Goal: Task Accomplishment & Management: Use online tool/utility

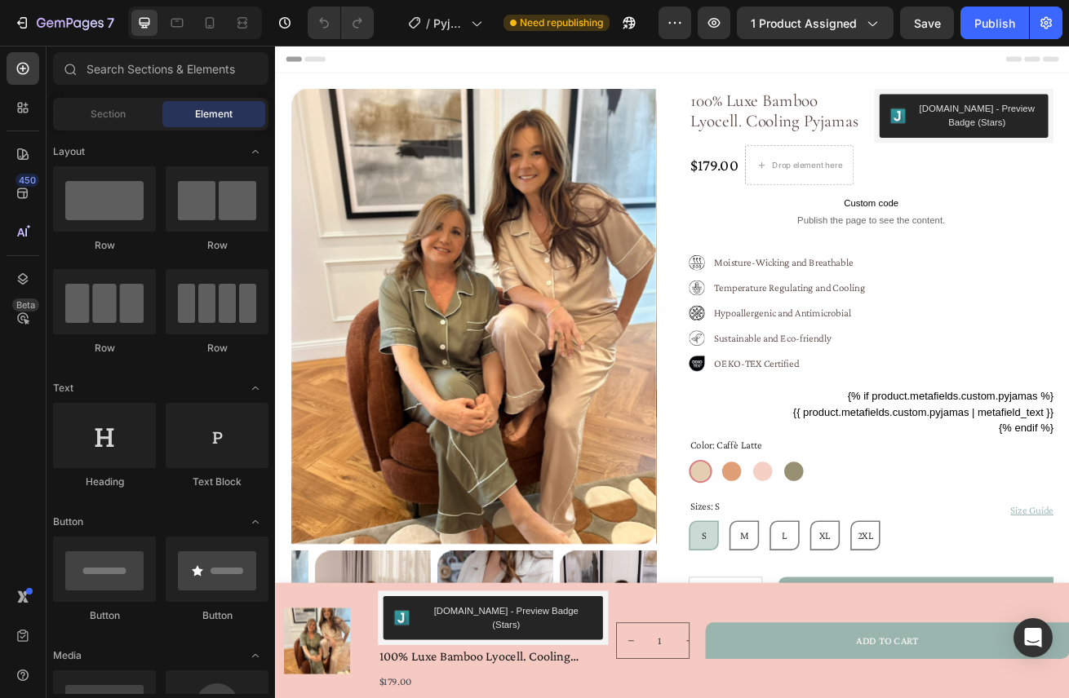
radio input "false"
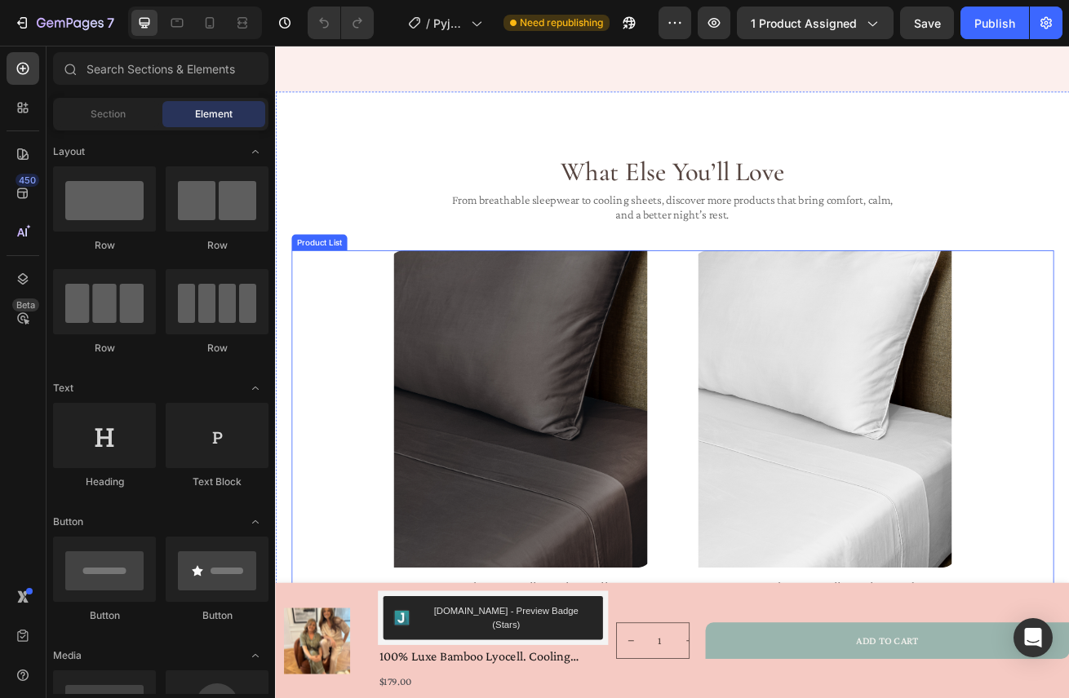
scroll to position [1274, 0]
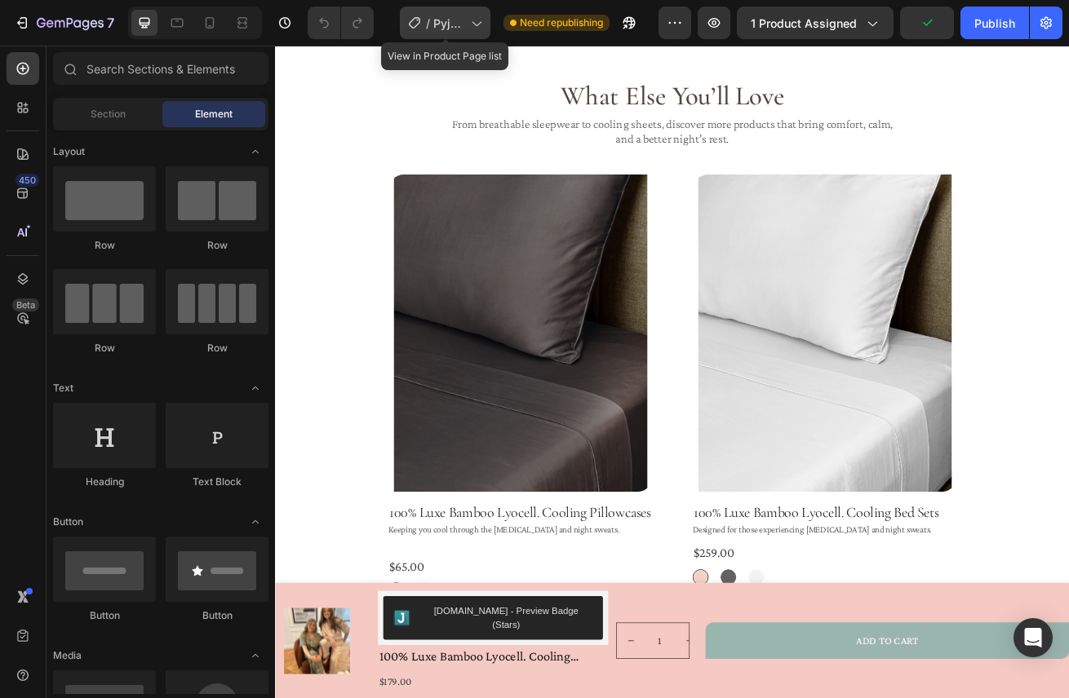
click at [477, 20] on icon at bounding box center [476, 23] width 16 height 16
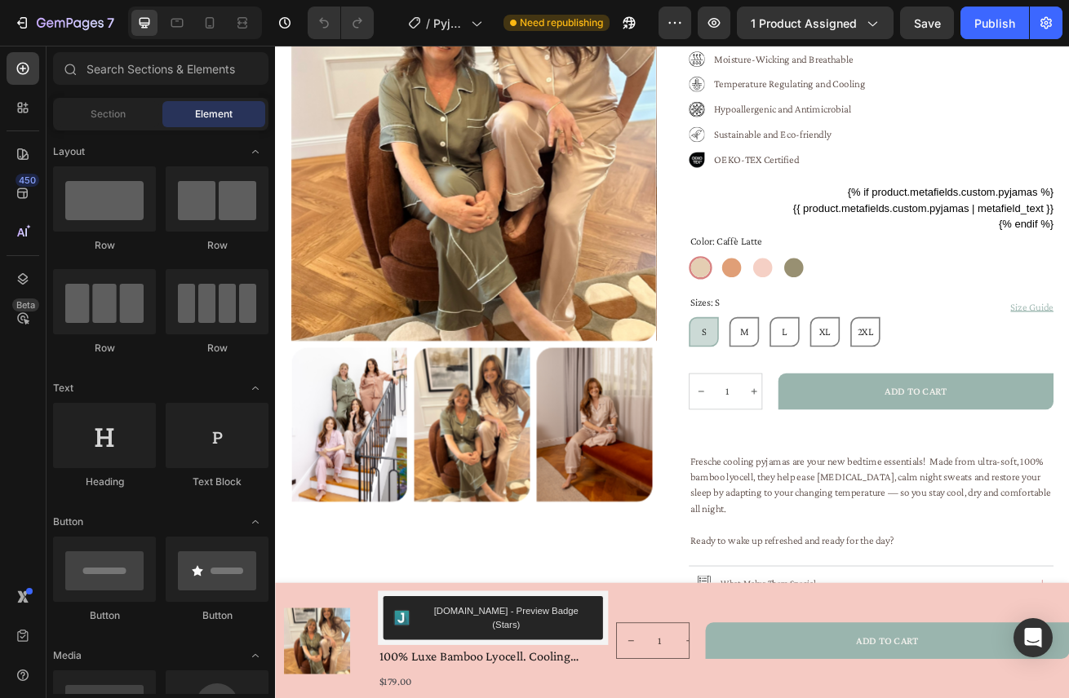
scroll to position [210, 0]
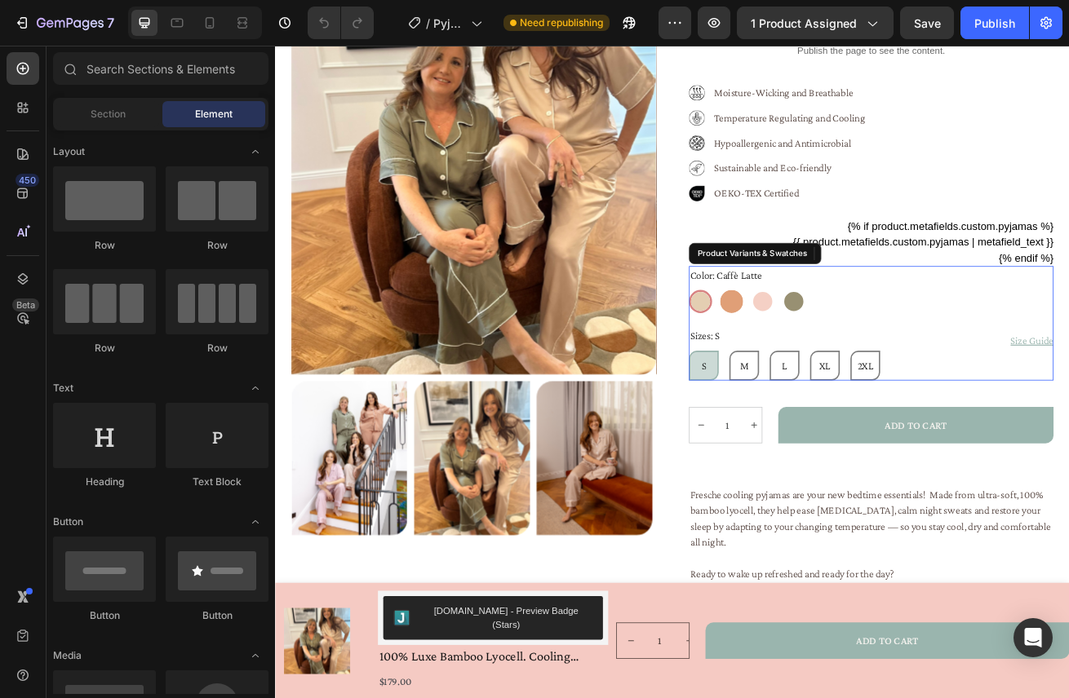
click at [837, 359] on div at bounding box center [837, 361] width 29 height 29
click at [823, 347] on input "Tuscan Sunset Tuscan Sunset" at bounding box center [822, 346] width 1 height 1
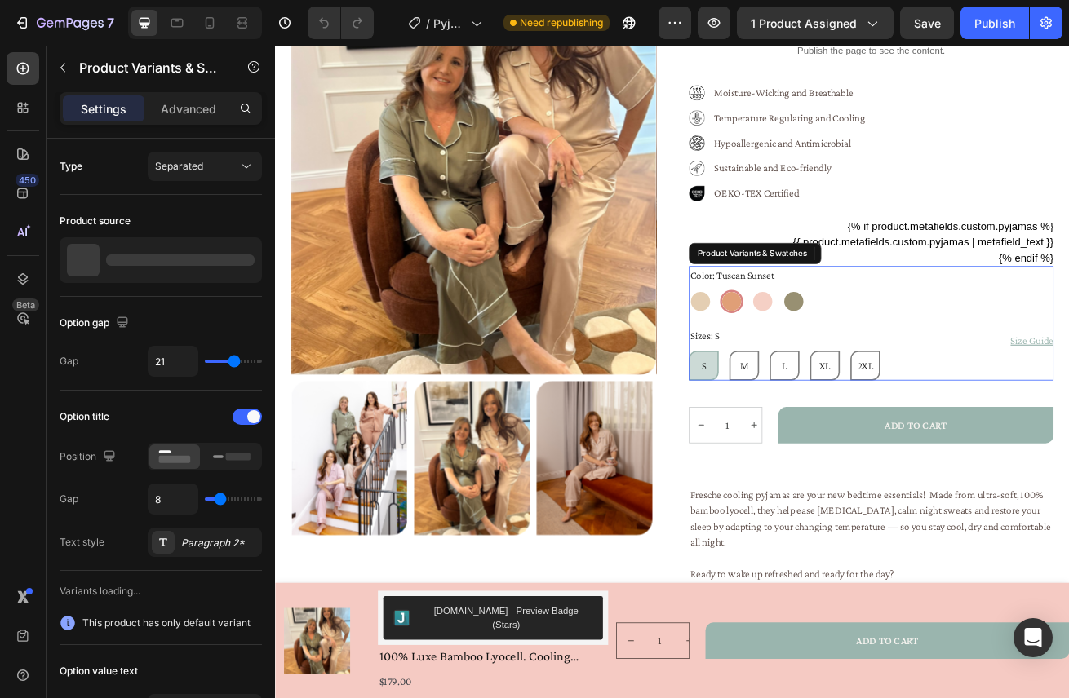
radio input "false"
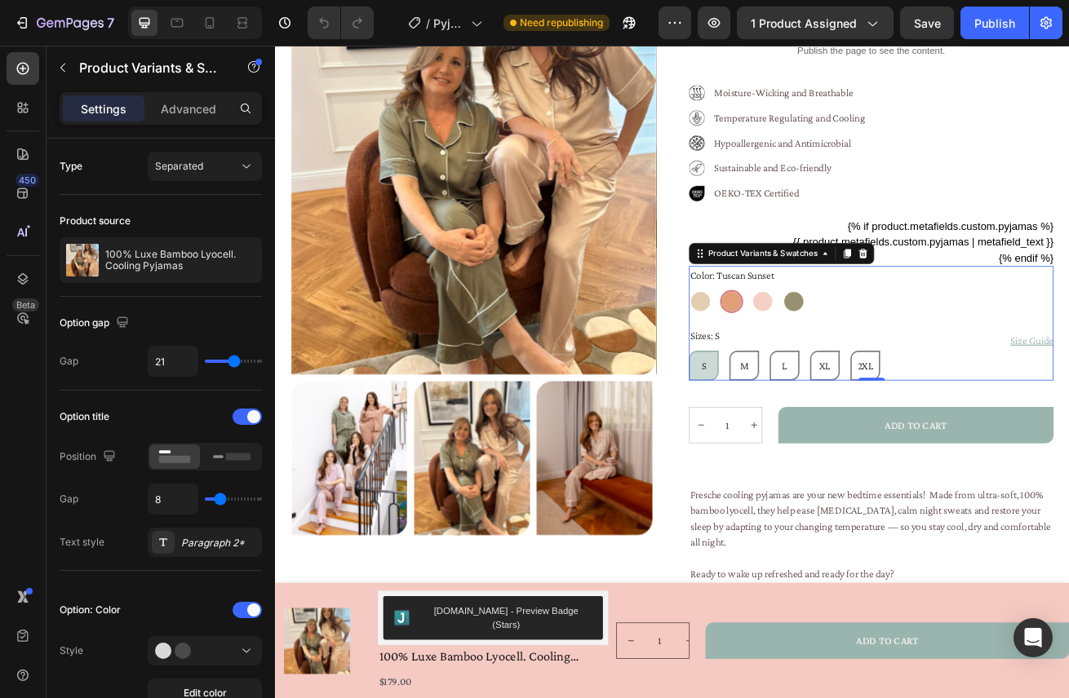
click at [833, 357] on div at bounding box center [838, 361] width 24 height 24
click at [823, 347] on input "Tuscan Sunset Tuscan Sunset" at bounding box center [822, 346] width 1 height 1
click at [701, 21] on button "button" at bounding box center [714, 23] width 33 height 33
click at [878, 367] on div at bounding box center [876, 361] width 29 height 29
click at [862, 347] on input "Prosecco Pink Prosecco Pink" at bounding box center [861, 346] width 1 height 1
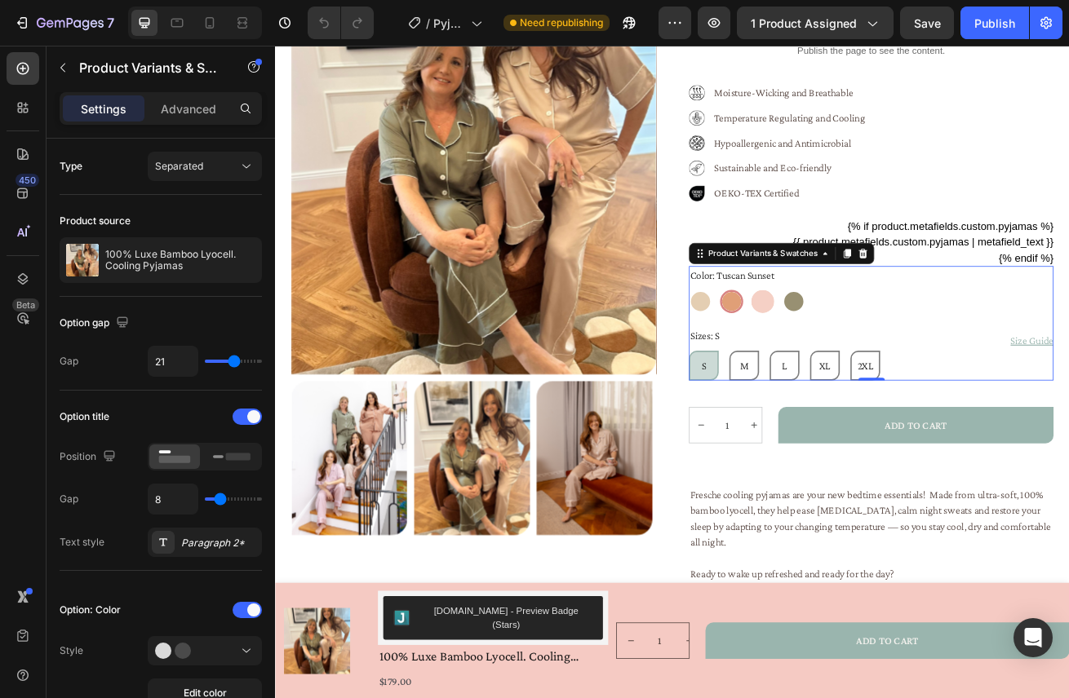
radio input "false"
click at [725, 521] on img at bounding box center [667, 554] width 143 height 191
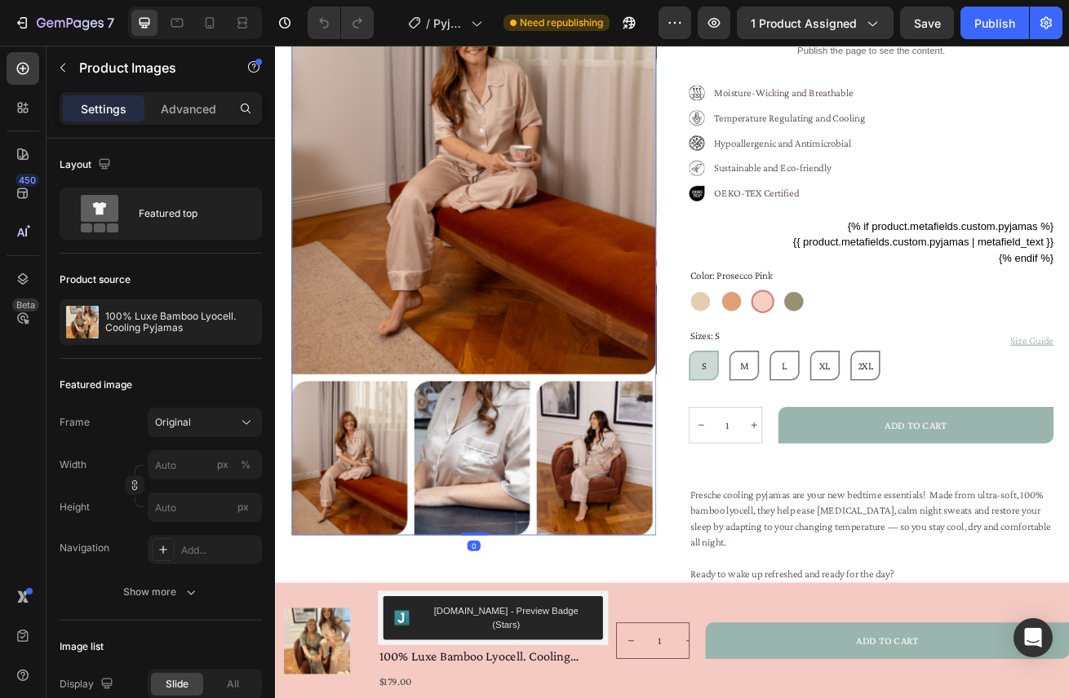
click at [725, 521] on img at bounding box center [667, 554] width 143 height 191
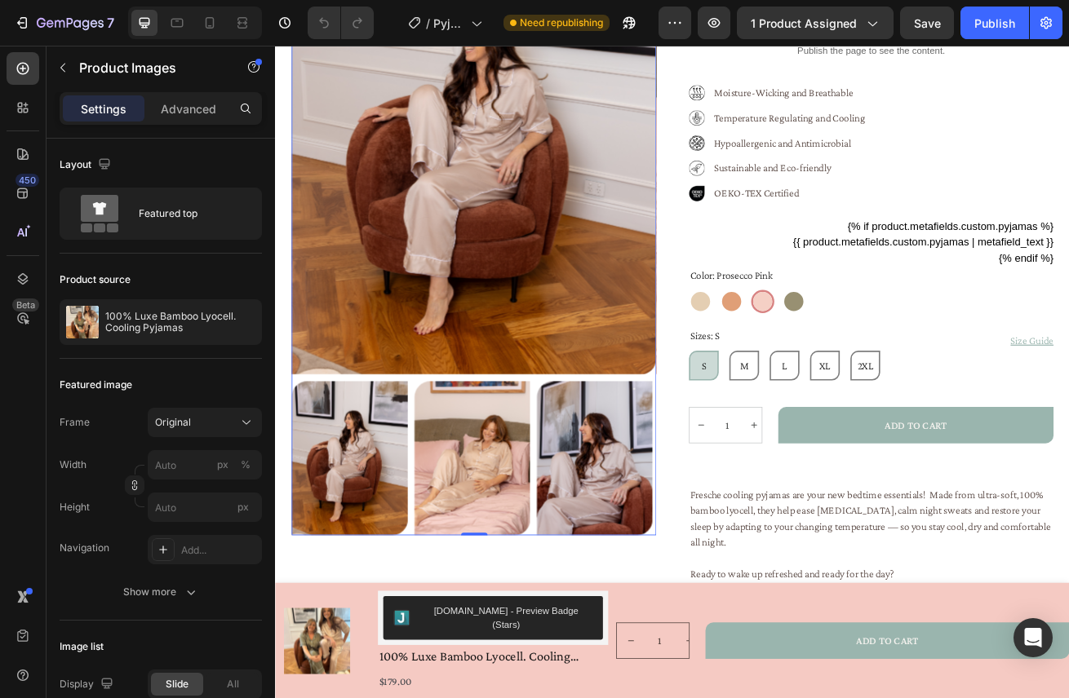
click at [725, 521] on img at bounding box center [667, 554] width 143 height 191
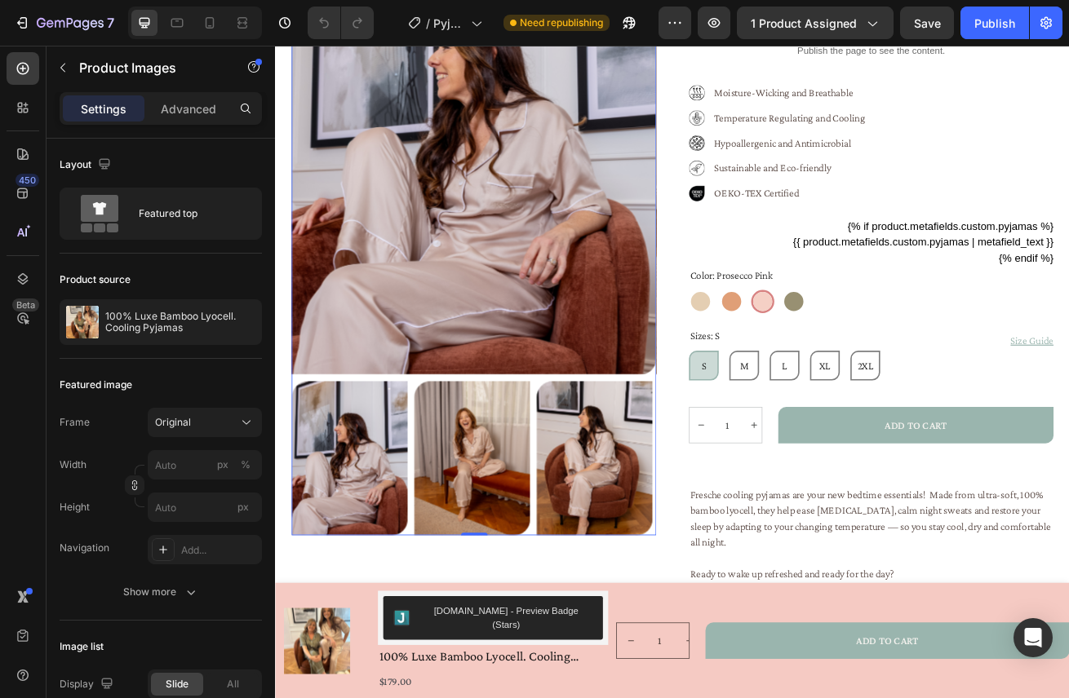
click at [725, 522] on img at bounding box center [667, 554] width 143 height 191
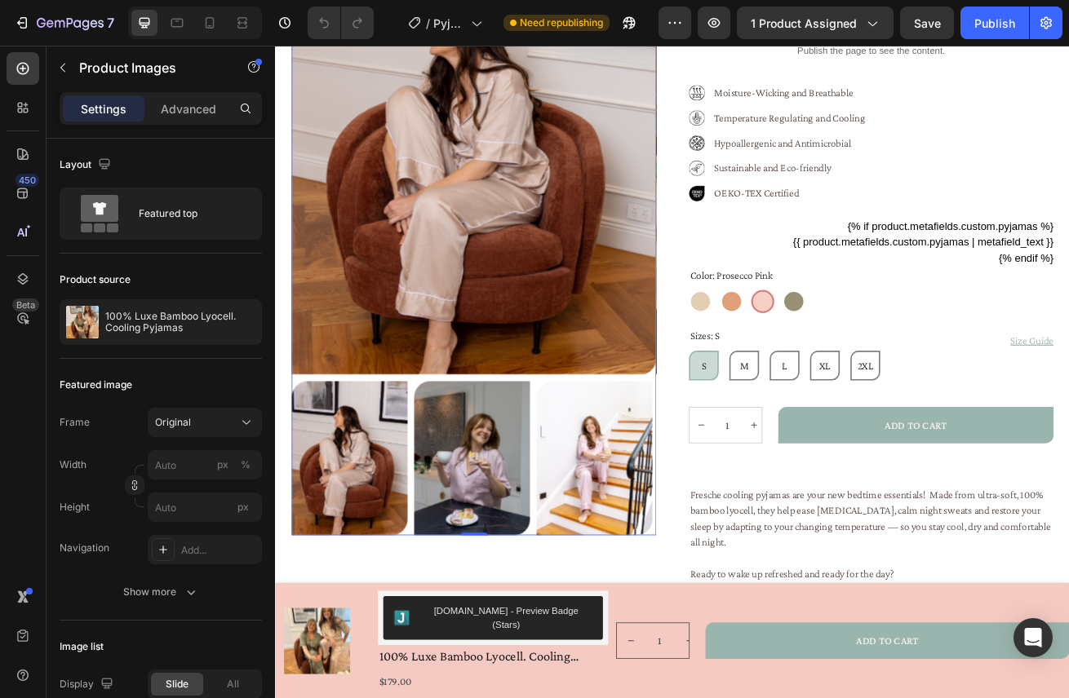
click at [725, 524] on img at bounding box center [667, 554] width 143 height 191
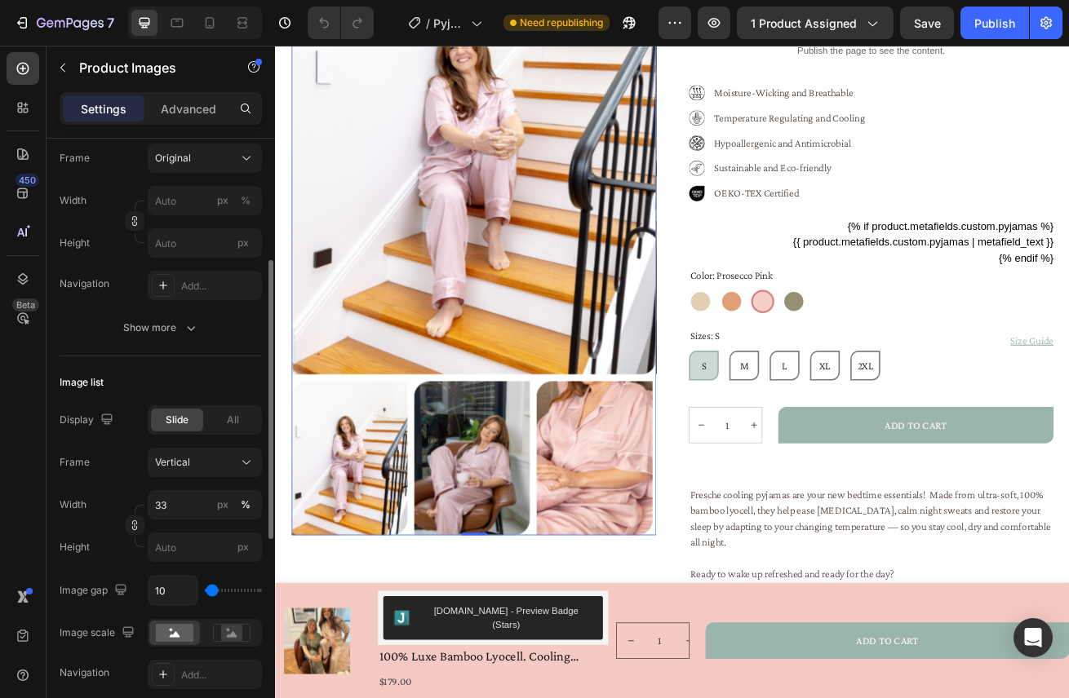
scroll to position [267, 0]
click at [227, 417] on span "All" at bounding box center [233, 417] width 12 height 15
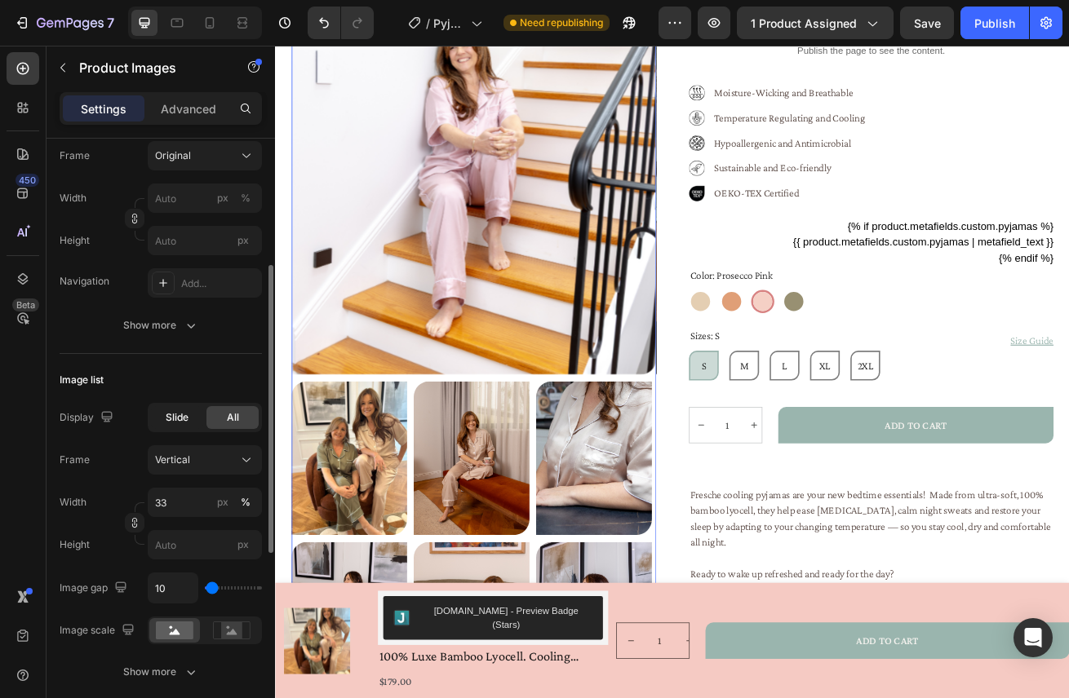
click at [195, 417] on div "Slide" at bounding box center [177, 417] width 52 height 23
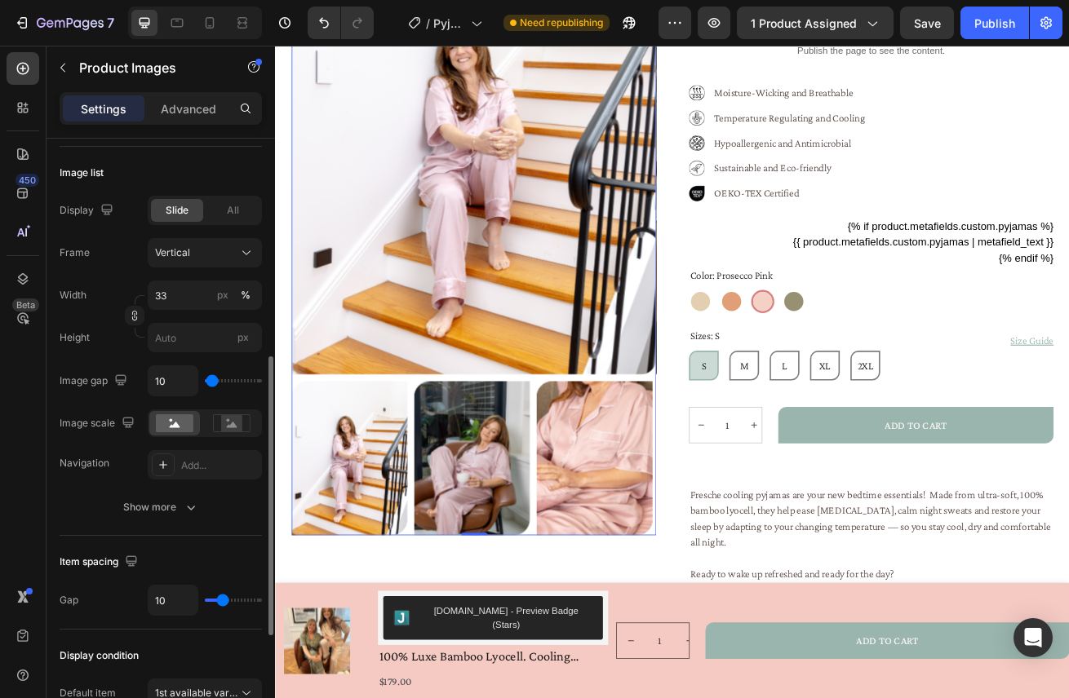
scroll to position [477, 0]
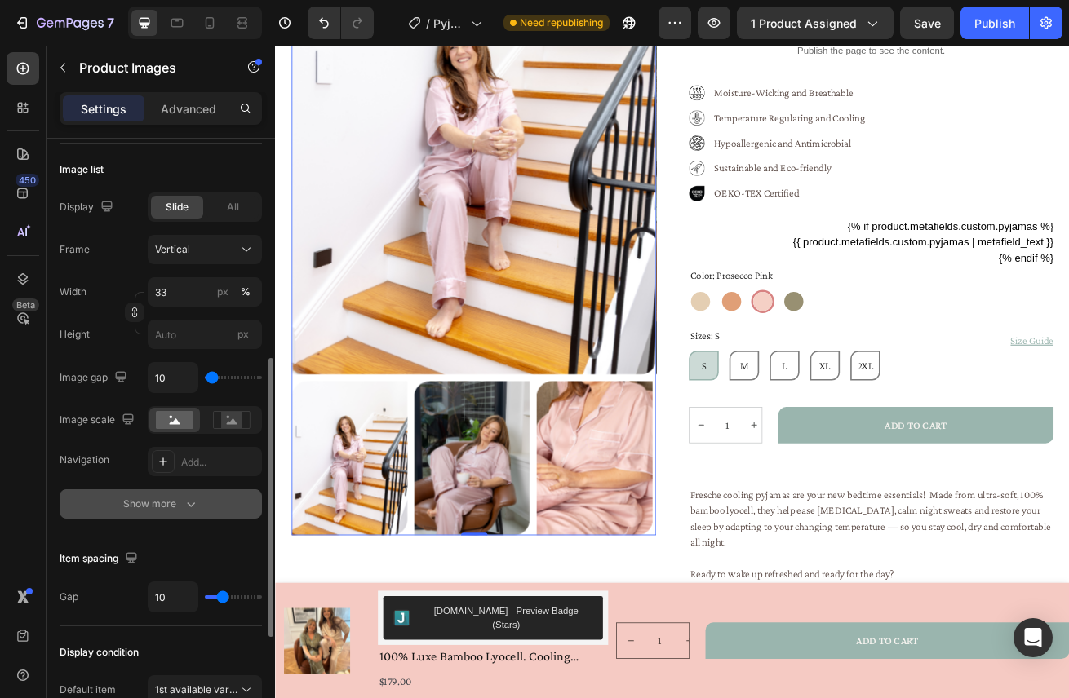
click at [181, 505] on div "Show more" at bounding box center [161, 504] width 76 height 16
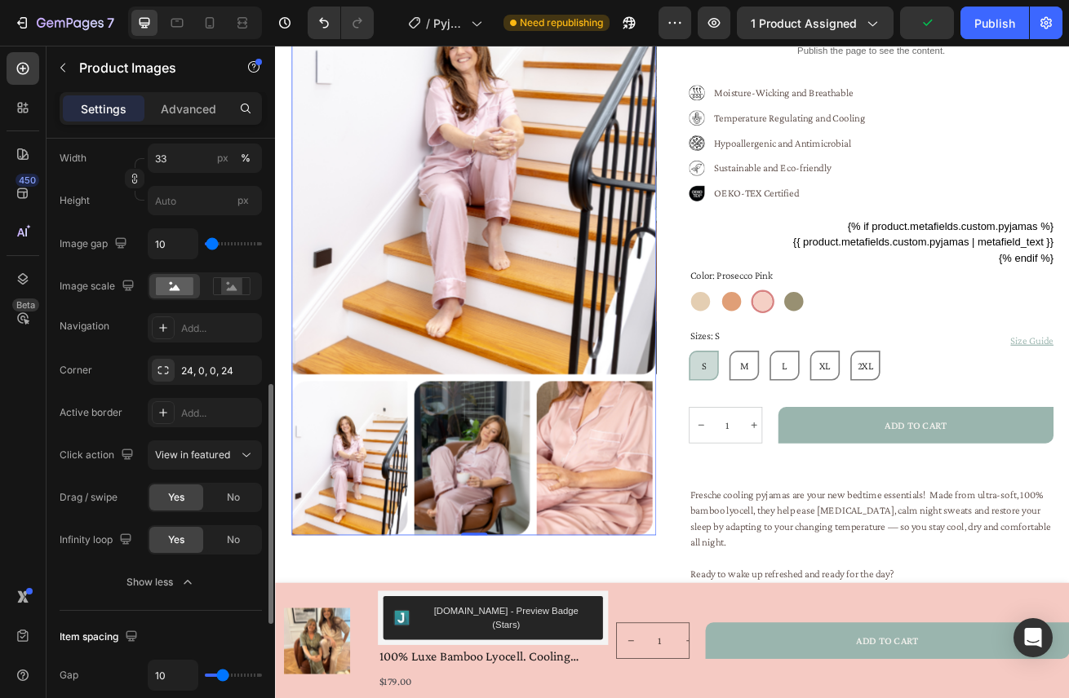
scroll to position [675, 0]
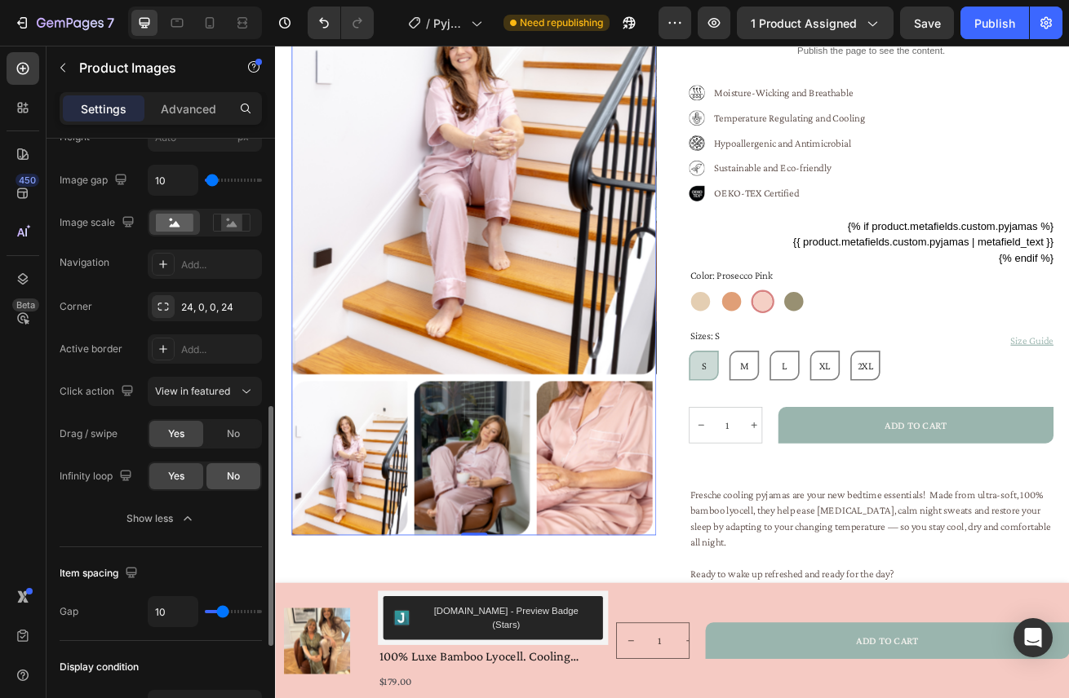
click at [209, 478] on div "No" at bounding box center [233, 476] width 54 height 26
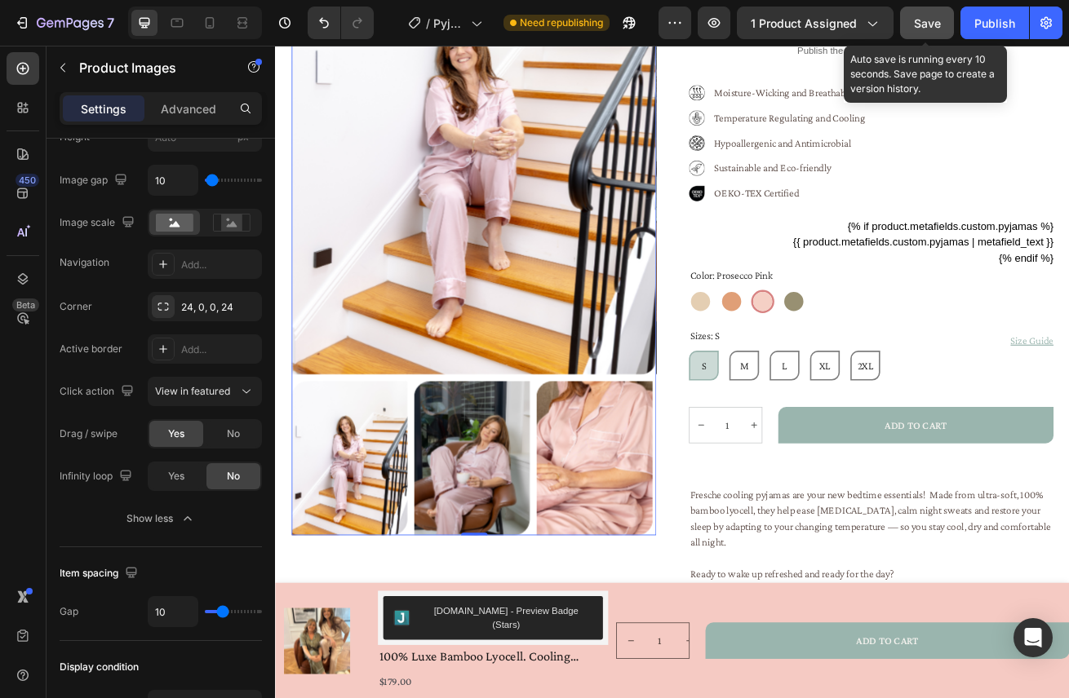
click at [925, 27] on span "Save" at bounding box center [927, 23] width 27 height 14
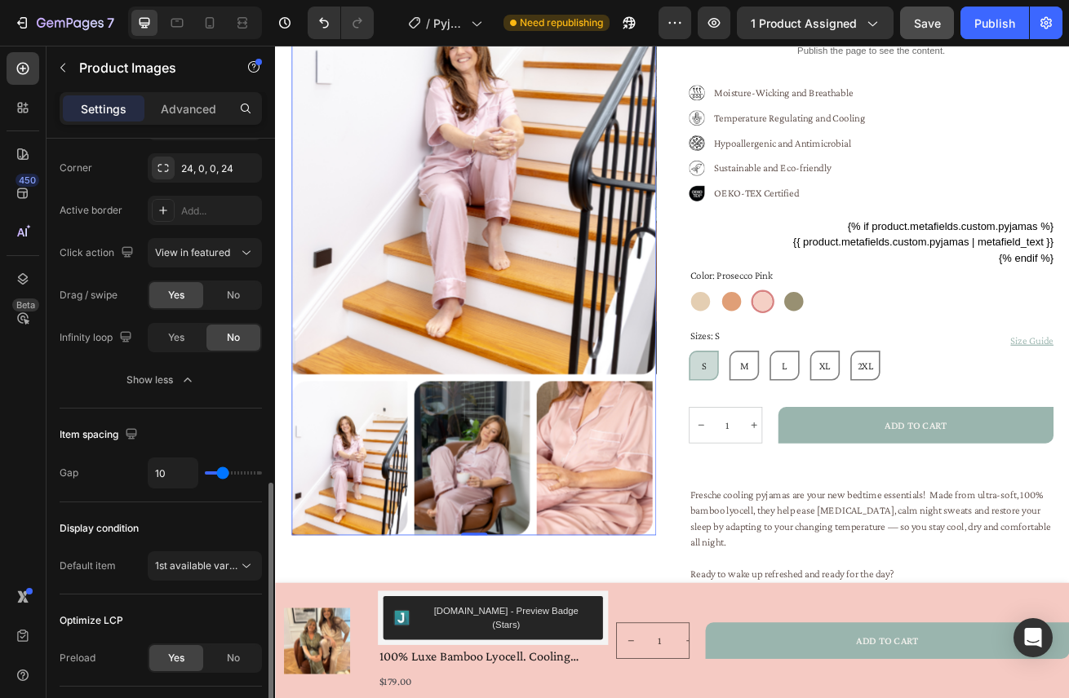
scroll to position [829, 0]
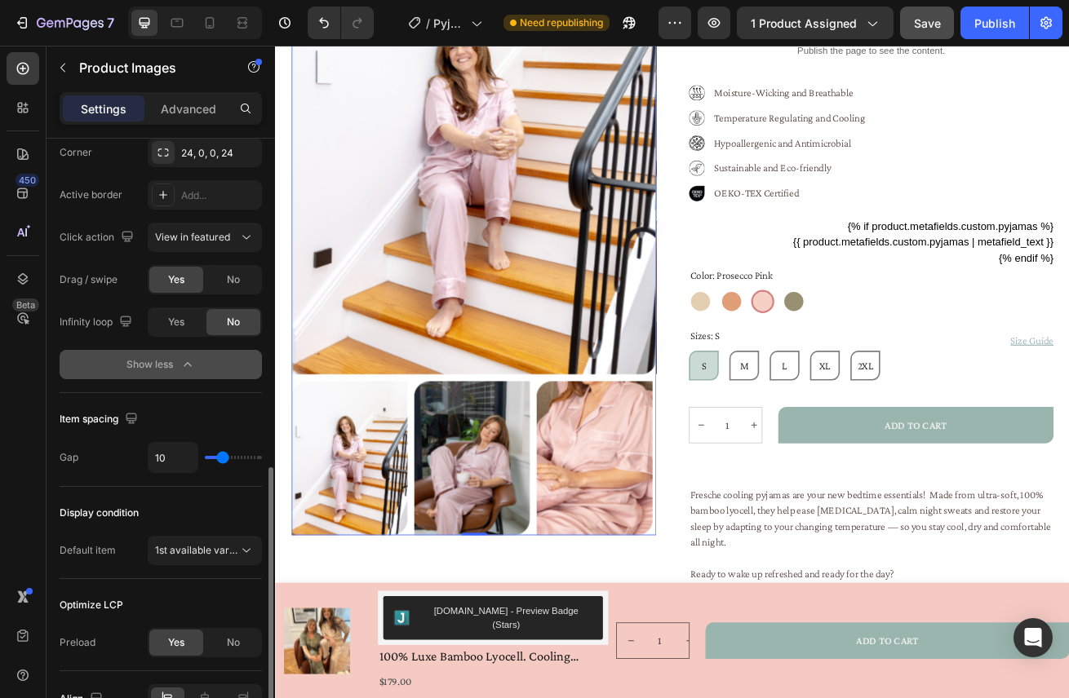
click at [188, 362] on icon "button" at bounding box center [187, 364] width 7 height 4
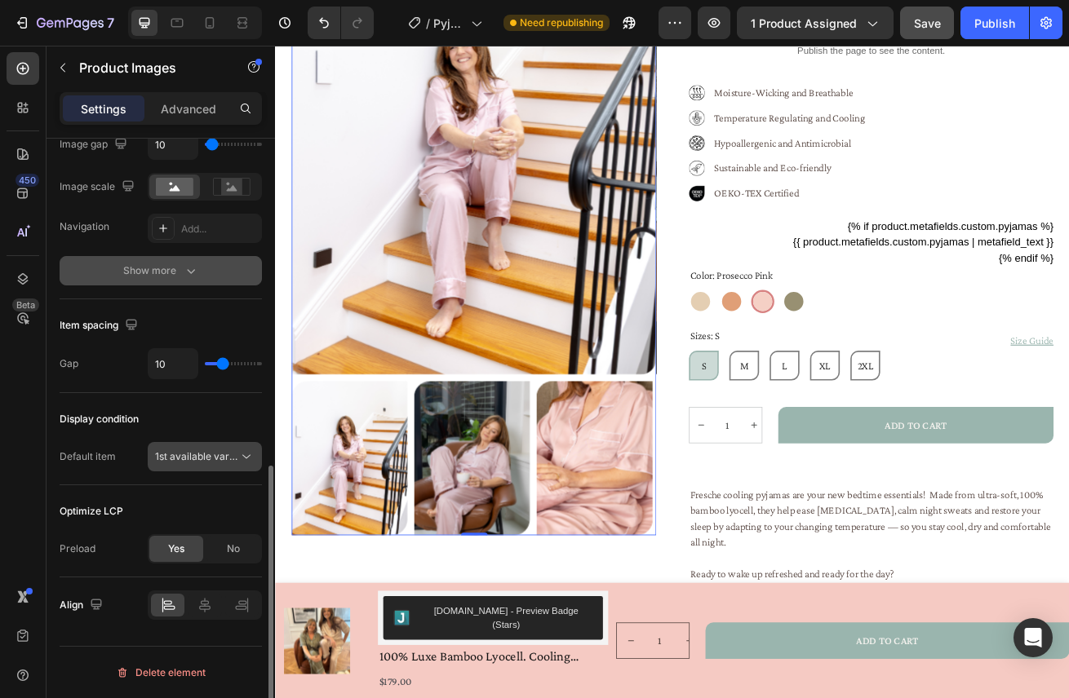
click at [247, 454] on icon at bounding box center [246, 457] width 16 height 16
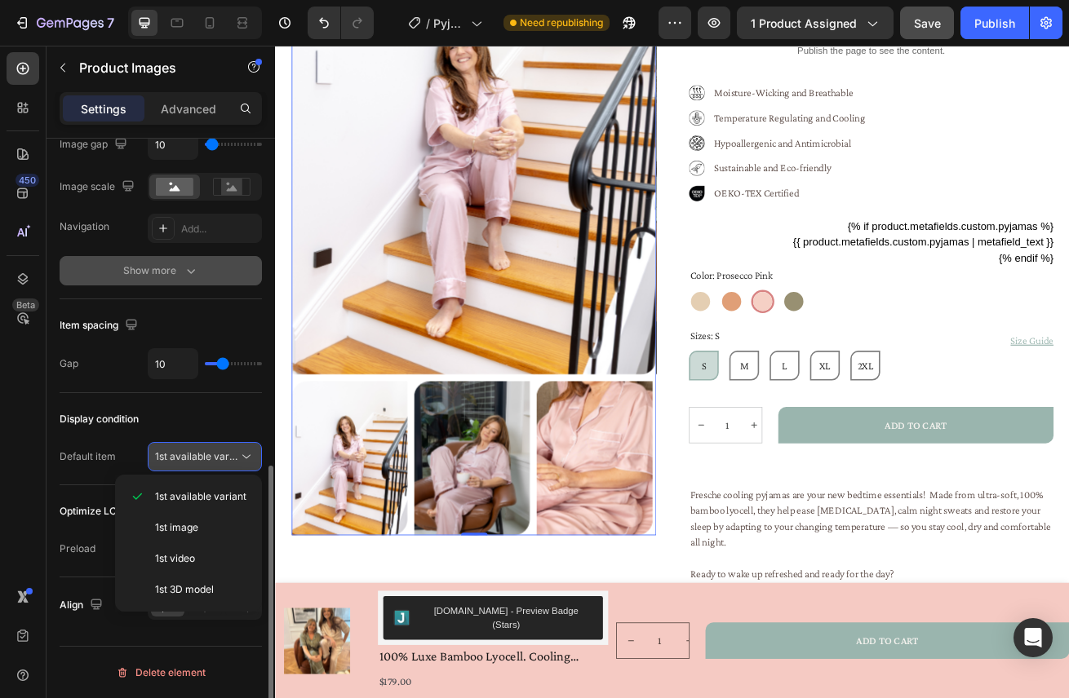
click at [247, 454] on icon at bounding box center [246, 457] width 16 height 16
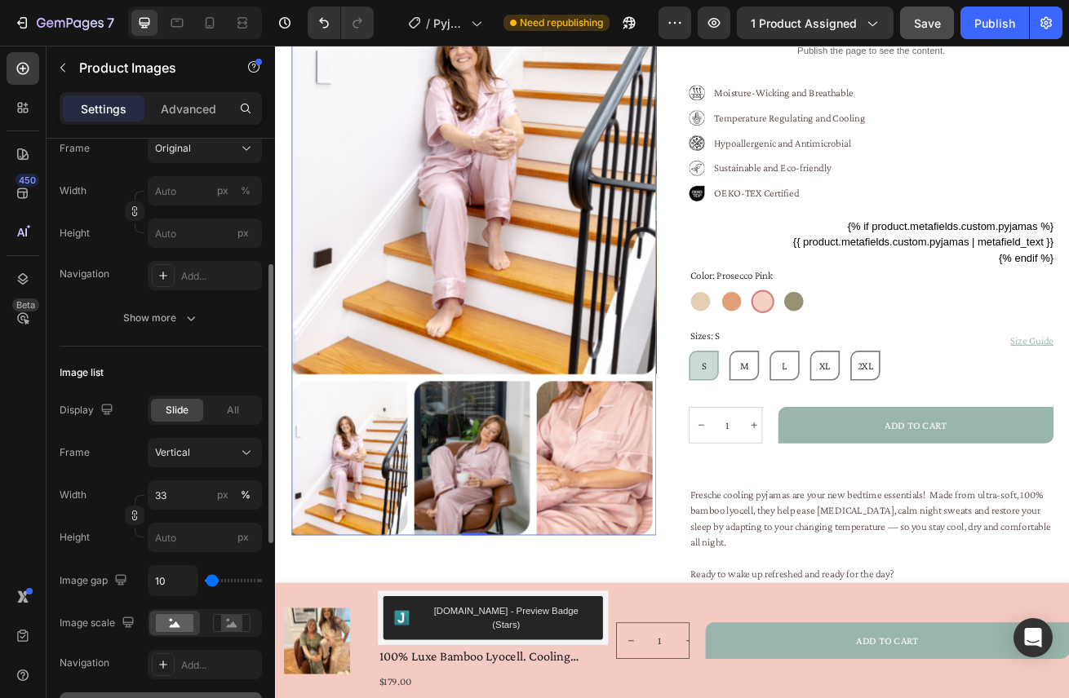
scroll to position [82, 0]
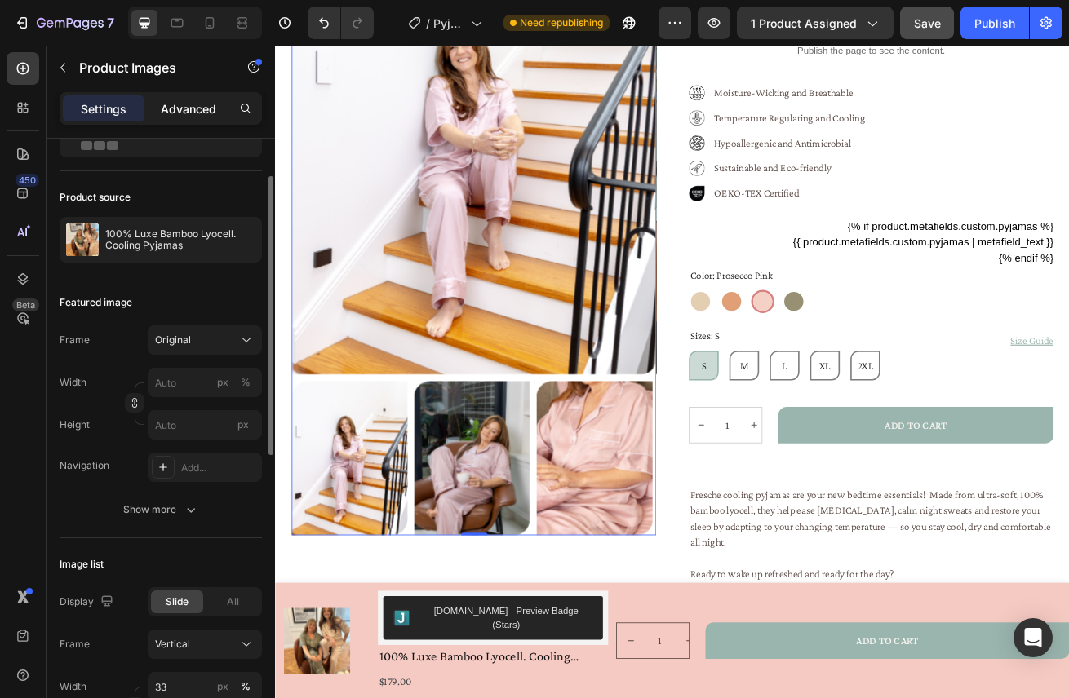
click at [198, 112] on p "Advanced" at bounding box center [188, 108] width 55 height 17
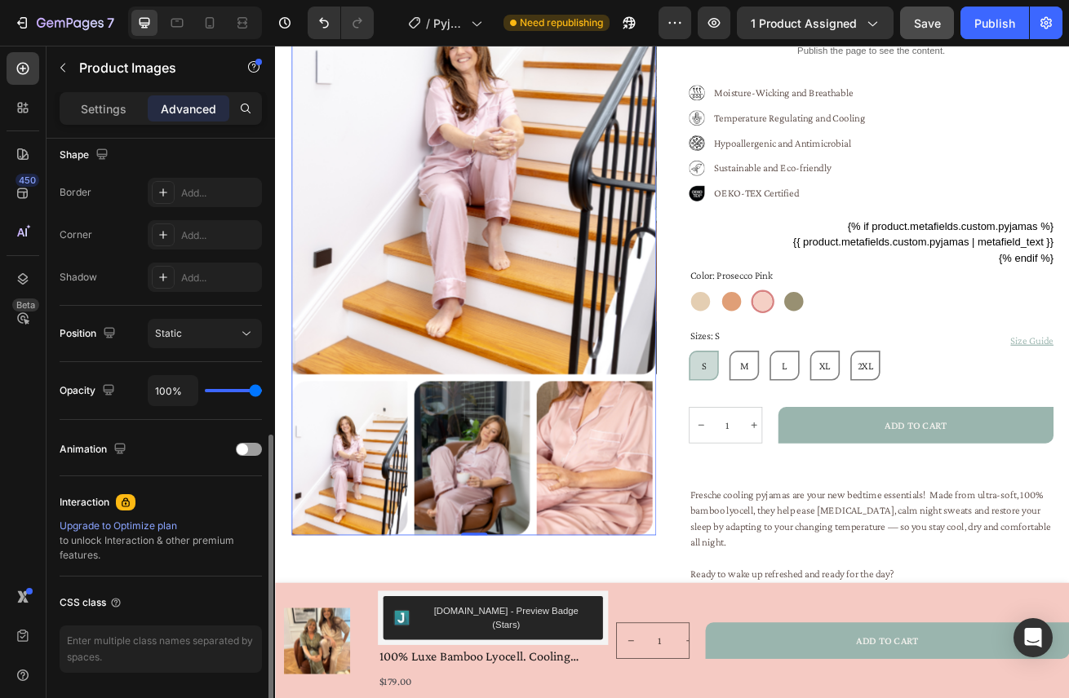
scroll to position [482, 0]
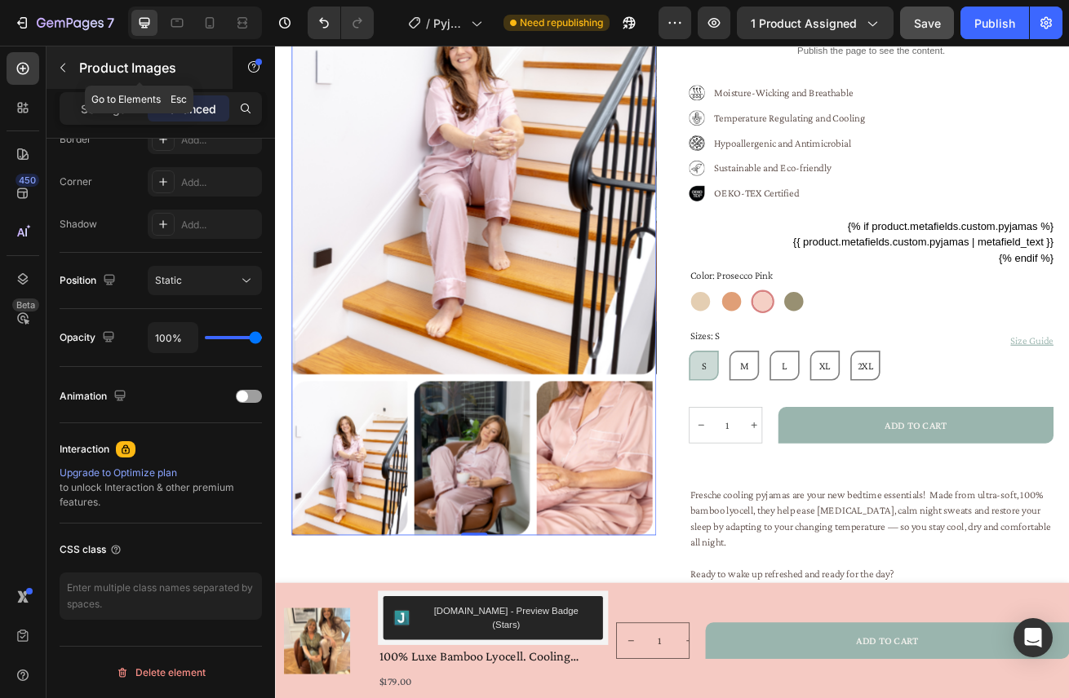
click at [60, 64] on icon "button" at bounding box center [62, 67] width 13 height 13
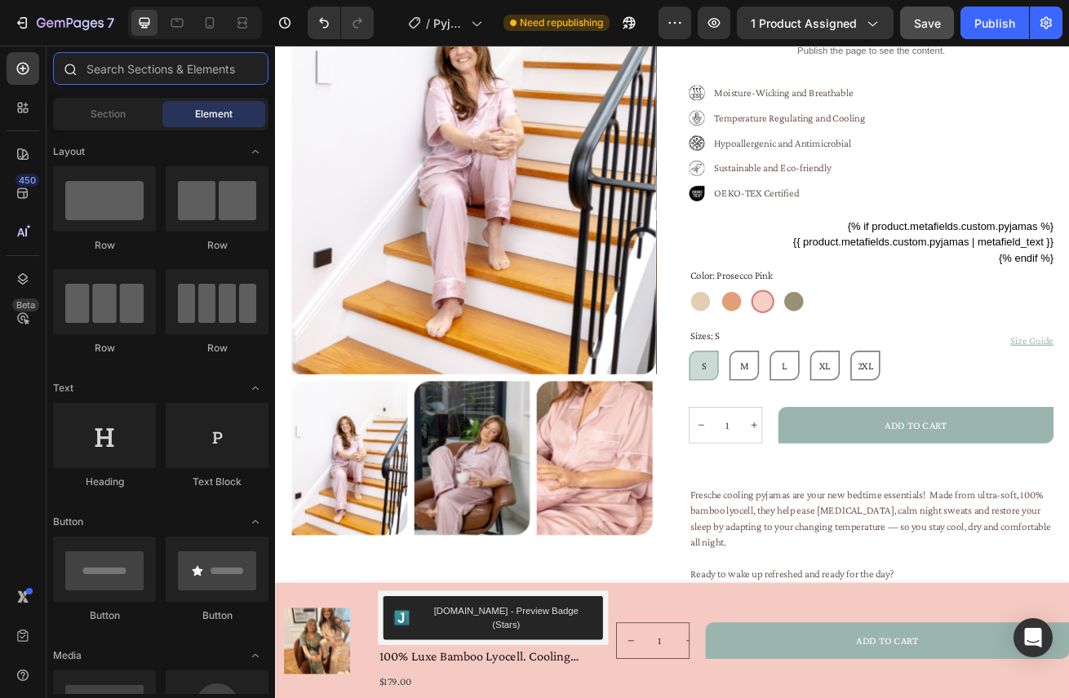
click at [108, 73] on input "text" at bounding box center [160, 68] width 215 height 33
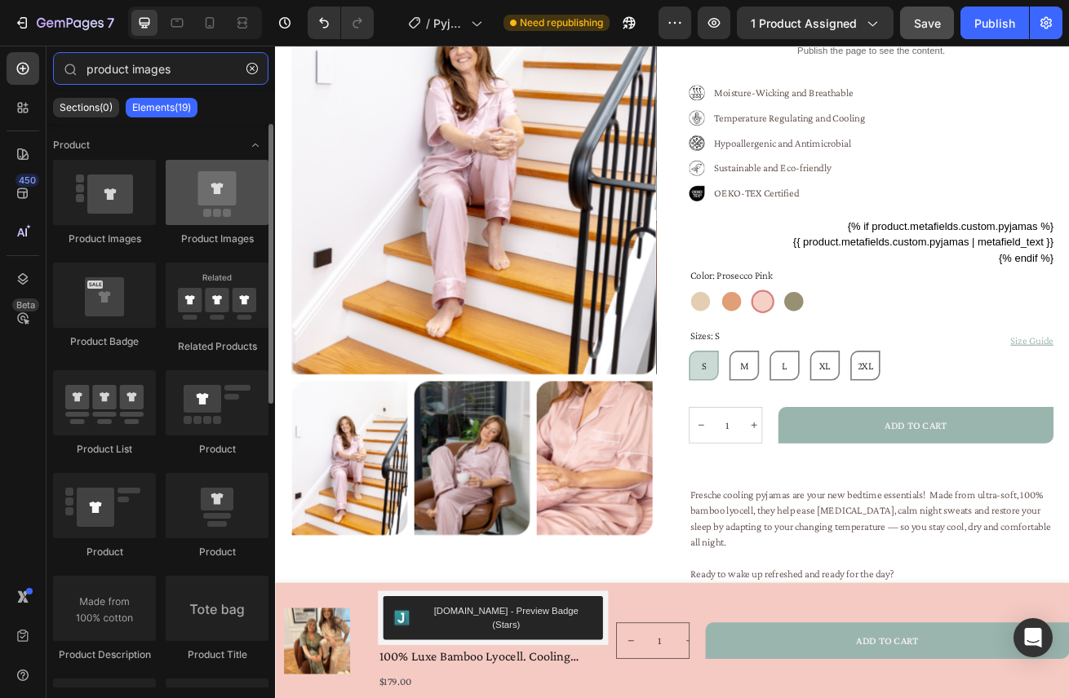
type input "product images"
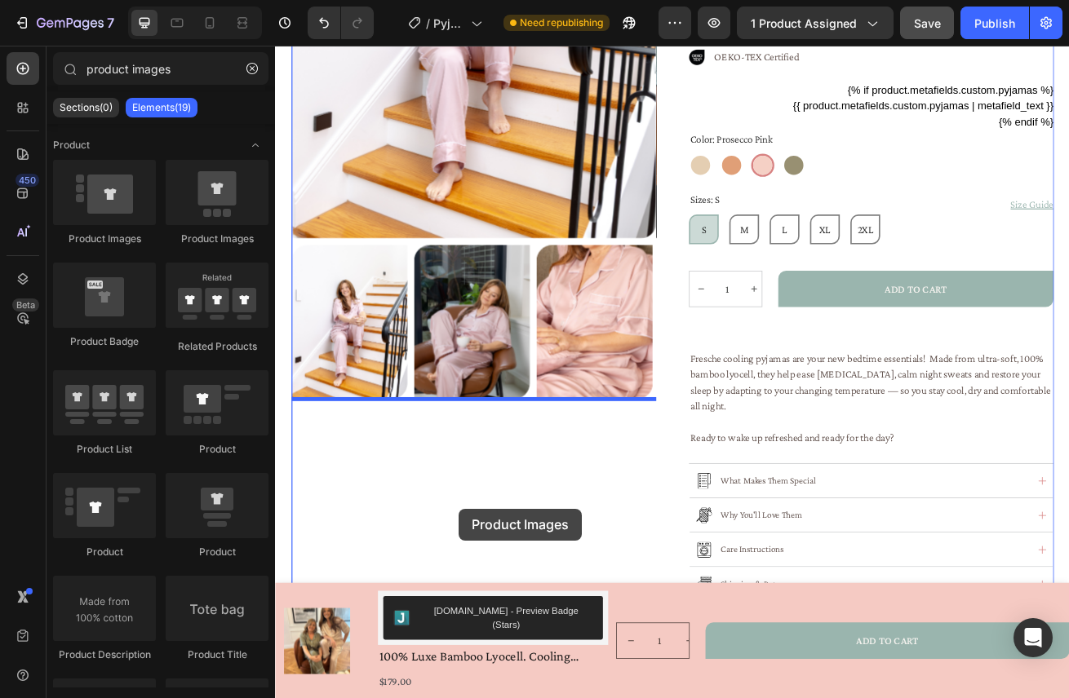
scroll to position [394, 0]
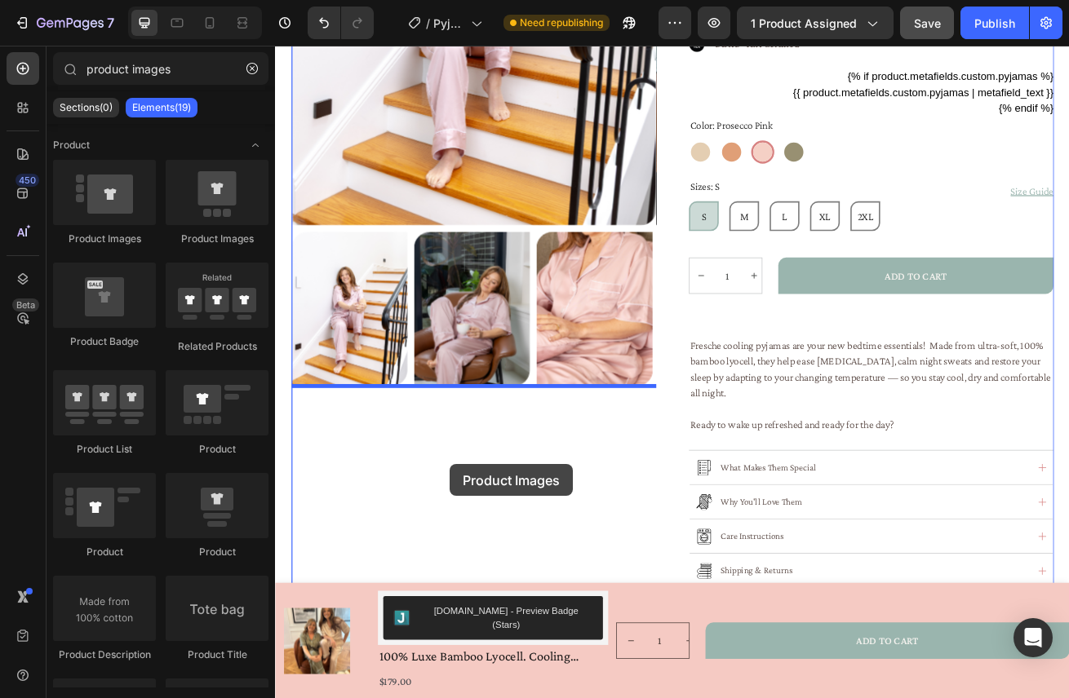
drag, startPoint x: 503, startPoint y: 237, endPoint x: 486, endPoint y: 559, distance: 322.7
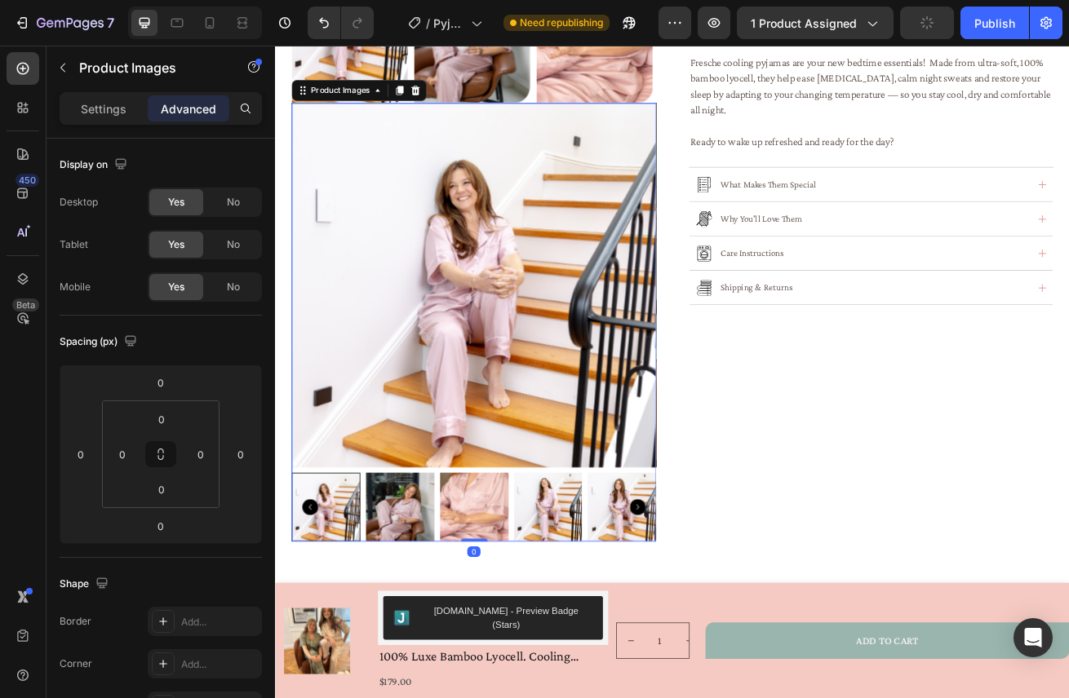
scroll to position [747, 0]
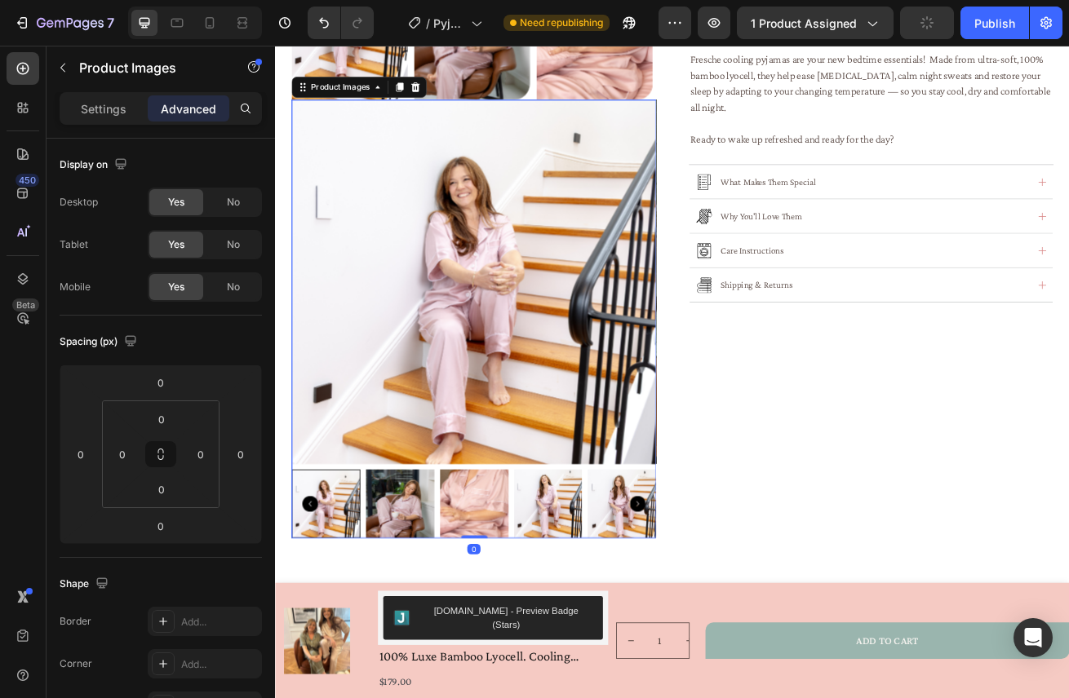
click at [583, 609] on div at bounding box center [520, 611] width 450 height 85
click at [692, 601] on img at bounding box center [701, 611] width 85 height 85
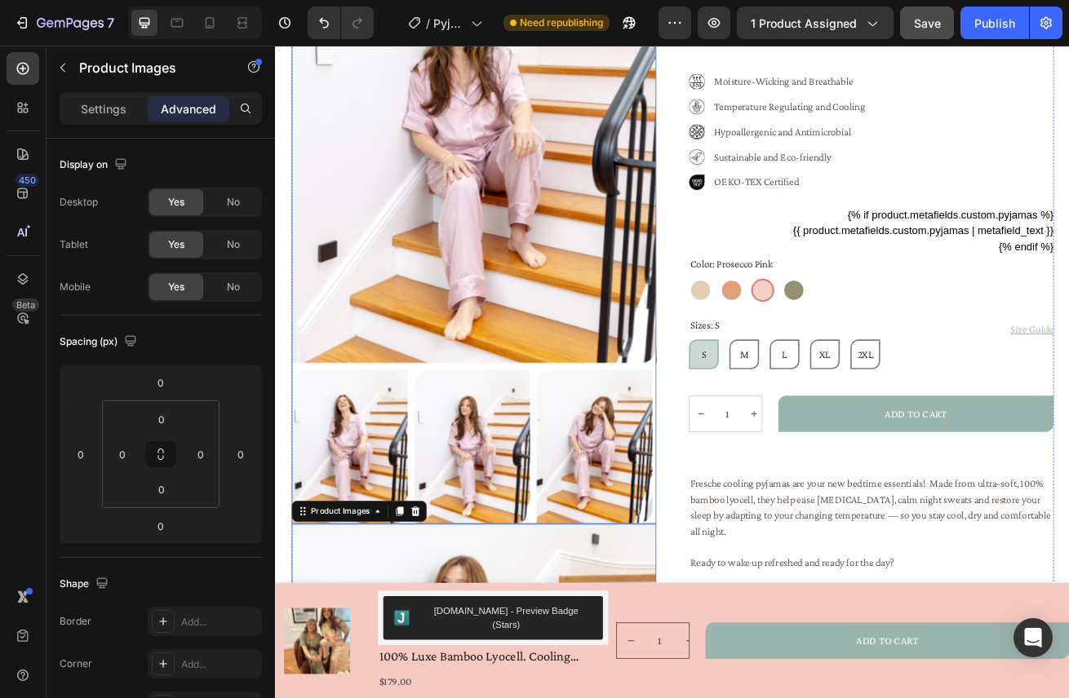
scroll to position [111, 0]
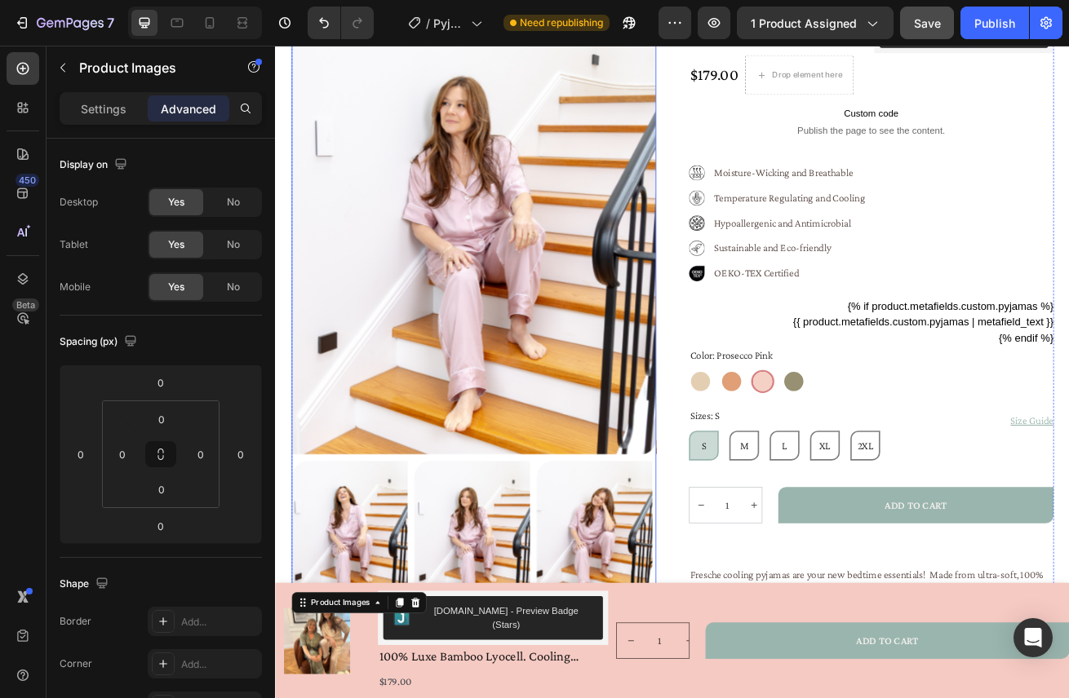
click at [640, 326] on img at bounding box center [520, 269] width 450 height 562
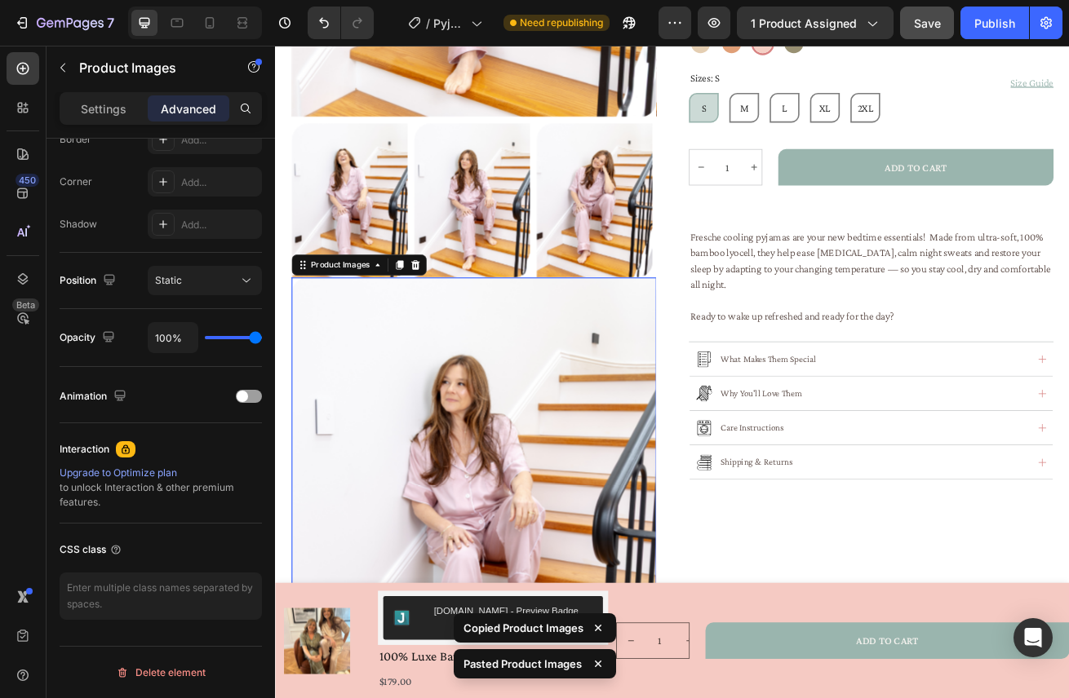
scroll to position [756, 0]
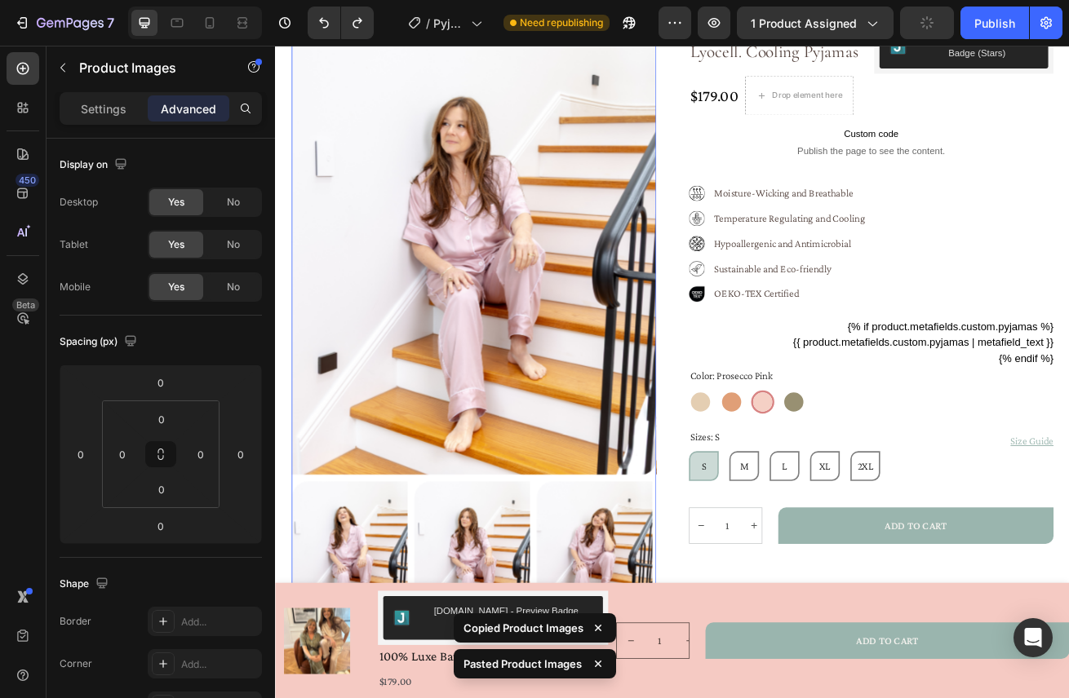
scroll to position [0, 0]
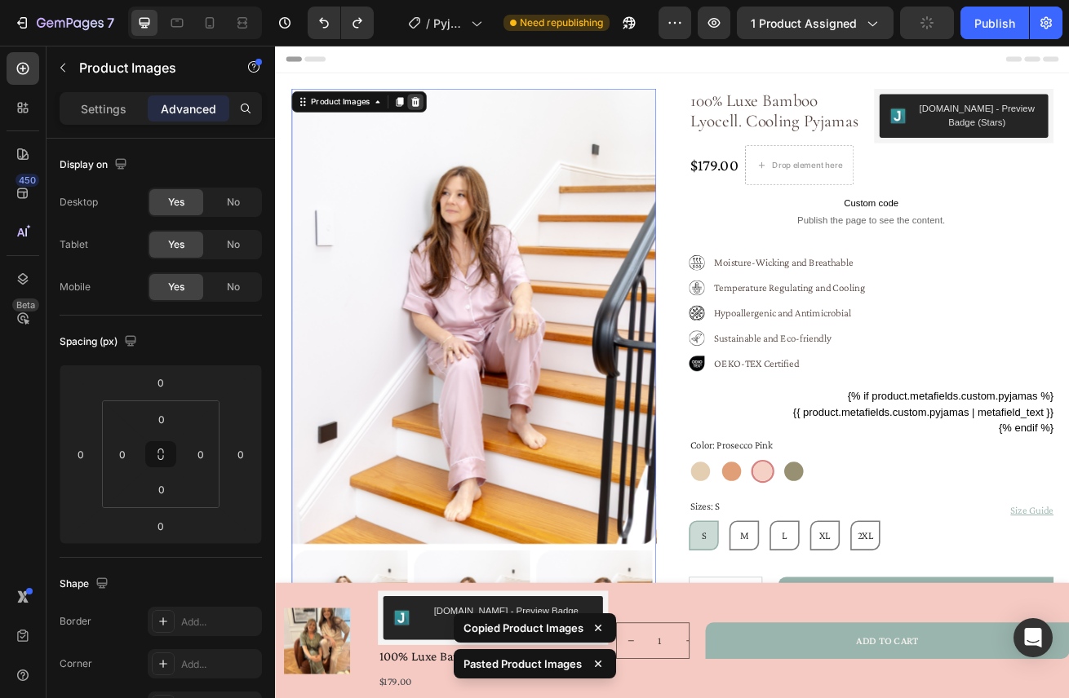
click at [450, 109] on icon at bounding box center [447, 115] width 13 height 13
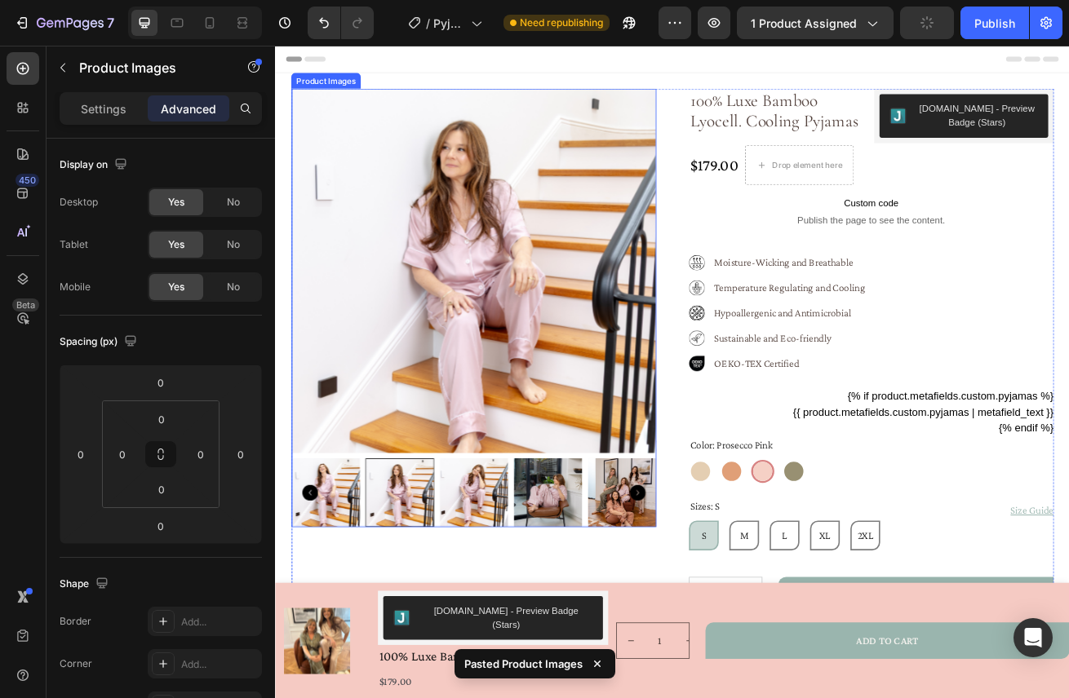
click at [578, 276] on img at bounding box center [520, 324] width 450 height 450
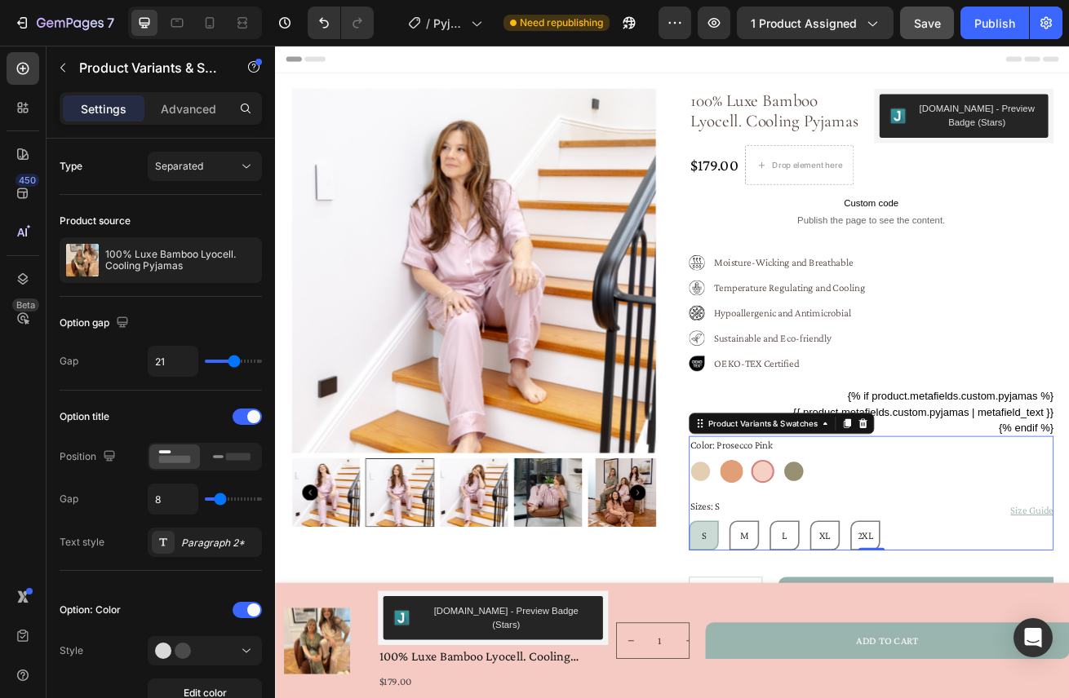
click at [840, 576] on div at bounding box center [837, 570] width 29 height 29
click at [823, 556] on input "Tuscan Sunset Tuscan Sunset" at bounding box center [822, 556] width 1 height 1
radio input "false"
click at [840, 576] on div at bounding box center [838, 571] width 24 height 24
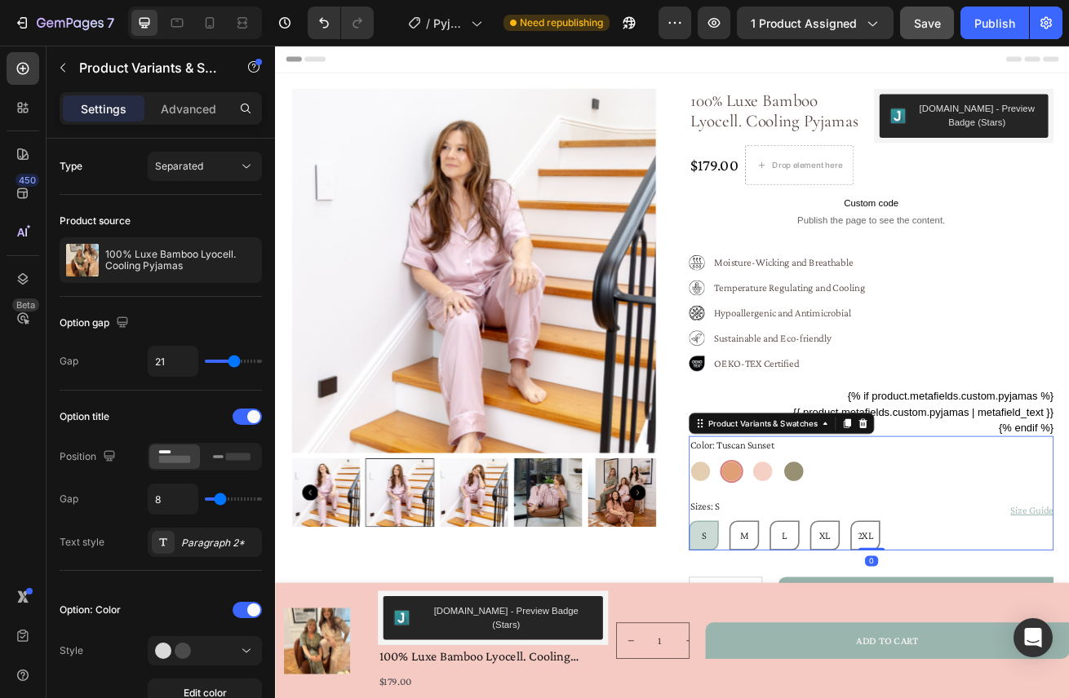
click at [823, 556] on input "Tuscan Sunset Tuscan Sunset" at bounding box center [822, 556] width 1 height 1
radio input "true"
click at [804, 567] on div at bounding box center [799, 570] width 29 height 29
click at [785, 556] on input "Caffè Latte Caffè Latte" at bounding box center [784, 556] width 1 height 1
radio input "false"
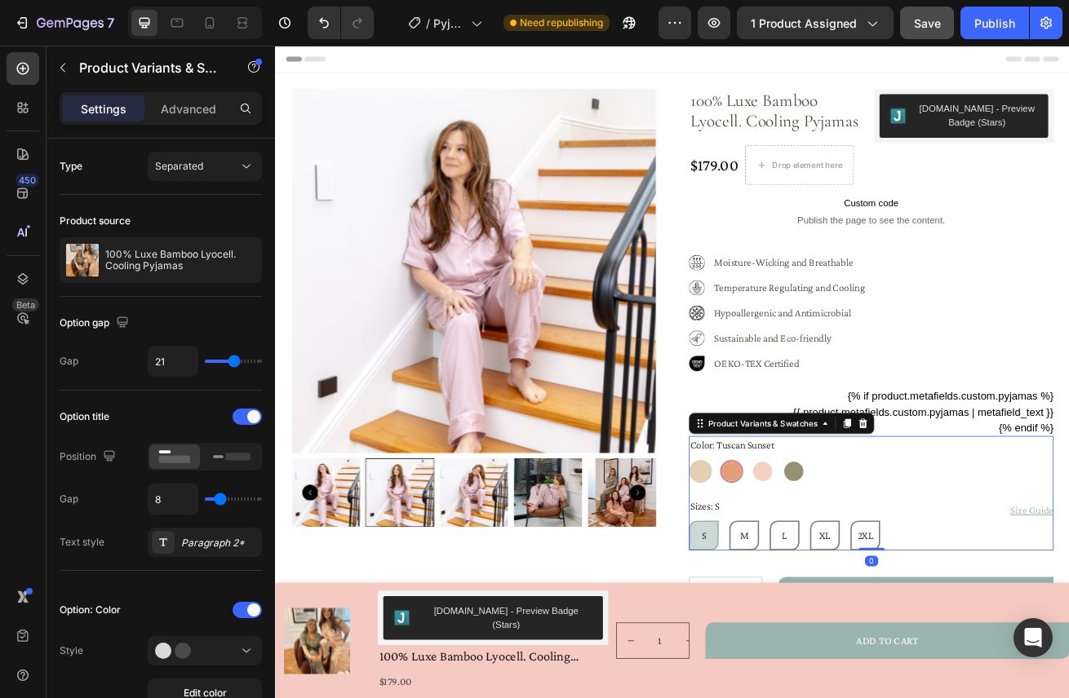
radio input "false"
click at [871, 566] on div at bounding box center [876, 570] width 29 height 29
click at [862, 556] on input "Prosecco Pink Prosecco Pink" at bounding box center [861, 556] width 1 height 1
radio input "false"
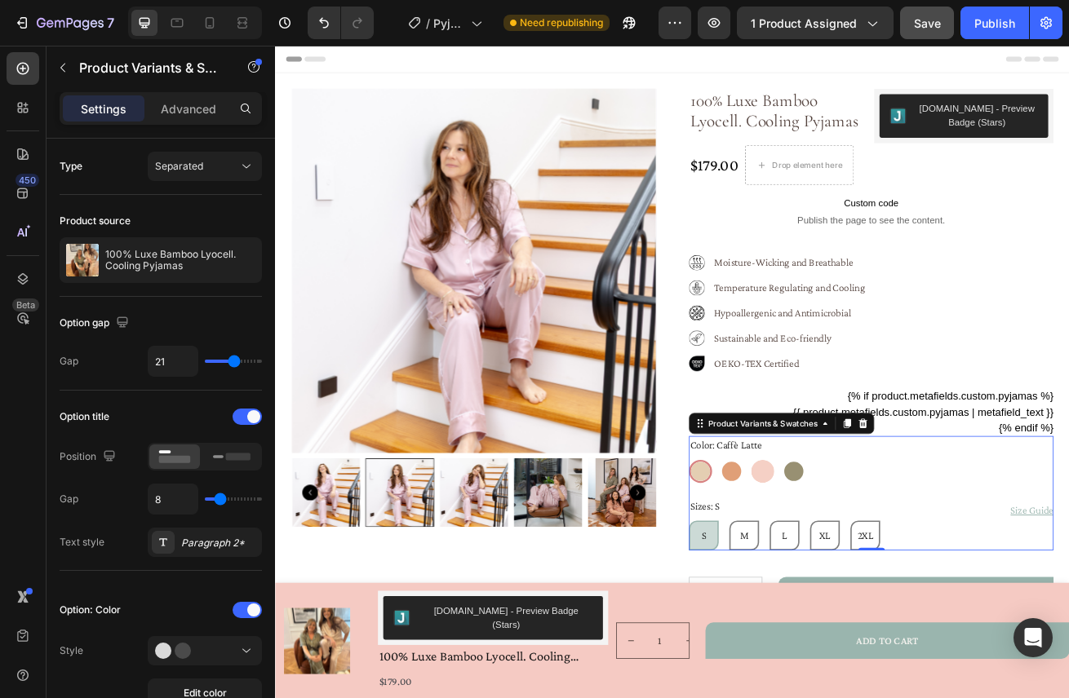
radio input "false"
click at [924, 562] on div at bounding box center [914, 570] width 29 height 29
click at [900, 556] on input "Sicilian Olive Sicilian Olive" at bounding box center [899, 556] width 1 height 1
radio input "false"
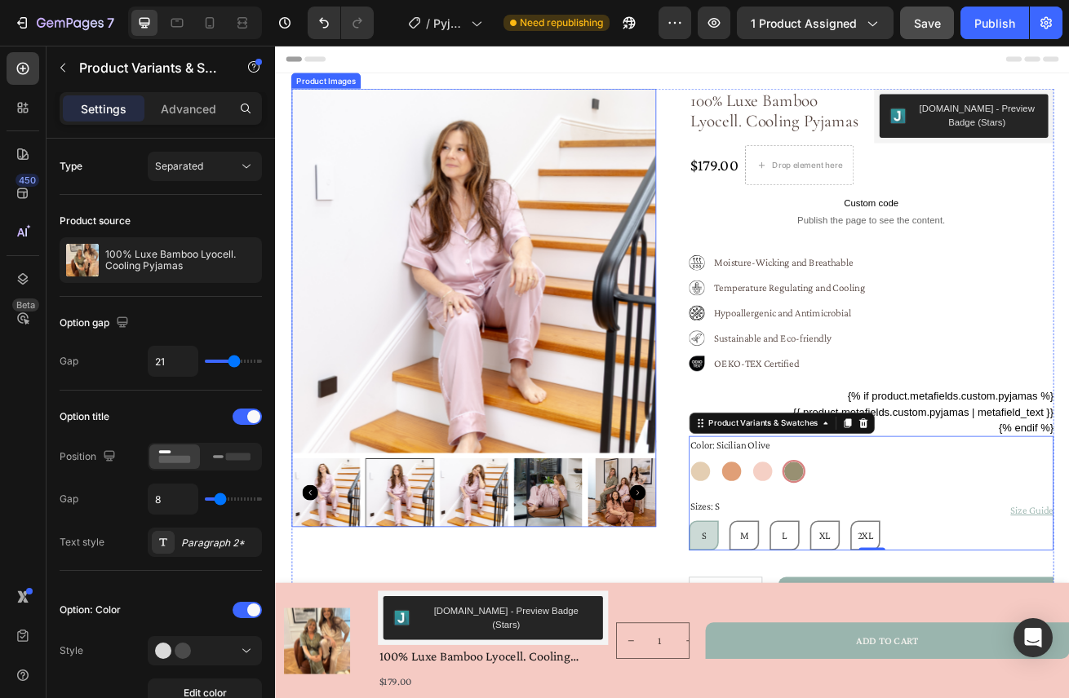
click at [671, 376] on img at bounding box center [520, 324] width 450 height 450
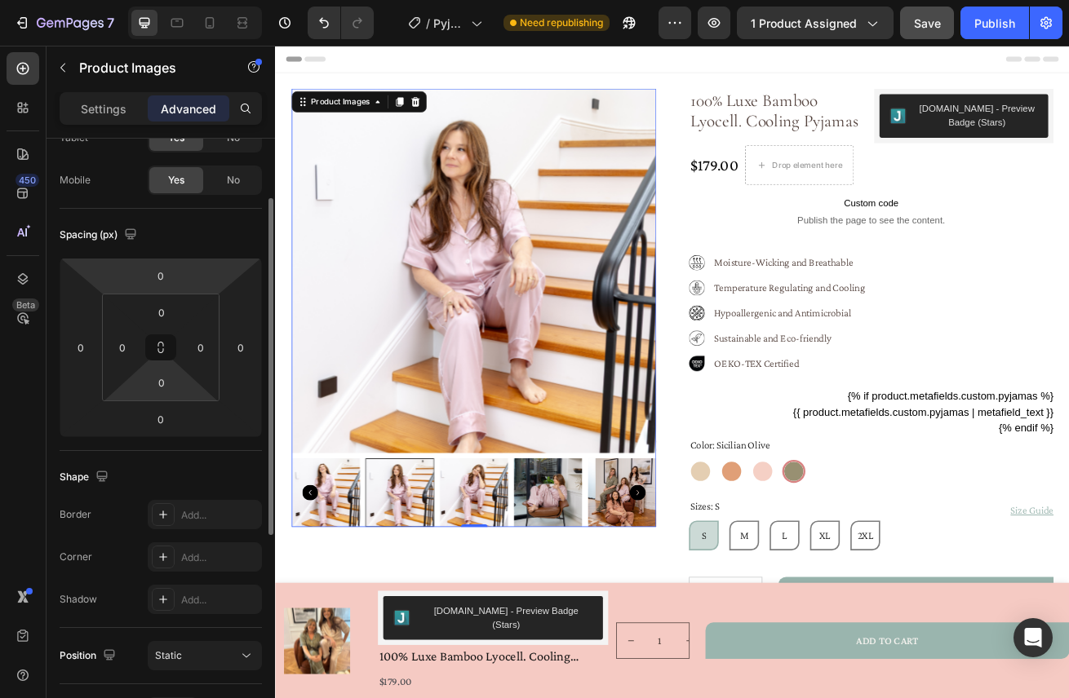
scroll to position [482, 0]
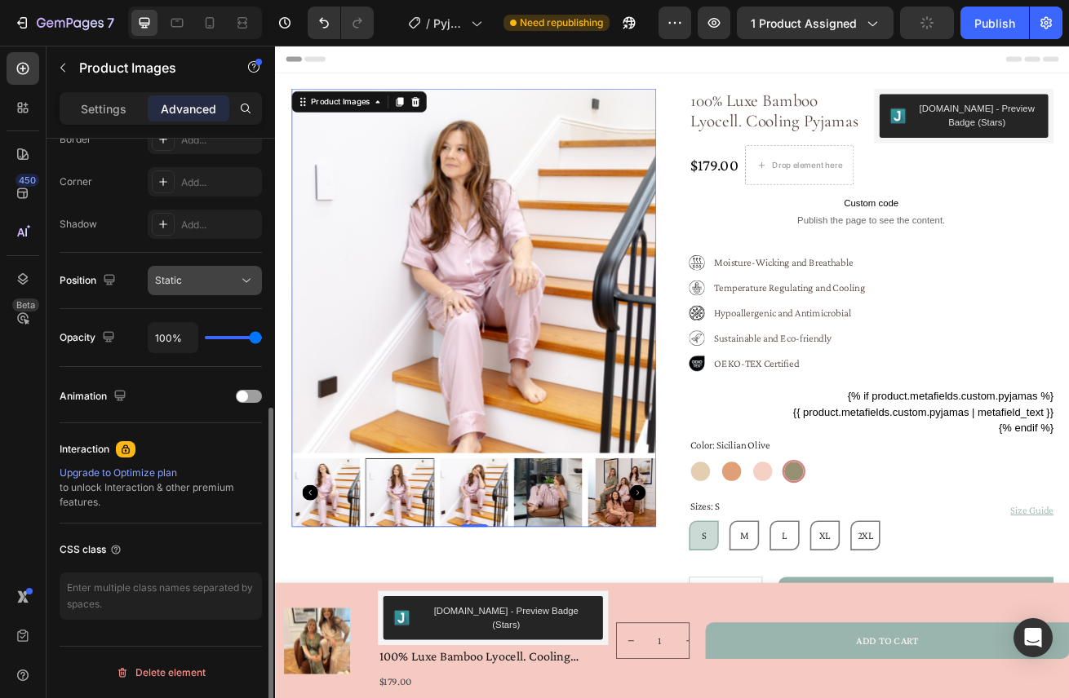
click at [243, 283] on icon at bounding box center [246, 281] width 16 height 16
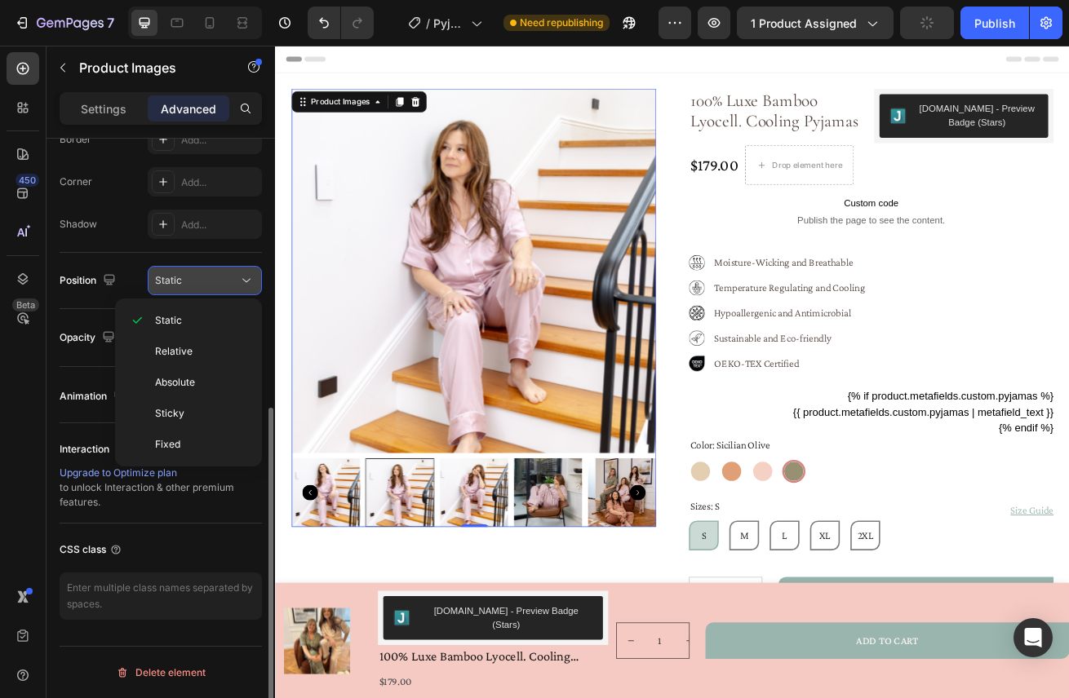
click at [243, 284] on icon at bounding box center [246, 281] width 16 height 16
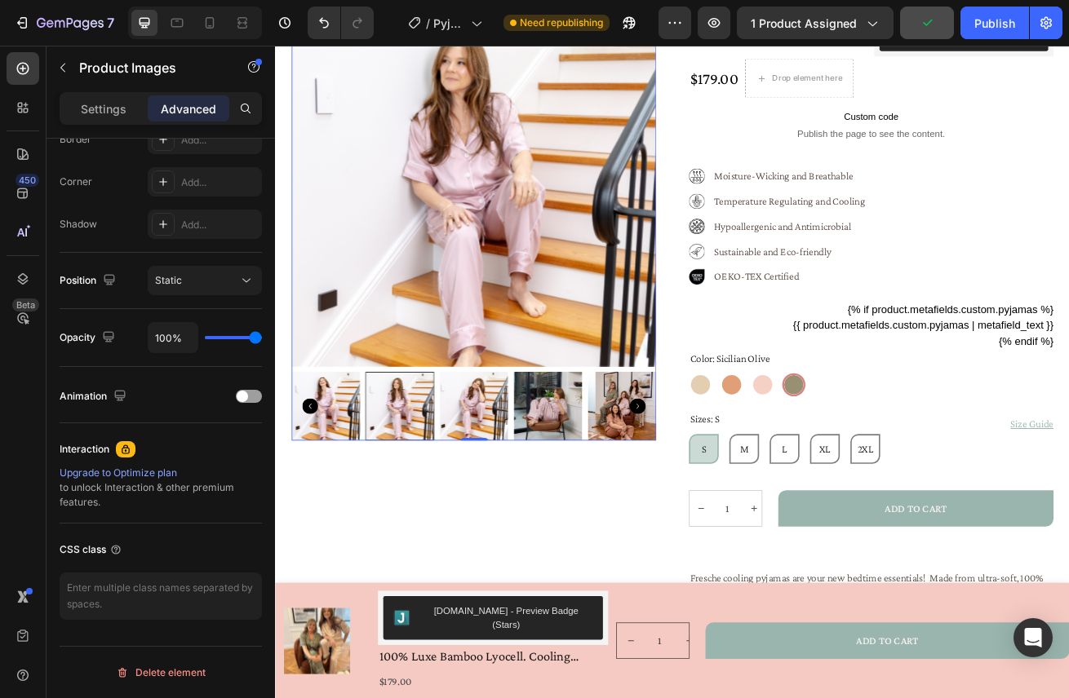
scroll to position [118, 0]
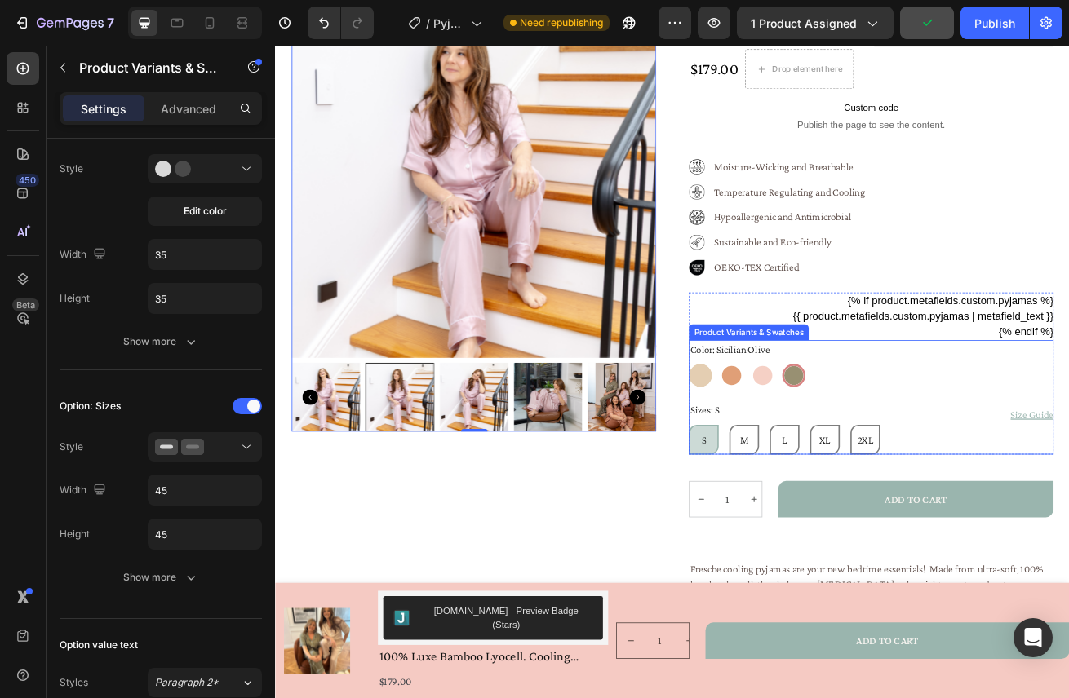
click at [795, 456] on div at bounding box center [799, 452] width 29 height 29
click at [785, 438] on input "Caffè Latte Caffè Latte" at bounding box center [784, 437] width 1 height 1
radio input "false"
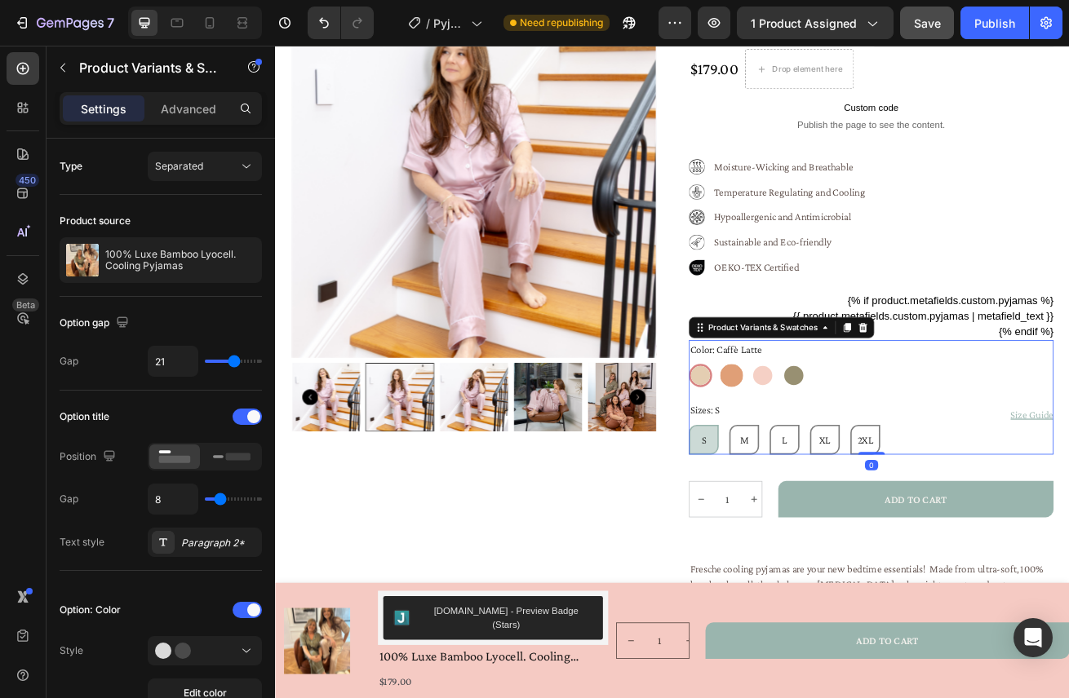
click at [828, 456] on div at bounding box center [837, 452] width 29 height 29
click at [823, 438] on input "Tuscan Sunset Tuscan Sunset" at bounding box center [822, 437] width 1 height 1
radio input "false"
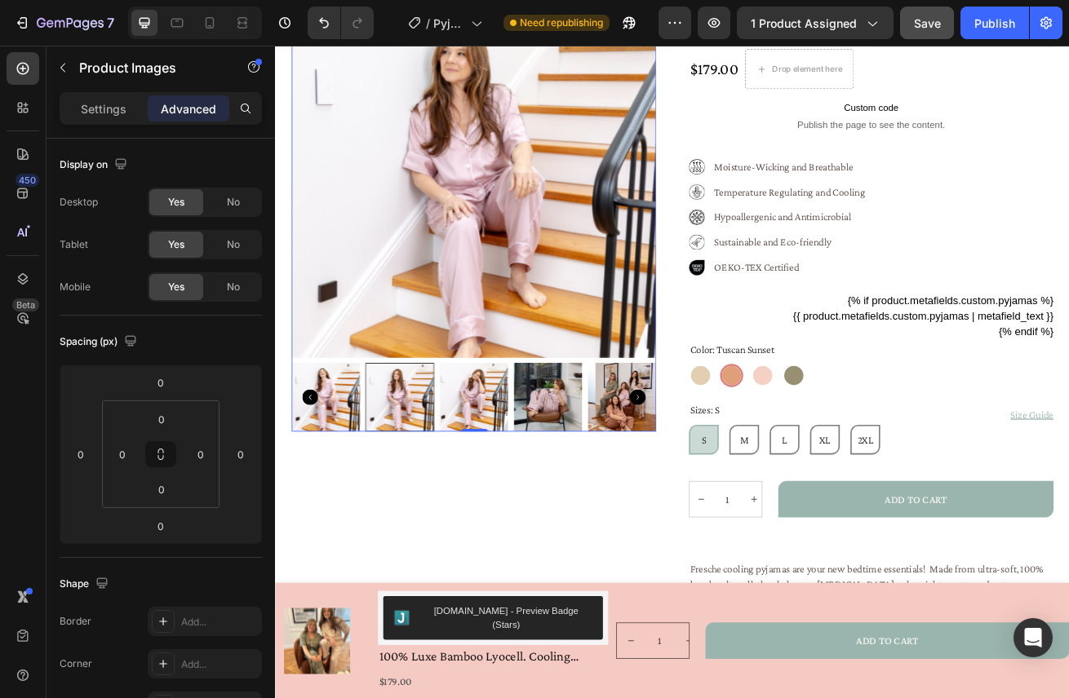
click at [606, 351] on img at bounding box center [520, 205] width 450 height 450
click at [105, 101] on p "Settings" at bounding box center [104, 108] width 46 height 17
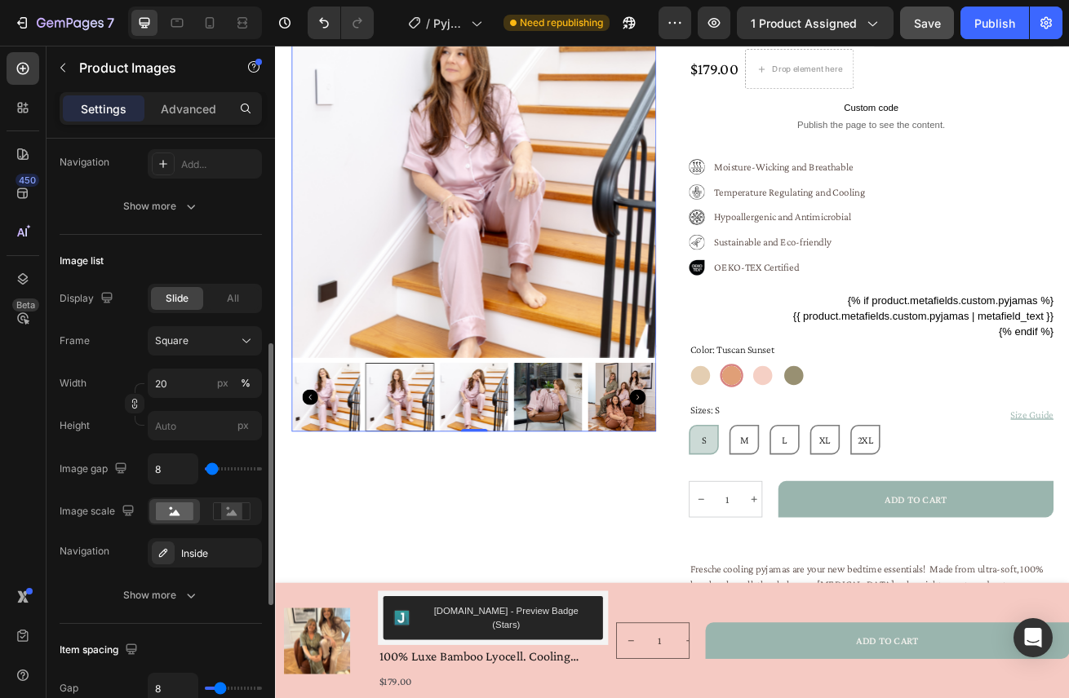
scroll to position [447, 0]
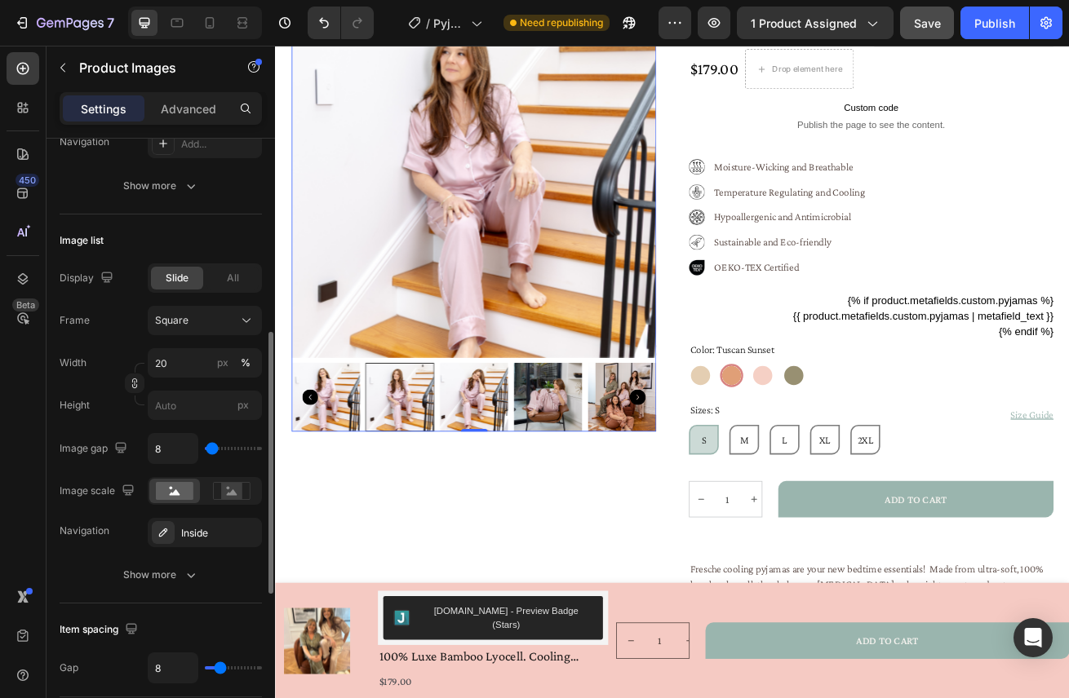
click at [472, 511] on div at bounding box center [520, 479] width 450 height 85
click at [504, 489] on img at bounding box center [519, 479] width 85 height 85
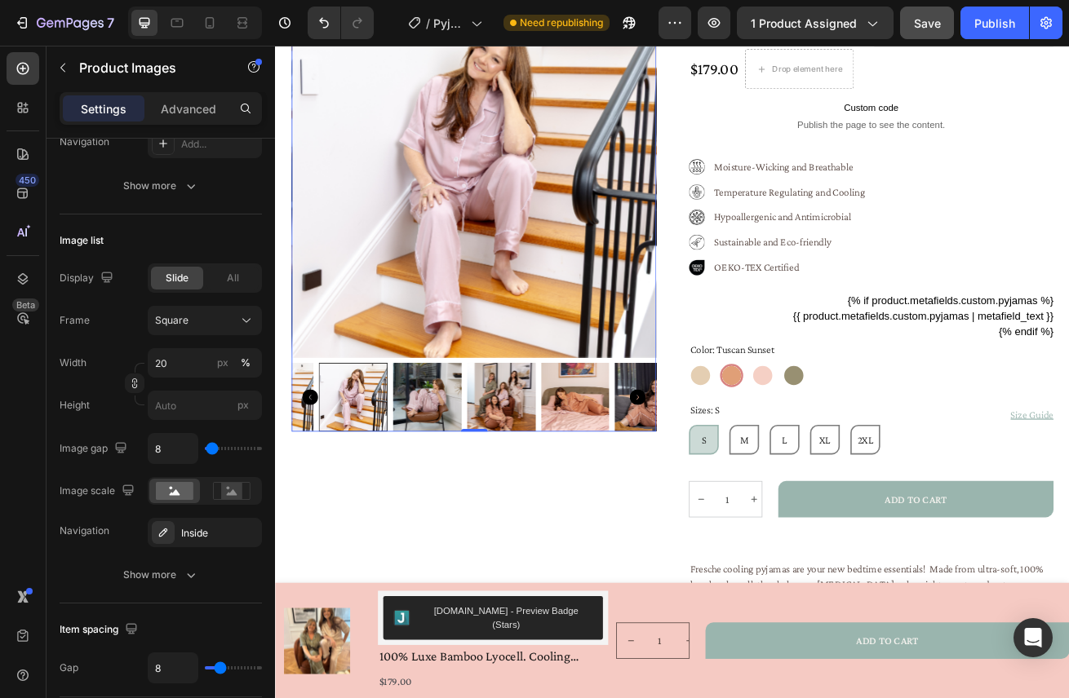
click at [556, 483] on img at bounding box center [553, 479] width 85 height 85
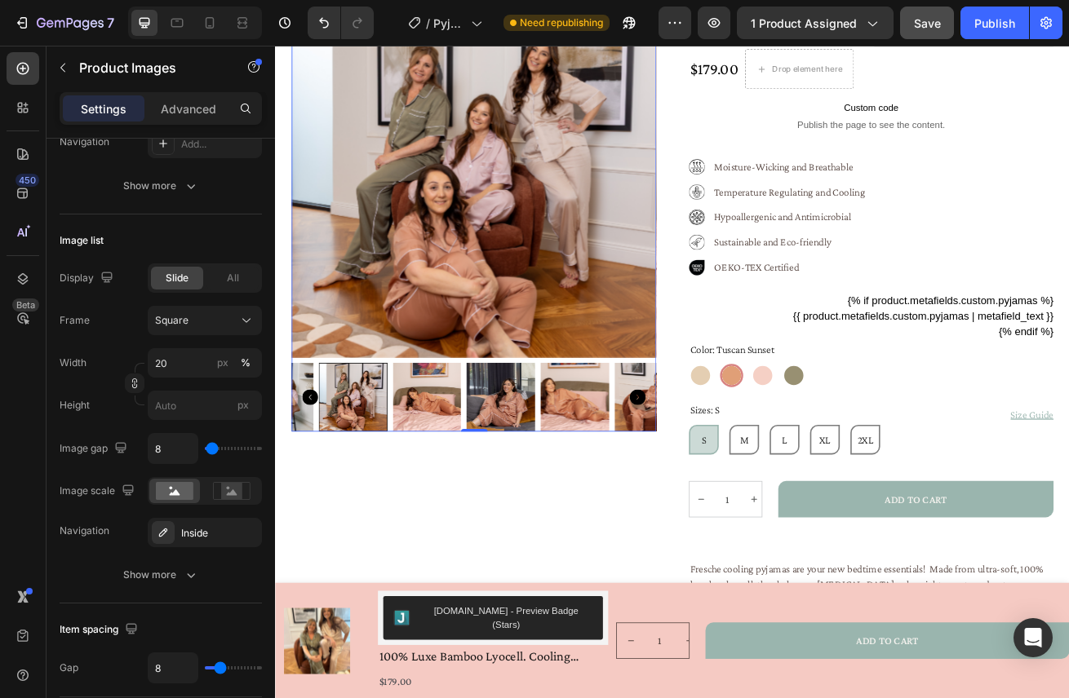
click at [601, 485] on img at bounding box center [643, 479] width 85 height 85
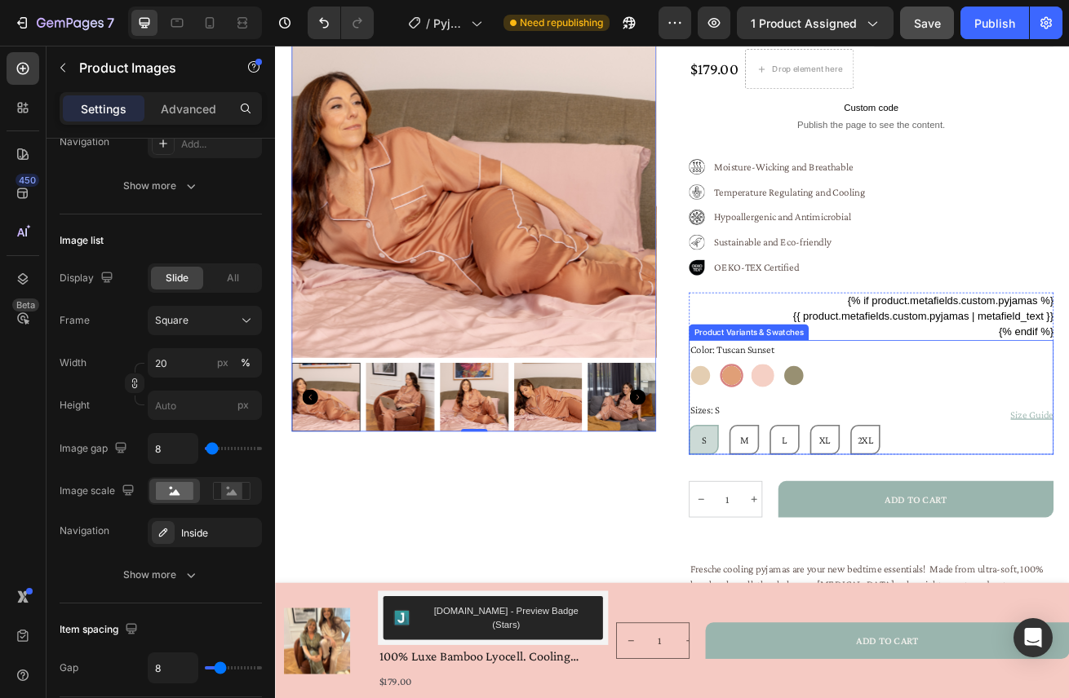
click at [880, 450] on div at bounding box center [876, 452] width 29 height 29
click at [862, 438] on input "Prosecco Pink Prosecco Pink" at bounding box center [861, 437] width 1 height 1
radio input "false"
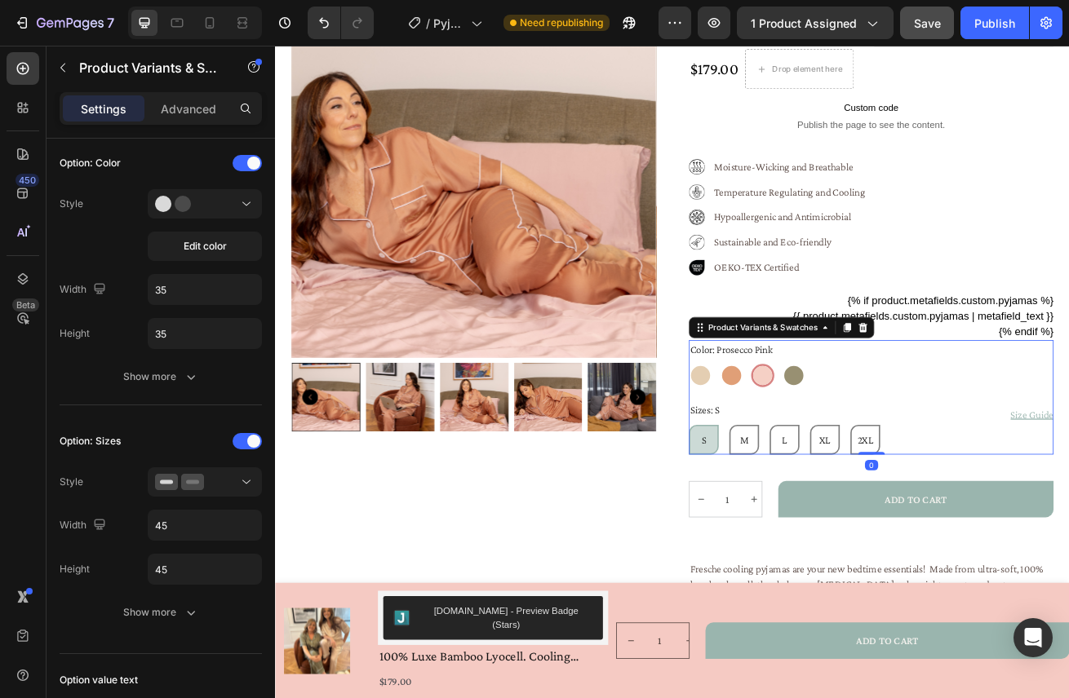
scroll to position [0, 0]
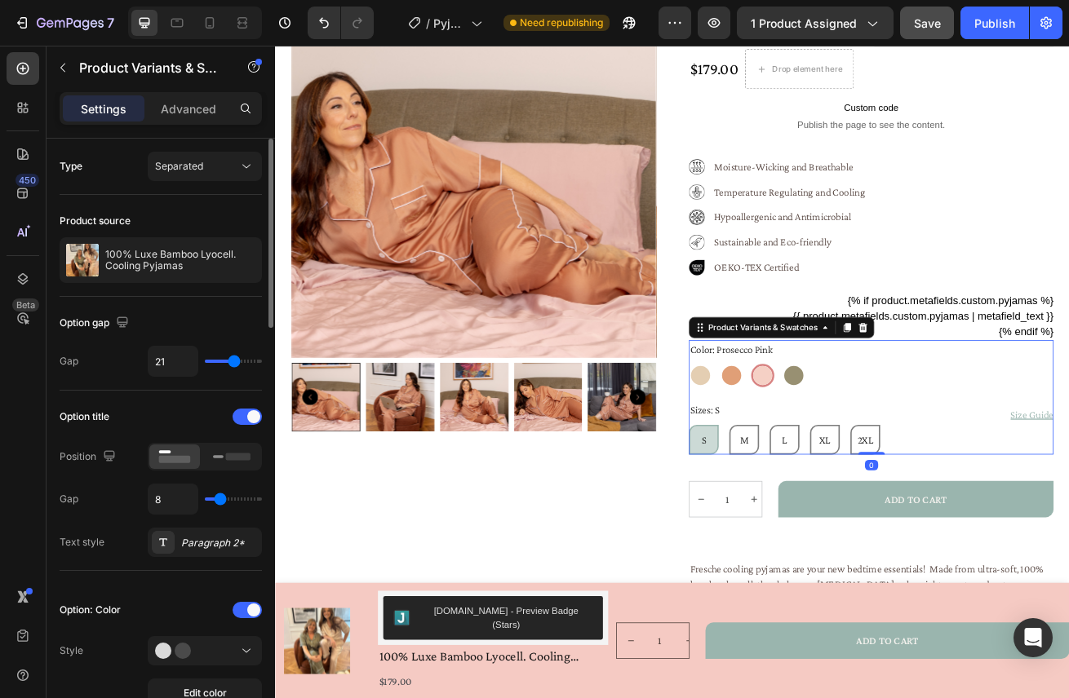
click at [880, 450] on div at bounding box center [876, 453] width 24 height 24
click at [862, 438] on input "Prosecco Pink Prosecco Pink" at bounding box center [861, 437] width 1 height 1
click at [914, 458] on div at bounding box center [914, 452] width 29 height 29
click at [900, 438] on input "Sicilian Olive Sicilian Olive" at bounding box center [899, 437] width 1 height 1
radio input "false"
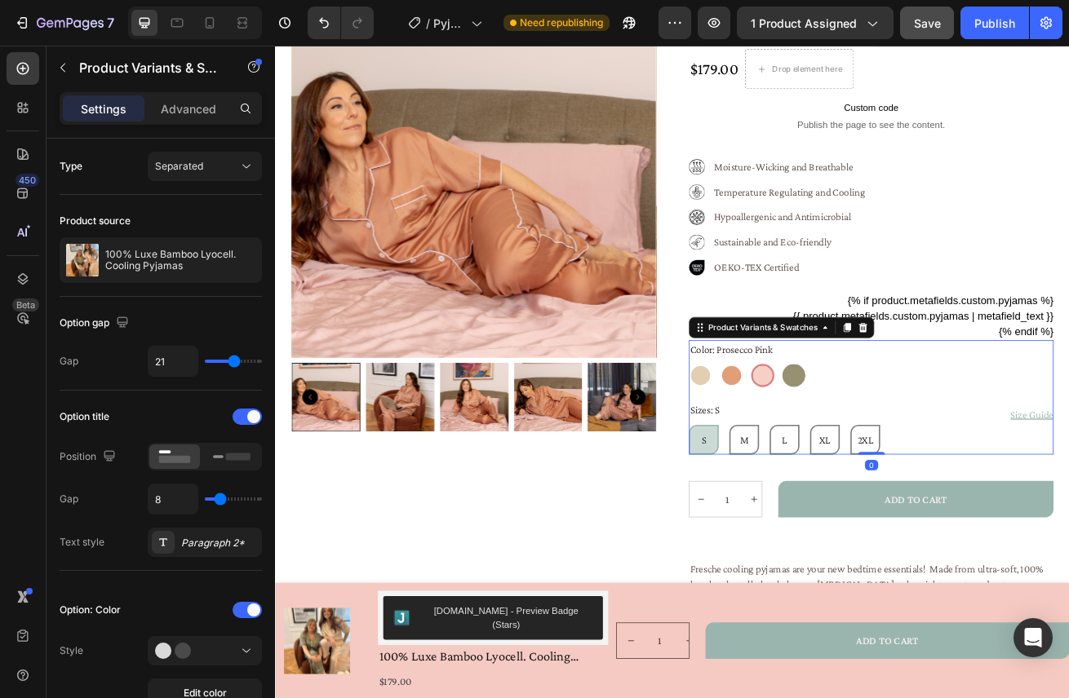
radio input "false"
click at [914, 458] on div at bounding box center [914, 453] width 24 height 24
click at [900, 438] on input "Sicilian Olive Sicilian Olive" at bounding box center [899, 437] width 1 height 1
radio input "true"
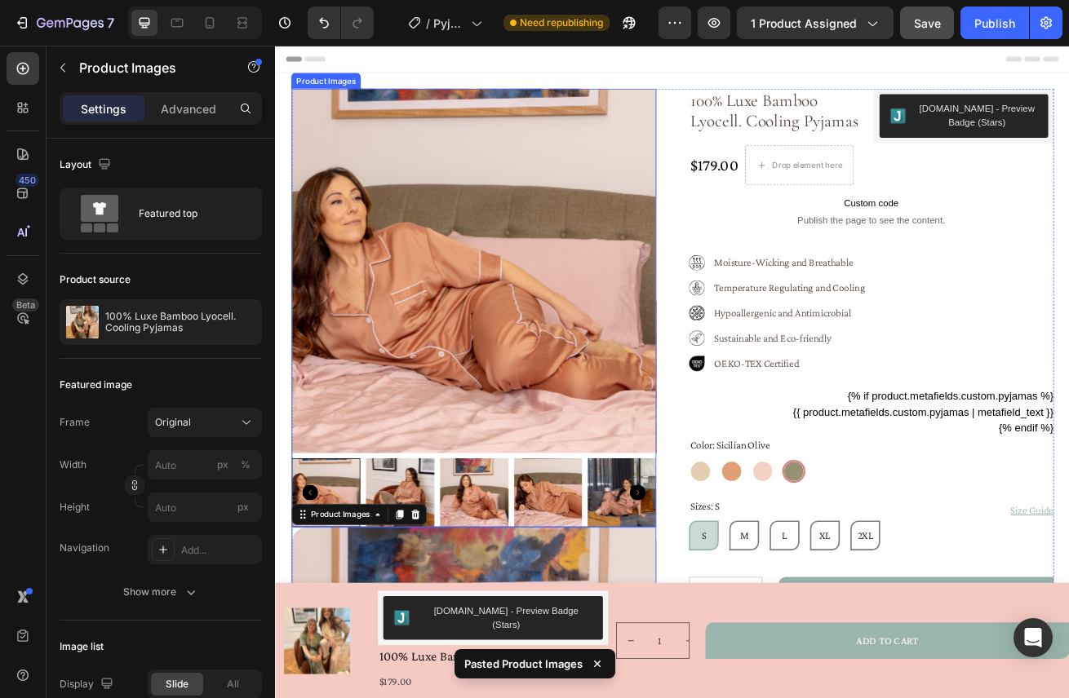
click at [469, 203] on img at bounding box center [520, 324] width 450 height 450
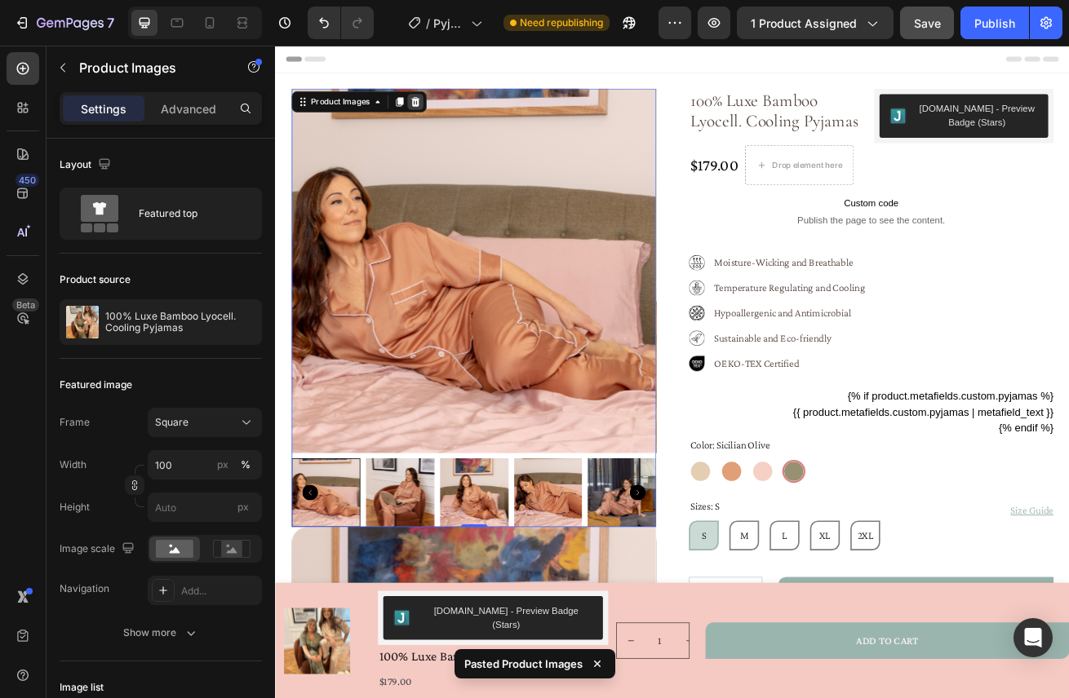
click at [450, 110] on icon at bounding box center [447, 114] width 11 height 11
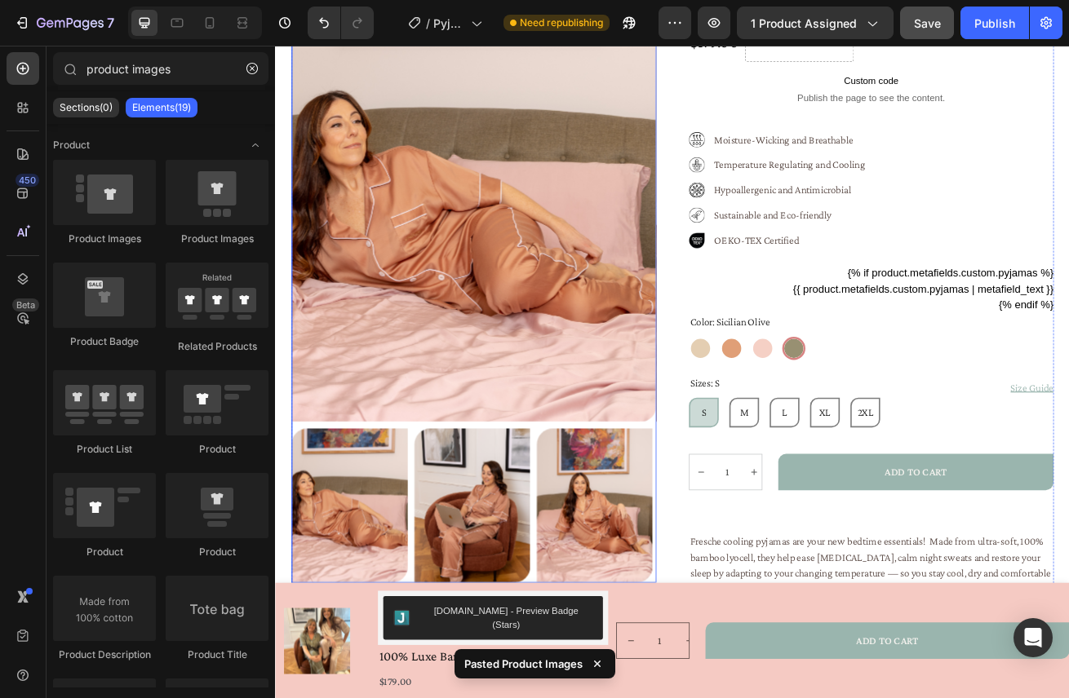
scroll to position [210, 0]
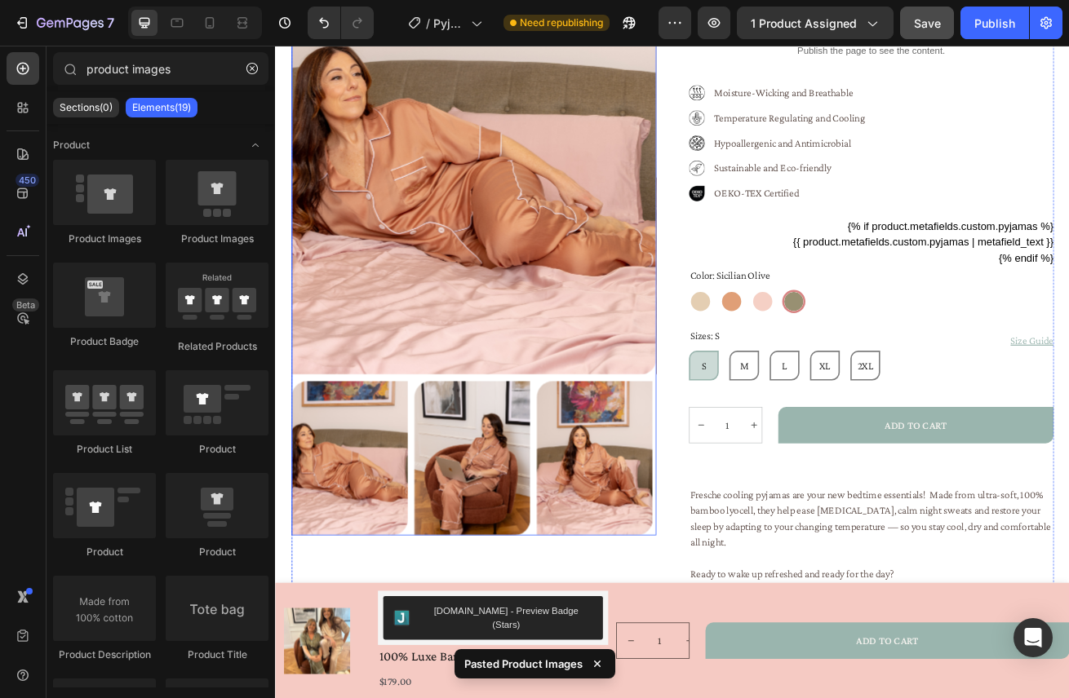
click at [635, 530] on img at bounding box center [667, 554] width 143 height 191
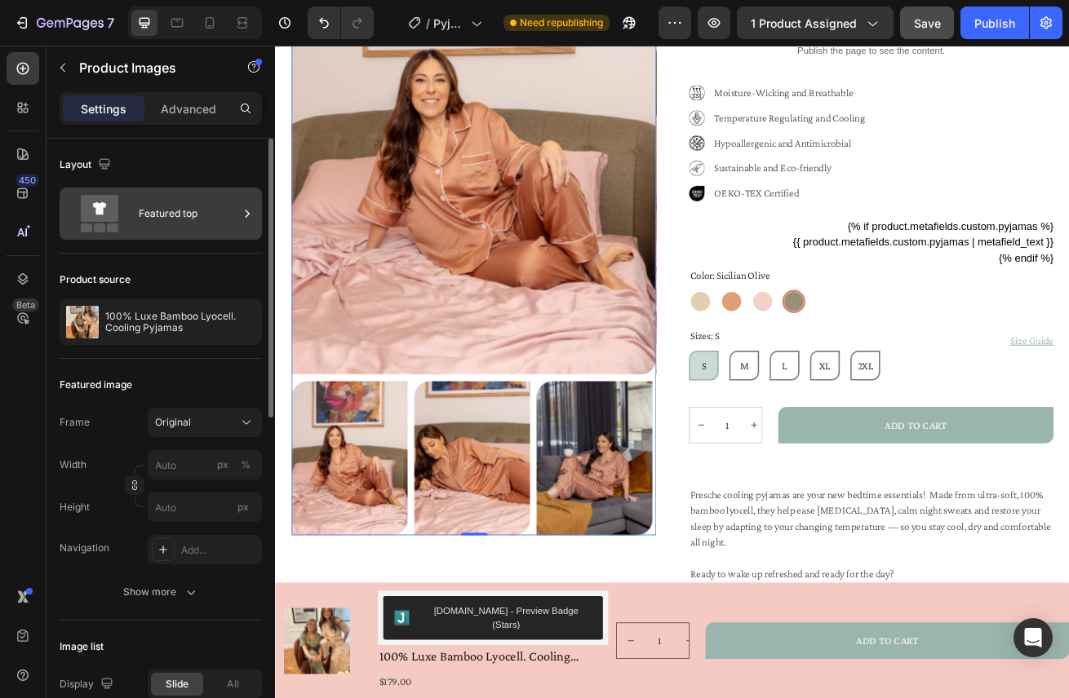
click at [242, 213] on icon at bounding box center [247, 214] width 16 height 16
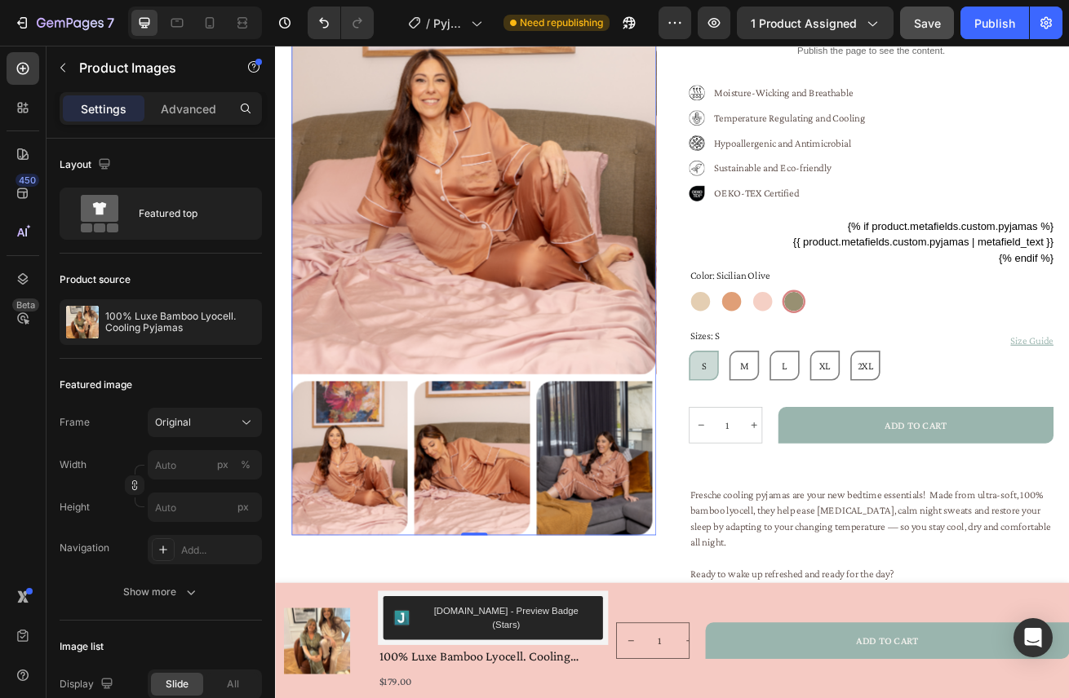
click at [686, 539] on img at bounding box center [667, 554] width 143 height 191
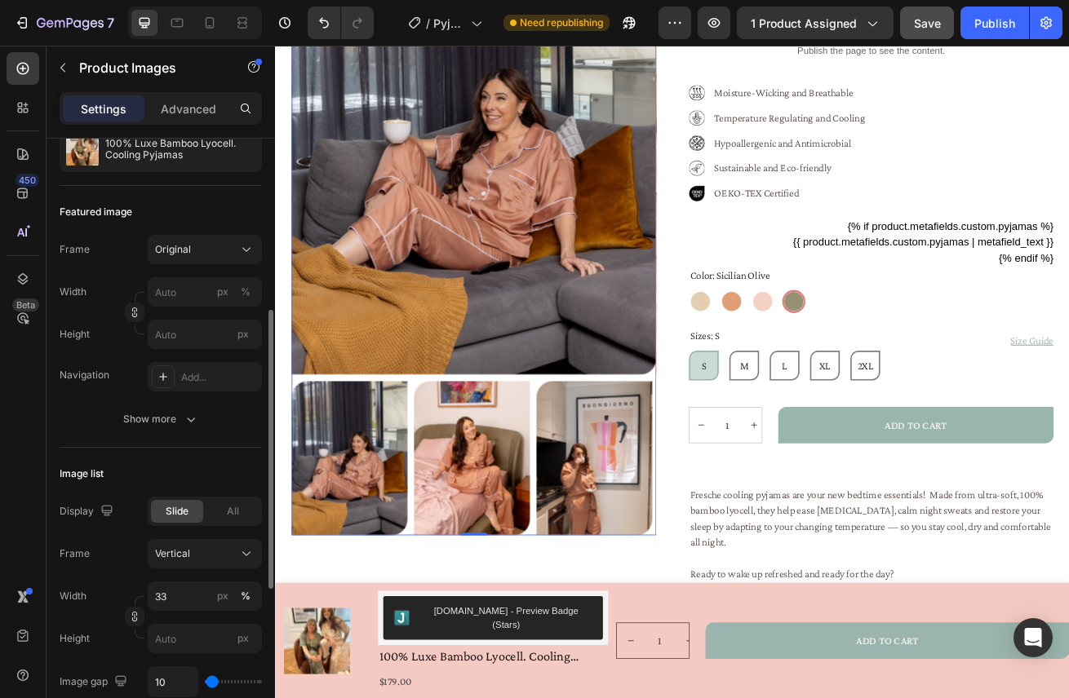
scroll to position [236, 0]
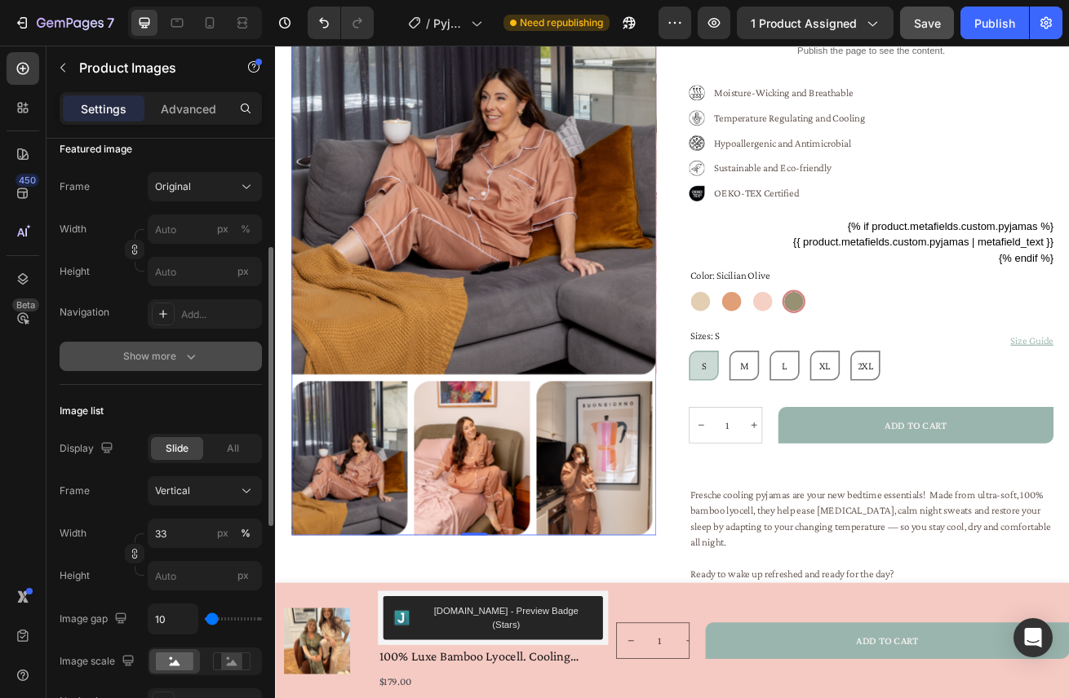
click at [186, 361] on icon "button" at bounding box center [191, 356] width 16 height 16
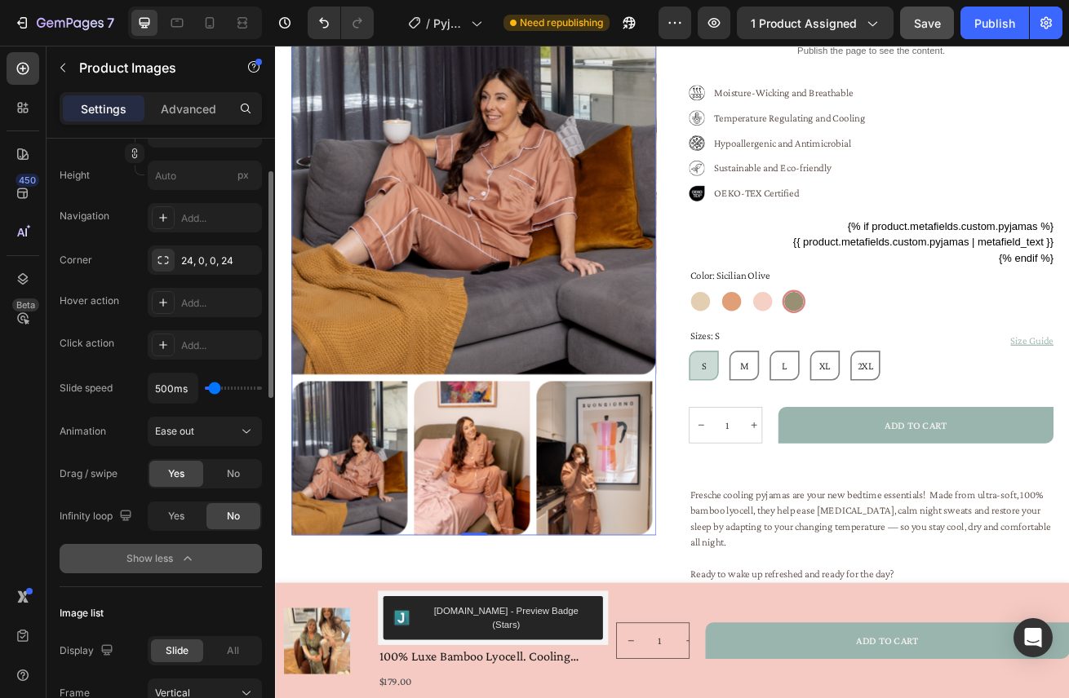
scroll to position [342, 0]
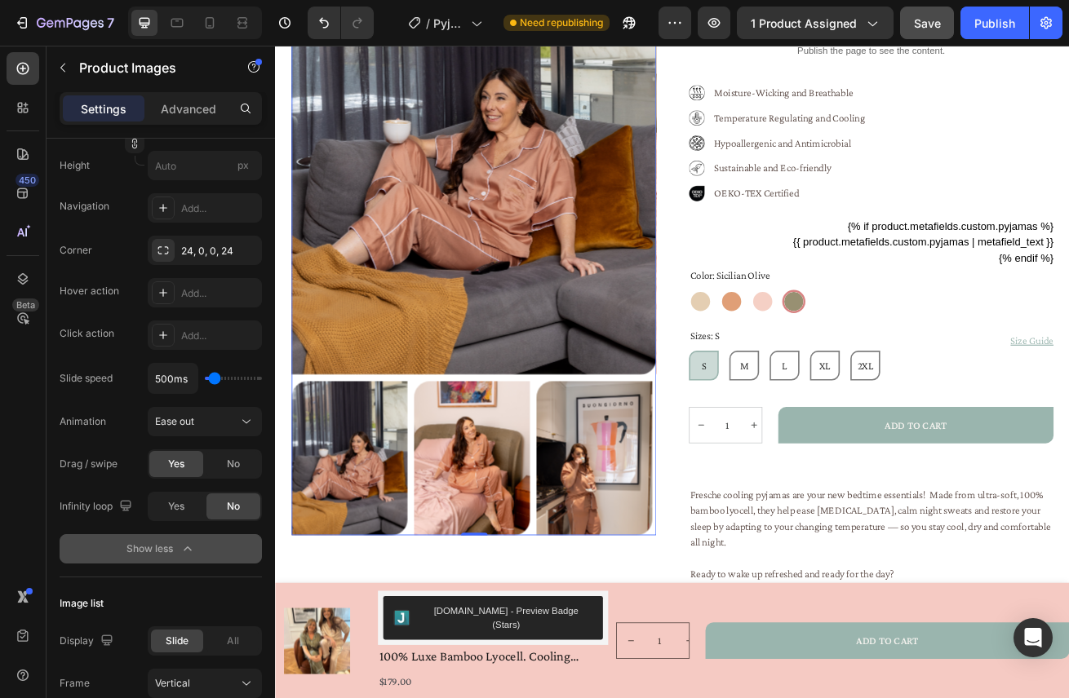
click at [596, 462] on div at bounding box center [520, 554] width 450 height 191
click at [445, 459] on div at bounding box center [520, 554] width 450 height 191
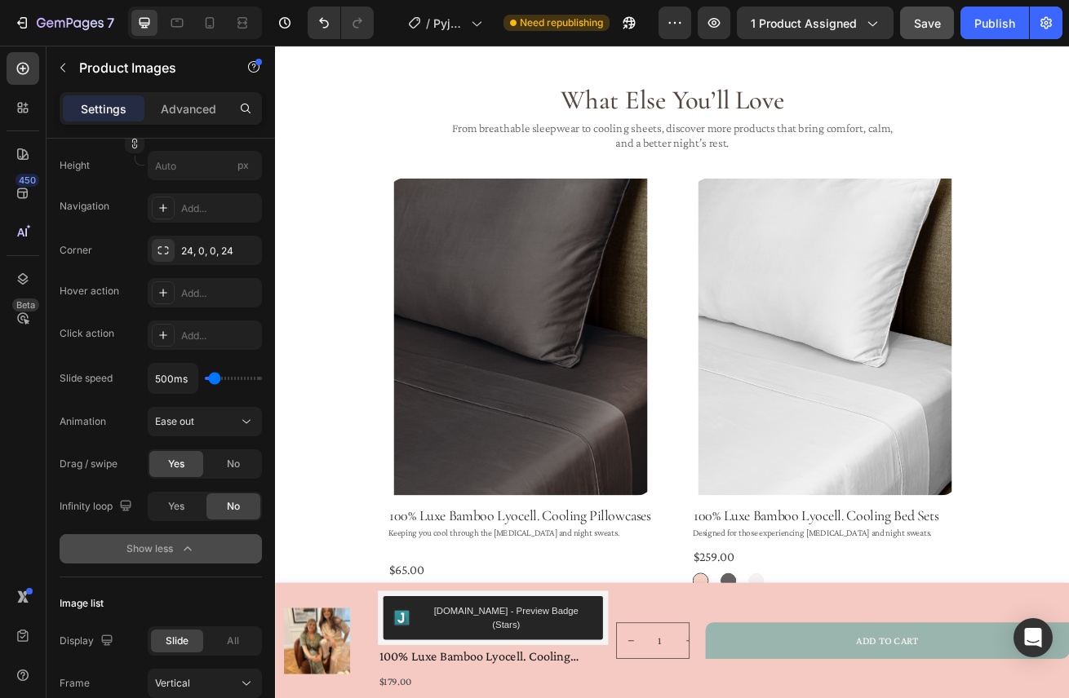
scroll to position [1253, 0]
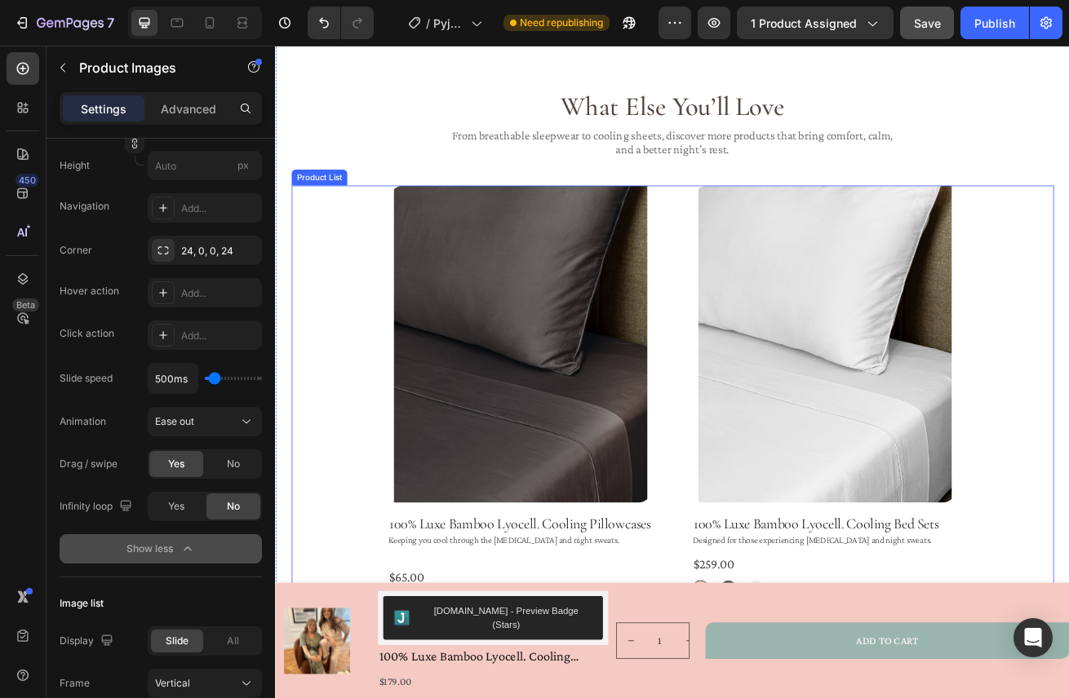
click at [764, 269] on div "Product Images 100% Luxe Bamboo Lyocell. Cooling Pillowcases Product Title Keep…" at bounding box center [765, 508] width 702 height 580
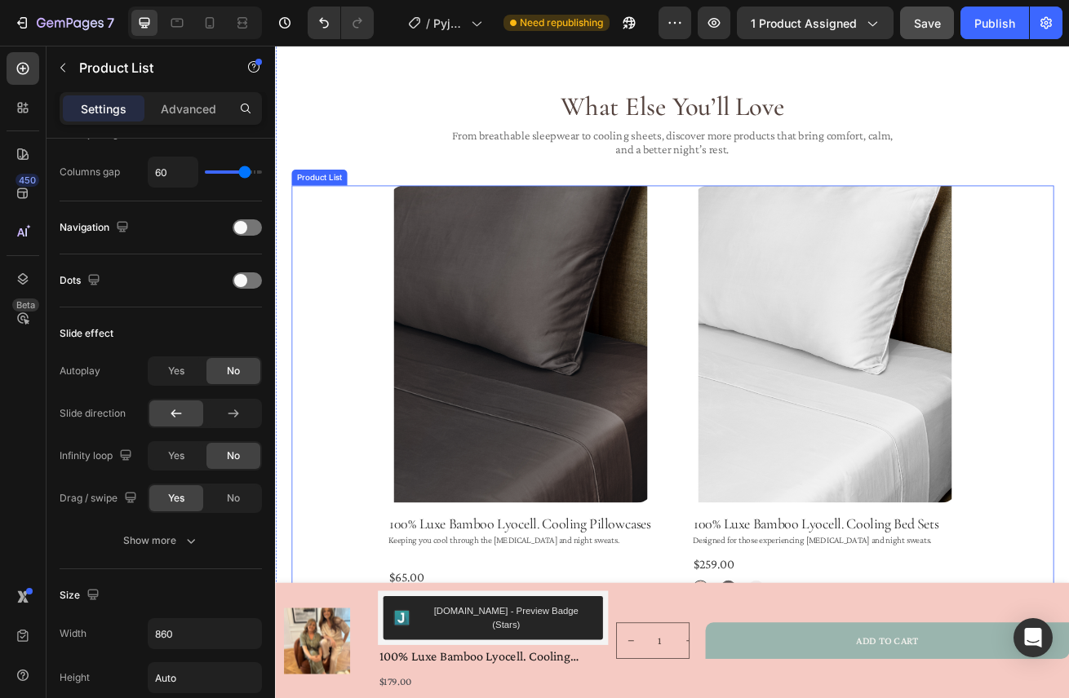
scroll to position [0, 0]
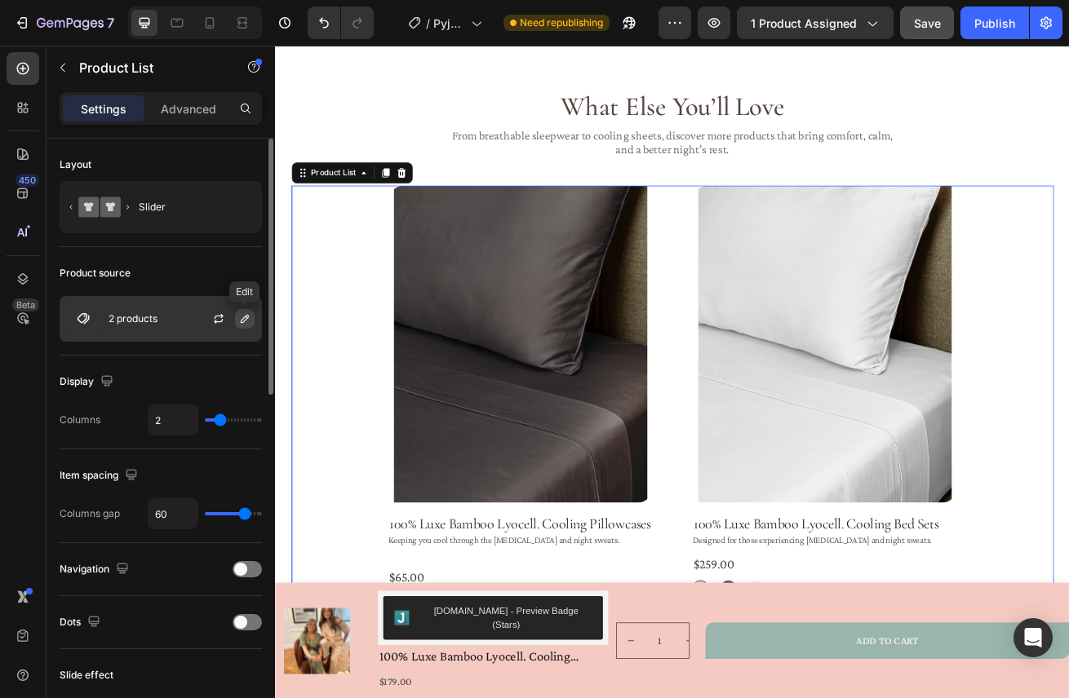
click at [242, 318] on icon "button" at bounding box center [244, 318] width 13 height 13
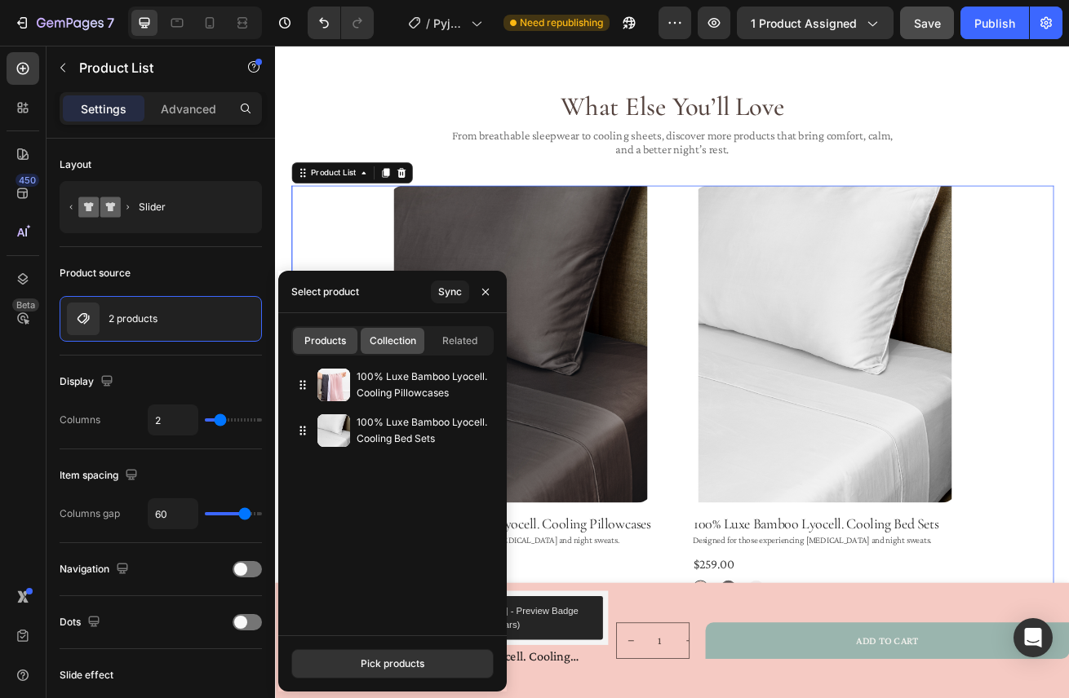
click at [389, 342] on span "Collection" at bounding box center [393, 341] width 47 height 15
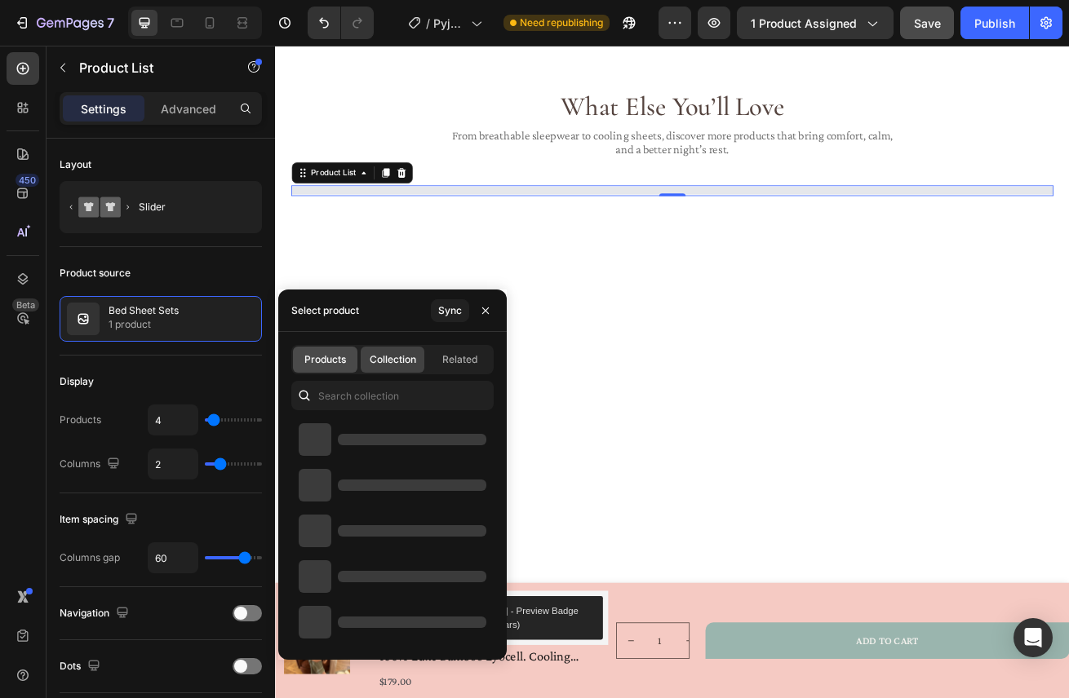
click at [342, 362] on span "Products" at bounding box center [325, 359] width 42 height 15
type input "2"
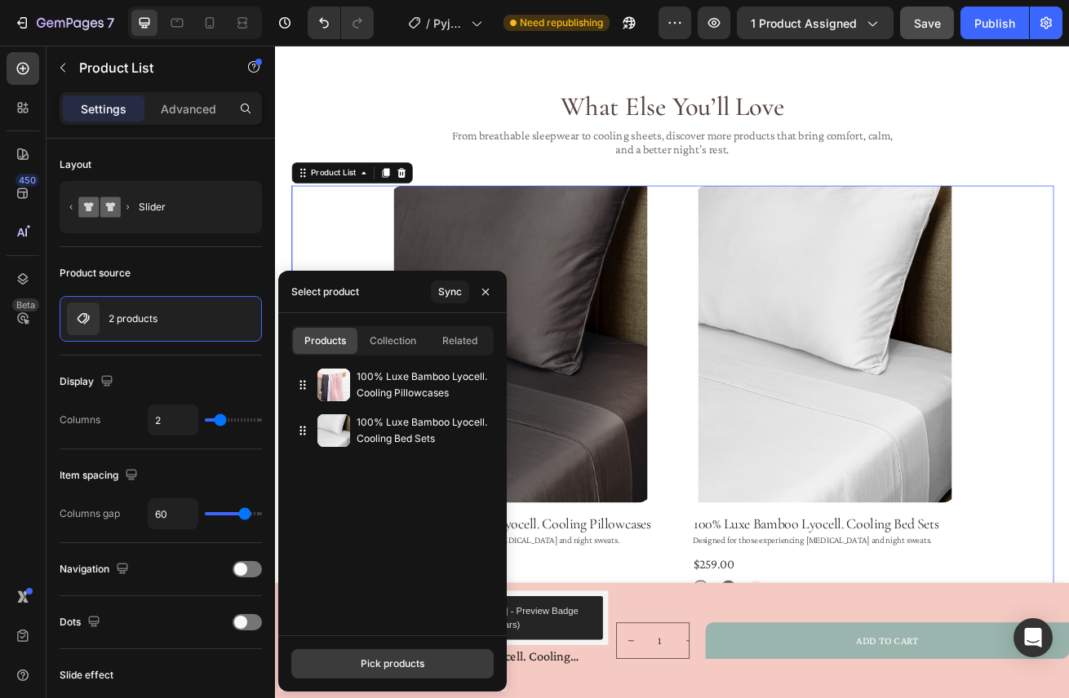
click at [418, 669] on div "Pick products" at bounding box center [393, 664] width 64 height 15
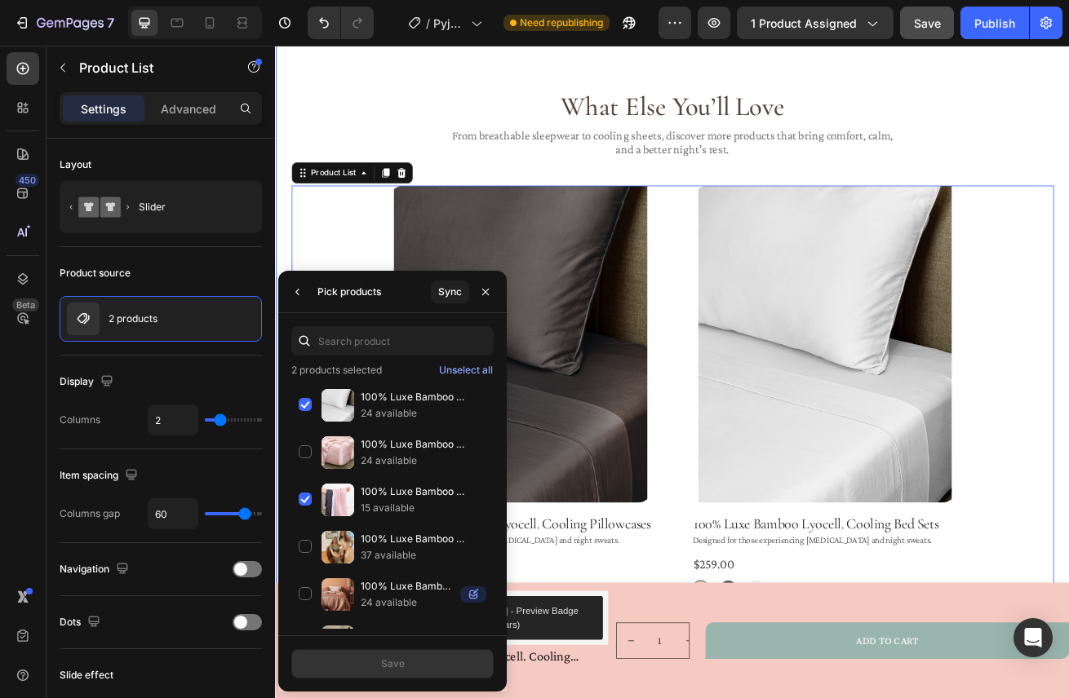
click at [547, 206] on div "What Else You’ll Love Heading From breathable sleepwear to cooling sheets, disc…" at bounding box center [765, 449] width 940 height 698
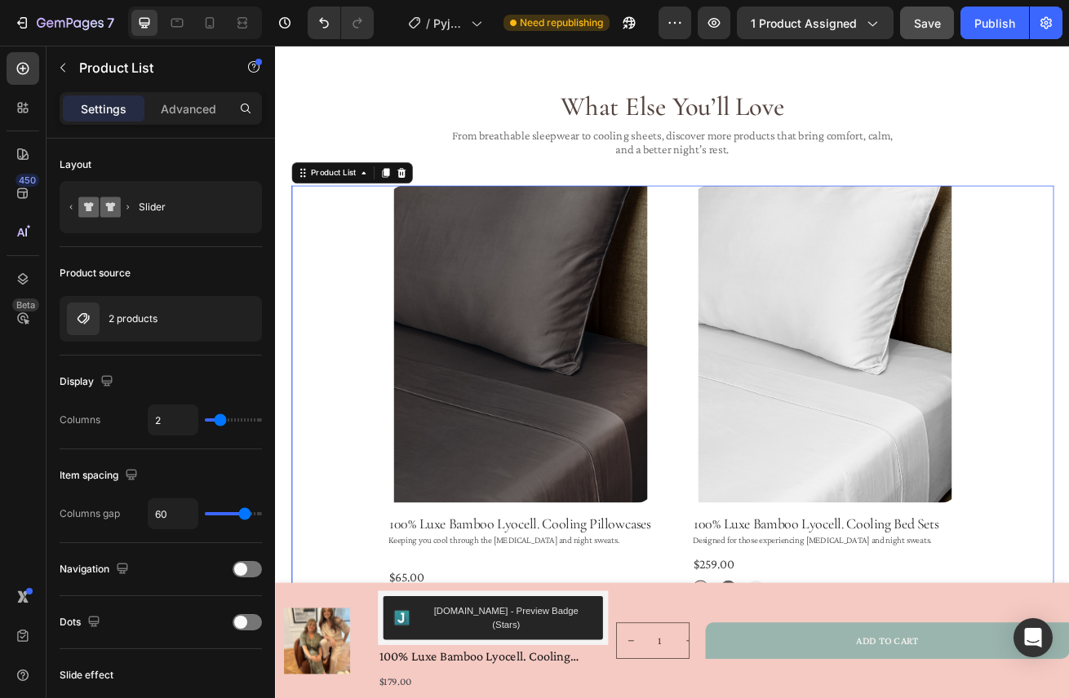
click at [765, 317] on div "Product Images 100% Luxe Bamboo Lyocell. Cooling Pillowcases Product Title Keep…" at bounding box center [765, 508] width 702 height 580
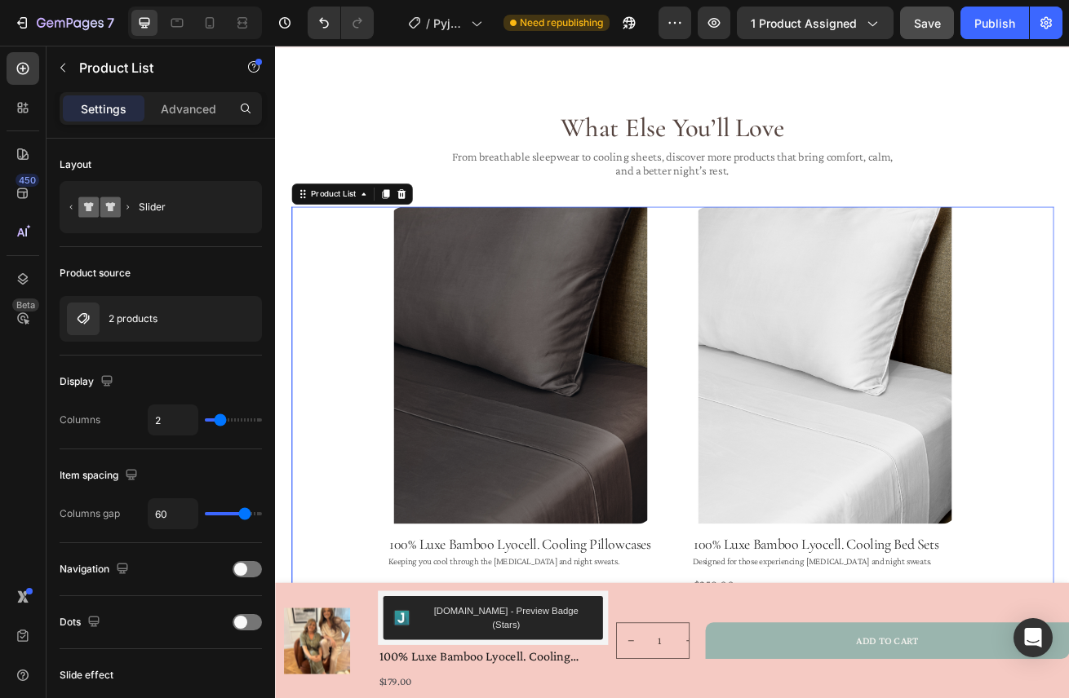
radio input "false"
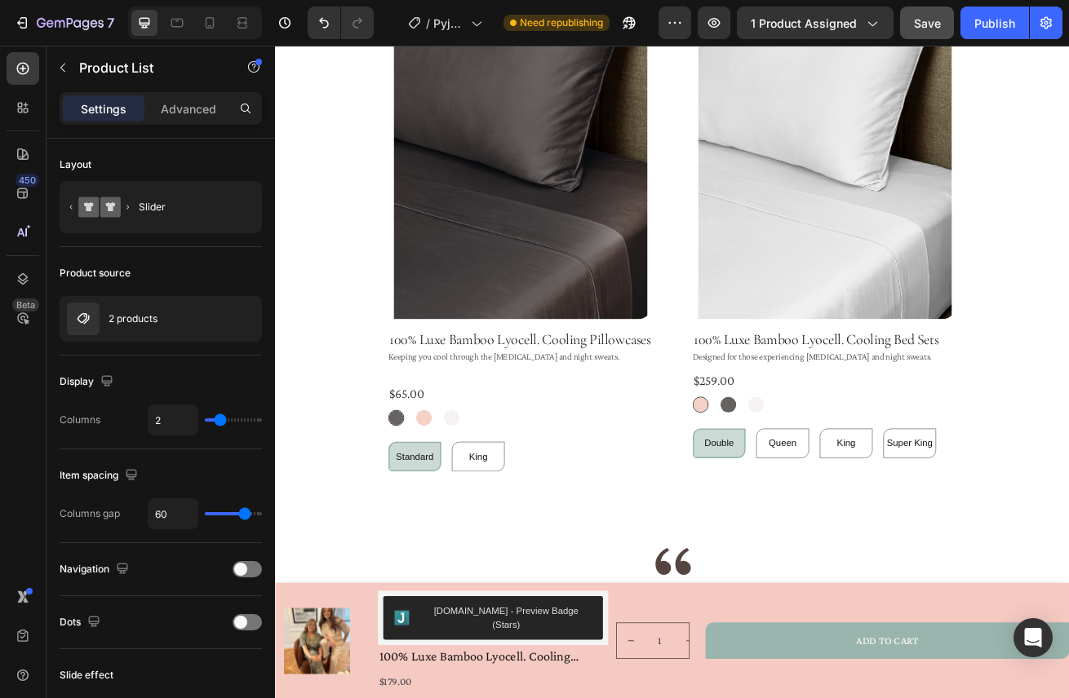
scroll to position [1518, 0]
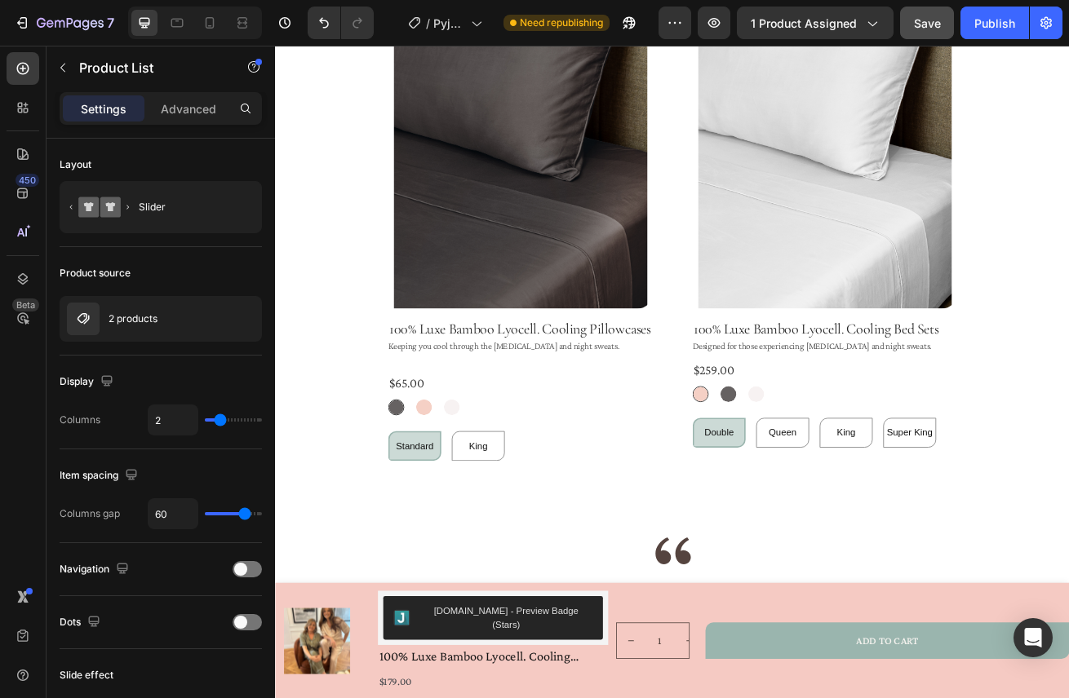
click at [782, 297] on div "Product Images 100% Luxe Bamboo Lyocell. Cooling Pillowcases Product Title Keep…" at bounding box center [765, 269] width 702 height 580
click at [699, 378] on div "Product Images 100% Luxe Bamboo Lyocell. Cooling Pillowcases Product Title Keep…" at bounding box center [577, 269] width 326 height 580
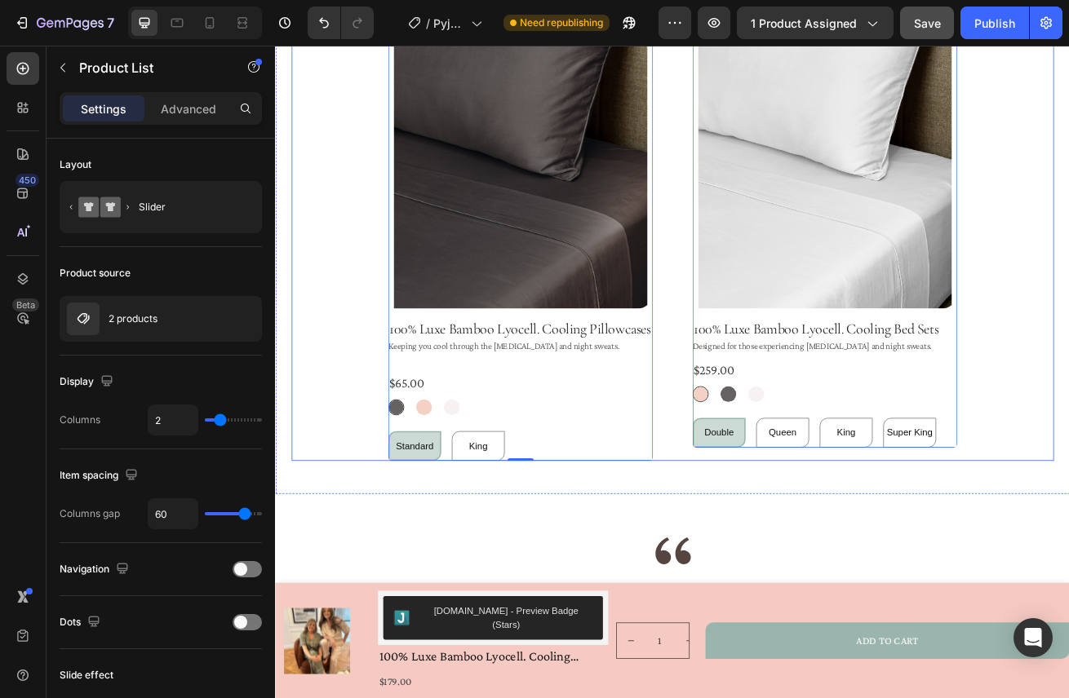
click at [771, 375] on div "Product Images 100% Luxe Bamboo Lyocell. Cooling Pillowcases Product Title Keep…" at bounding box center [765, 269] width 702 height 580
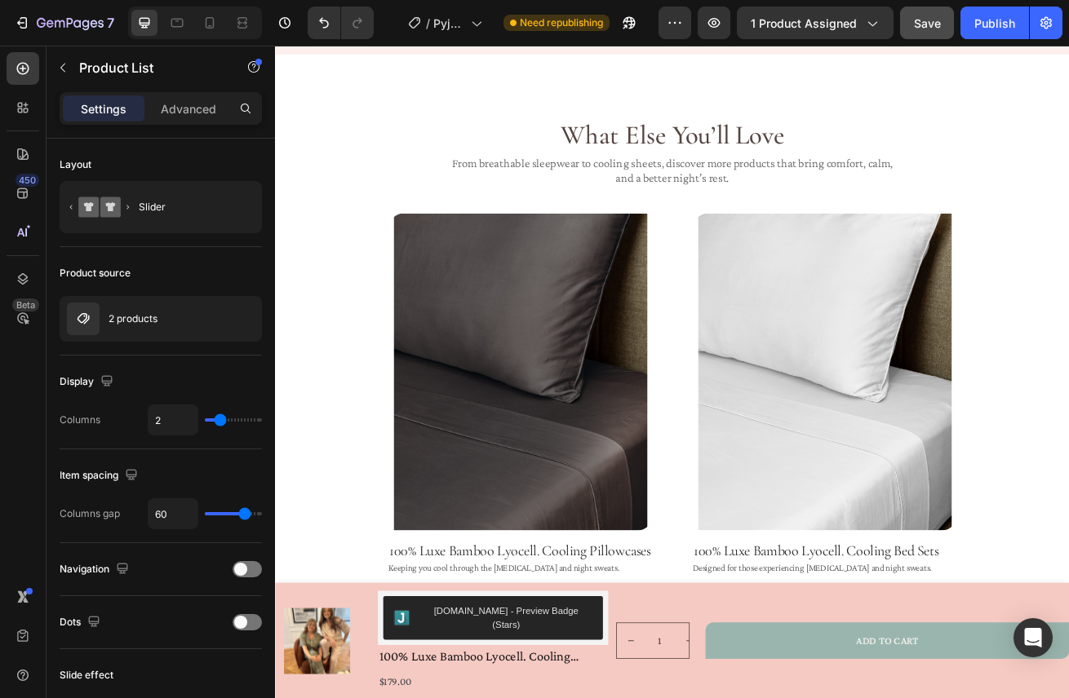
scroll to position [1336, 0]
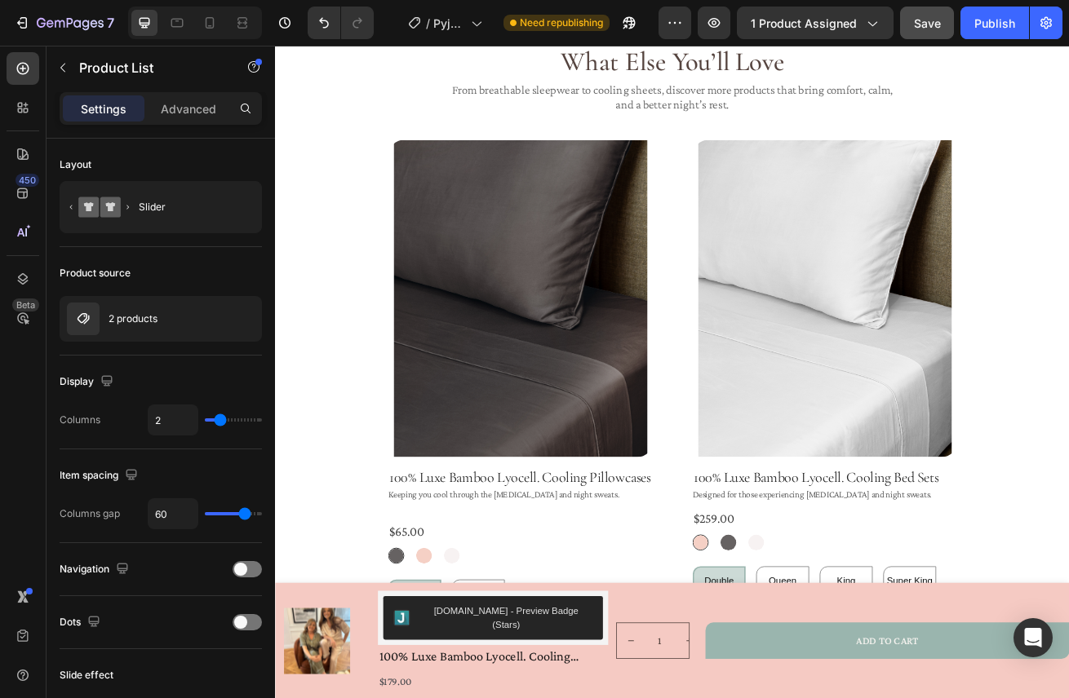
click at [764, 294] on div "Product Images 100% Luxe Bamboo Lyocell. Cooling Pillowcases Product Title Keep…" at bounding box center [765, 452] width 702 height 580
click at [758, 234] on div "Product Images 100% Luxe Bamboo Lyocell. Cooling Pillowcases Product Title Keep…" at bounding box center [765, 452] width 702 height 580
click at [770, 404] on div "Product Images 100% Luxe Bamboo Lyocell. Cooling Pillowcases Product Title Keep…" at bounding box center [765, 452] width 702 height 580
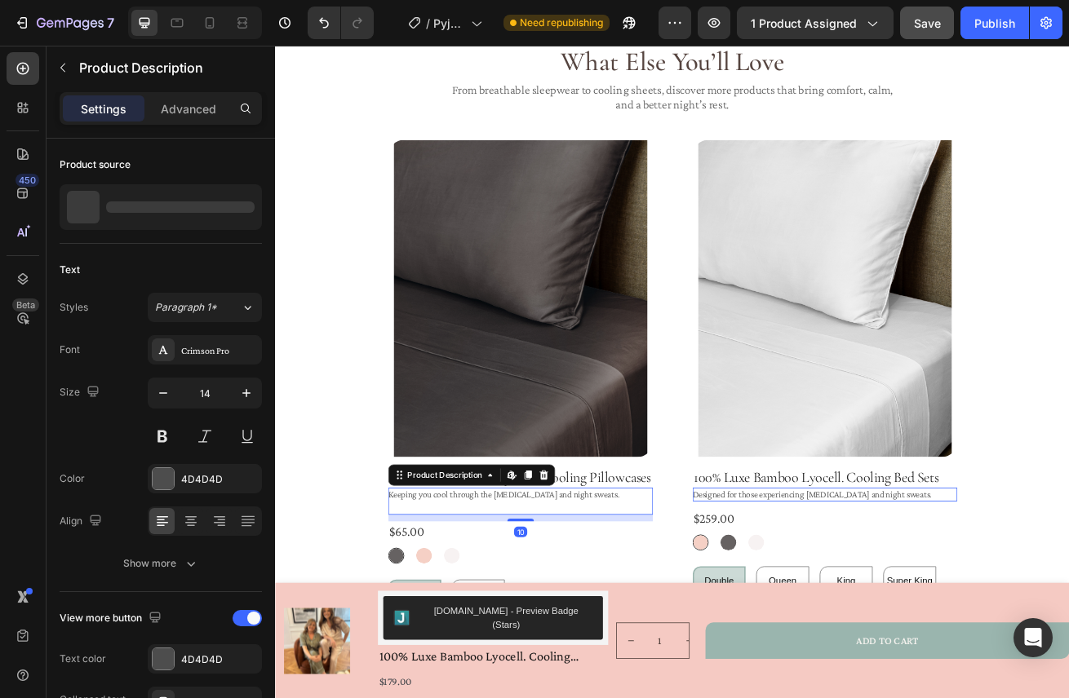
click at [700, 609] on div "Keeping you cool through the hot flushes and night sweats." at bounding box center [577, 607] width 326 height 33
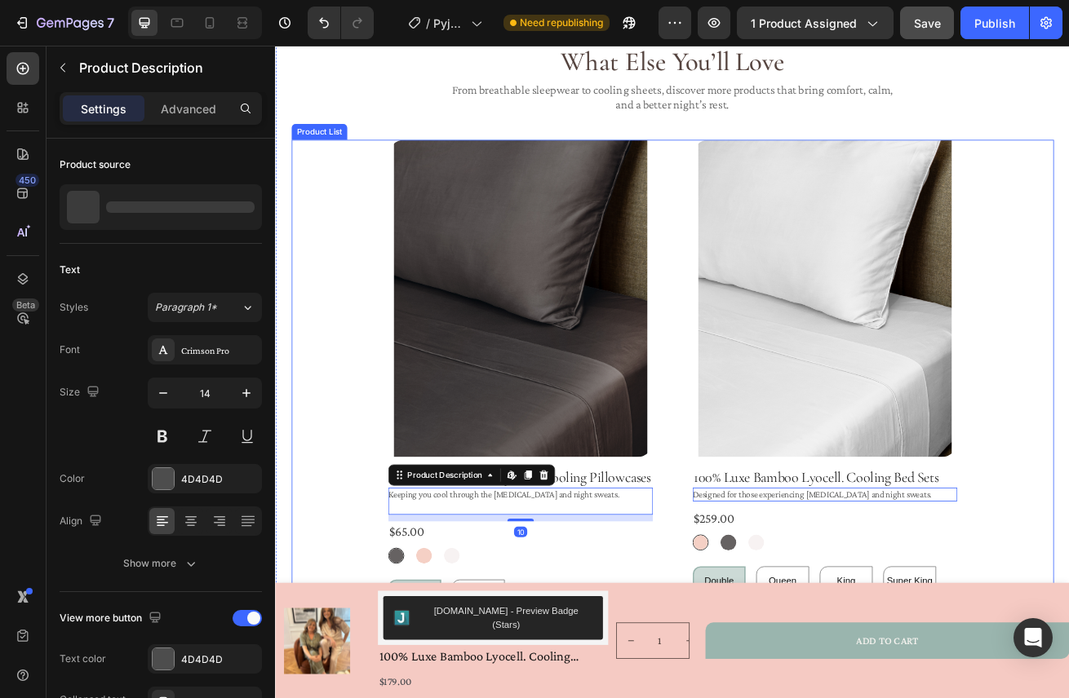
click at [767, 589] on div "Product Images 100% Luxe Bamboo Lyocell. Cooling Pillowcases Product Title Keep…" at bounding box center [765, 452] width 702 height 580
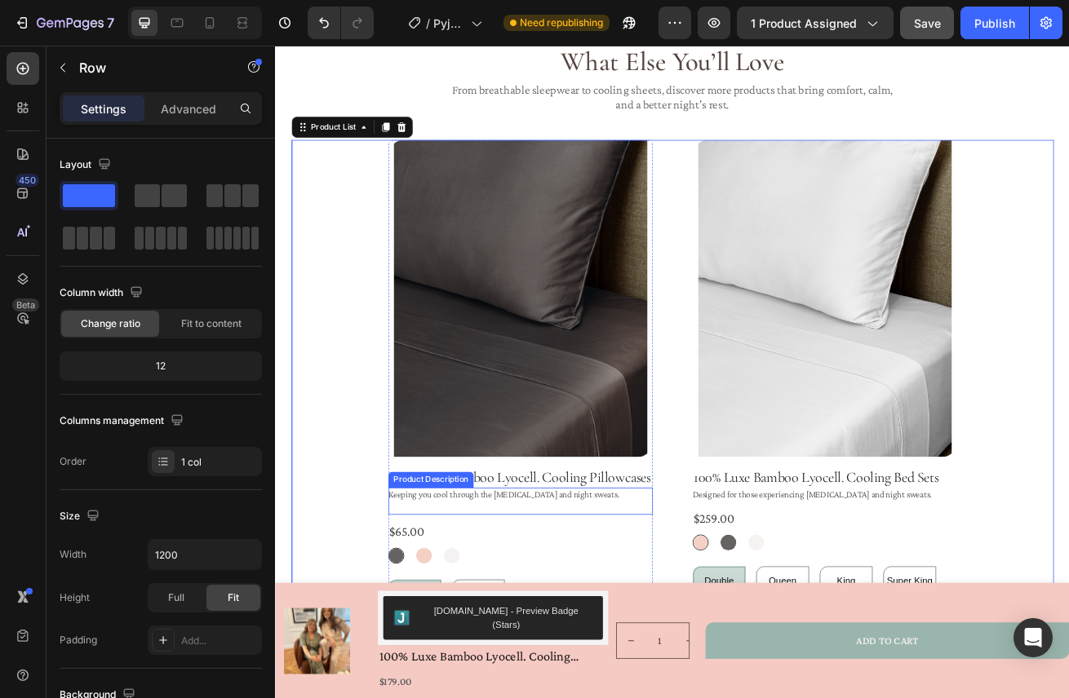
click at [706, 625] on div "Product Images 100% Luxe Bamboo Lyocell. Cooling Pillowcases Product Title Keep…" at bounding box center [577, 452] width 326 height 580
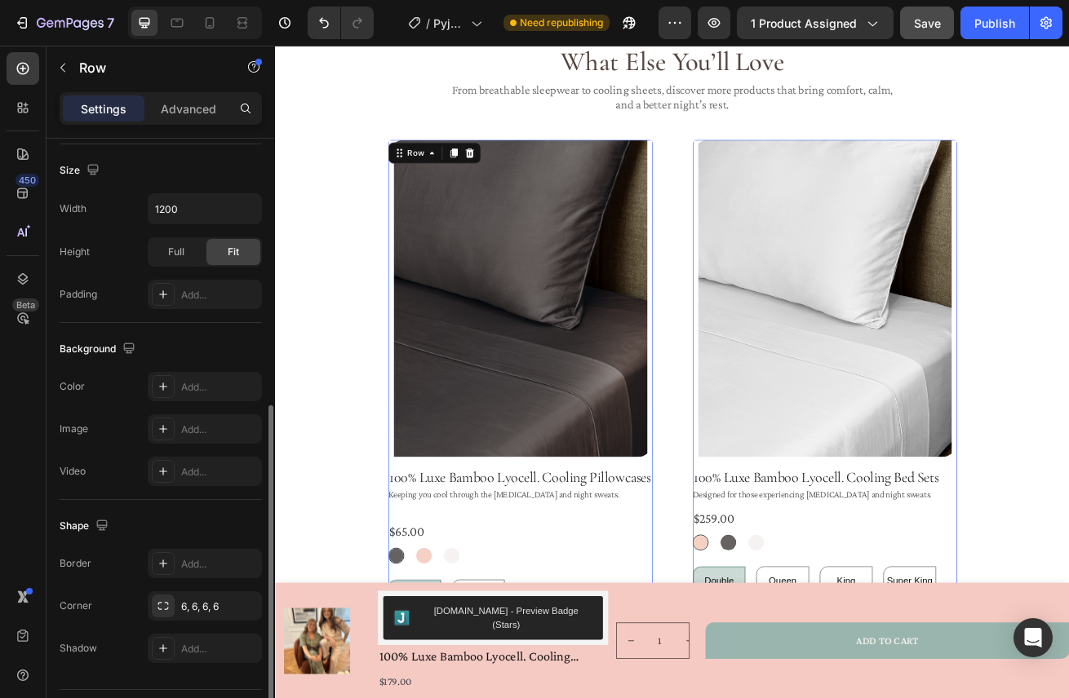
scroll to position [389, 0]
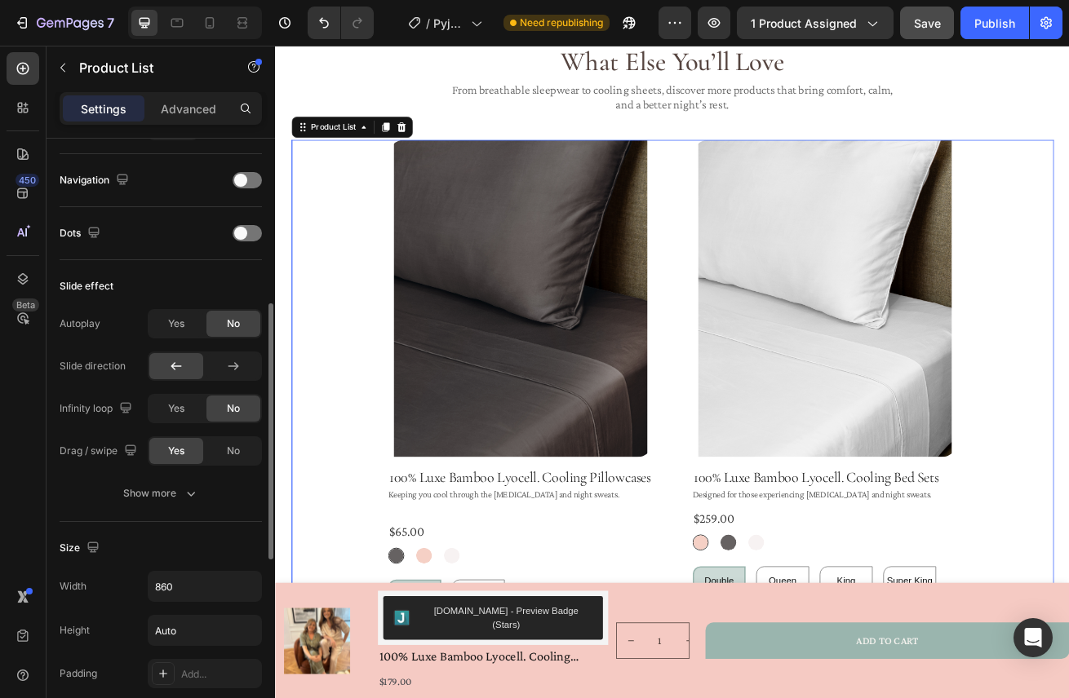
click at [767, 268] on div "Product Images 100% Luxe Bamboo Lyocell. Cooling Pillowcases Product Title Keep…" at bounding box center [765, 452] width 702 height 580
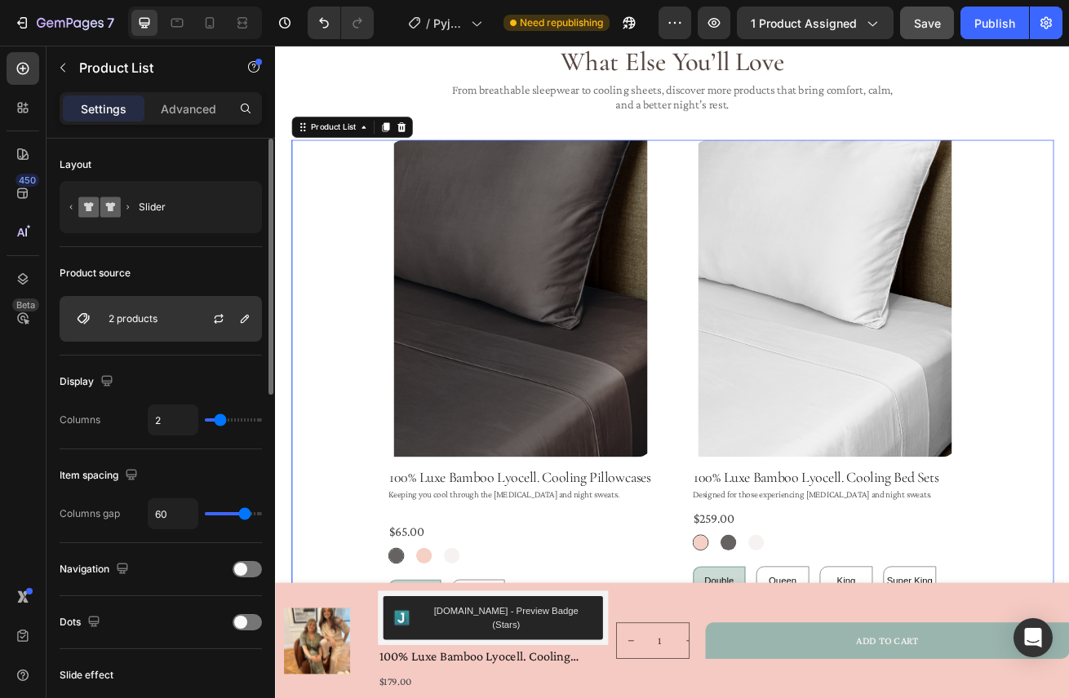
click at [140, 327] on div "2 products" at bounding box center [161, 319] width 202 height 46
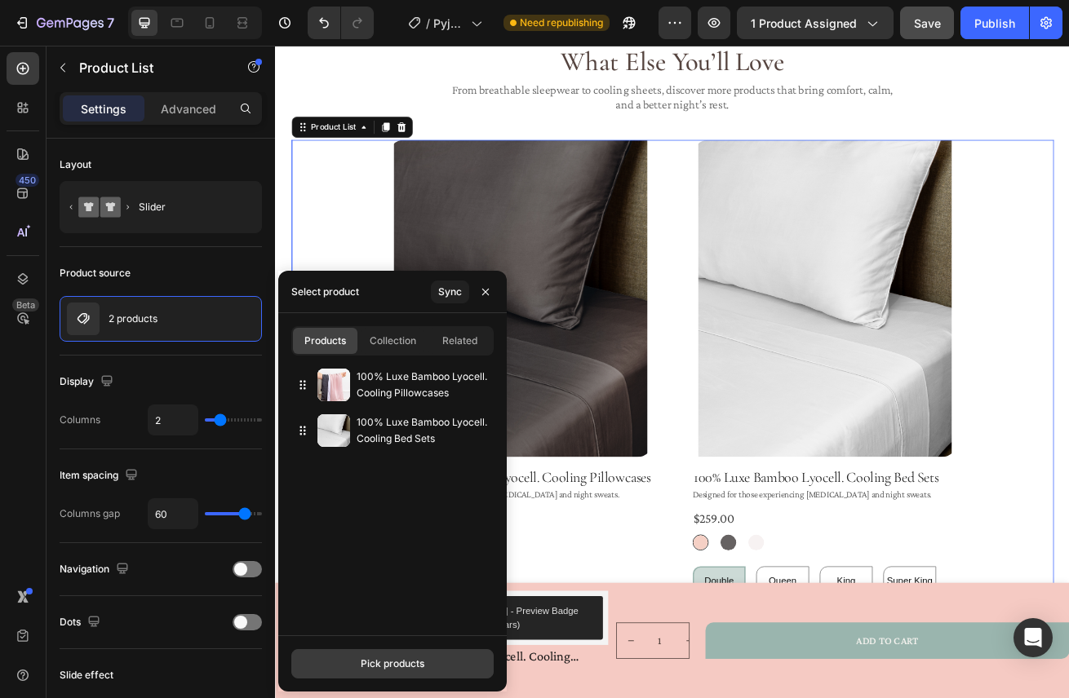
click at [414, 667] on div "Pick products" at bounding box center [393, 664] width 64 height 15
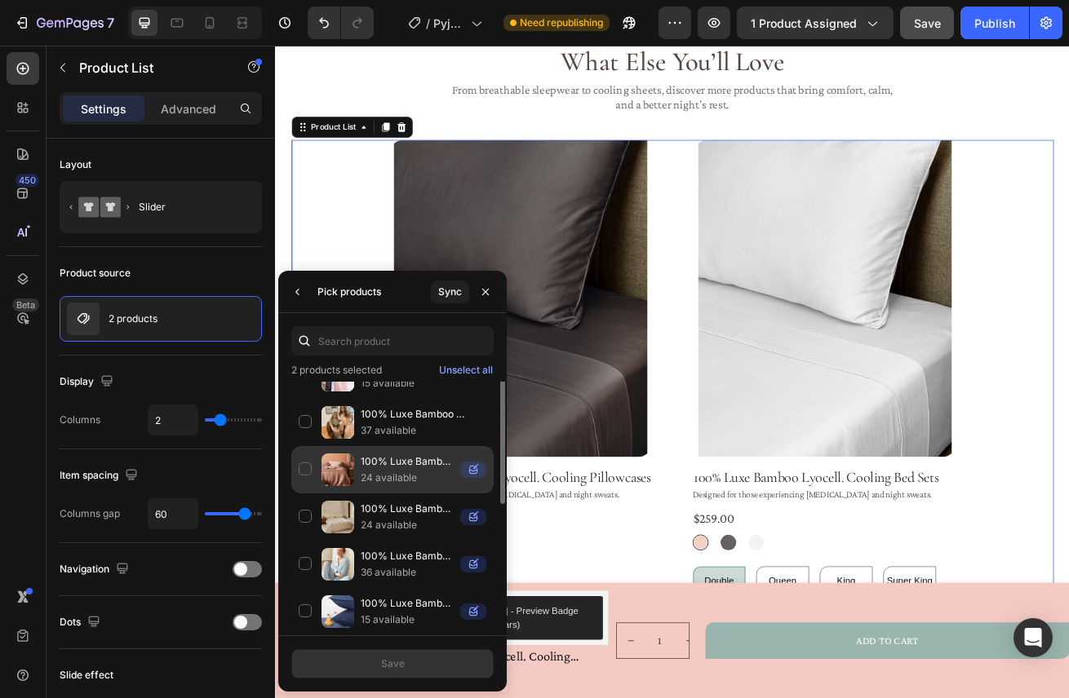
scroll to position [131, 0]
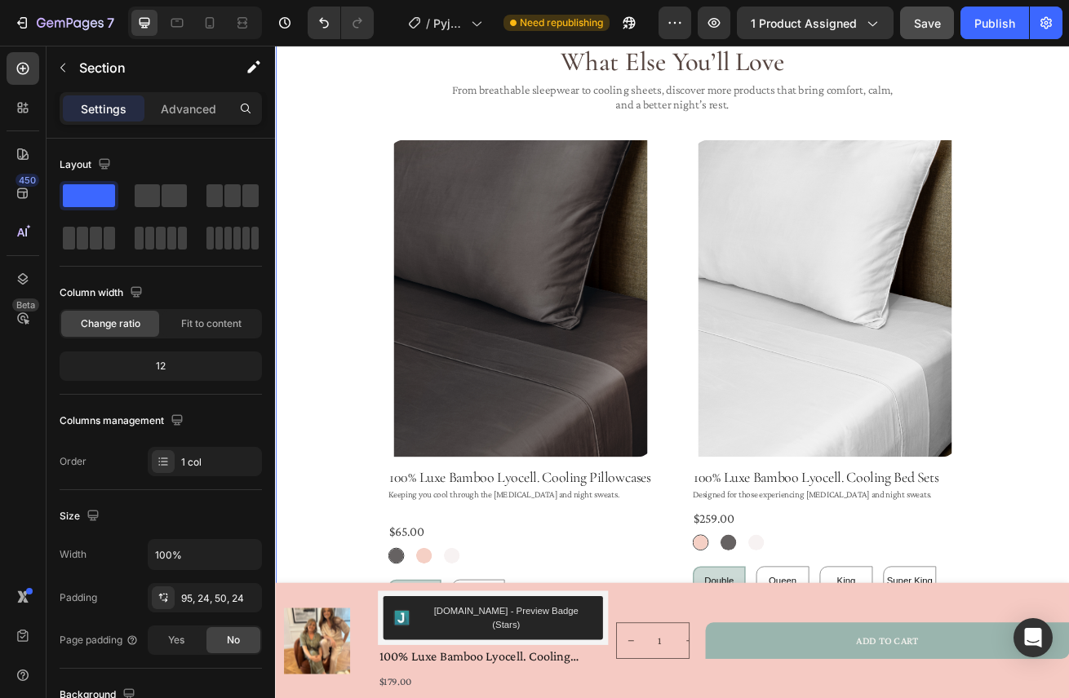
click at [1068, 131] on div "What Else You’ll Love Heading From breathable sleepwear to cooling sheets, disc…" at bounding box center [765, 392] width 940 height 698
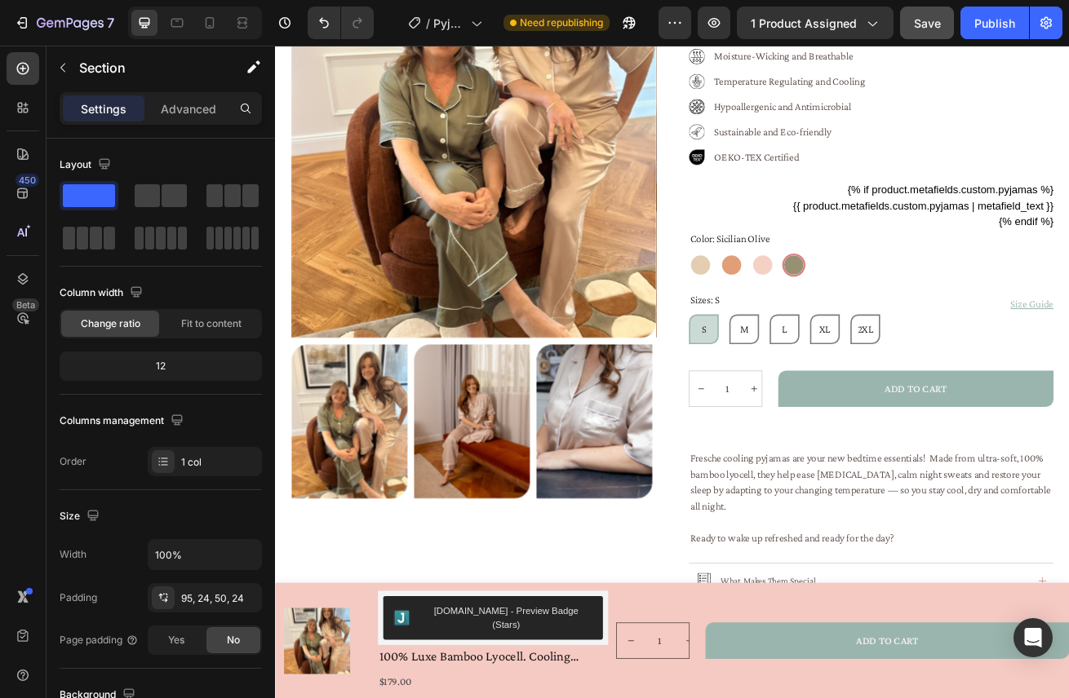
scroll to position [242, 0]
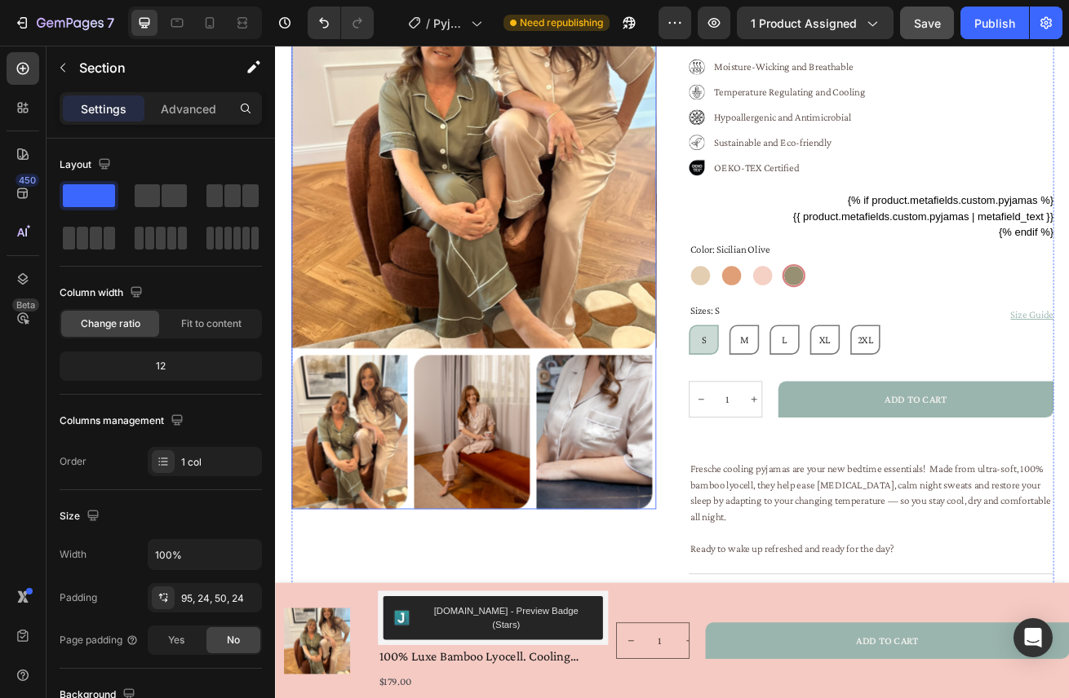
click at [592, 424] on div at bounding box center [520, 237] width 450 height 760
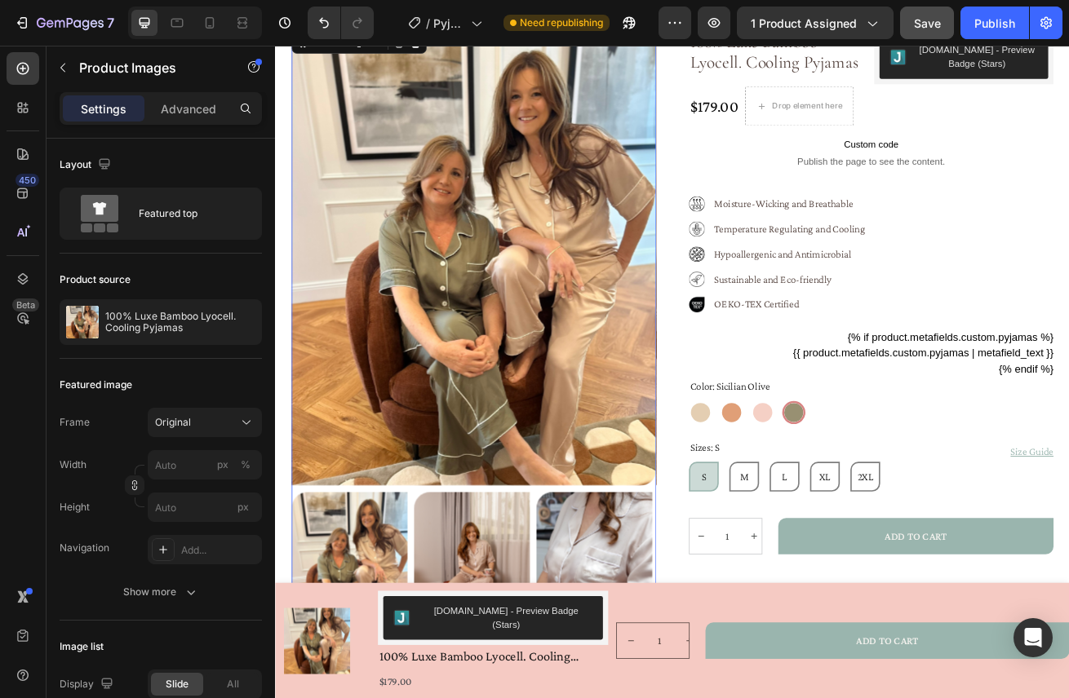
scroll to position [149, 0]
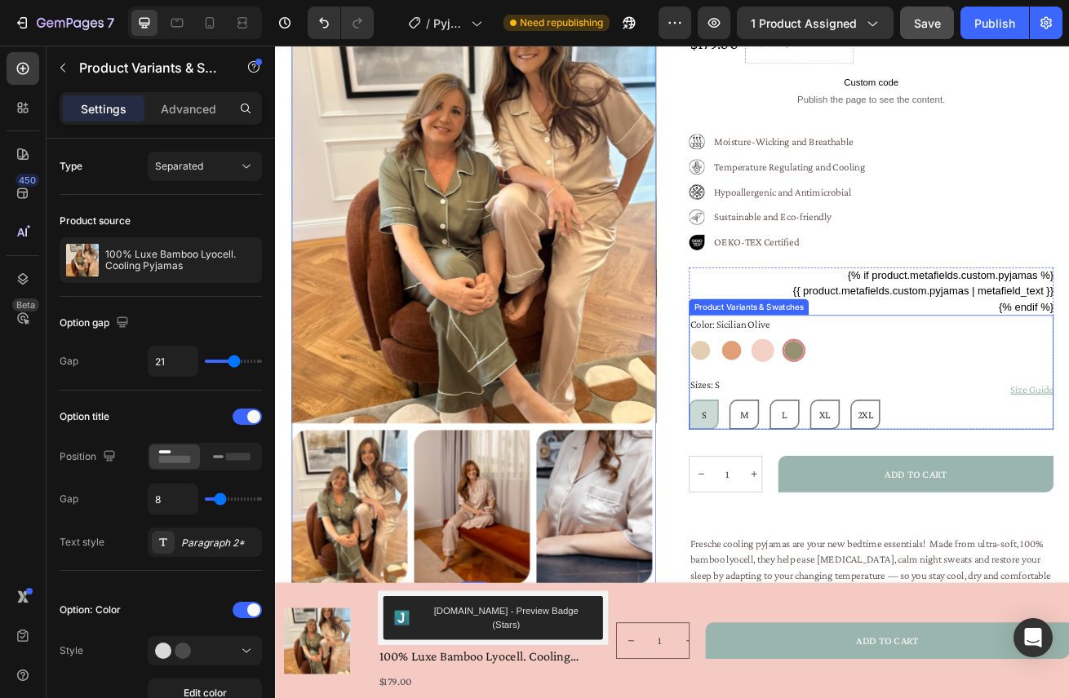
click at [876, 417] on div at bounding box center [876, 421] width 29 height 29
click at [862, 407] on input "Prosecco Pink Prosecco Pink" at bounding box center [861, 406] width 1 height 1
radio input "false"
click at [842, 419] on div at bounding box center [837, 421] width 29 height 29
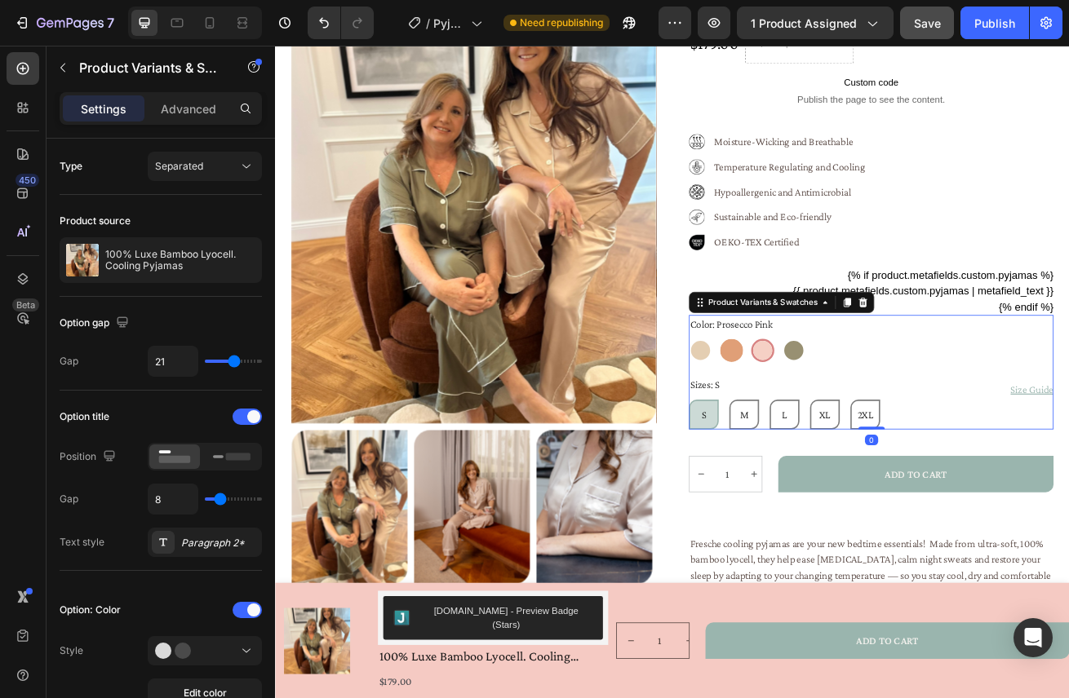
click at [823, 407] on input "Tuscan Sunset Tuscan Sunset" at bounding box center [822, 406] width 1 height 1
radio input "false"
click at [797, 426] on div at bounding box center [799, 421] width 29 height 29
click at [785, 407] on input "Caffè Latte Caffè Latte" at bounding box center [784, 406] width 1 height 1
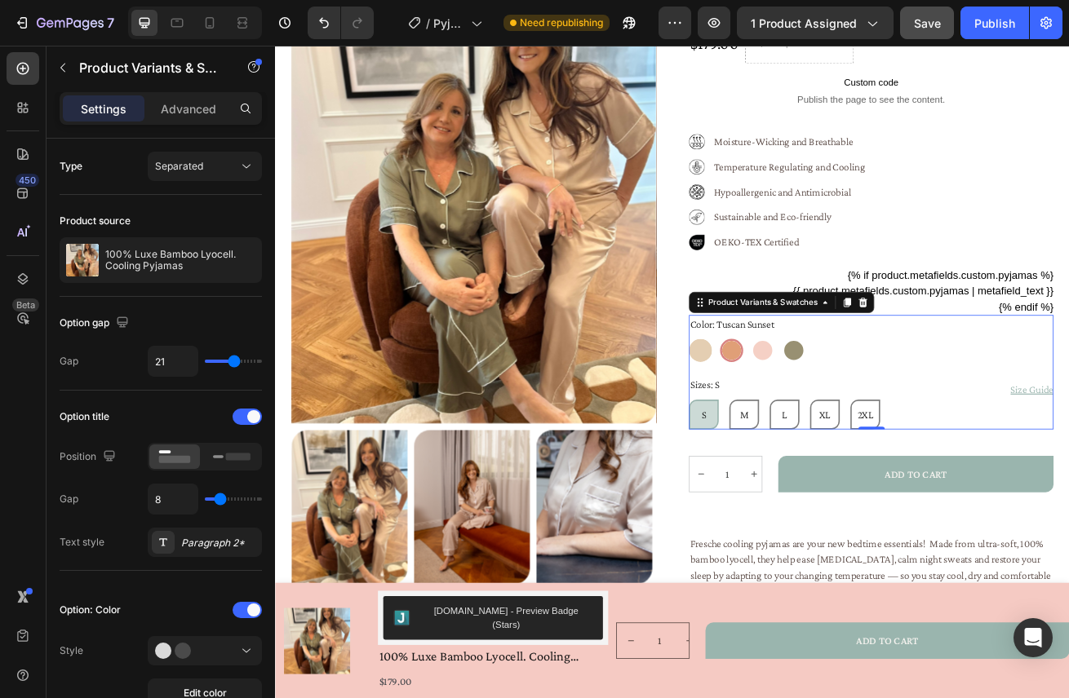
radio input "false"
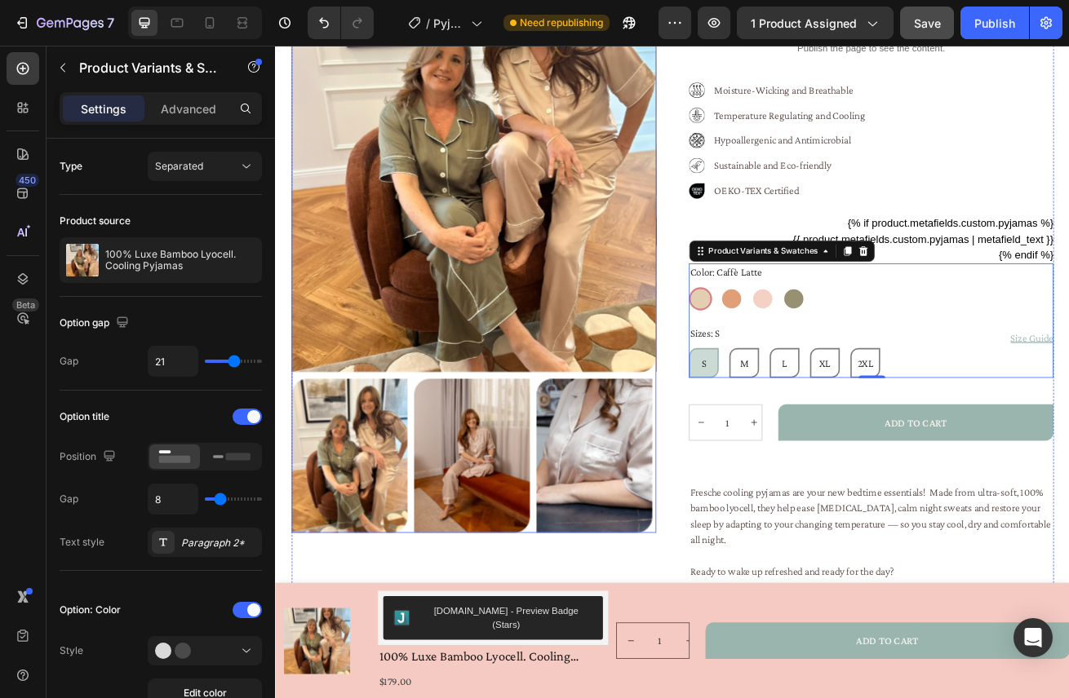
scroll to position [245, 0]
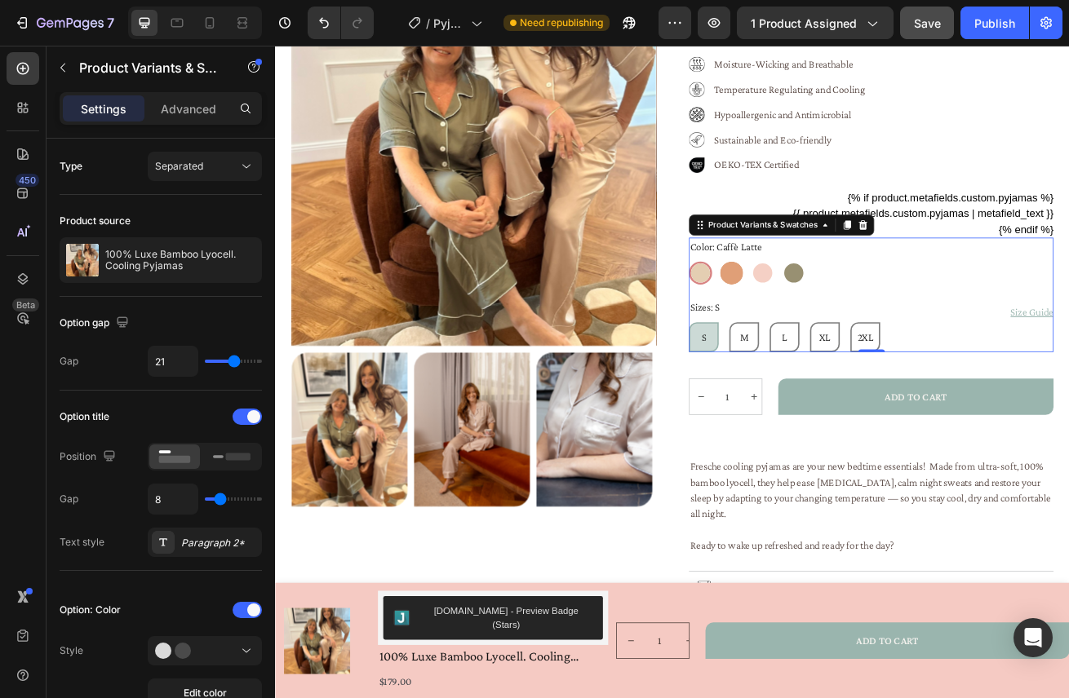
click at [848, 321] on div at bounding box center [837, 326] width 29 height 29
click at [823, 312] on input "Tuscan Sunset Tuscan Sunset" at bounding box center [822, 311] width 1 height 1
radio input "false"
click at [887, 330] on div at bounding box center [876, 326] width 29 height 29
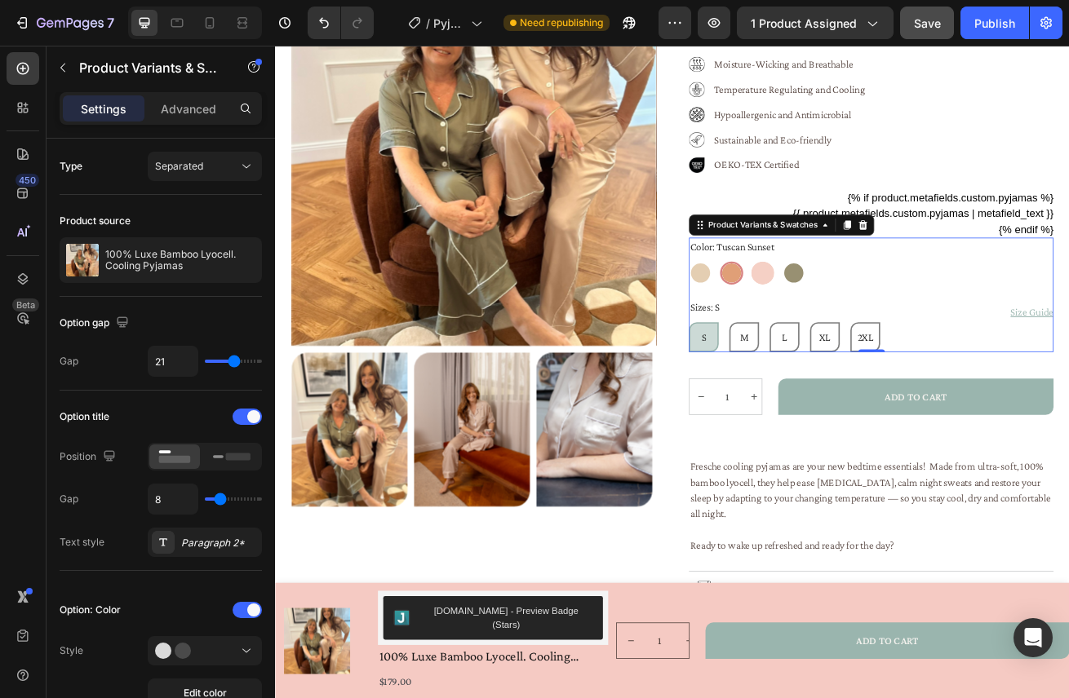
click at [862, 312] on input "Prosecco Pink Prosecco Pink" at bounding box center [861, 311] width 1 height 1
radio input "false"
click at [936, 327] on div "Caffè Latte Caffè Latte Tuscan Sunset Tuscan Sunset Prosecco Pink Prosecco Pink…" at bounding box center [1010, 326] width 450 height 29
click at [917, 327] on div at bounding box center [914, 326] width 29 height 29
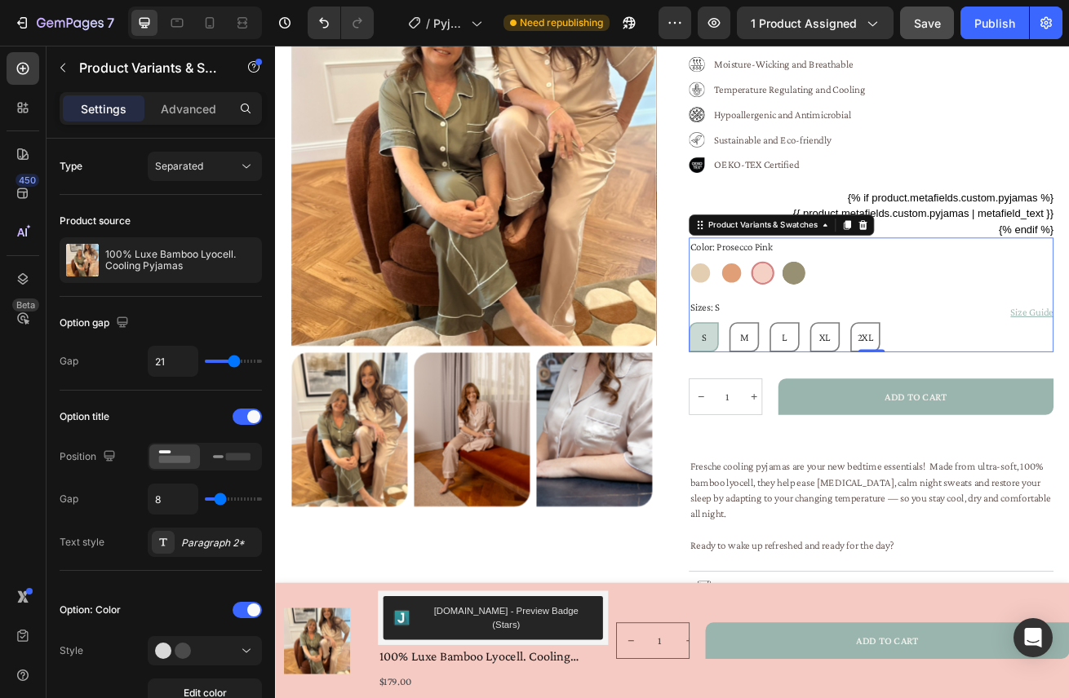
click at [900, 312] on input "Sicilian Olive Sicilian Olive" at bounding box center [899, 311] width 1 height 1
radio input "false"
click at [674, 266] on img at bounding box center [520, 135] width 450 height 562
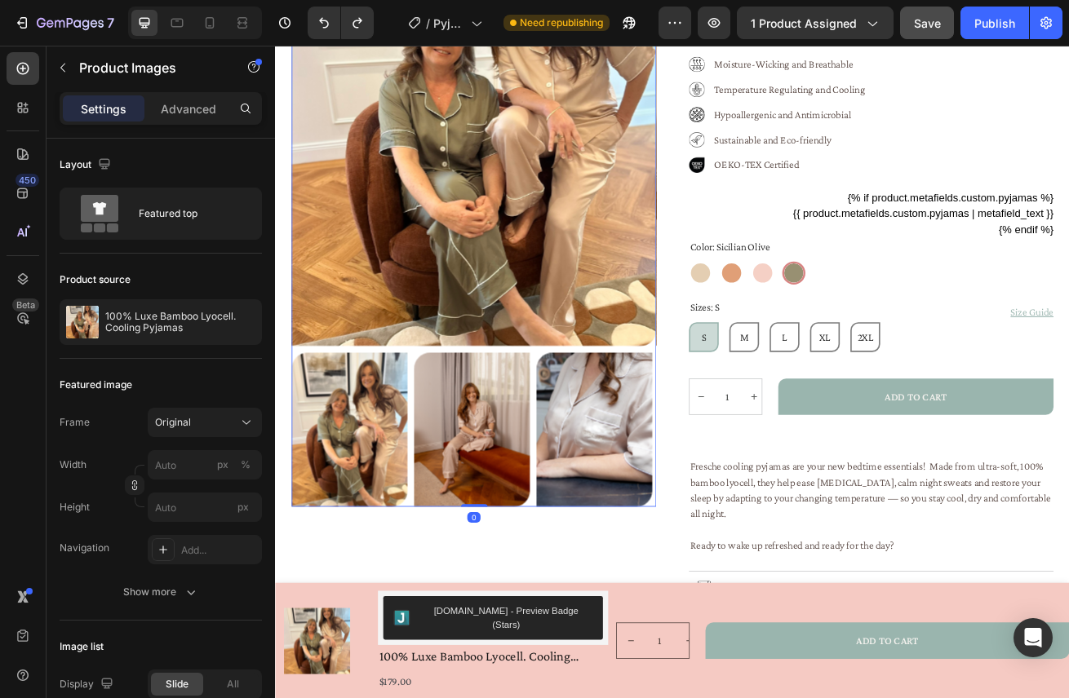
click at [674, 266] on img at bounding box center [520, 135] width 450 height 562
click at [320, 30] on button "Undo/Redo" at bounding box center [324, 23] width 33 height 33
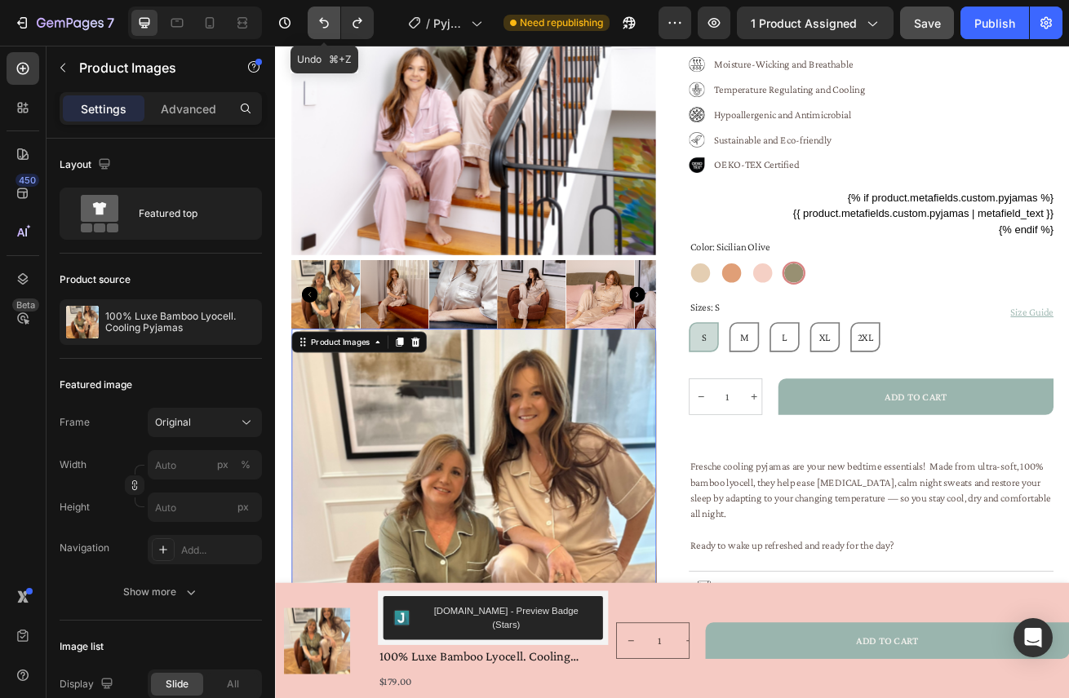
scroll to position [786, 0]
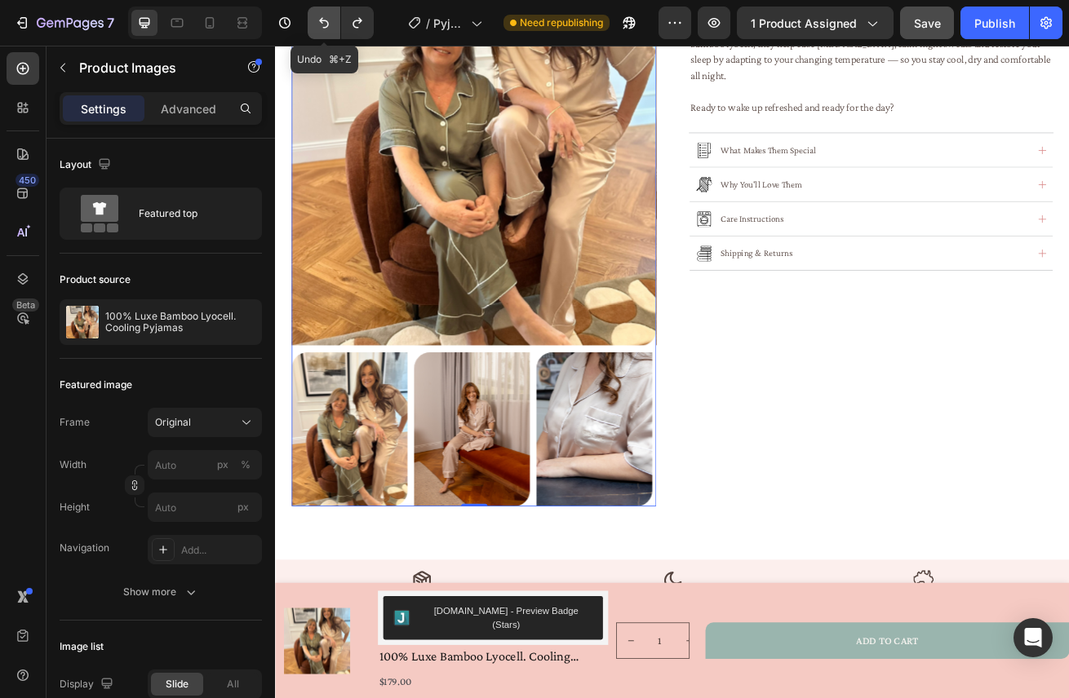
click at [320, 31] on button "Undo/Redo" at bounding box center [324, 23] width 33 height 33
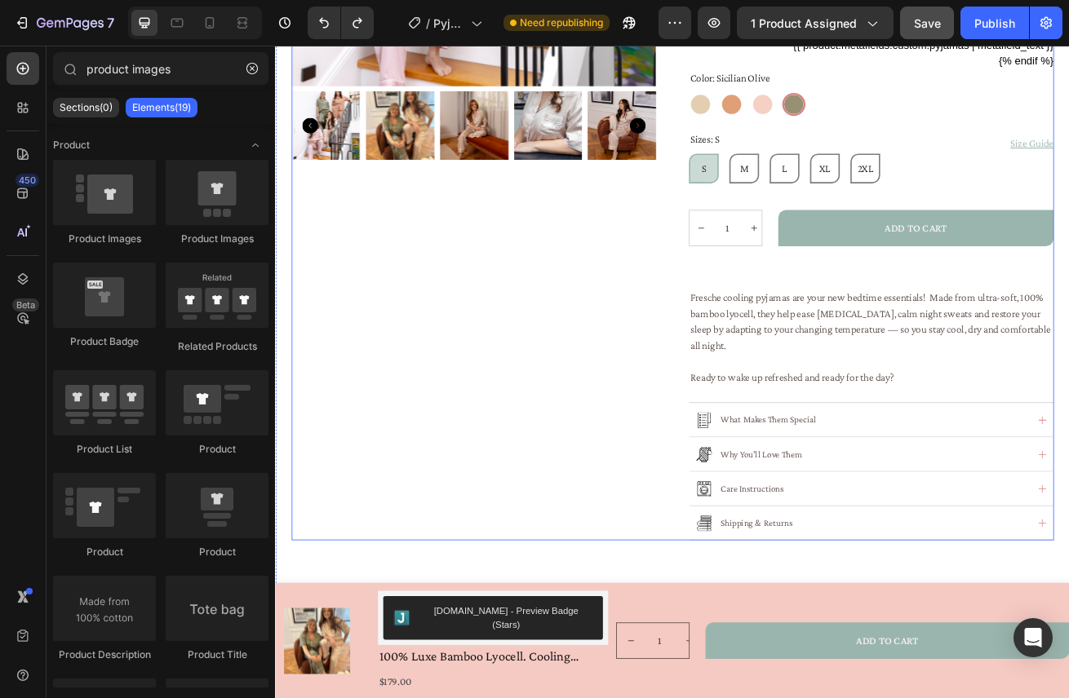
scroll to position [213, 0]
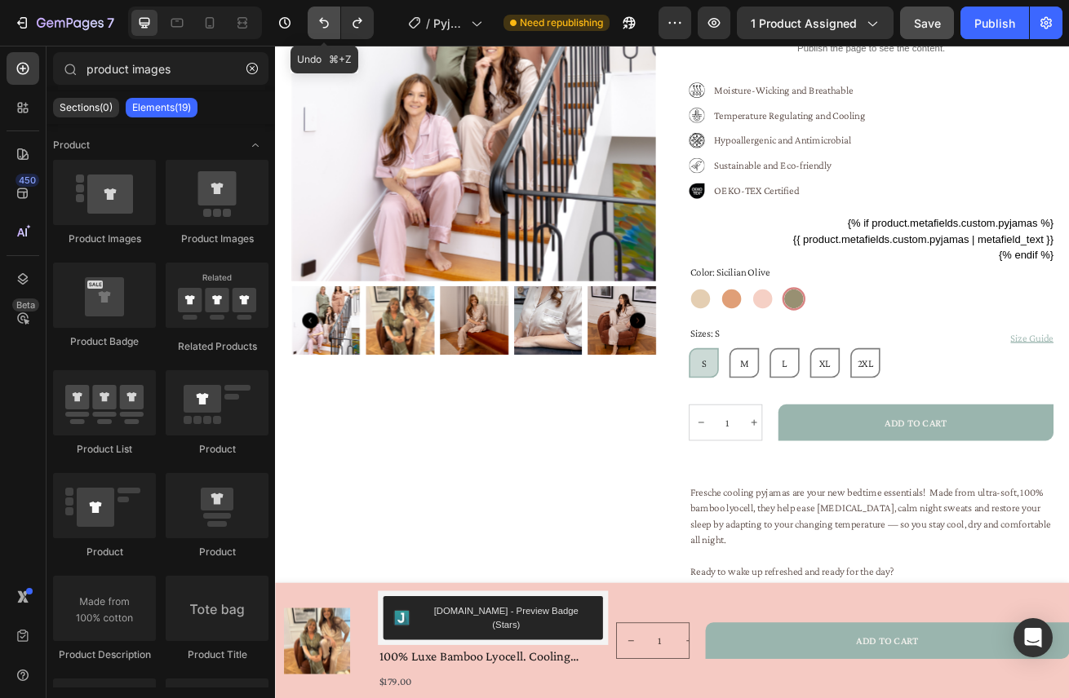
click at [317, 26] on icon "Undo/Redo" at bounding box center [324, 23] width 16 height 16
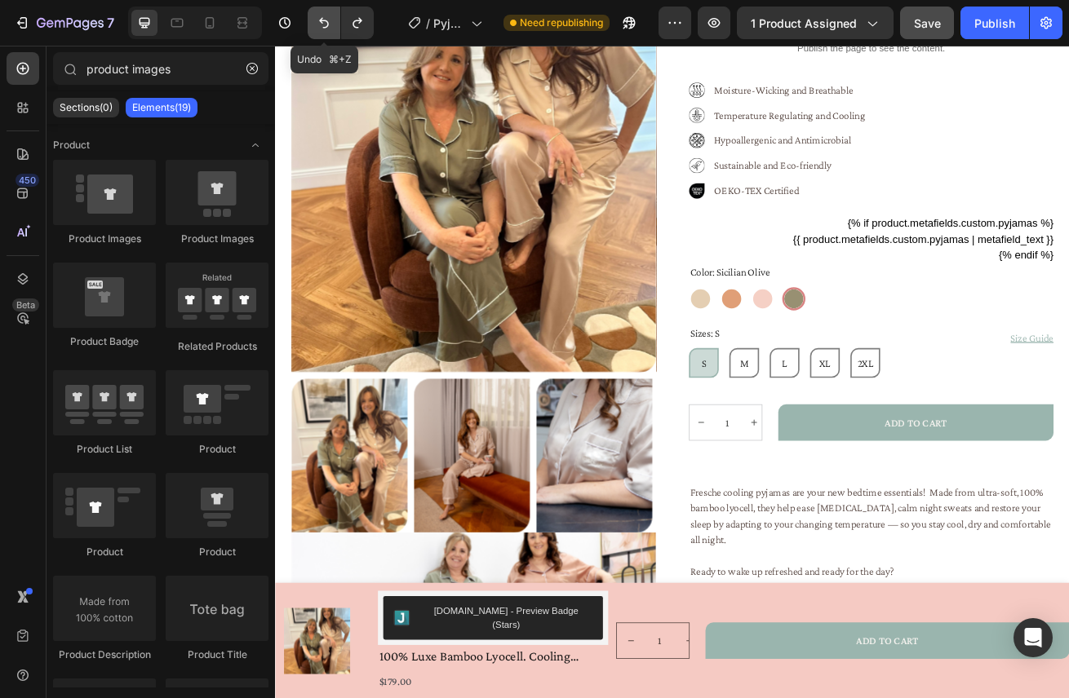
scroll to position [973, 0]
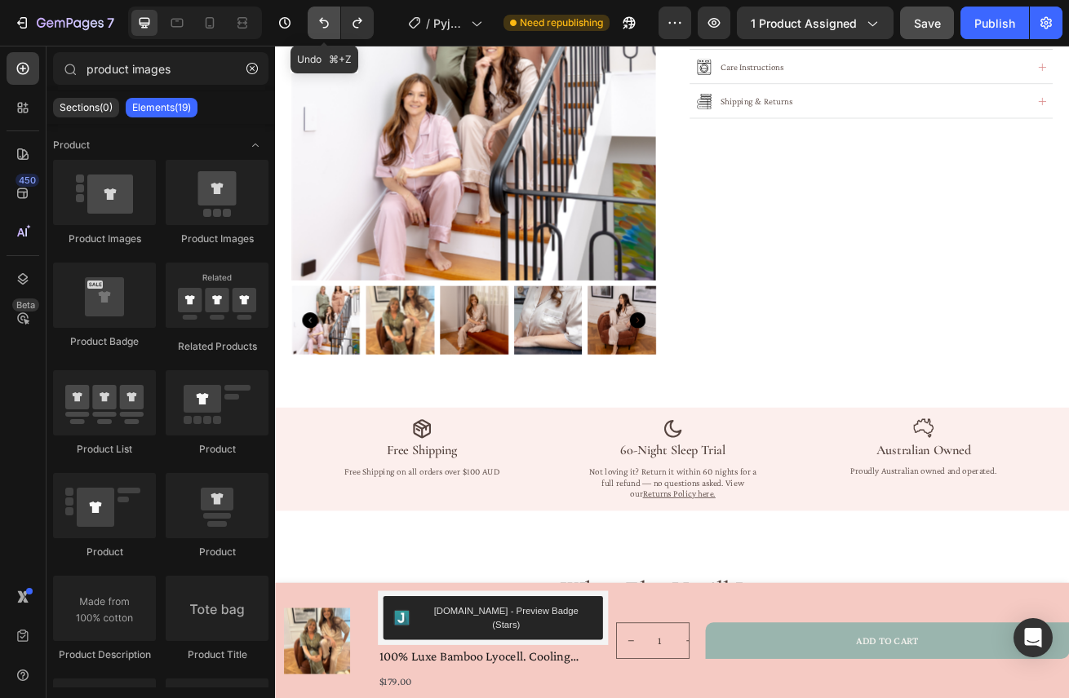
click at [317, 28] on icon "Undo/Redo" at bounding box center [324, 23] width 16 height 16
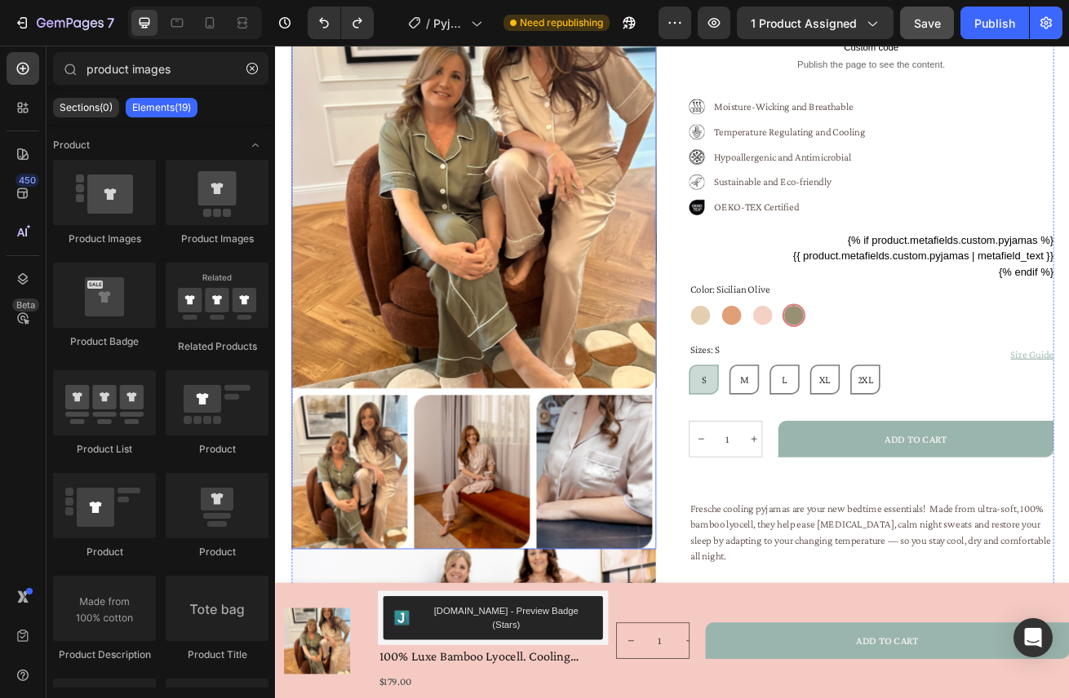
scroll to position [0, 0]
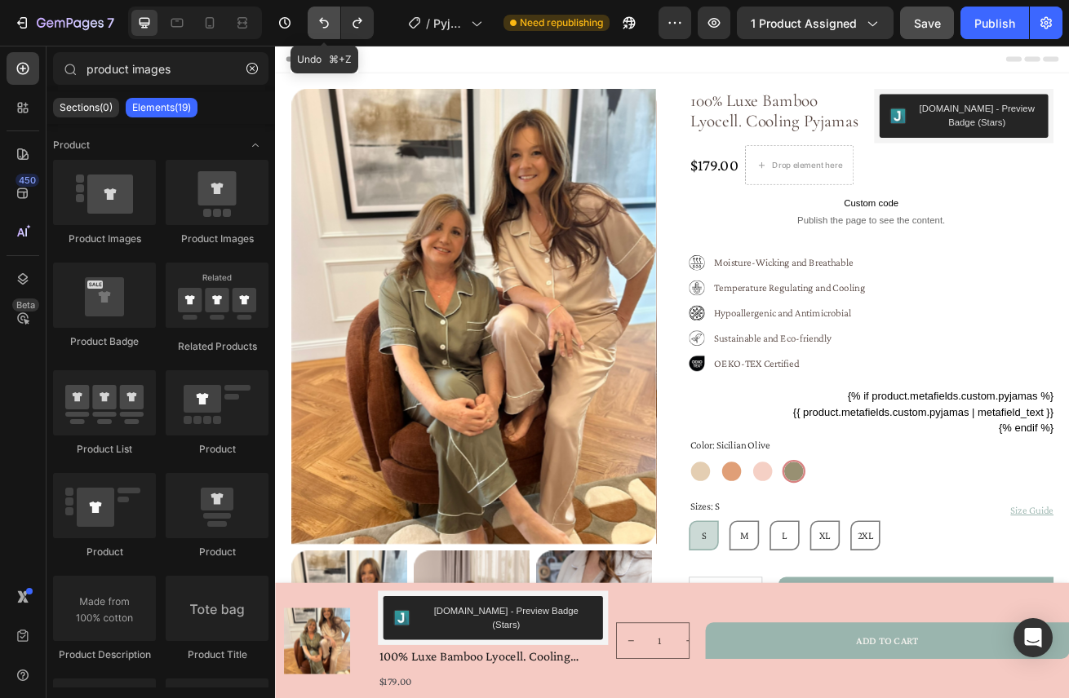
click at [330, 29] on icon "Undo/Redo" at bounding box center [324, 23] width 16 height 16
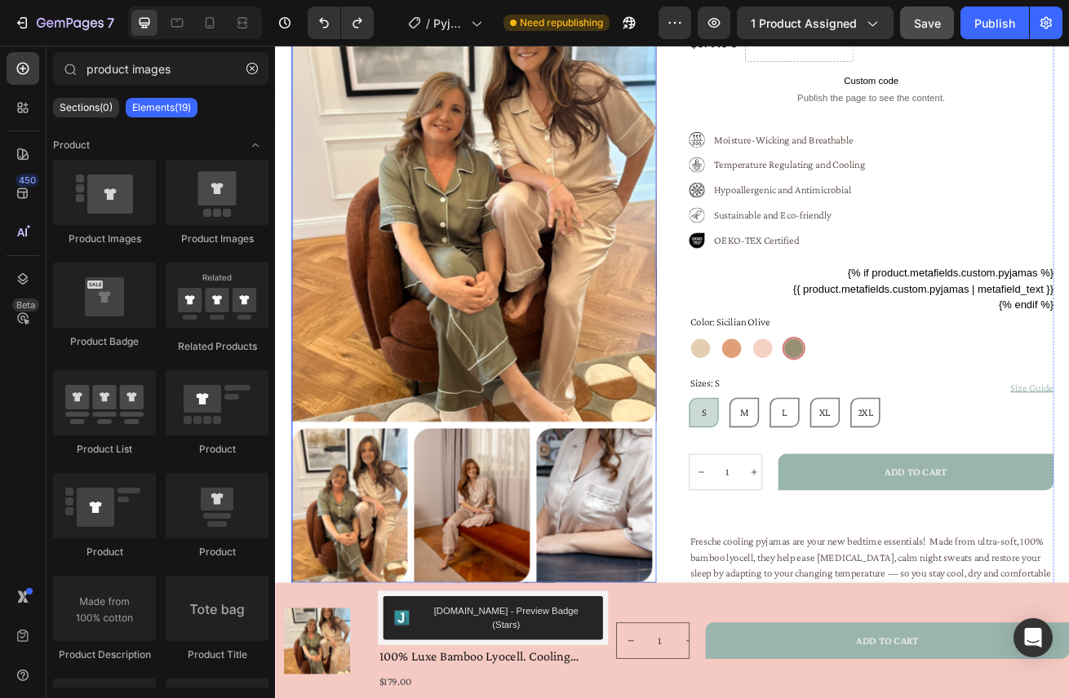
scroll to position [419, 0]
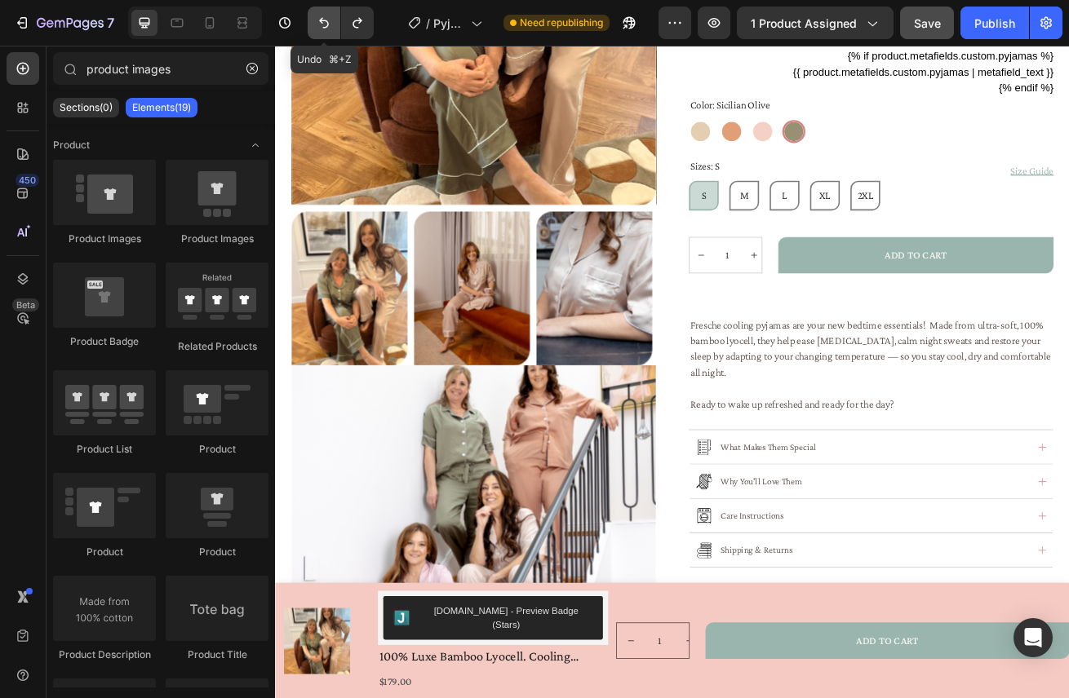
click at [324, 29] on icon "Undo/Redo" at bounding box center [324, 23] width 16 height 16
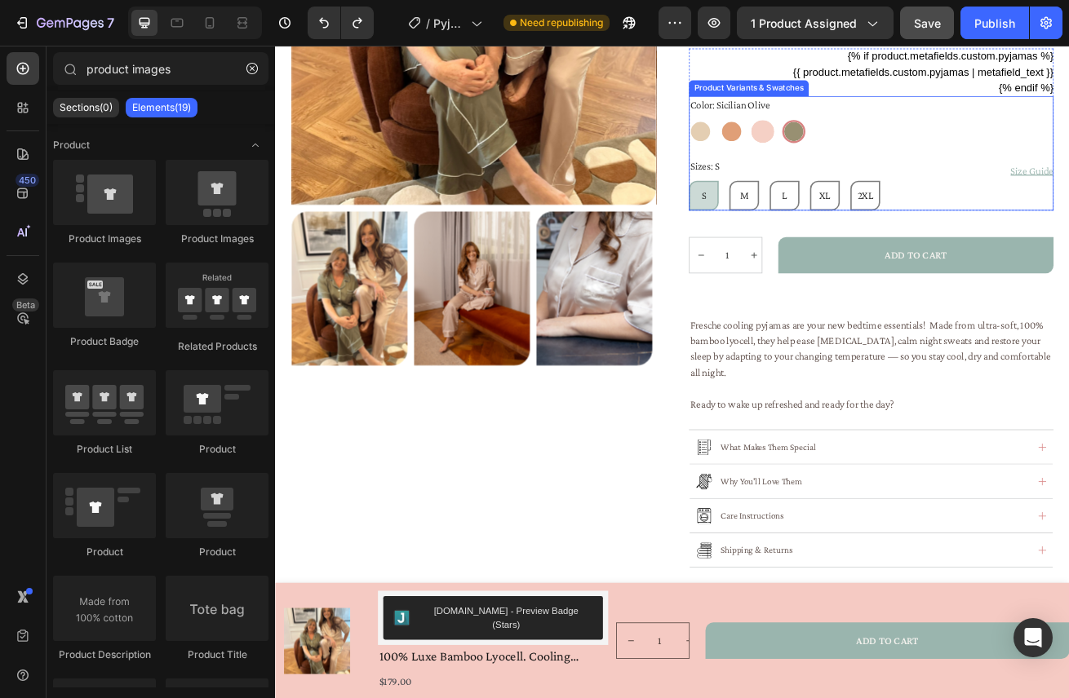
click at [871, 162] on div at bounding box center [876, 151] width 29 height 29
click at [862, 137] on input "Prosecco Pink Prosecco Pink" at bounding box center [861, 136] width 1 height 1
radio input "false"
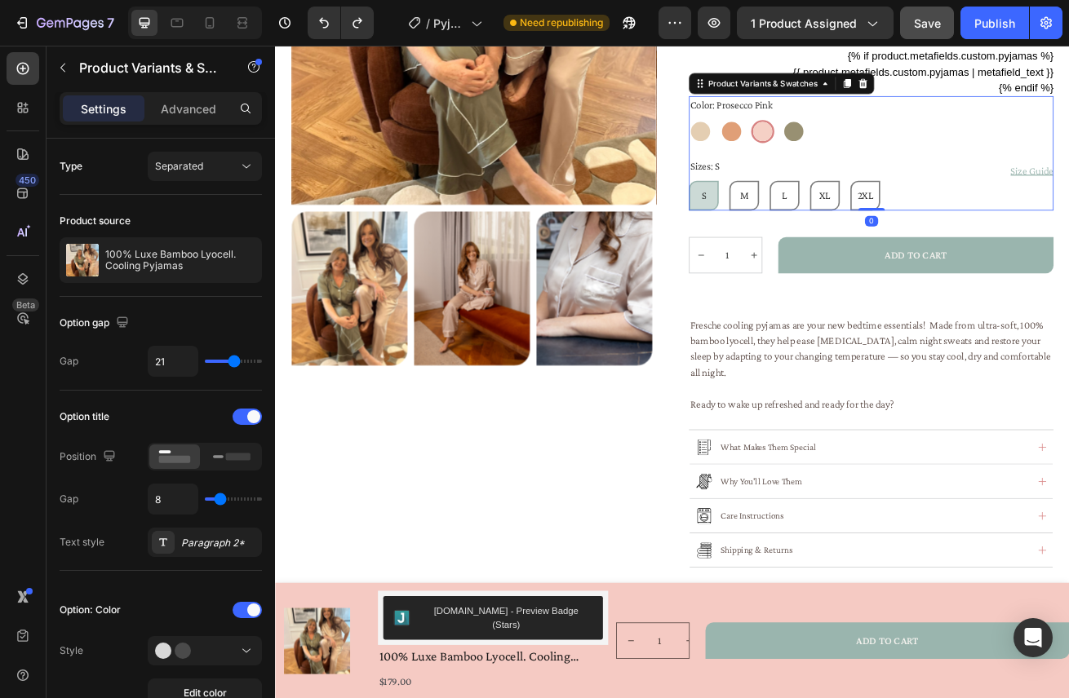
click at [871, 162] on div at bounding box center [876, 152] width 24 height 24
click at [862, 137] on input "Prosecco Pink Prosecco Pink" at bounding box center [861, 136] width 1 height 1
radio input "true"
click at [836, 160] on div at bounding box center [837, 151] width 29 height 29
click at [823, 137] on input "Tuscan Sunset Tuscan Sunset" at bounding box center [822, 136] width 1 height 1
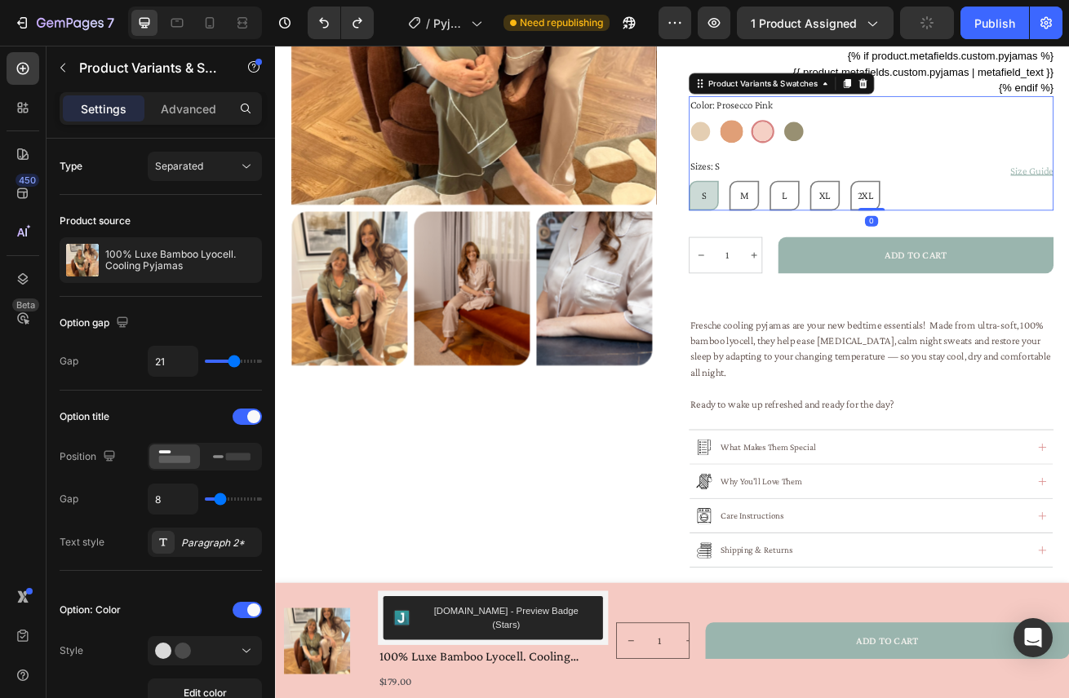
radio input "false"
click at [338, 16] on button "Undo/Redo" at bounding box center [324, 23] width 33 height 33
click at [334, 17] on button "Undo/Redo" at bounding box center [324, 23] width 33 height 33
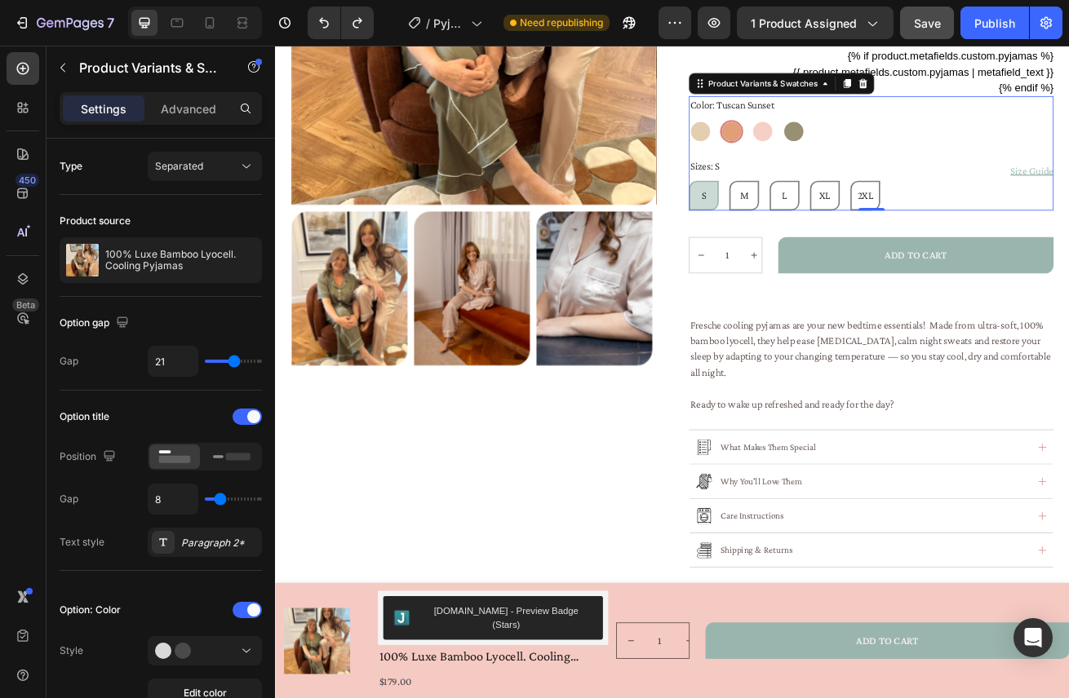
click at [898, 166] on div "Color: Tuscan Sunset Caffè Latte Caffè Latte Tuscan Sunset Tuscan Sunset Prosec…" at bounding box center [1010, 178] width 450 height 141
click at [915, 153] on div at bounding box center [914, 151] width 29 height 29
click at [900, 137] on input "Sicilian Olive Sicilian Olive" at bounding box center [899, 136] width 1 height 1
radio input "false"
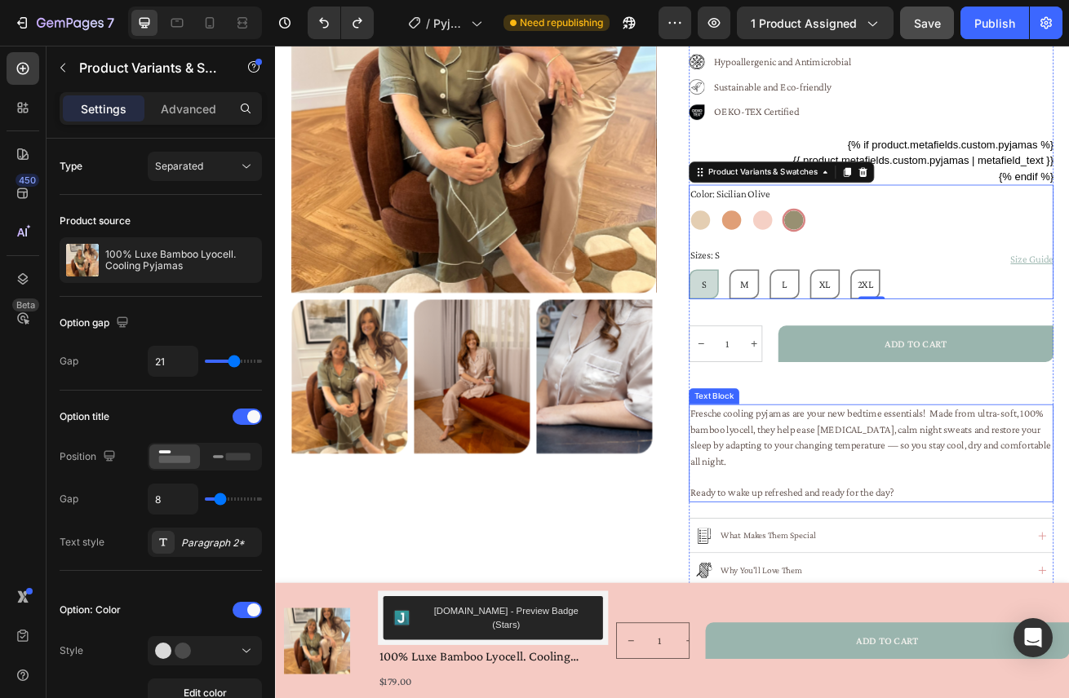
scroll to position [398, 0]
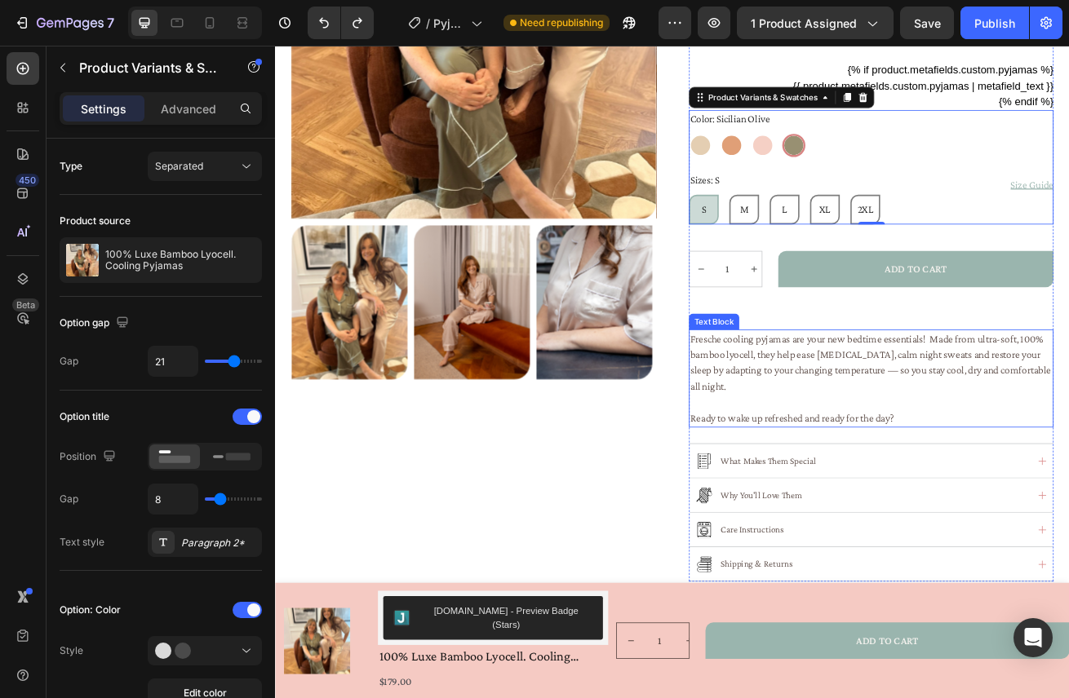
scroll to position [503, 0]
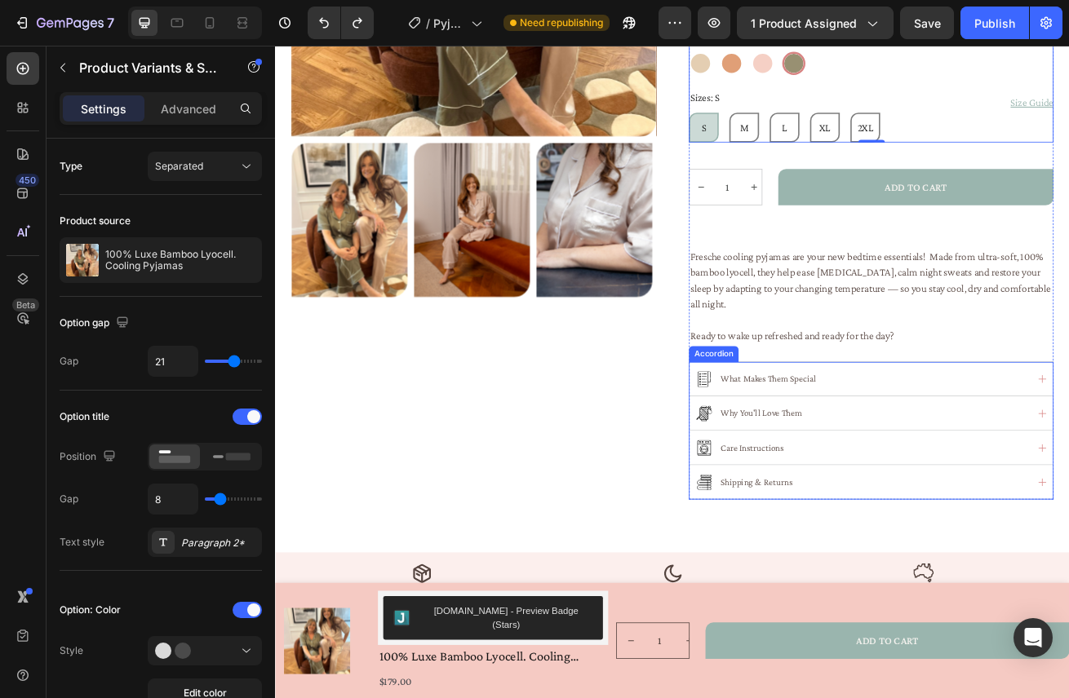
click at [1046, 453] on div "What Makes Them Special" at bounding box center [998, 456] width 409 height 22
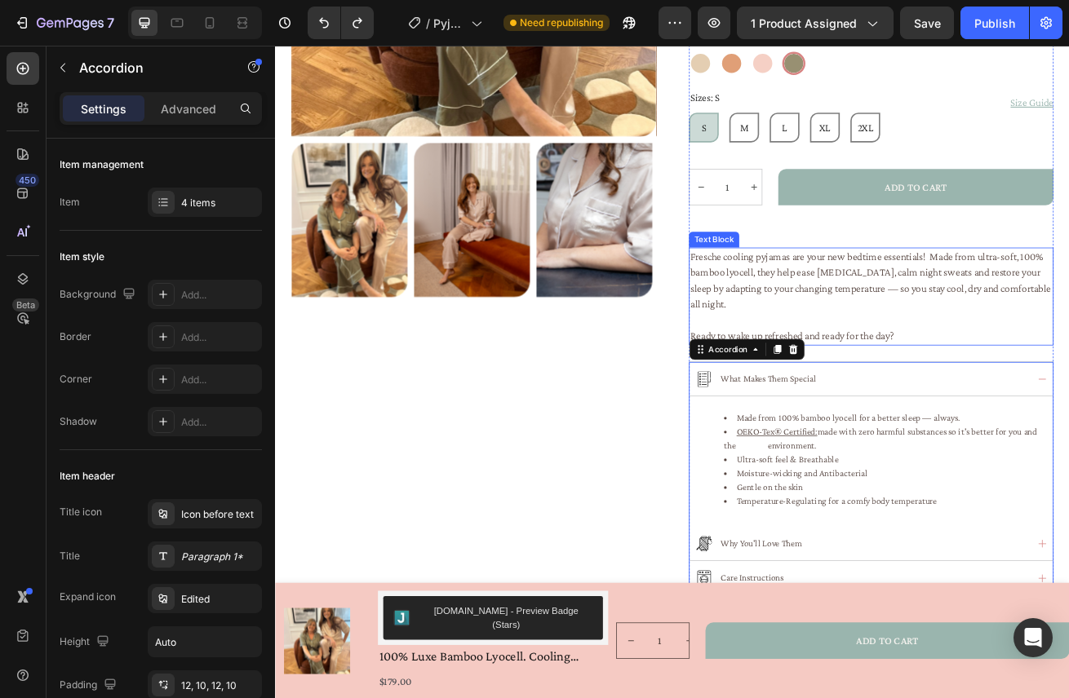
click at [893, 340] on span "Fresche cooling pyjamas are your new bedtime essentials! Made from ultra-soft, …" at bounding box center [1009, 335] width 445 height 73
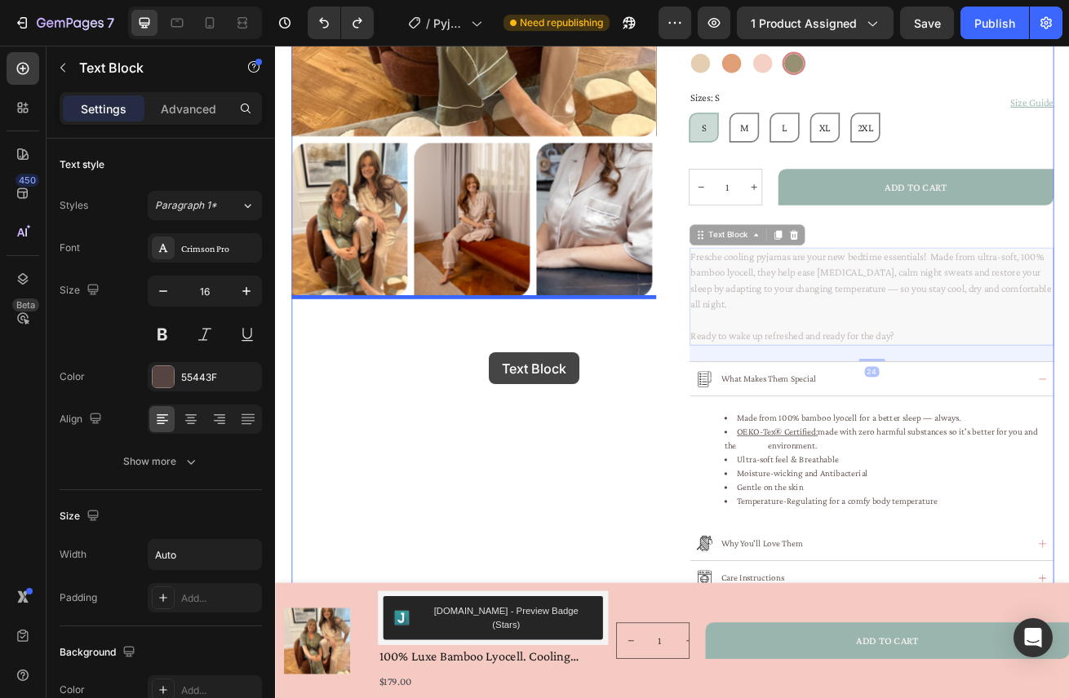
drag, startPoint x: 800, startPoint y: 276, endPoint x: 539, endPoint y: 425, distance: 300.1
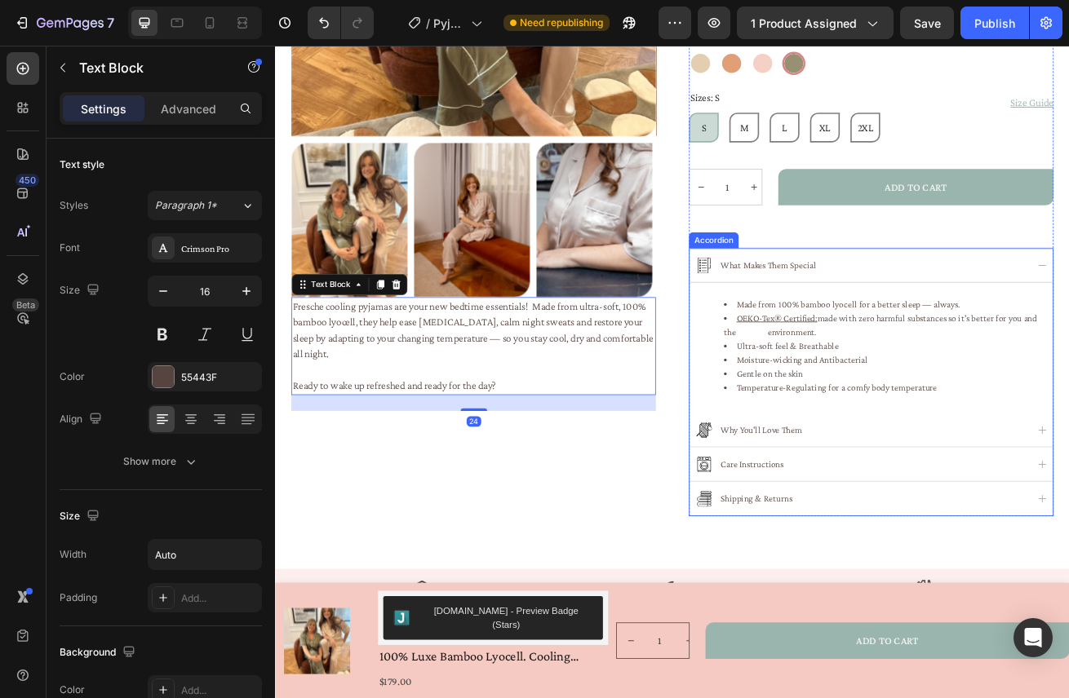
click at [1068, 304] on div "What Makes Them Special" at bounding box center [1010, 316] width 448 height 42
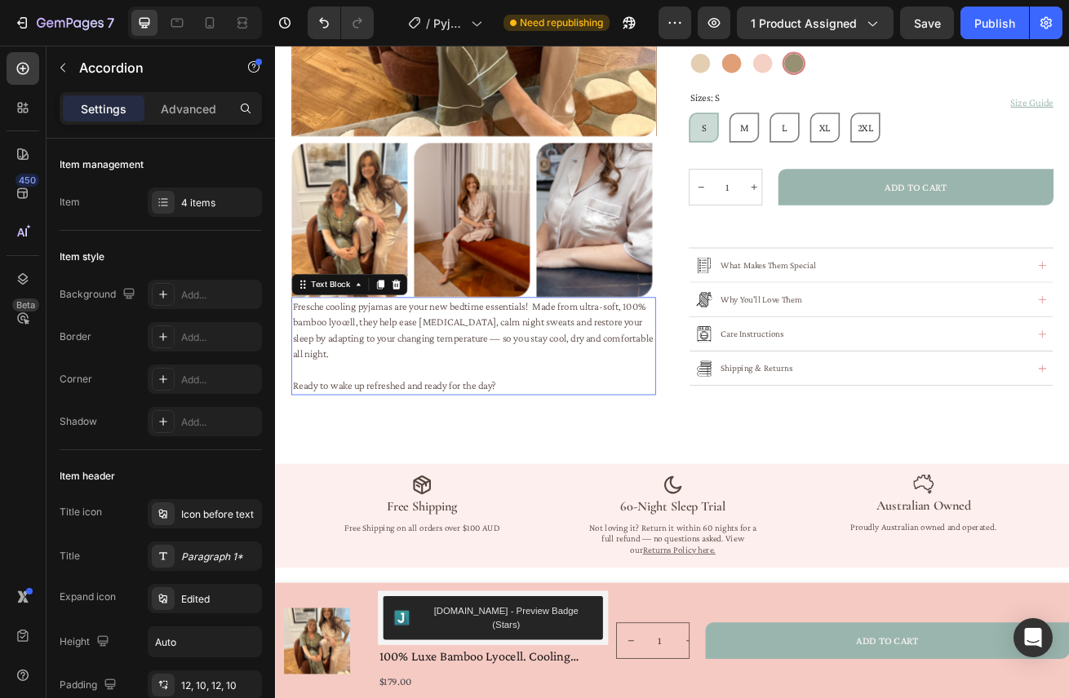
click at [664, 404] on span "Fresche cooling pyjamas are your new bedtime essentials! Made from ultra-soft, …" at bounding box center [518, 396] width 445 height 73
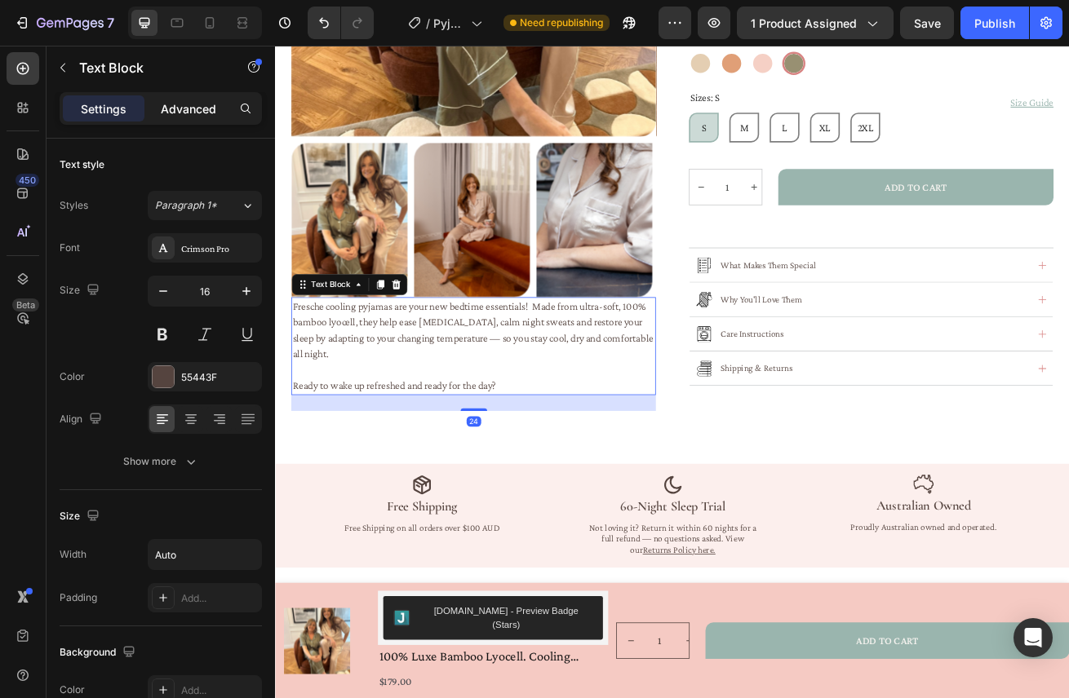
click at [193, 103] on p "Advanced" at bounding box center [188, 108] width 55 height 17
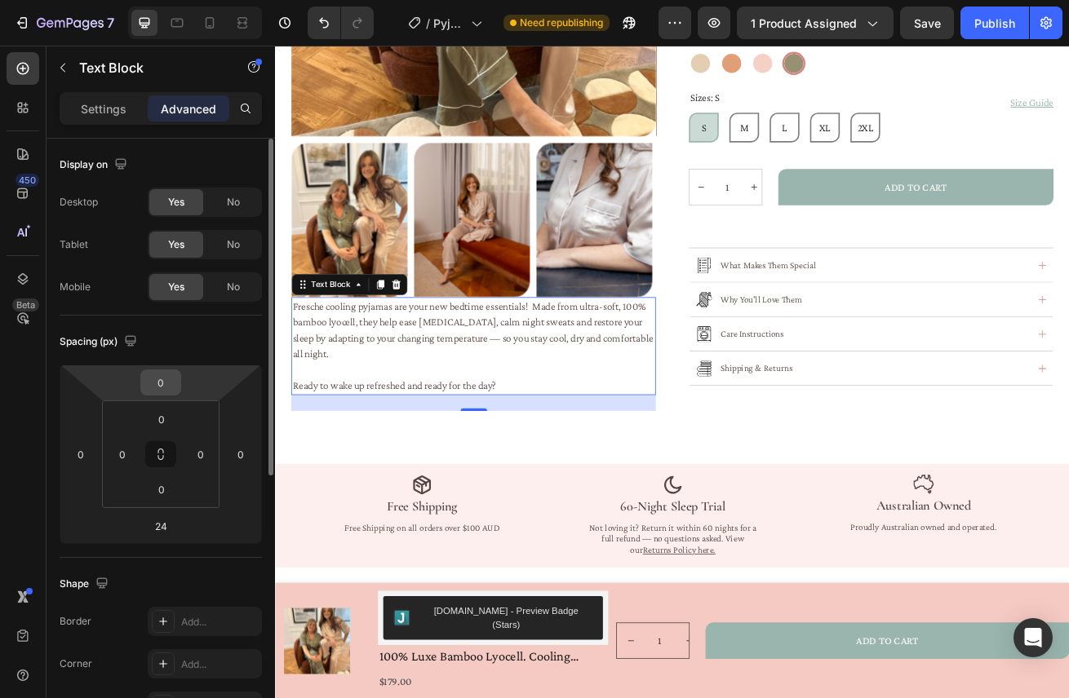
click at [164, 387] on input "0" at bounding box center [160, 382] width 33 height 24
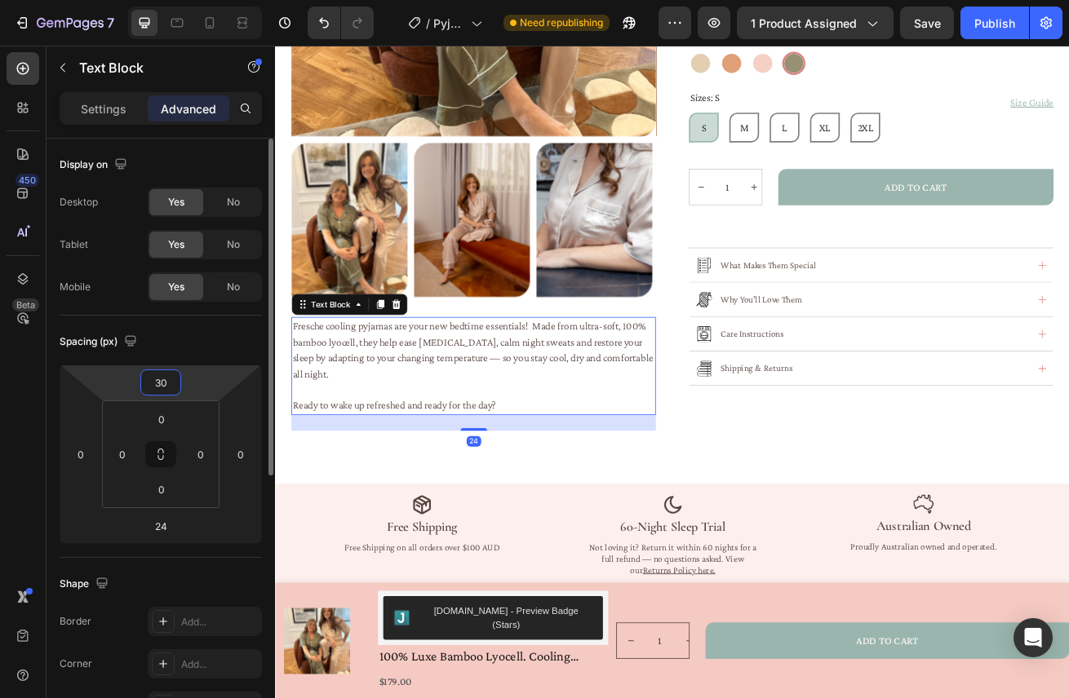
type input "3"
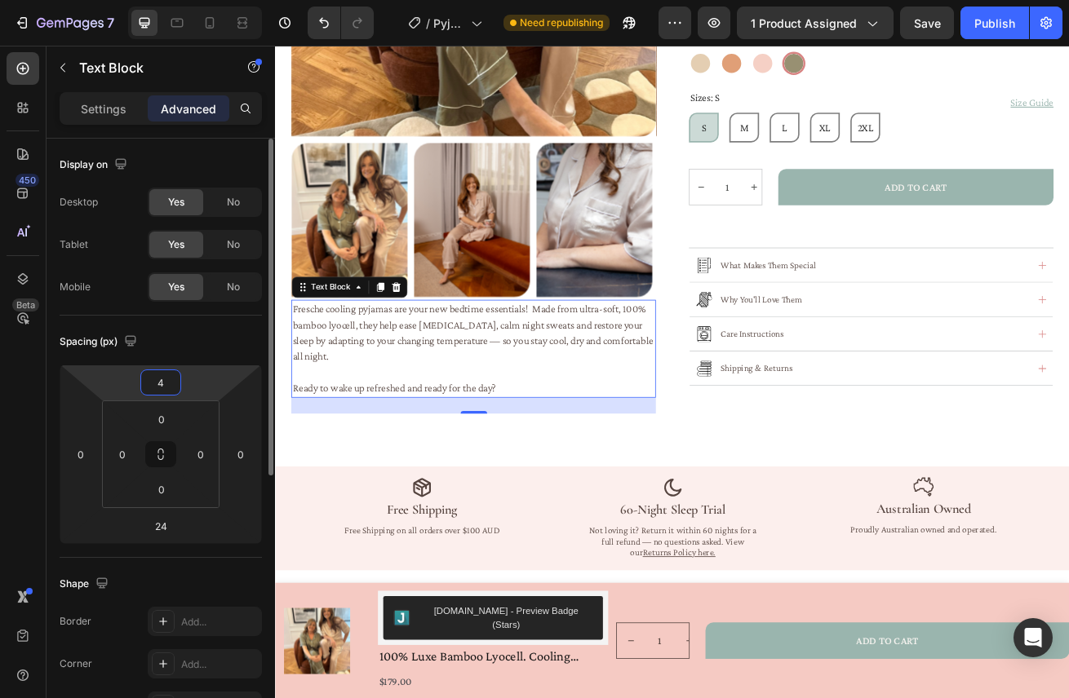
type input "40"
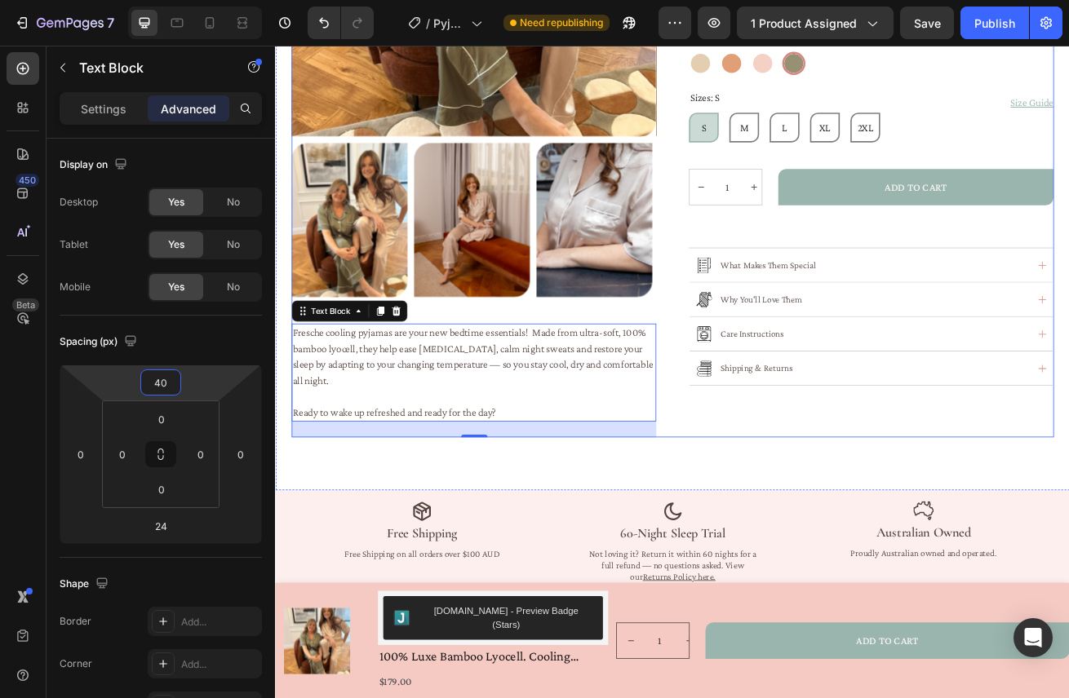
click at [871, 528] on div "100% Luxe Bamboo Lyocell. Cooling Pyjamas Product Title Judge.me - Preview Badg…" at bounding box center [1010, 61] width 450 height 933
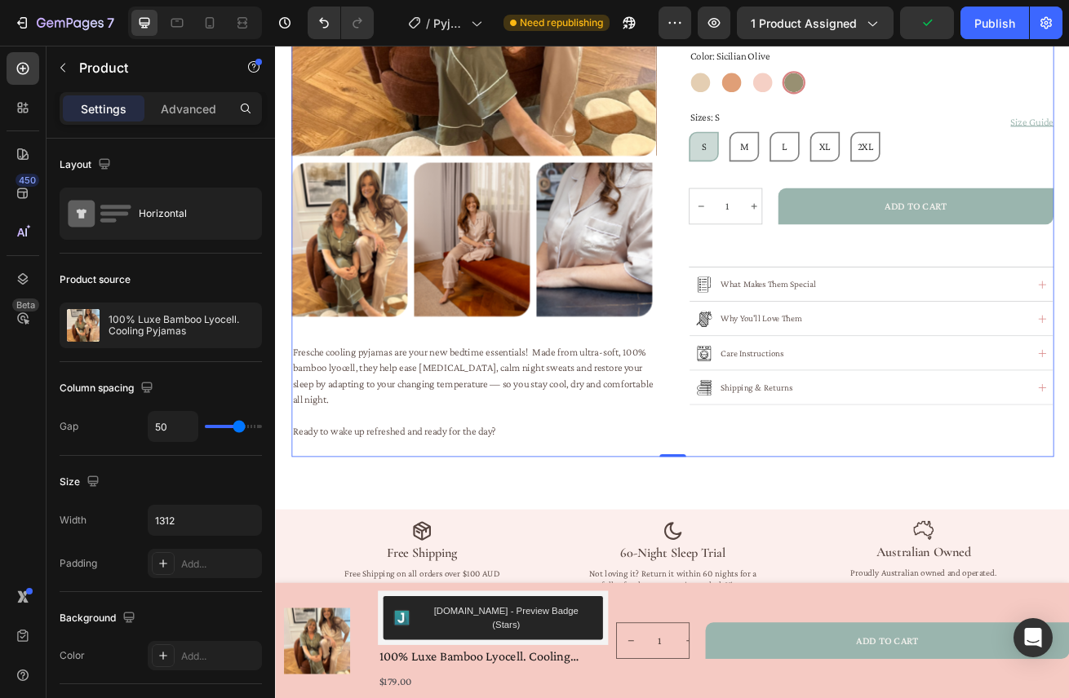
scroll to position [495, 0]
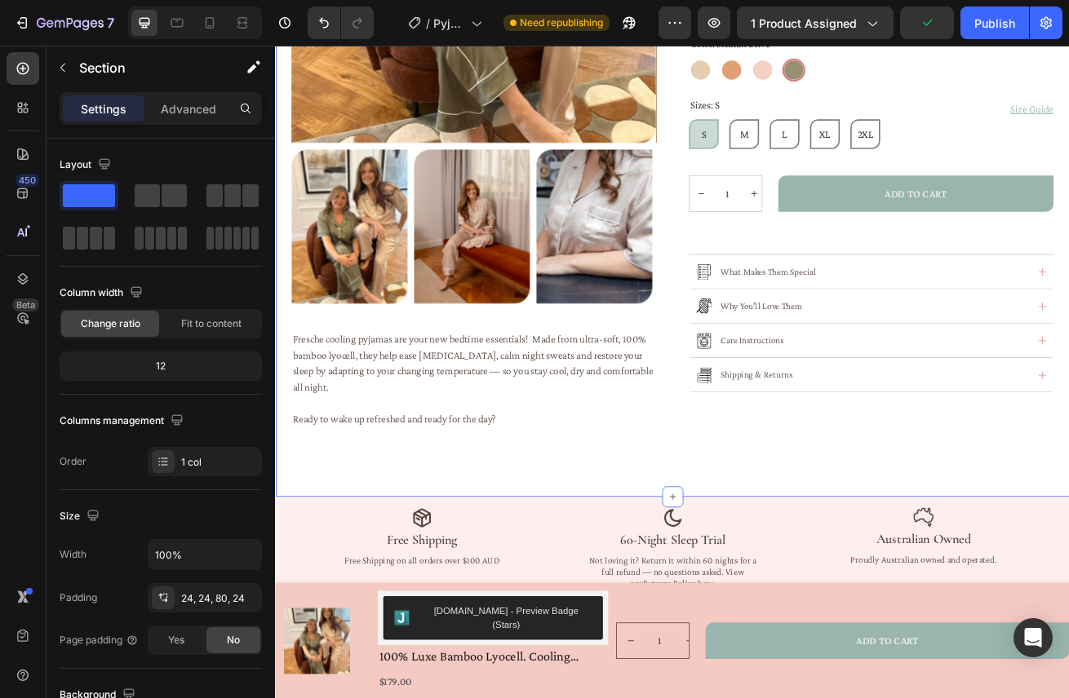
click at [763, 568] on div "Product Images Fresche cooling pyjamas are your new bedtime essentials! Made fr…" at bounding box center [764, 93] width 979 height 1018
click at [176, 115] on p "Advanced" at bounding box center [188, 108] width 55 height 17
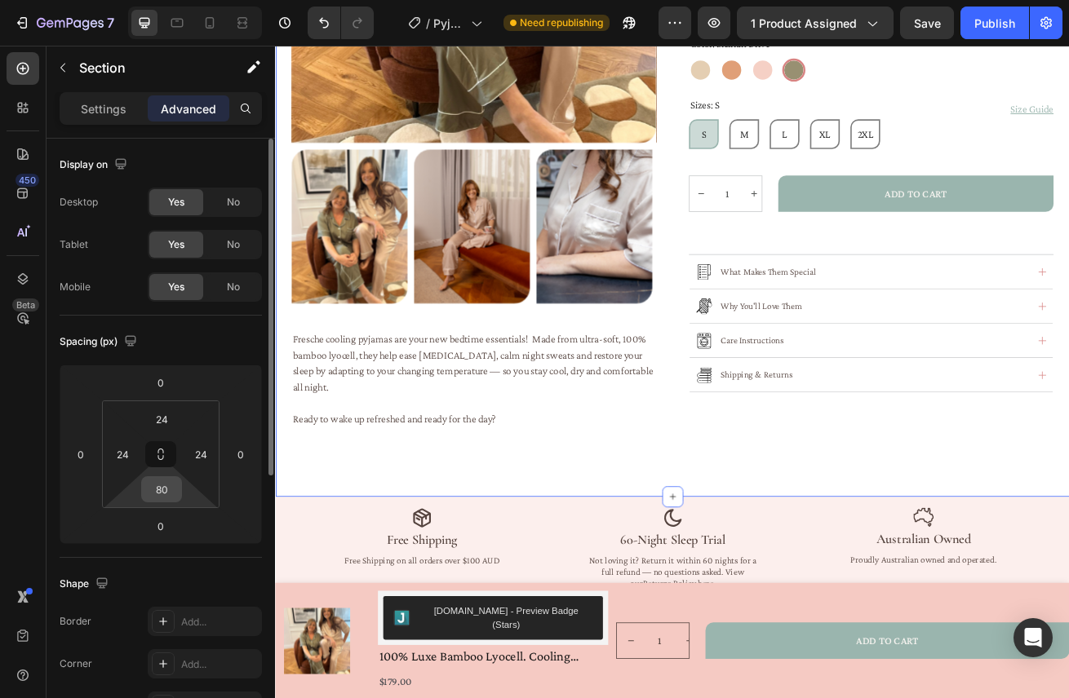
click at [171, 488] on input "80" at bounding box center [161, 489] width 33 height 24
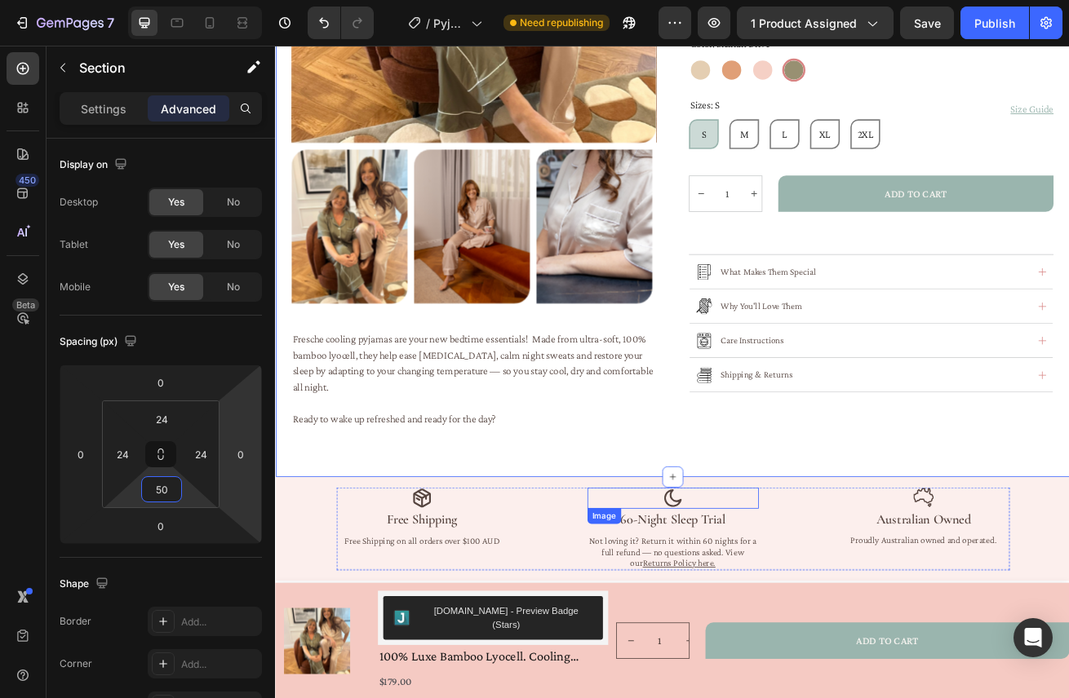
type input "50"
click at [709, 546] on div "Product Images Fresche cooling pyjamas are your new bedtime essentials! Made fr…" at bounding box center [764, 81] width 979 height 994
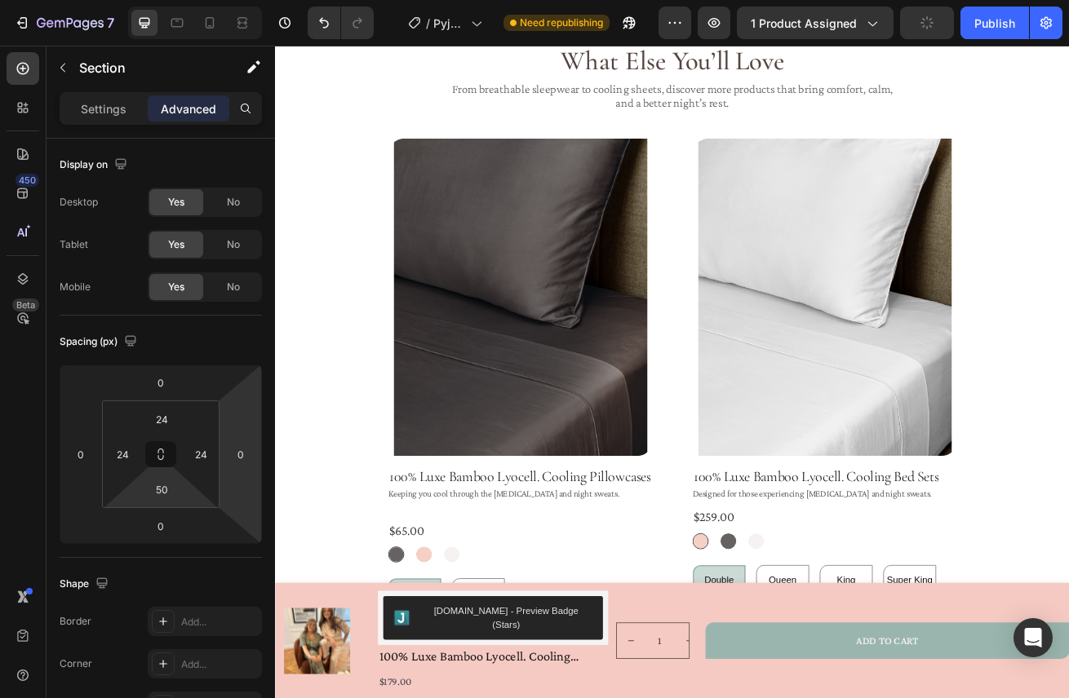
scroll to position [840, 0]
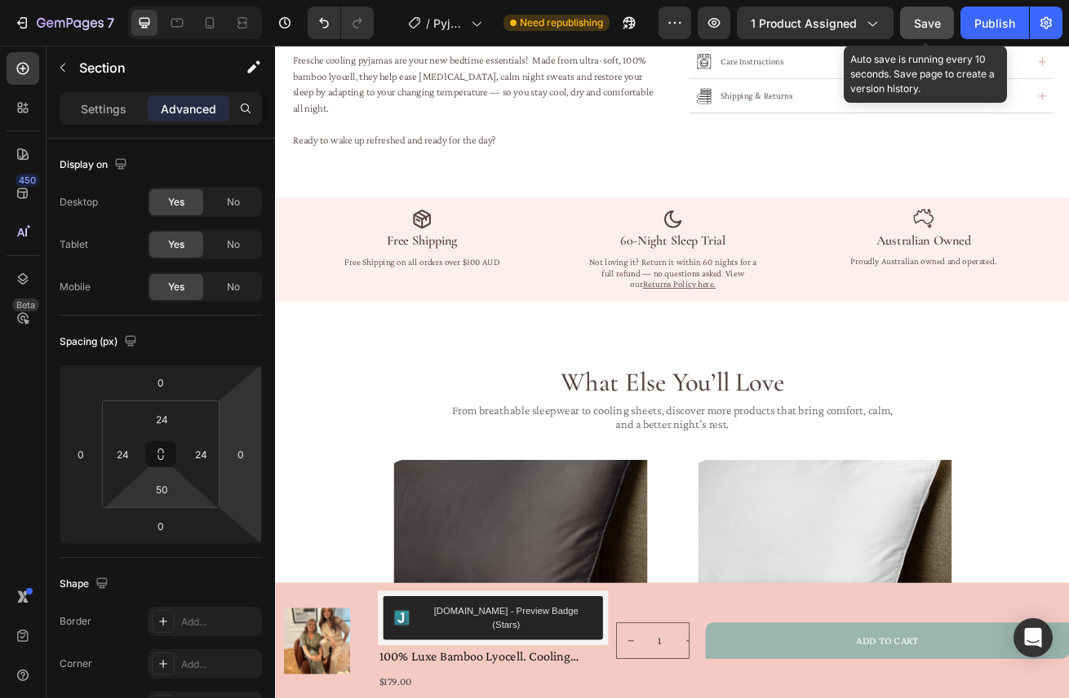
click at [932, 20] on span "Save" at bounding box center [927, 23] width 27 height 14
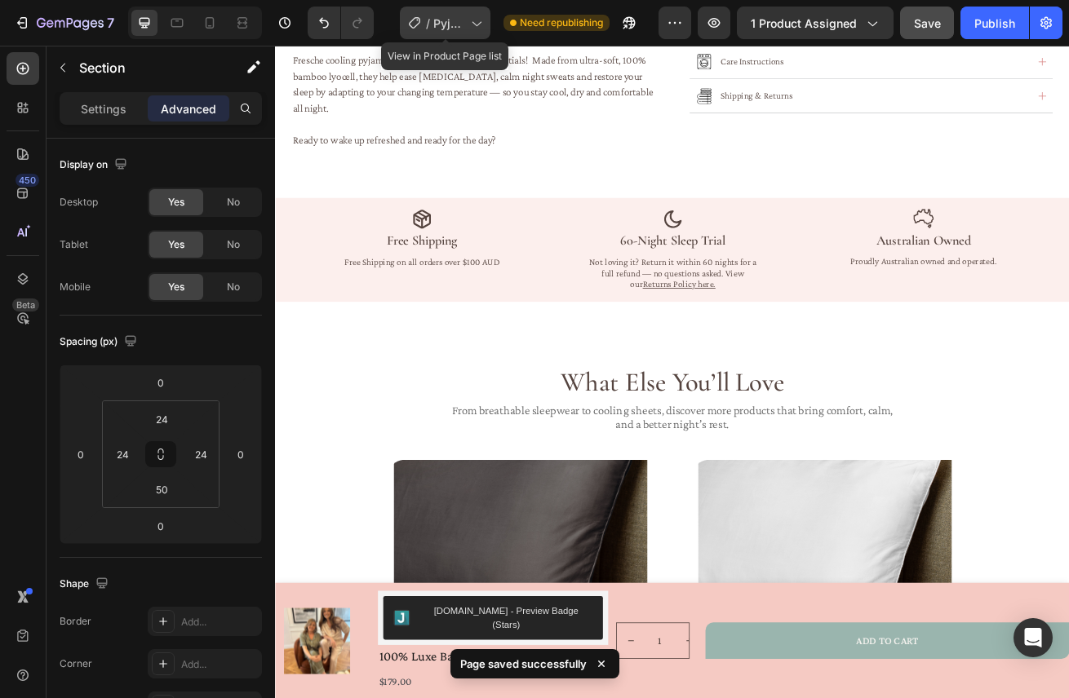
click at [471, 29] on icon at bounding box center [476, 23] width 16 height 16
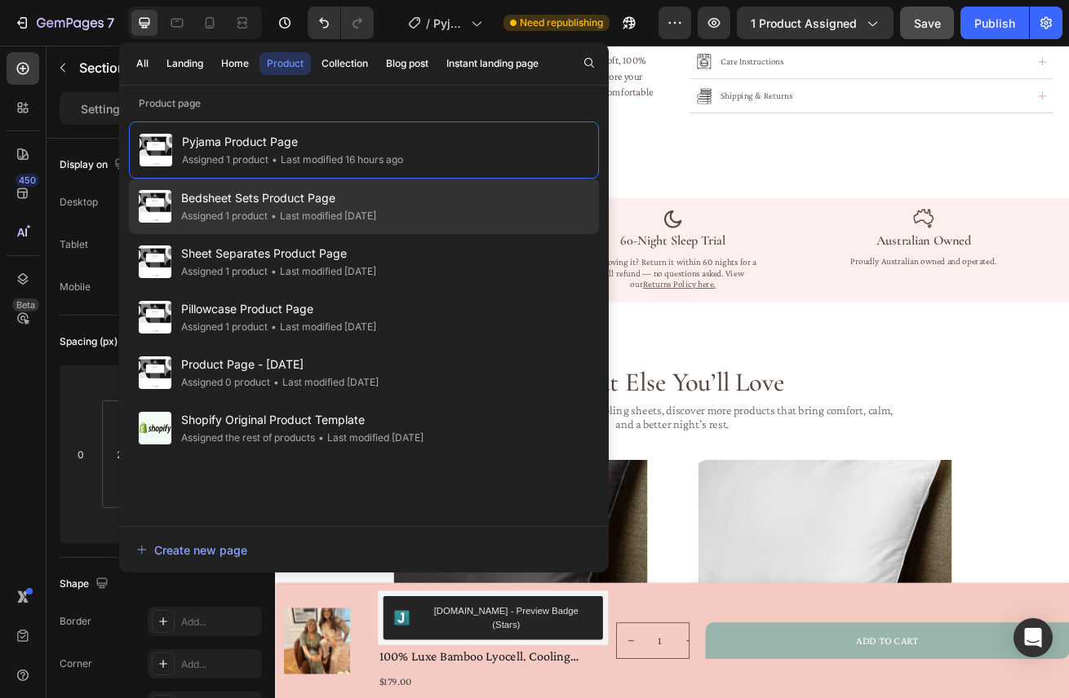
click at [374, 211] on div "• Last modified 5 days ago" at bounding box center [322, 216] width 109 height 16
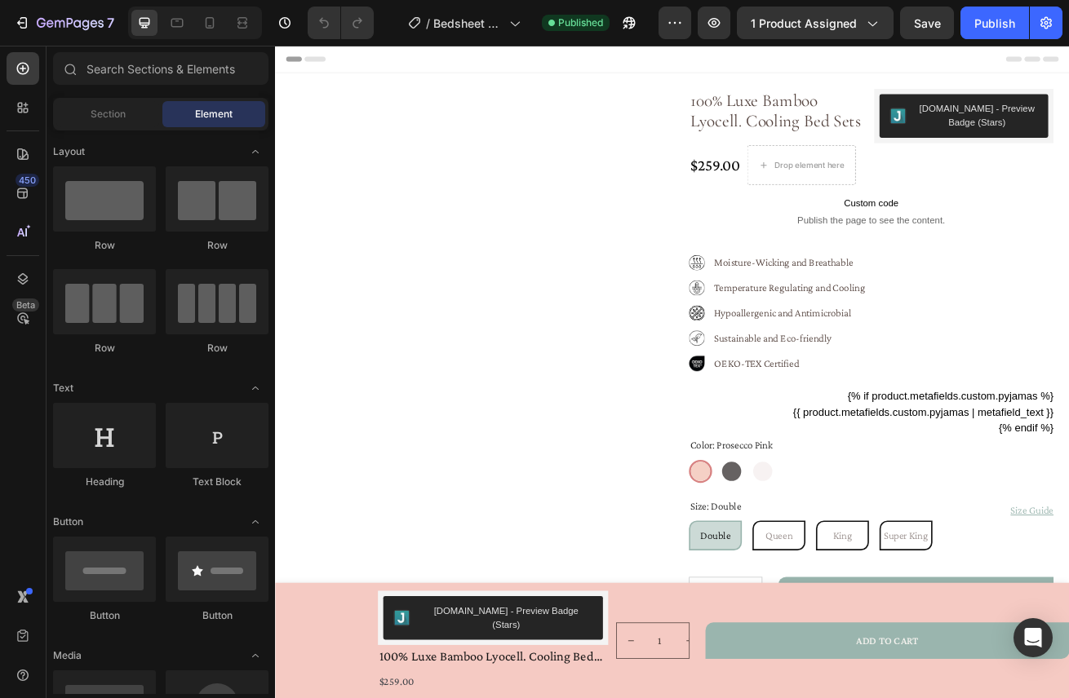
radio input "false"
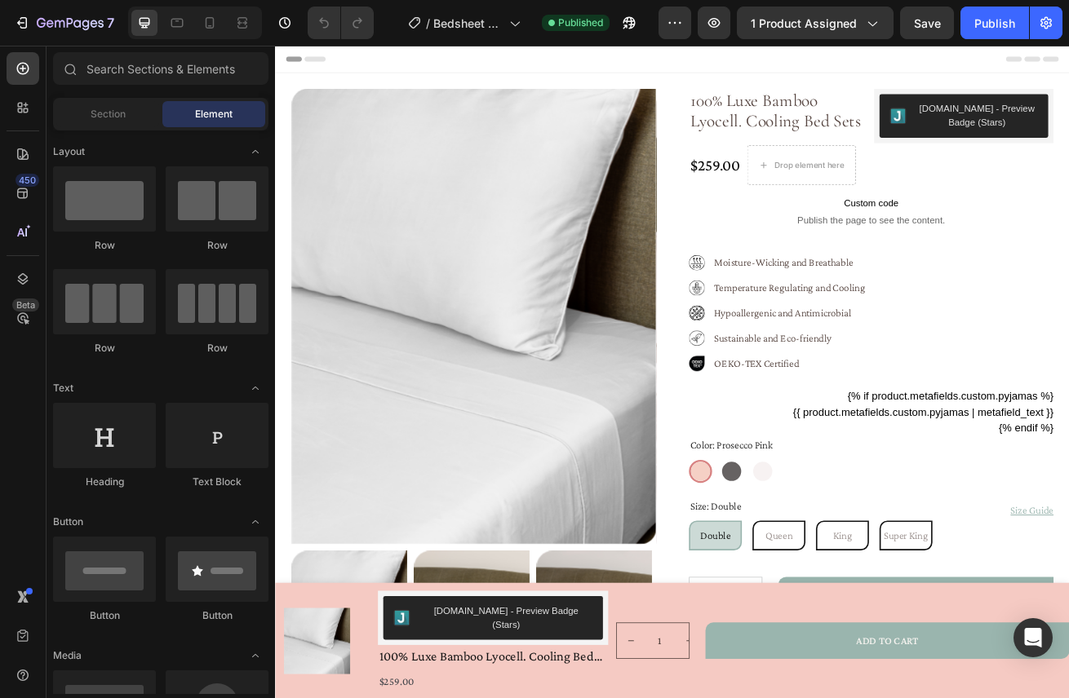
radio input "false"
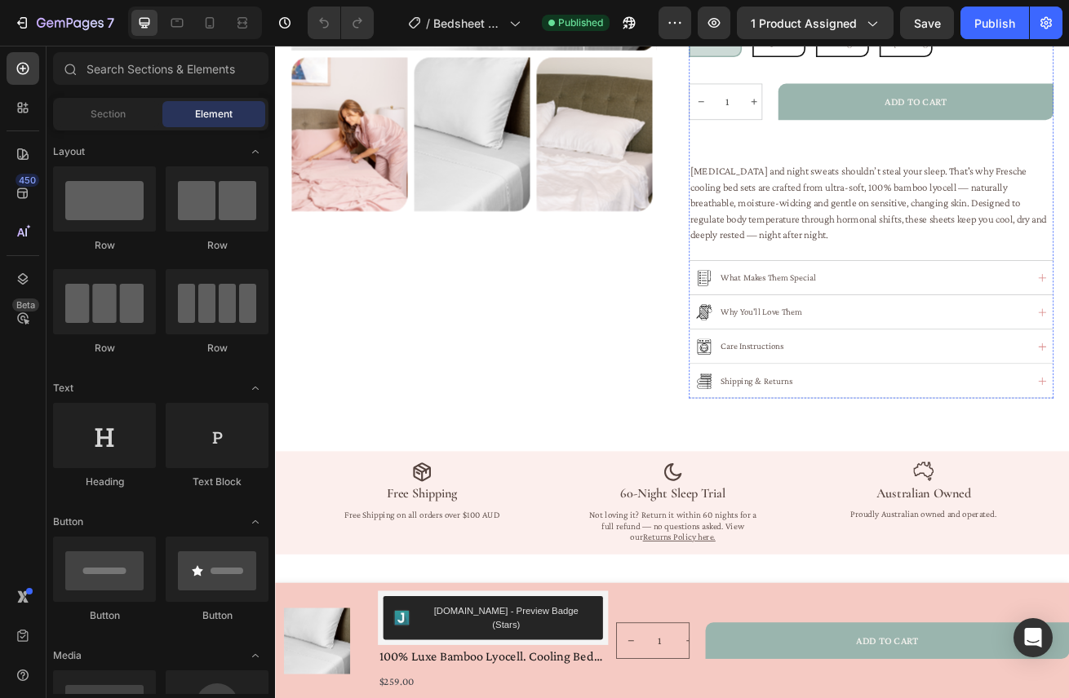
scroll to position [631, 0]
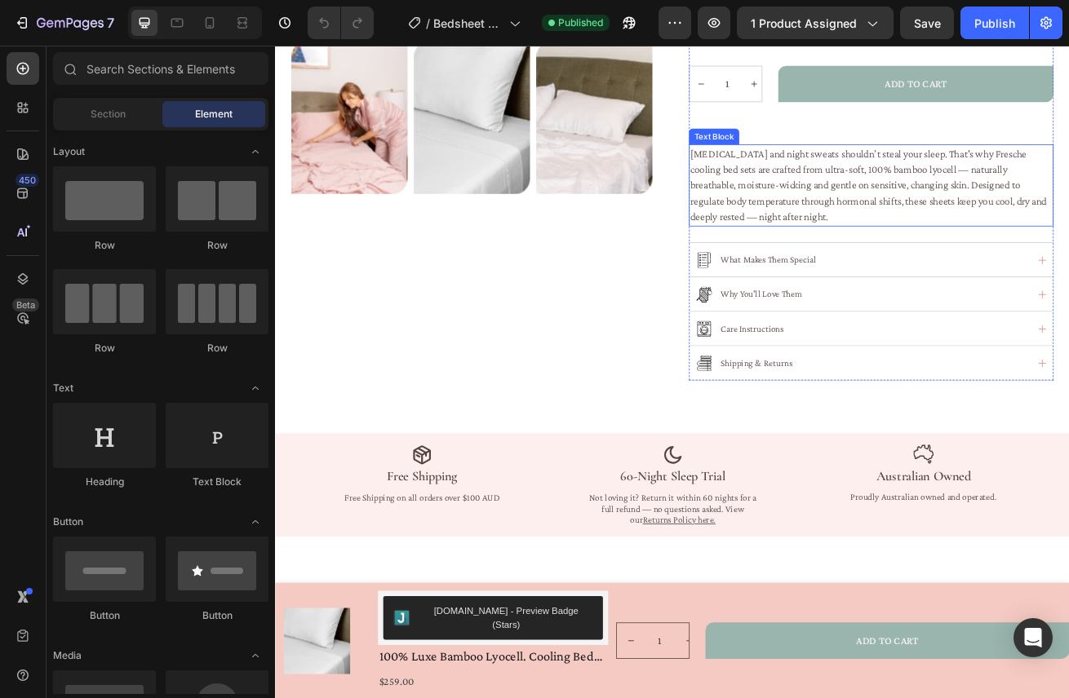
click at [902, 222] on span "Hot flushes and night sweats shouldn’t steal your sleep. That's why Fresche coo…" at bounding box center [1007, 217] width 440 height 92
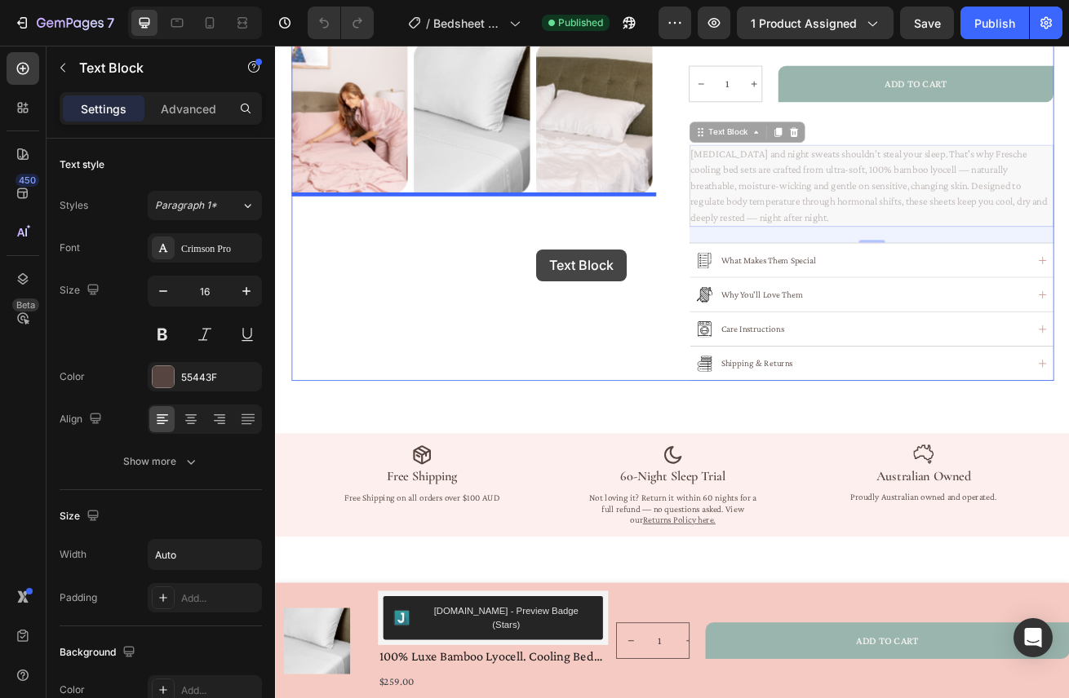
drag, startPoint x: 800, startPoint y: 156, endPoint x: 596, endPoint y: 297, distance: 247.4
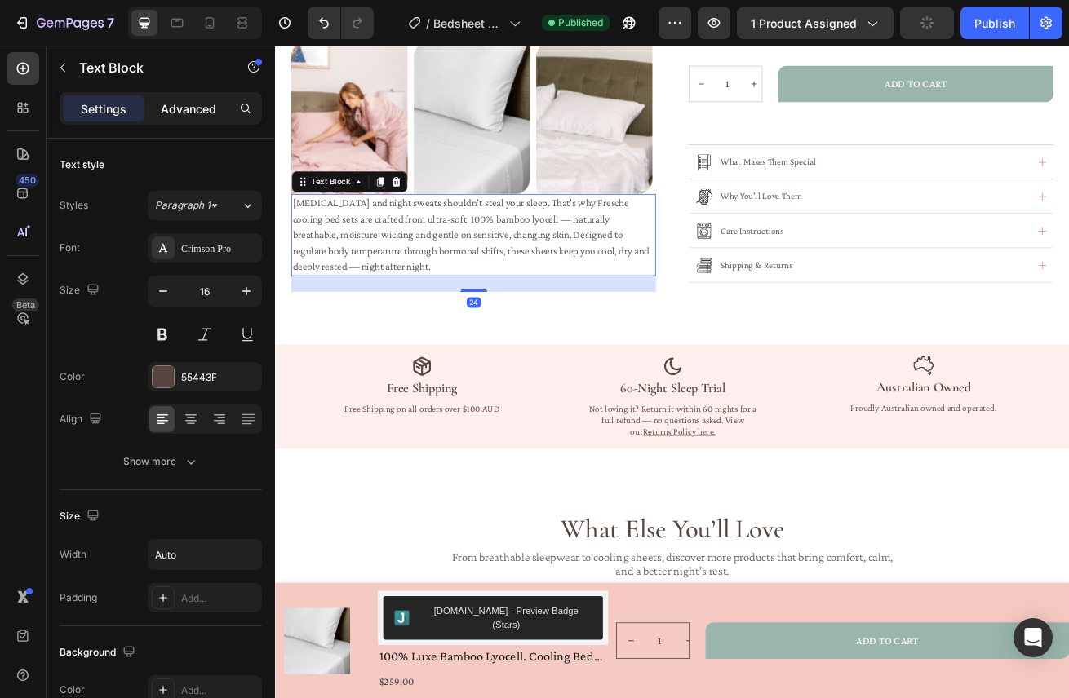
click at [202, 117] on div "Advanced" at bounding box center [189, 108] width 82 height 26
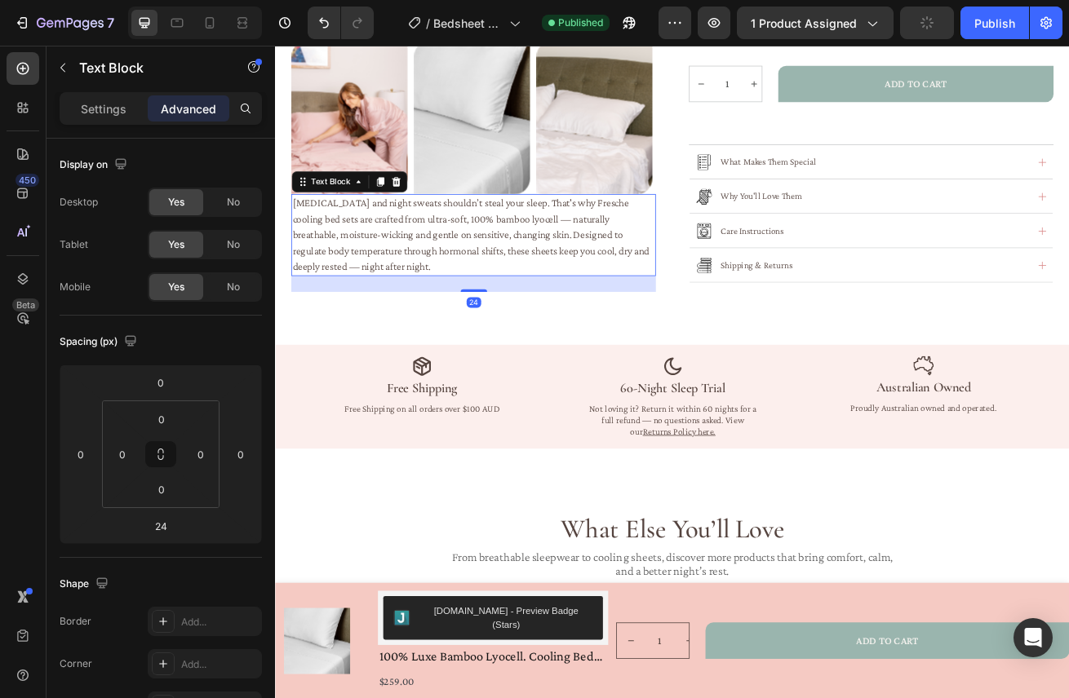
click at [194, 111] on p "Advanced" at bounding box center [188, 108] width 55 height 17
click at [117, 117] on div "Settings" at bounding box center [104, 108] width 82 height 26
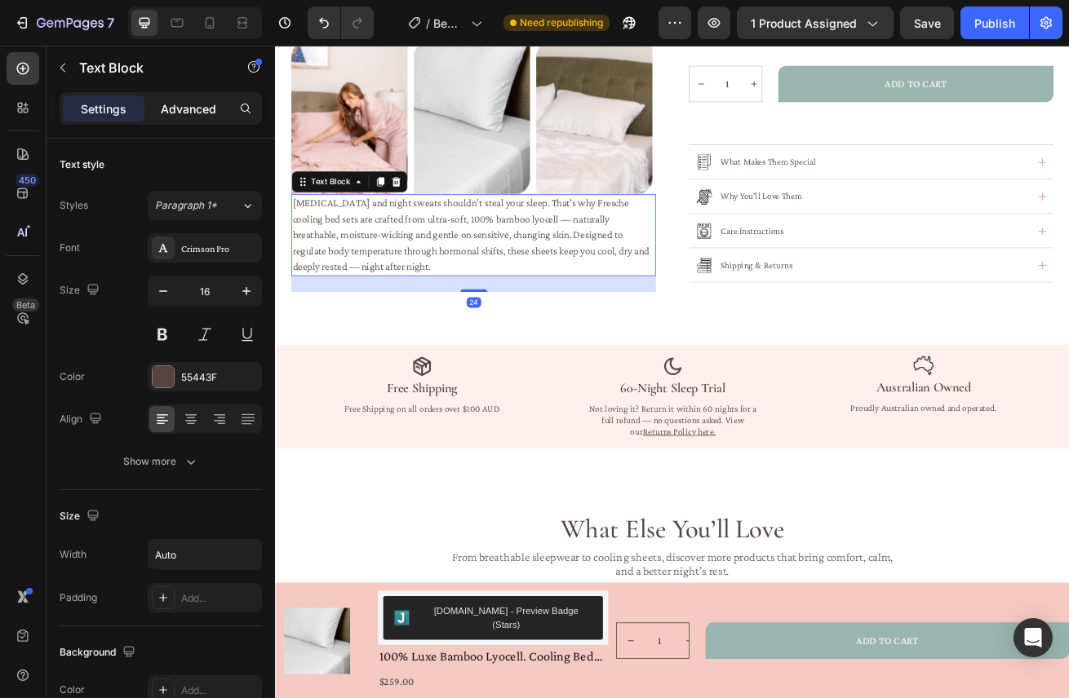
click at [193, 114] on p "Advanced" at bounding box center [188, 108] width 55 height 17
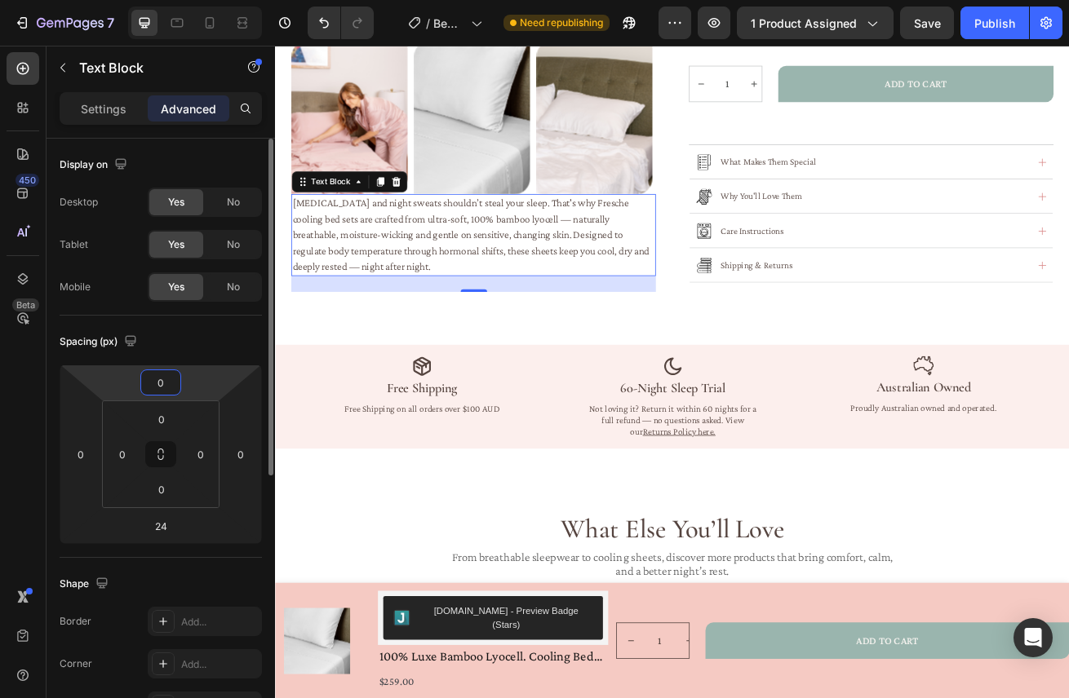
click at [166, 382] on input "0" at bounding box center [160, 382] width 33 height 24
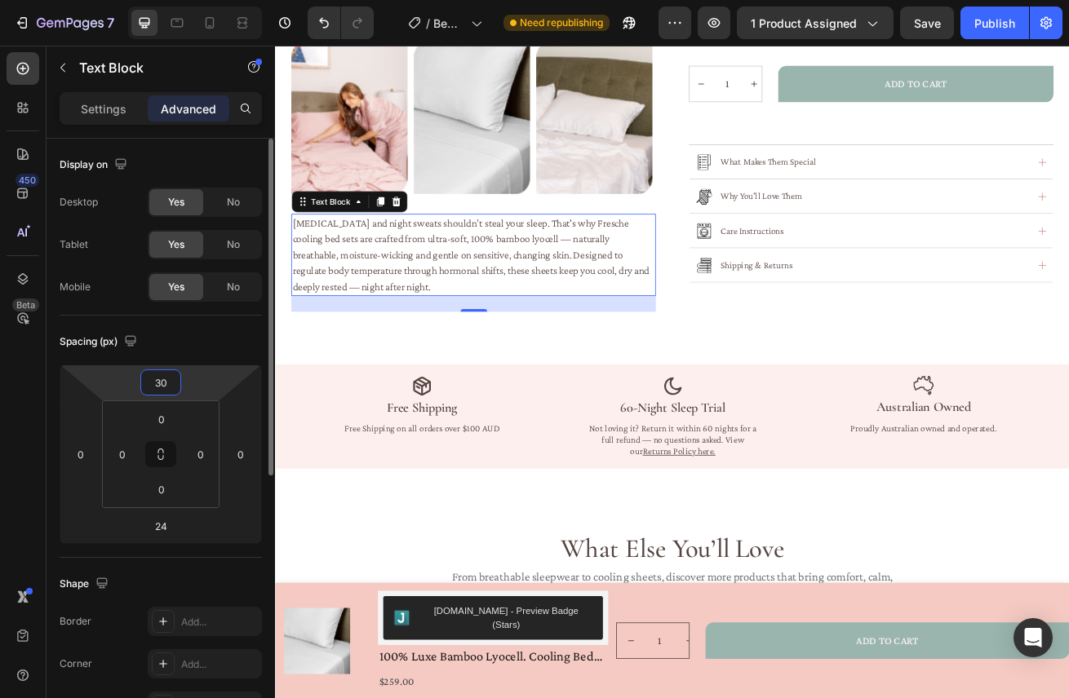
type input "3"
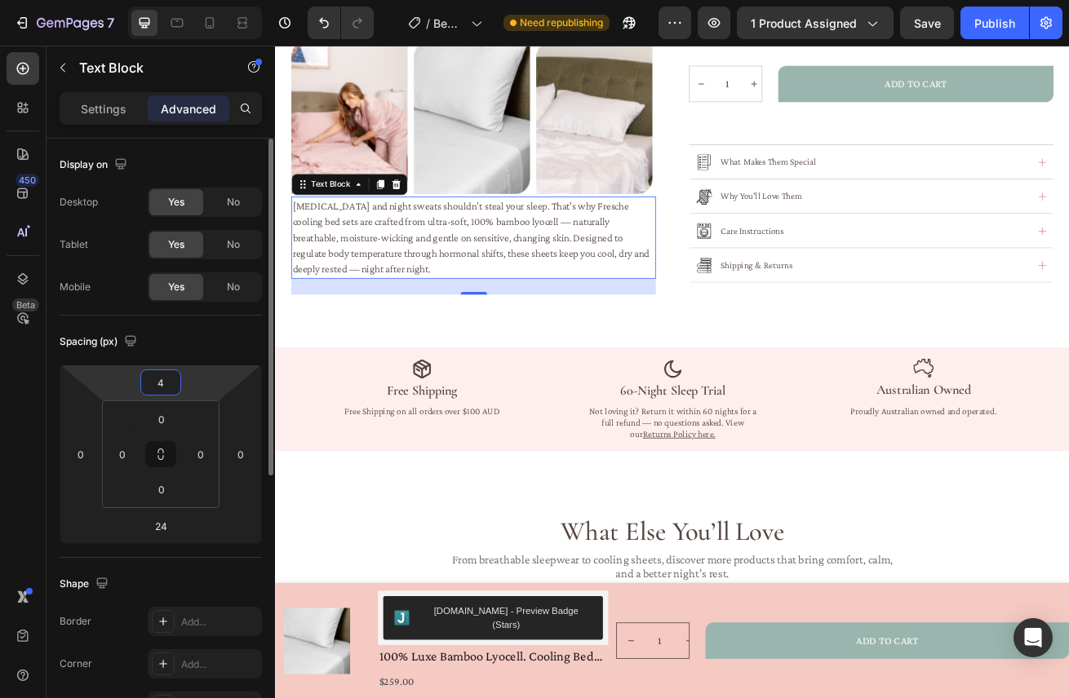
type input "40"
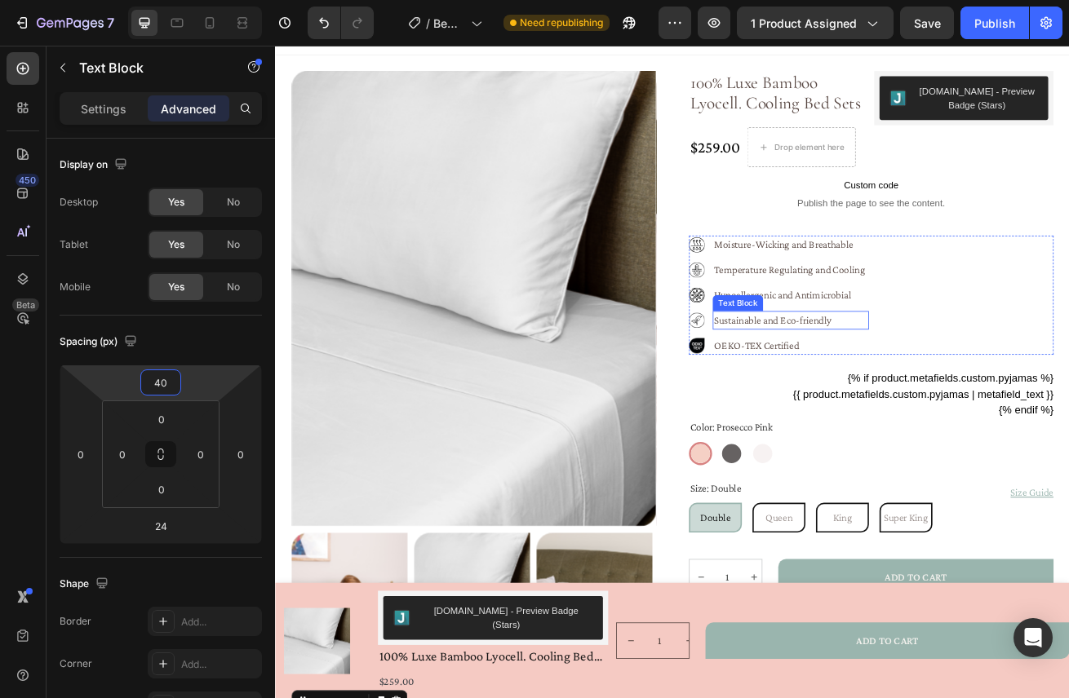
scroll to position [0, 0]
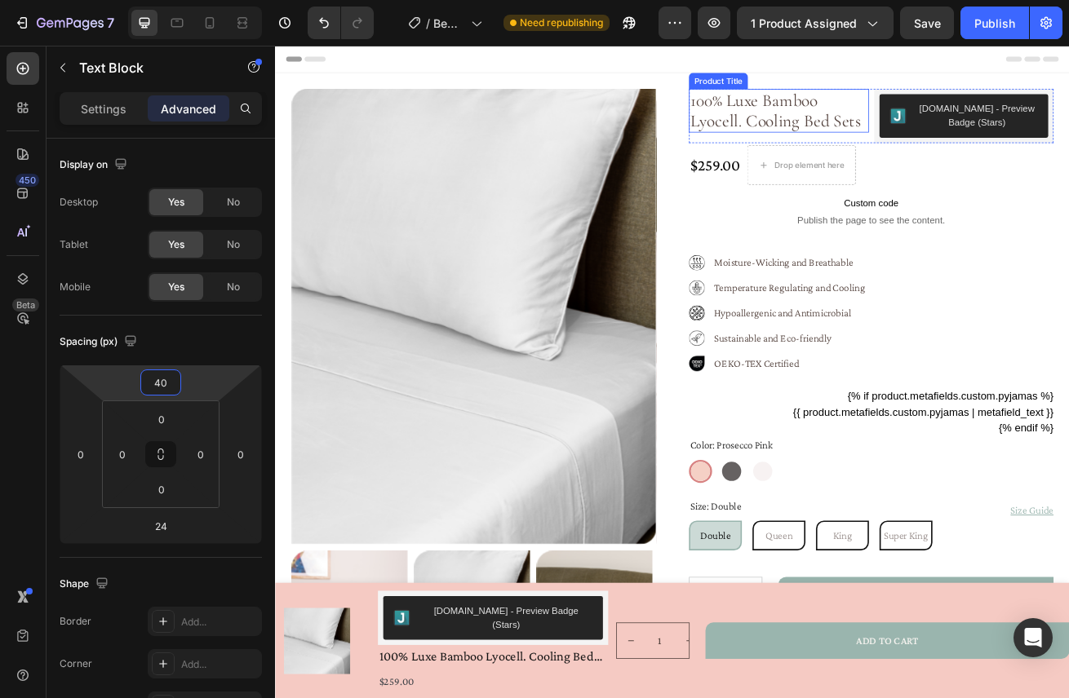
click at [903, 118] on h1 "100% Luxe Bamboo Lyocell. Cooling Bed Sets" at bounding box center [896, 126] width 222 height 54
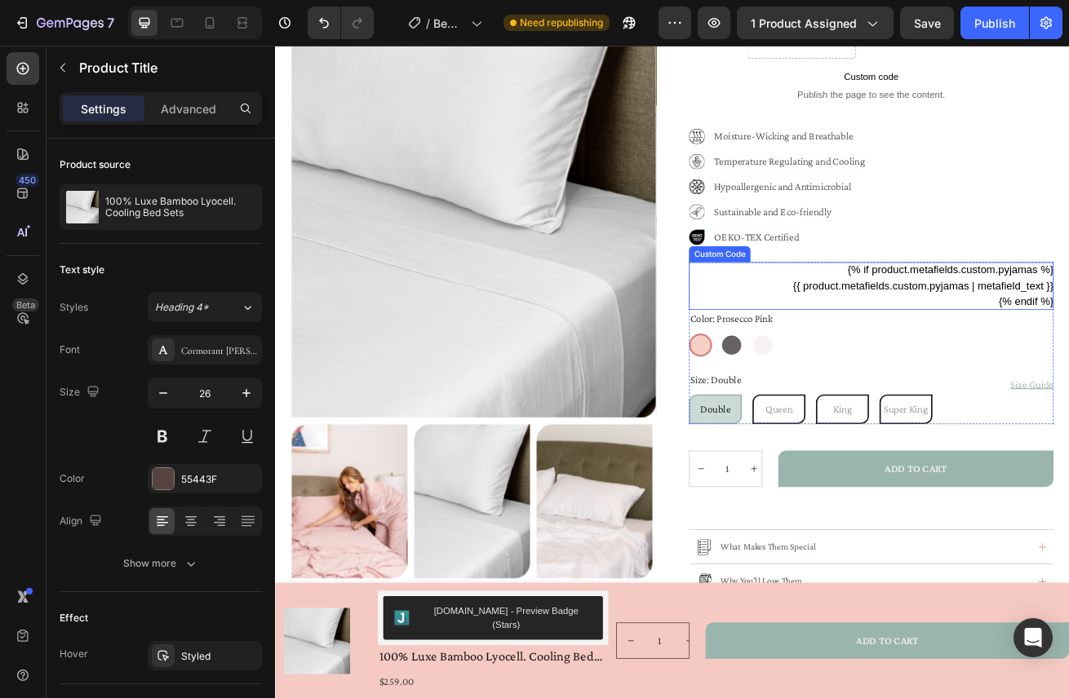
scroll to position [199, 0]
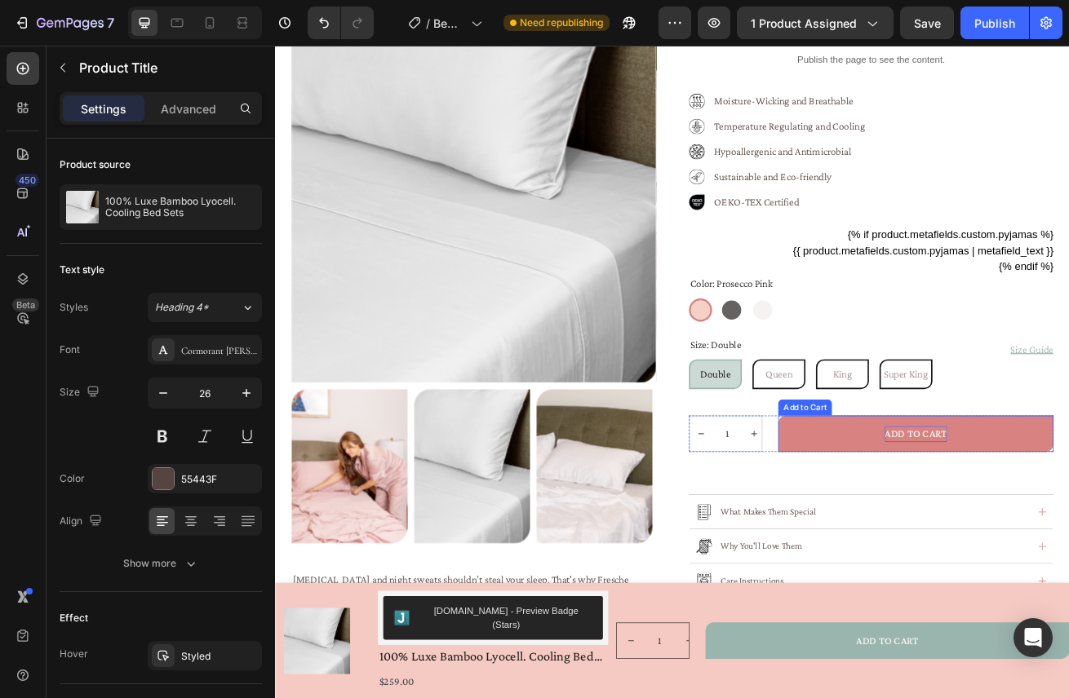
click at [1053, 528] on div "ADD TO CART" at bounding box center [1064, 525] width 77 height 20
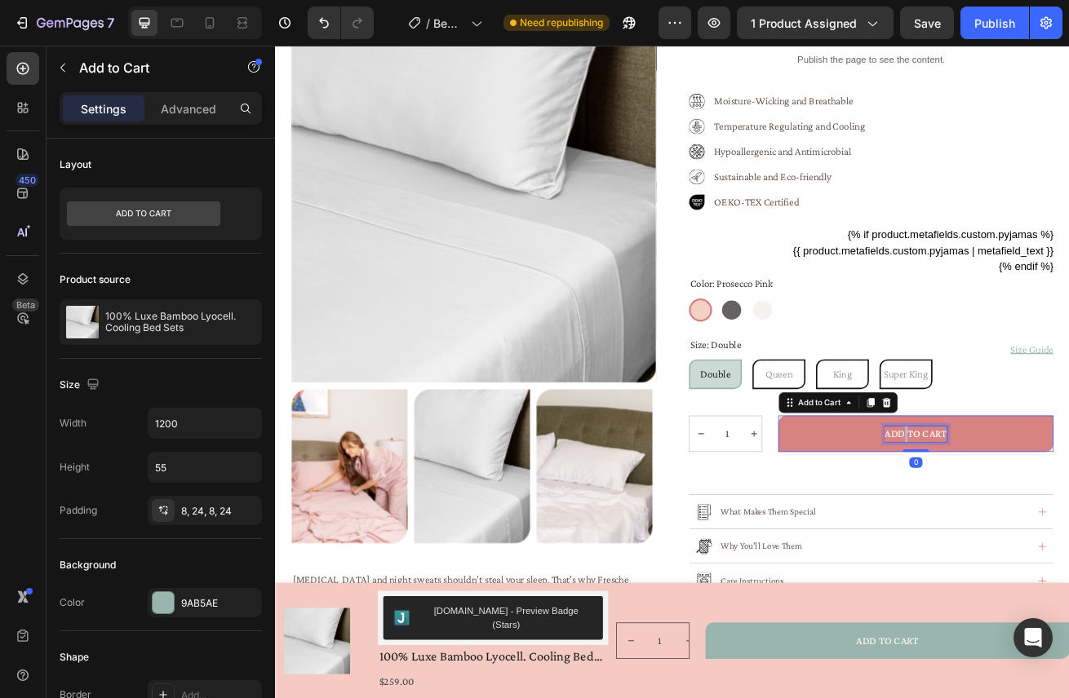
click at [1053, 528] on div "ADD TO CART" at bounding box center [1064, 525] width 77 height 20
click at [1053, 528] on p "ADD TO CART" at bounding box center [1064, 525] width 77 height 20
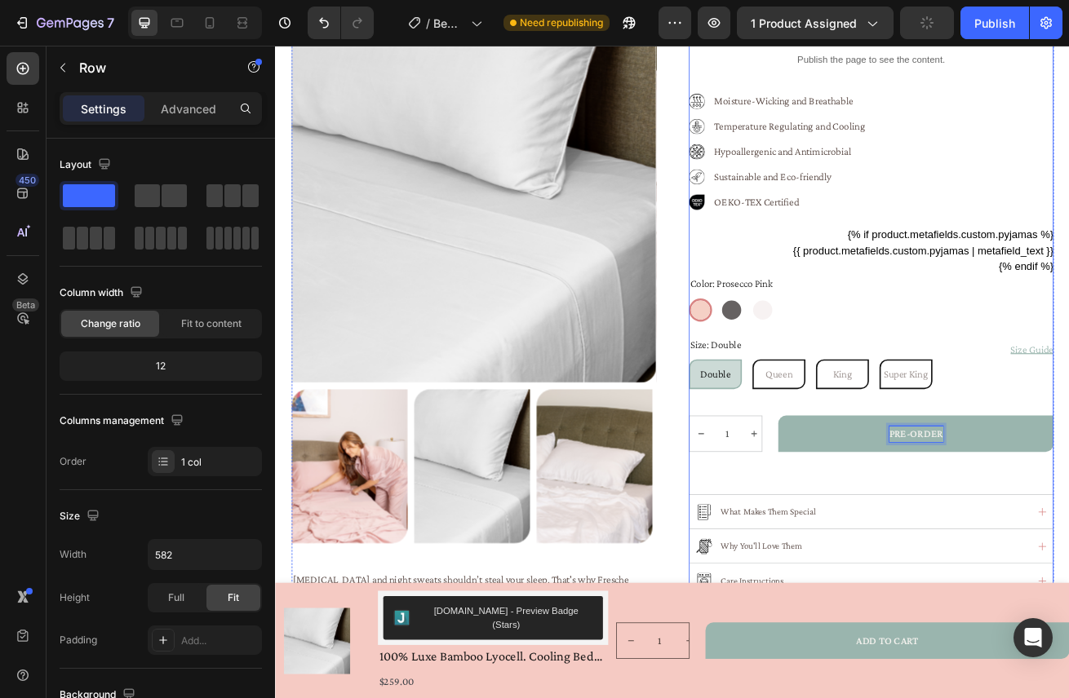
click at [1068, 577] on div "100% Luxe Bamboo Lyocell. Cooling Bed Sets Product Title Judge.me - Preview Bad…" at bounding box center [1010, 335] width 450 height 870
click at [908, 178] on p "Hypoallergenic and Antimicrobial" at bounding box center [910, 176] width 189 height 20
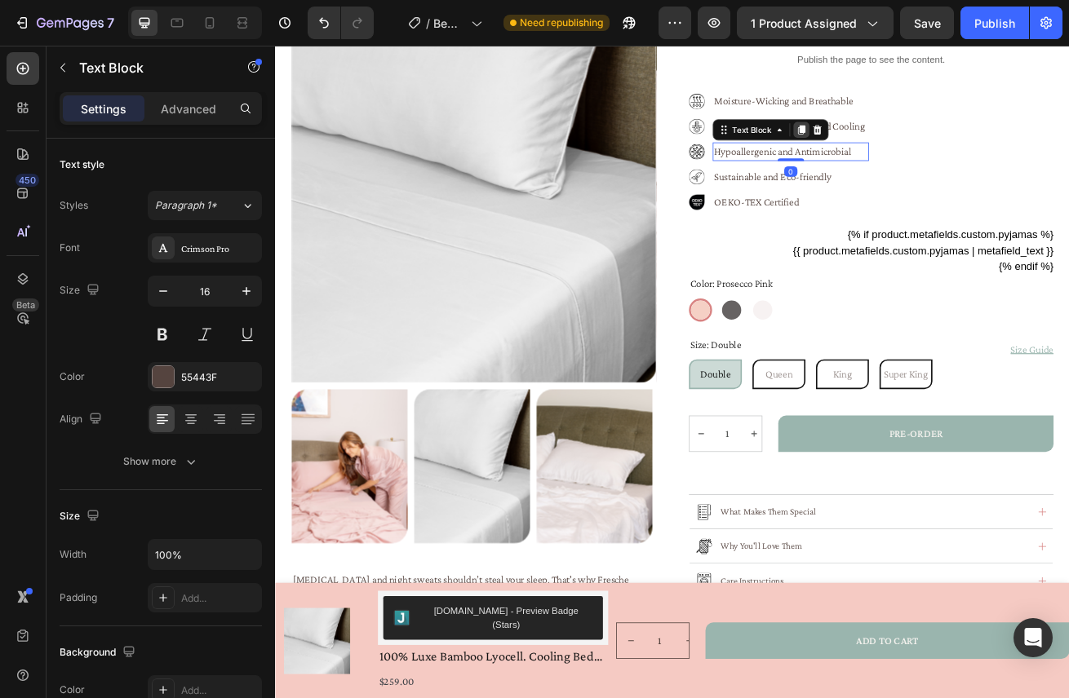
click at [928, 154] on icon at bounding box center [923, 149] width 13 height 13
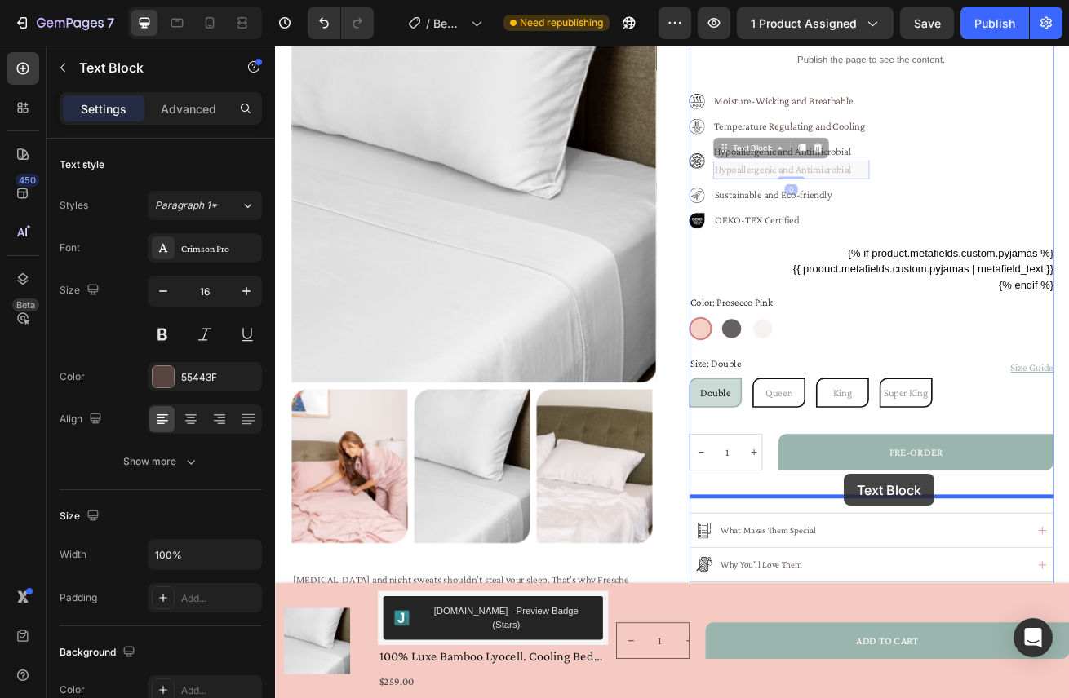
drag, startPoint x: 827, startPoint y: 174, endPoint x: 977, endPoint y: 574, distance: 427.5
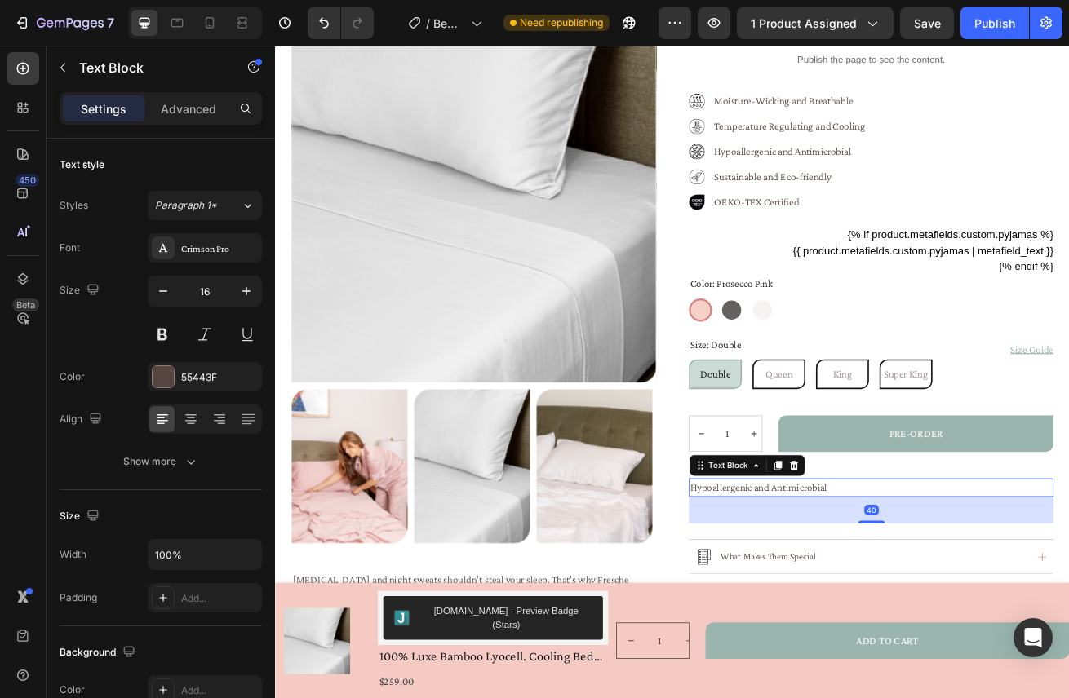
click at [995, 590] on p "Hypoallergenic and Antimicrobial" at bounding box center [1010, 591] width 446 height 20
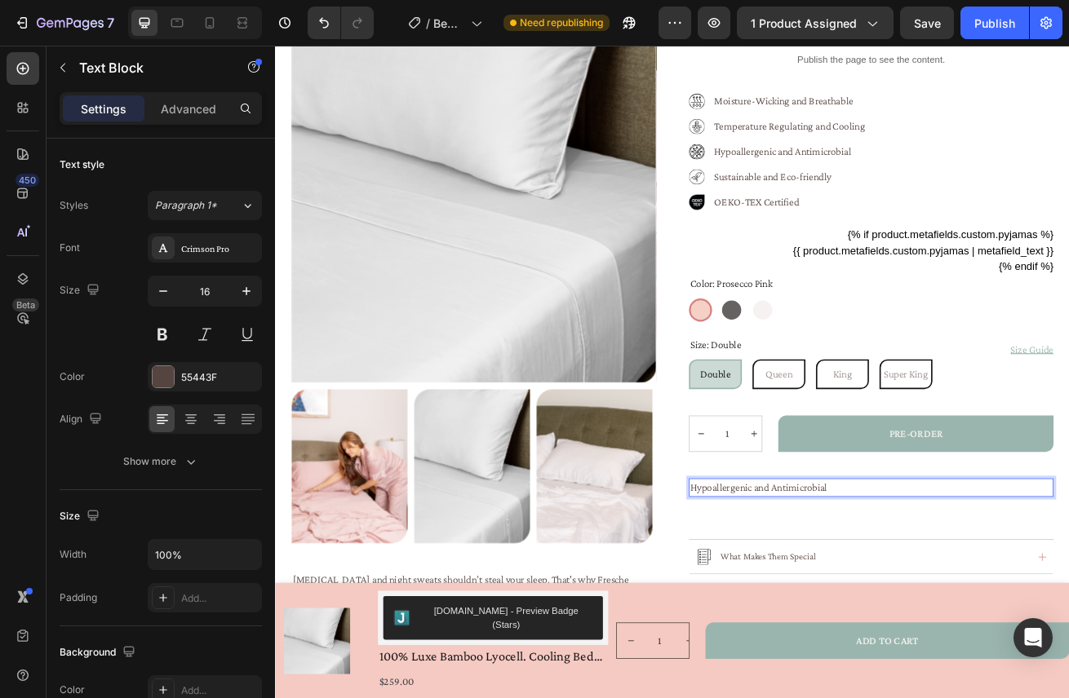
click at [995, 592] on p "Hypoallergenic and Antimicrobial" at bounding box center [1010, 591] width 446 height 20
click at [884, 600] on p "Orders will arrive in 4 weeks" at bounding box center [1010, 591] width 446 height 20
click at [835, 583] on p "Orders will arrive in 4 weeks" at bounding box center [1010, 591] width 446 height 20
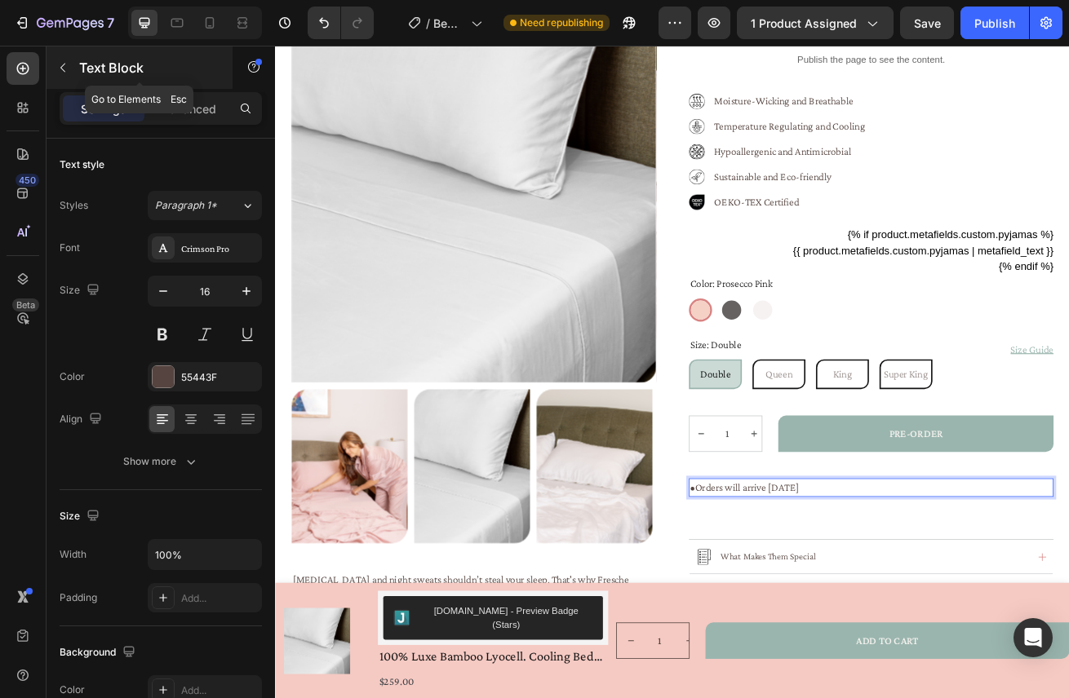
click at [57, 64] on icon "button" at bounding box center [62, 67] width 13 height 13
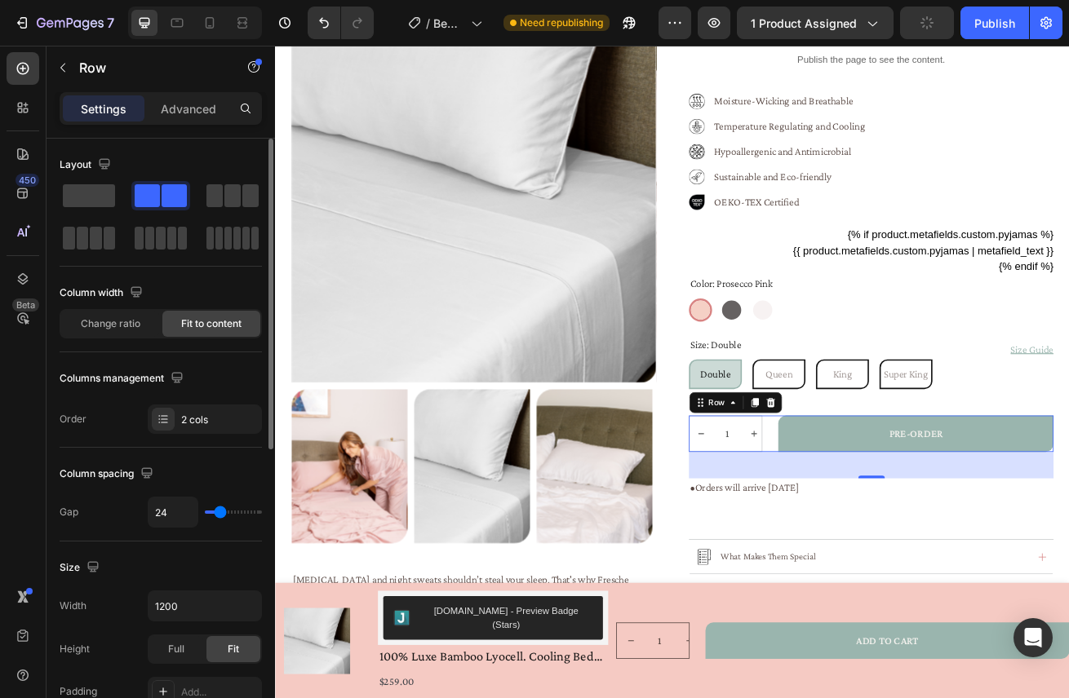
click at [162, 201] on span at bounding box center [174, 195] width 25 height 23
click at [933, 565] on div "40" at bounding box center [1010, 563] width 450 height 33
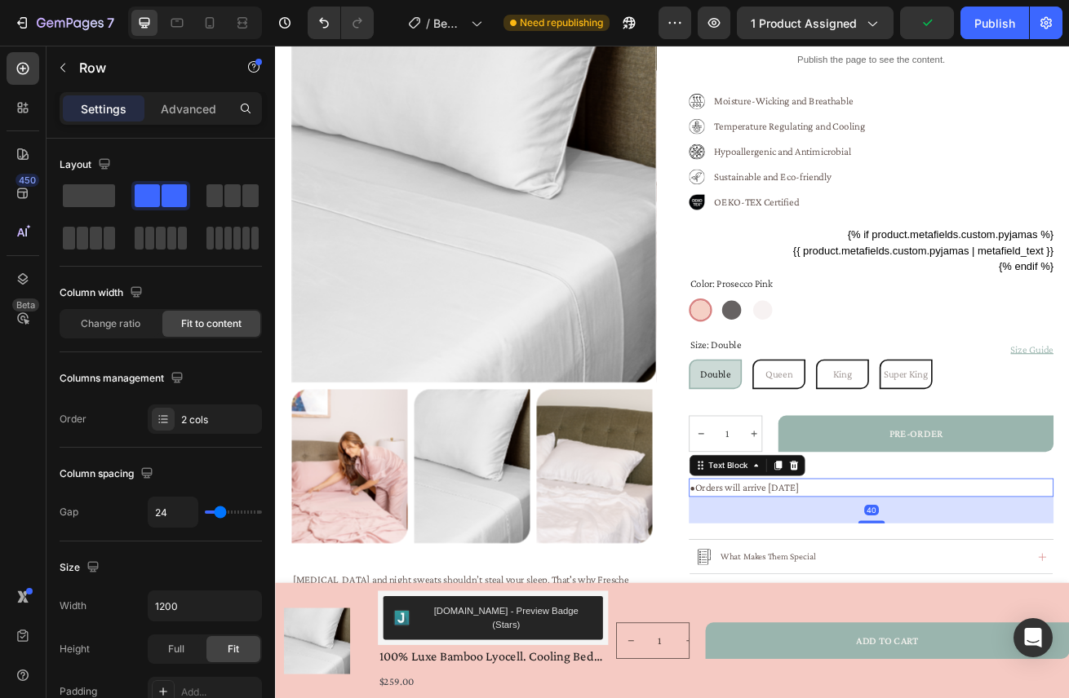
click at [879, 591] on p "• Orders will arrive in 4 weeks" at bounding box center [1010, 591] width 446 height 20
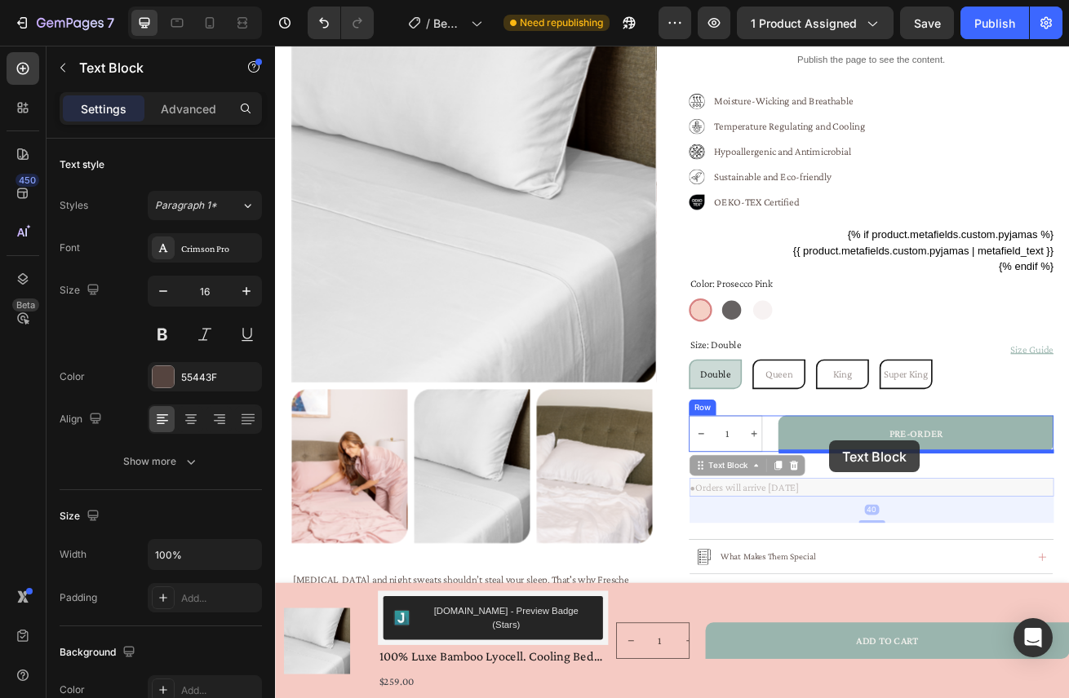
drag, startPoint x: 804, startPoint y: 566, endPoint x: 958, endPoint y: 533, distance: 157.8
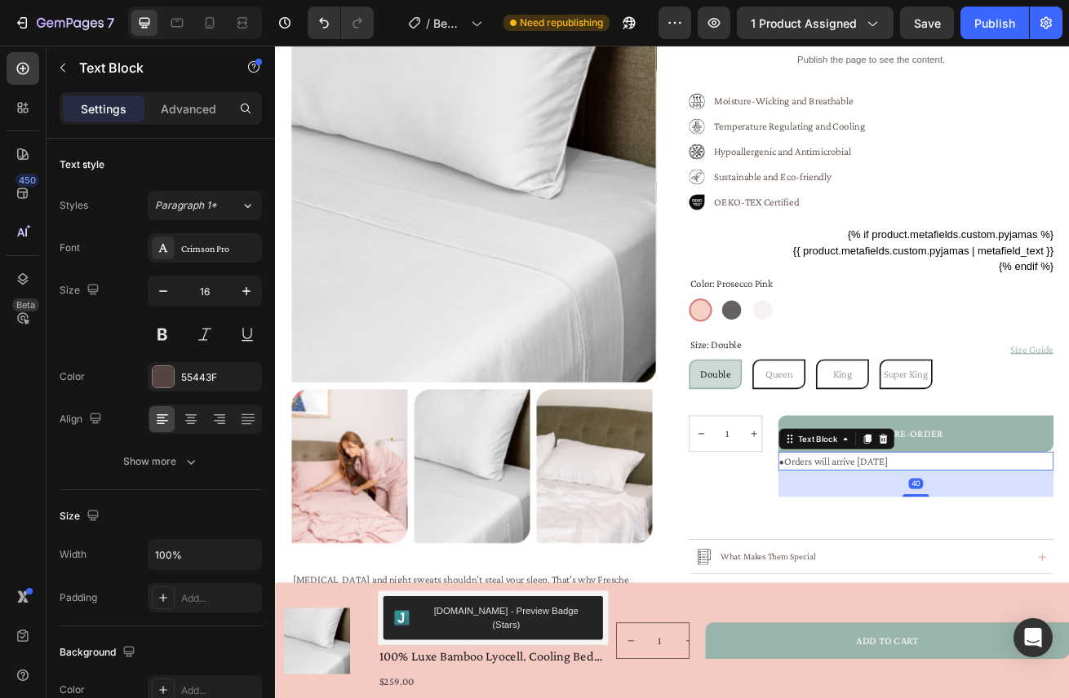
click at [1042, 552] on p "• Orders will arrive in 4 weeks" at bounding box center [1065, 558] width 336 height 20
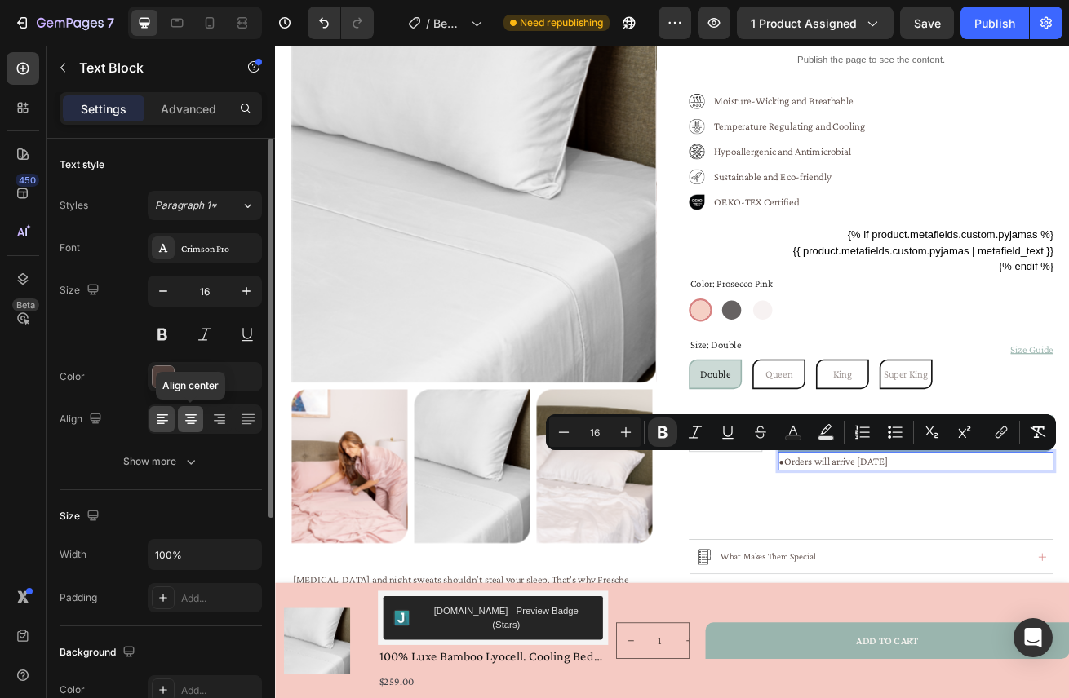
click at [191, 417] on icon at bounding box center [191, 419] width 16 height 16
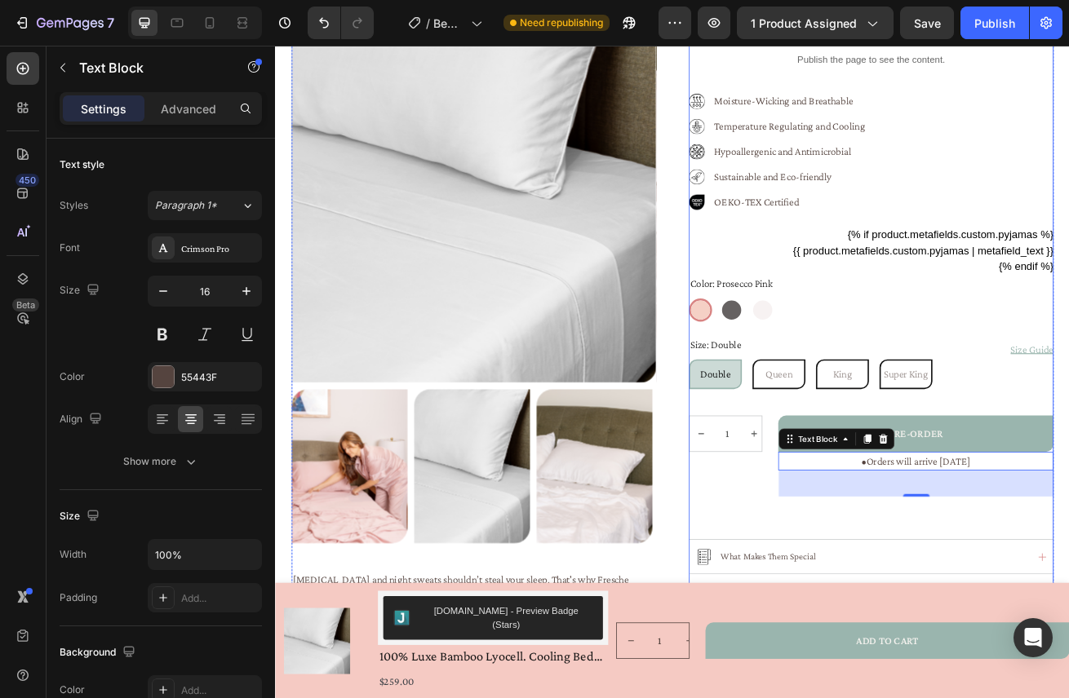
click at [869, 620] on div "100% Luxe Bamboo Lyocell. Cooling Bed Sets Product Title Judge.me - Preview Bad…" at bounding box center [1010, 362] width 450 height 925
click at [1061, 569] on div "• Orders will arrive in 4 weeks" at bounding box center [1064, 558] width 339 height 23
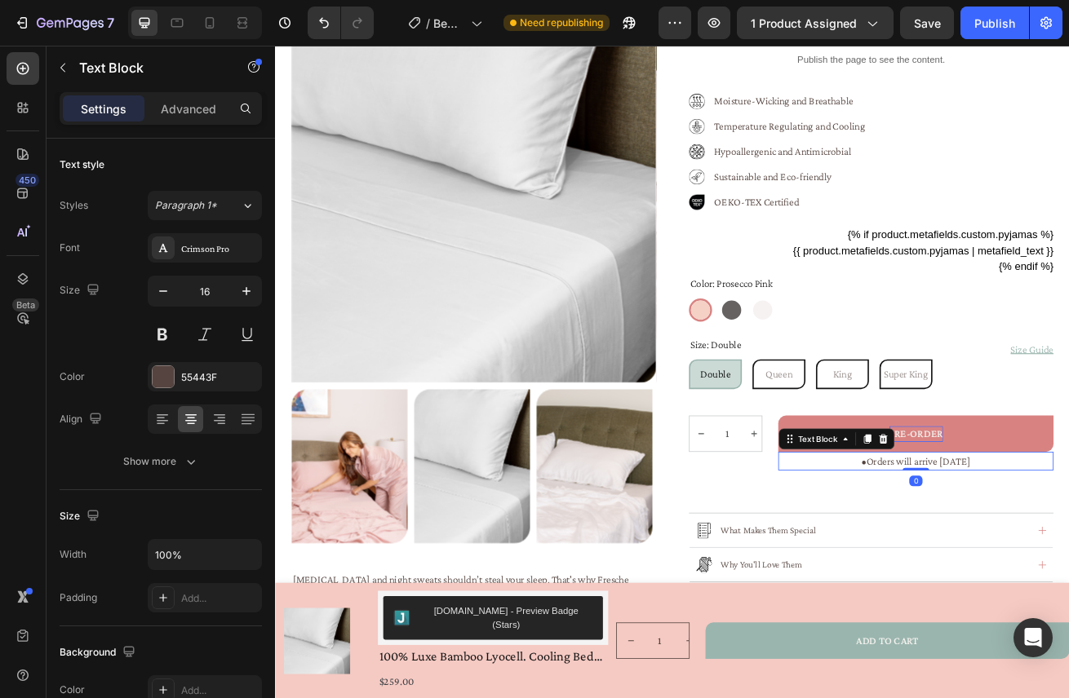
drag, startPoint x: 1065, startPoint y: 599, endPoint x: 1062, endPoint y: 534, distance: 65.3
click at [1062, 534] on div "PRE-ORDER Add to Cart • Orders will arrive in 4 weeks Text Block 0" at bounding box center [1064, 536] width 339 height 68
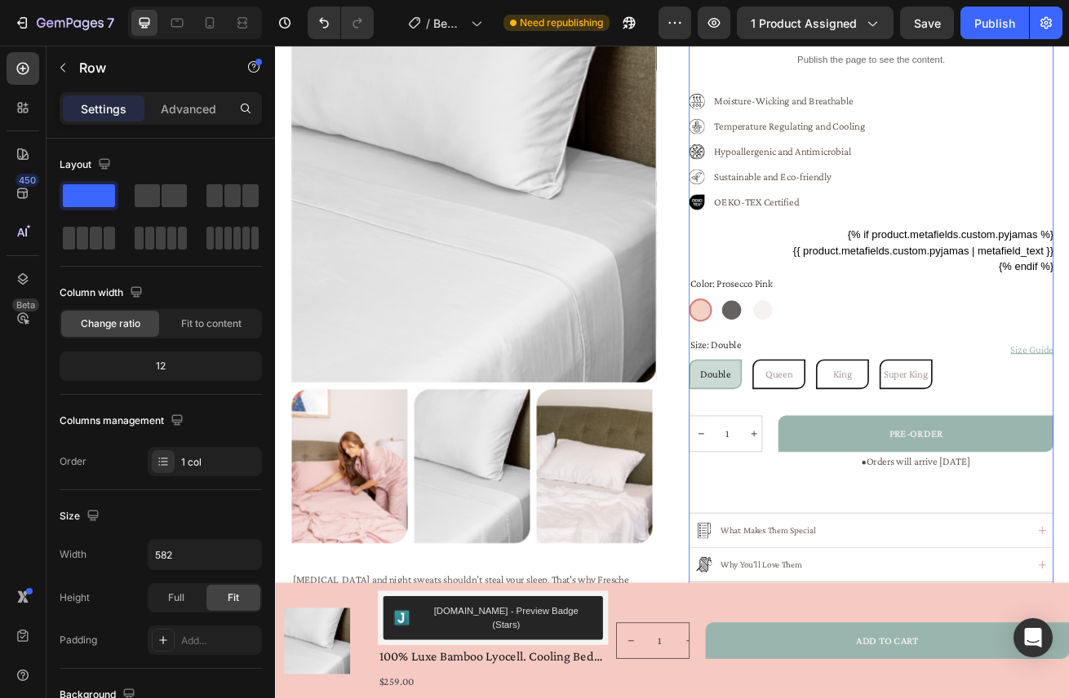
click at [1044, 603] on div "100% Luxe Bamboo Lyocell. Cooling Bed Sets Product Title Judge.me - Preview Bad…" at bounding box center [1010, 346] width 450 height 893
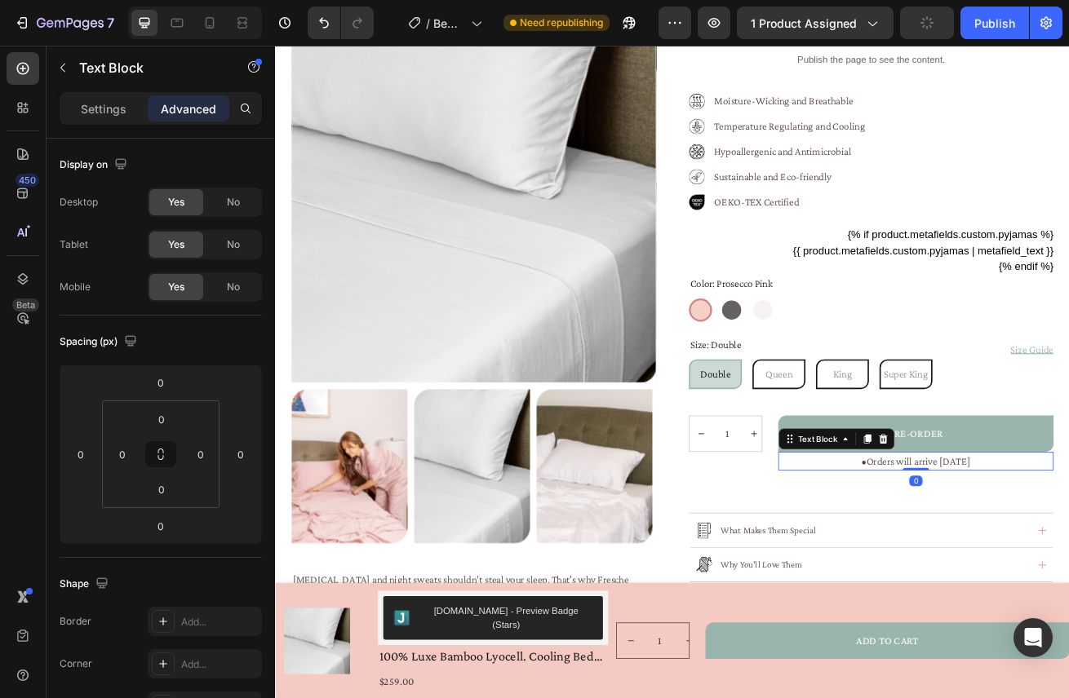
click at [1032, 563] on p "• Orders will arrive in 4 weeks" at bounding box center [1065, 558] width 336 height 20
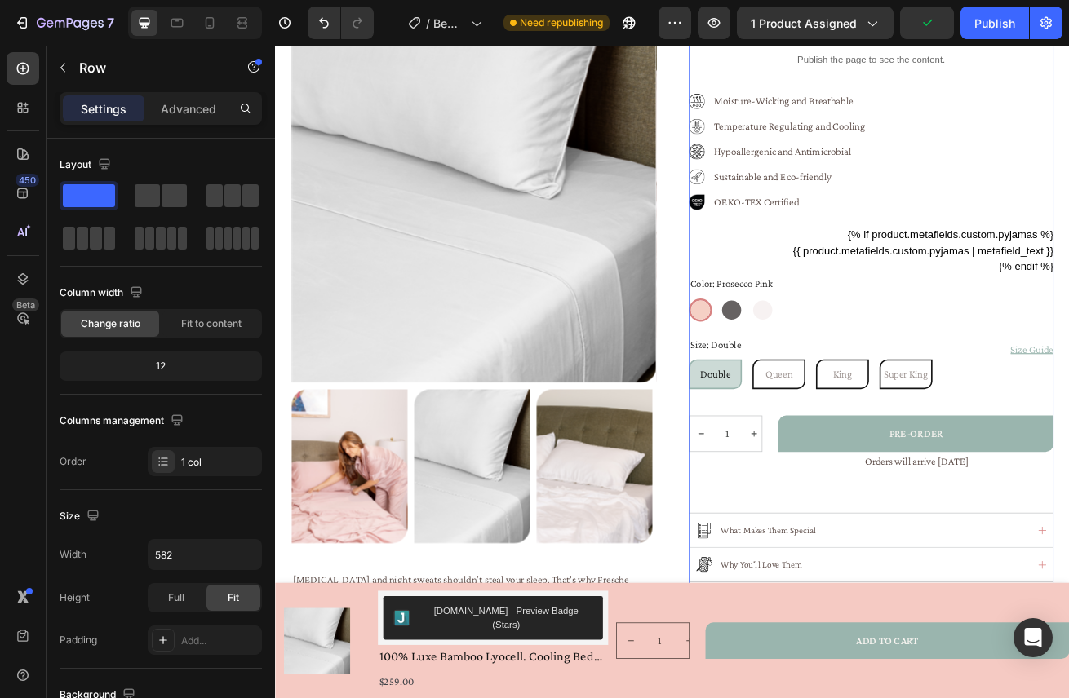
click at [1032, 588] on div "100% Luxe Bamboo Lyocell. Cooling Bed Sets Product Title Judge.me - Preview Bad…" at bounding box center [1010, 346] width 450 height 893
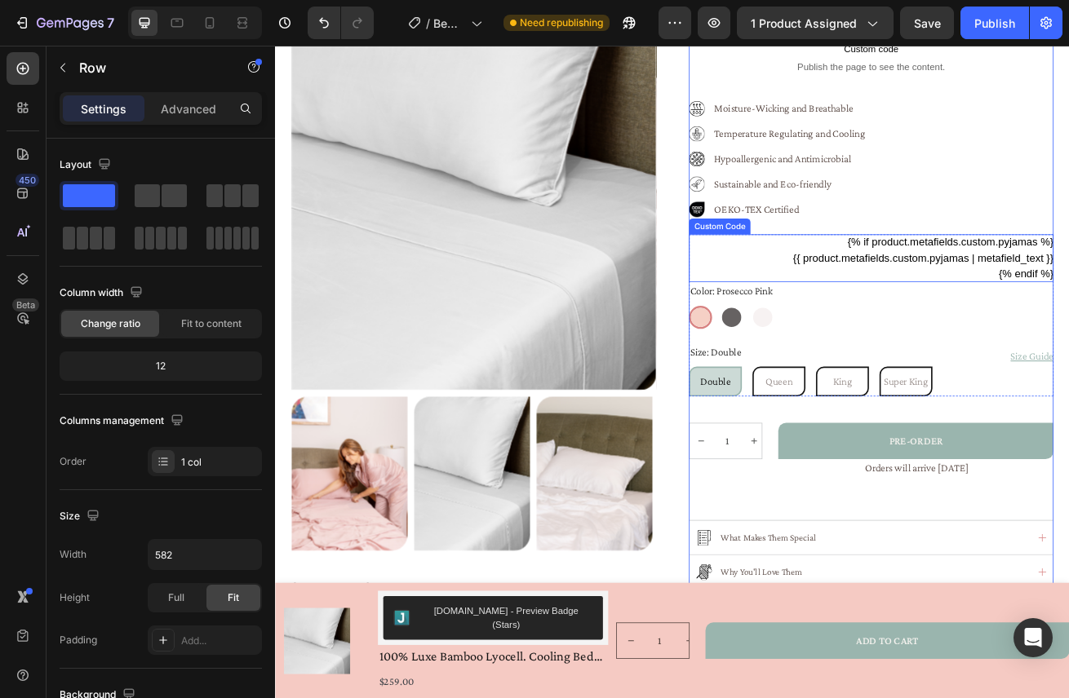
scroll to position [189, 0]
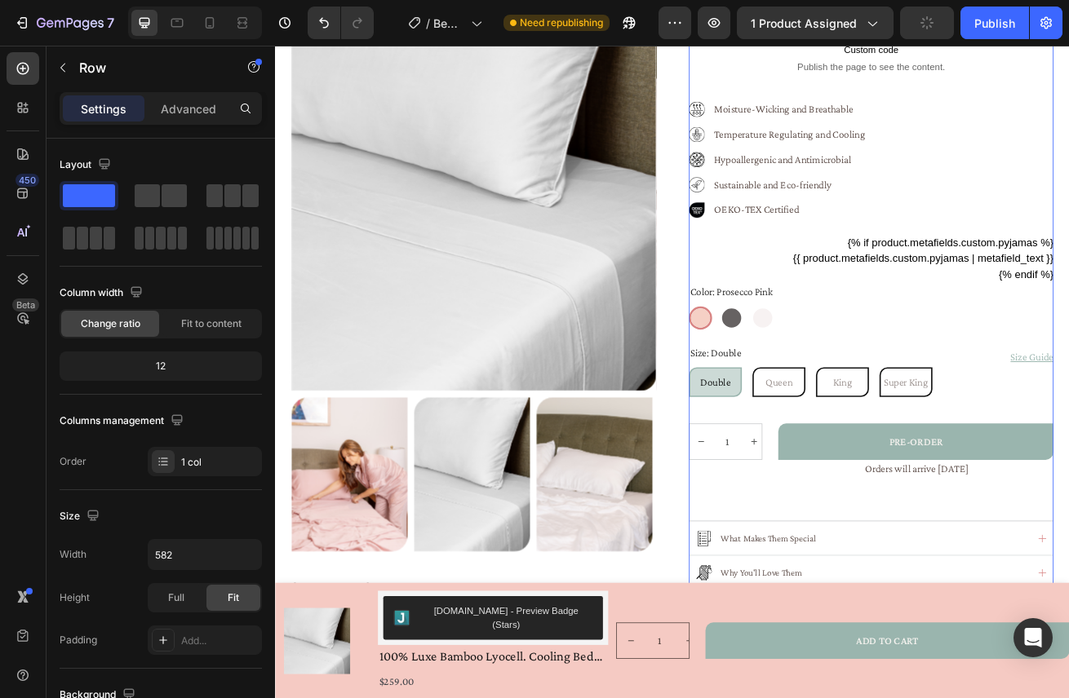
click at [1017, 607] on div "100% Luxe Bamboo Lyocell. Cooling Bed Sets Product Title Judge.me - Preview Bad…" at bounding box center [1010, 355] width 450 height 893
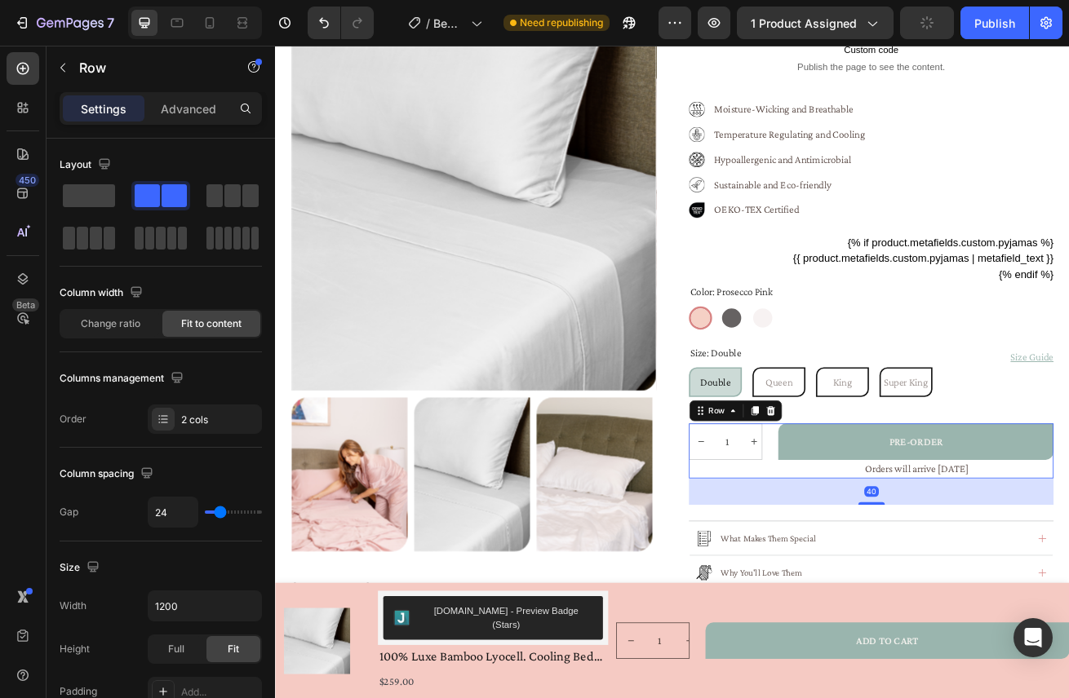
click at [871, 569] on div "1 Product Quantity" at bounding box center [830, 546] width 91 height 68
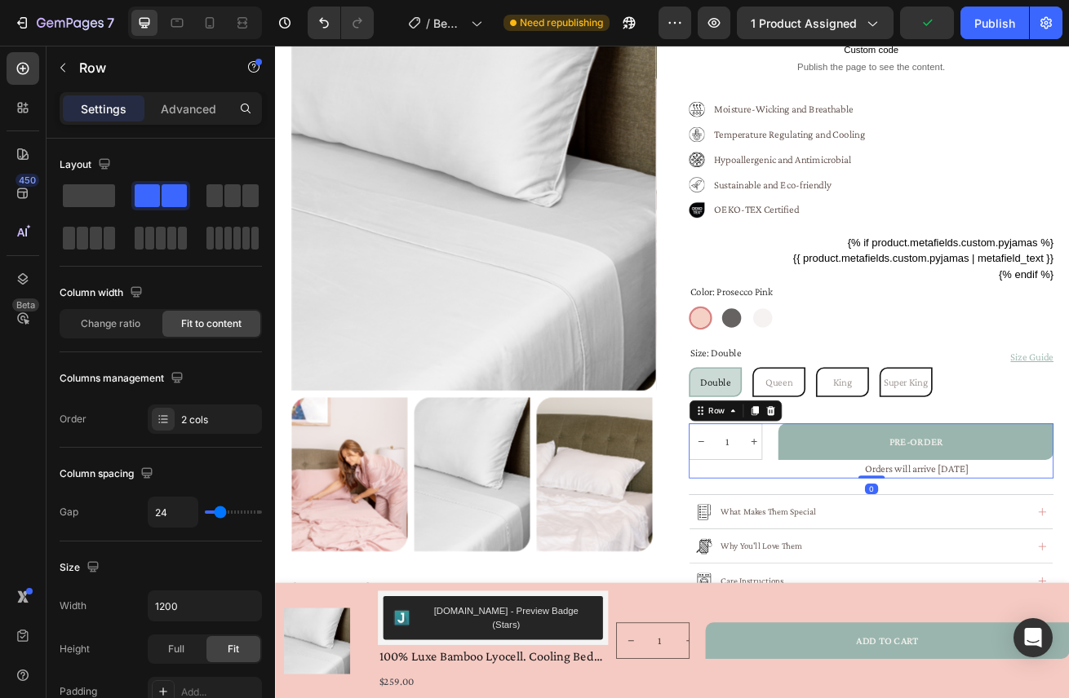
drag, startPoint x: 1008, startPoint y: 611, endPoint x: 1009, endPoint y: 567, distance: 44.1
click at [1009, 567] on div "1 Product Quantity PRE-ORDER Add to Cart Orders will arrive in 4 weeks Text Blo…" at bounding box center [1010, 546] width 450 height 68
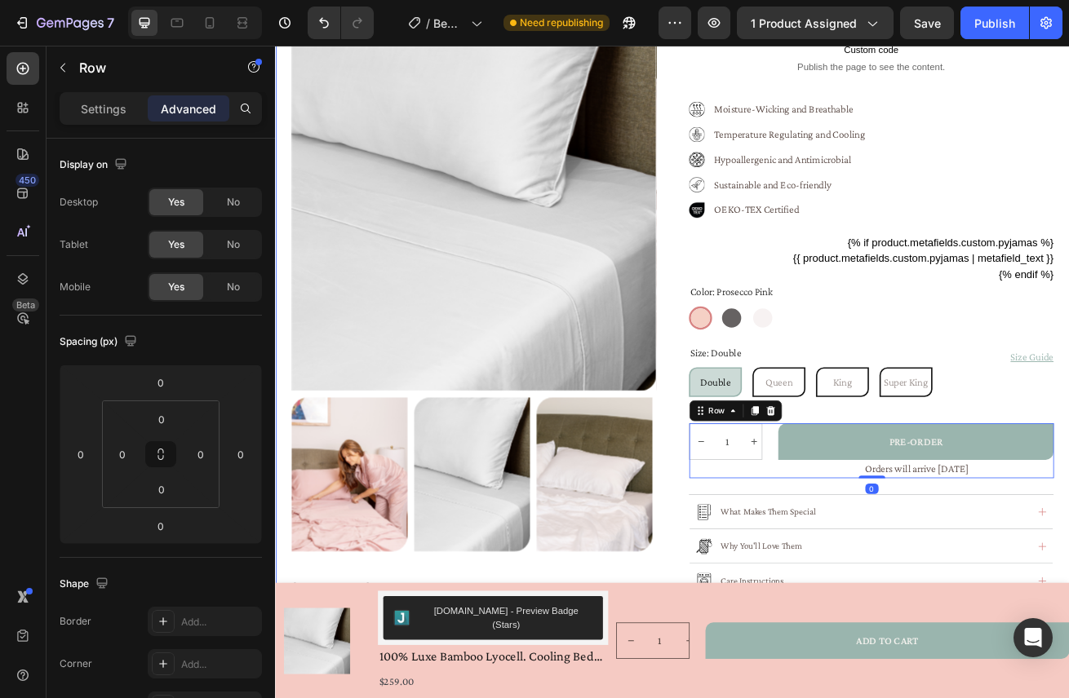
click at [1068, 480] on div "Product Images Hot flushes and night sweats shouldn’t steal your sleep. That's …" at bounding box center [764, 389] width 979 height 999
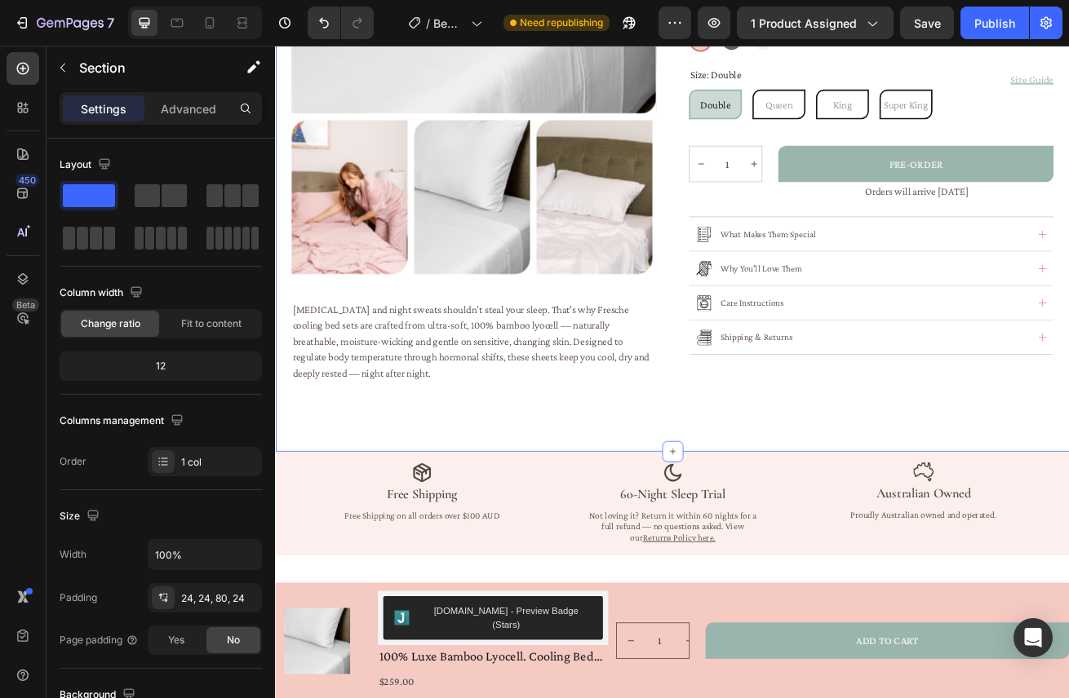
scroll to position [572, 0]
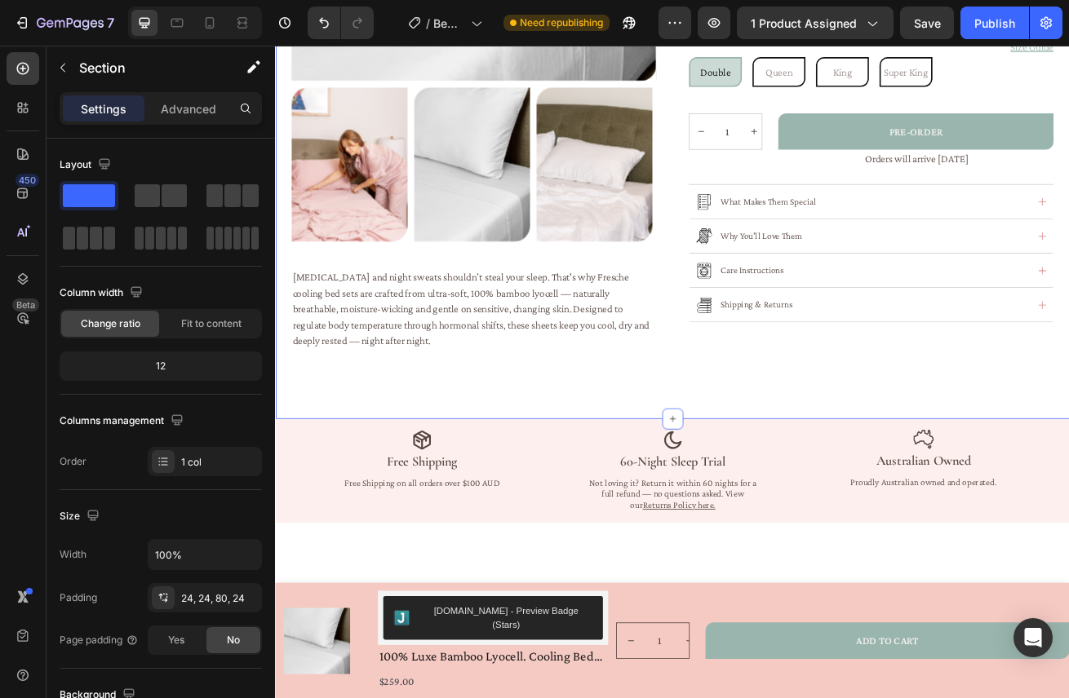
click at [822, 479] on div "Product Images Hot flushes and night sweats shouldn’t steal your sleep. That's …" at bounding box center [764, 6] width 979 height 999
click at [203, 96] on div "Advanced" at bounding box center [189, 108] width 82 height 26
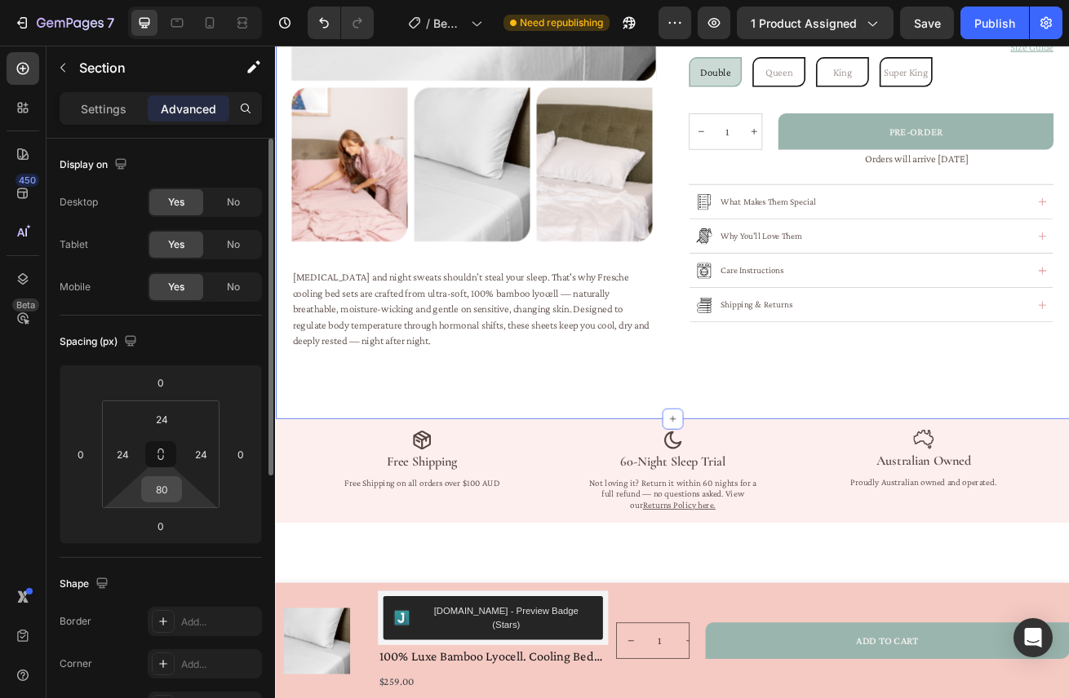
click at [175, 491] on input "80" at bounding box center [161, 489] width 33 height 24
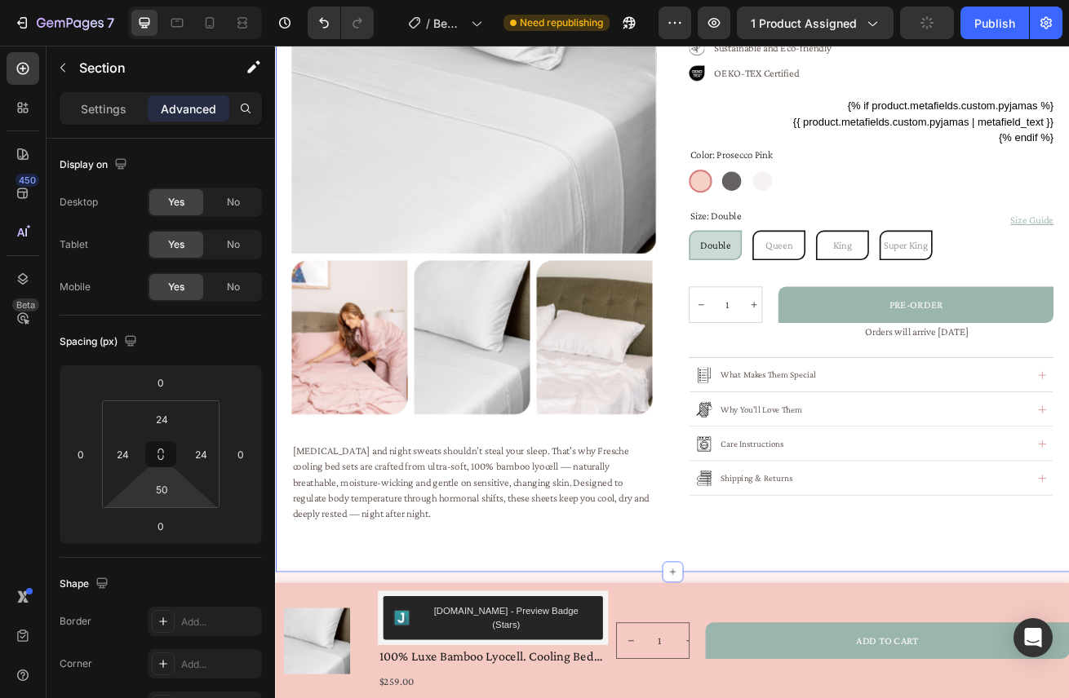
scroll to position [292, 0]
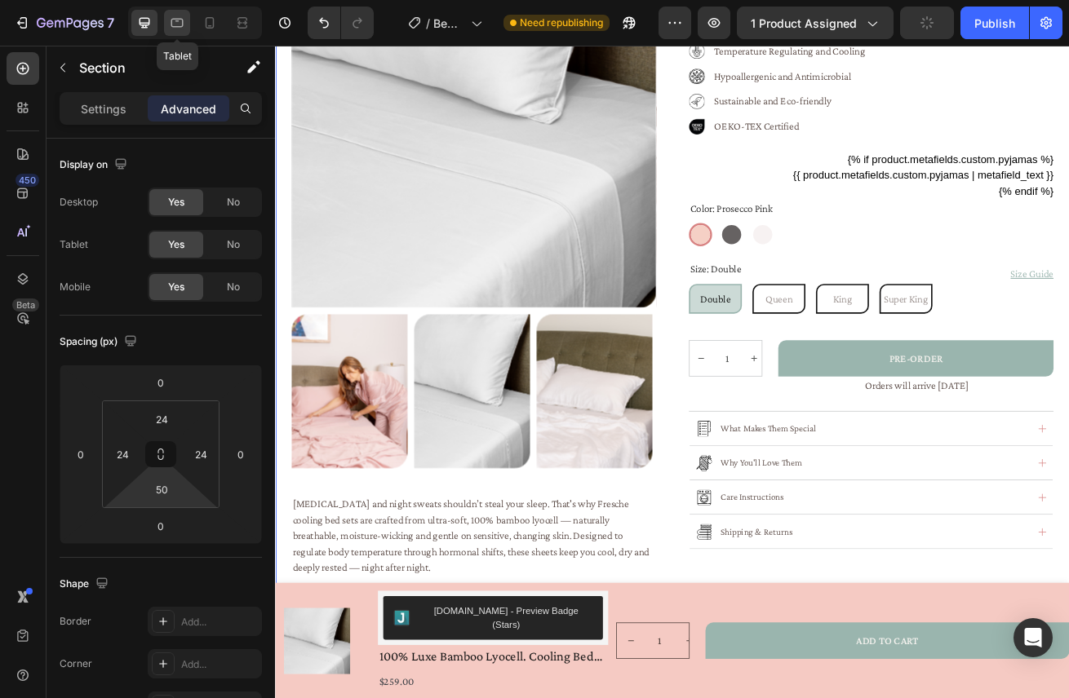
click at [179, 23] on icon at bounding box center [177, 23] width 16 height 16
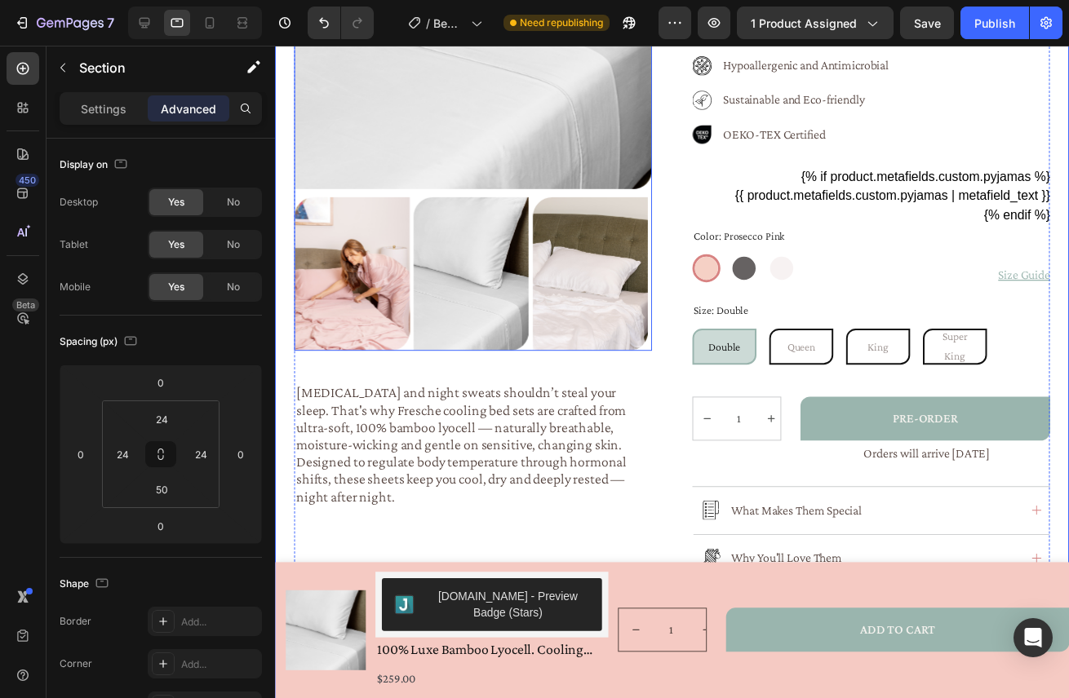
scroll to position [451, 0]
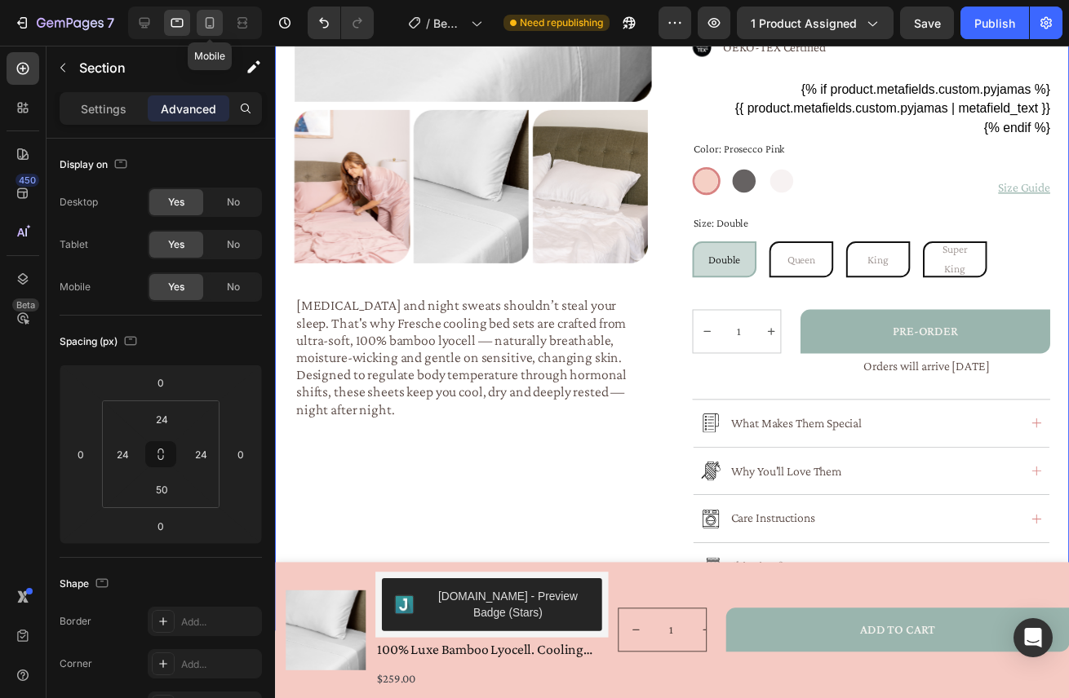
click at [208, 15] on icon at bounding box center [210, 23] width 16 height 16
type input "40"
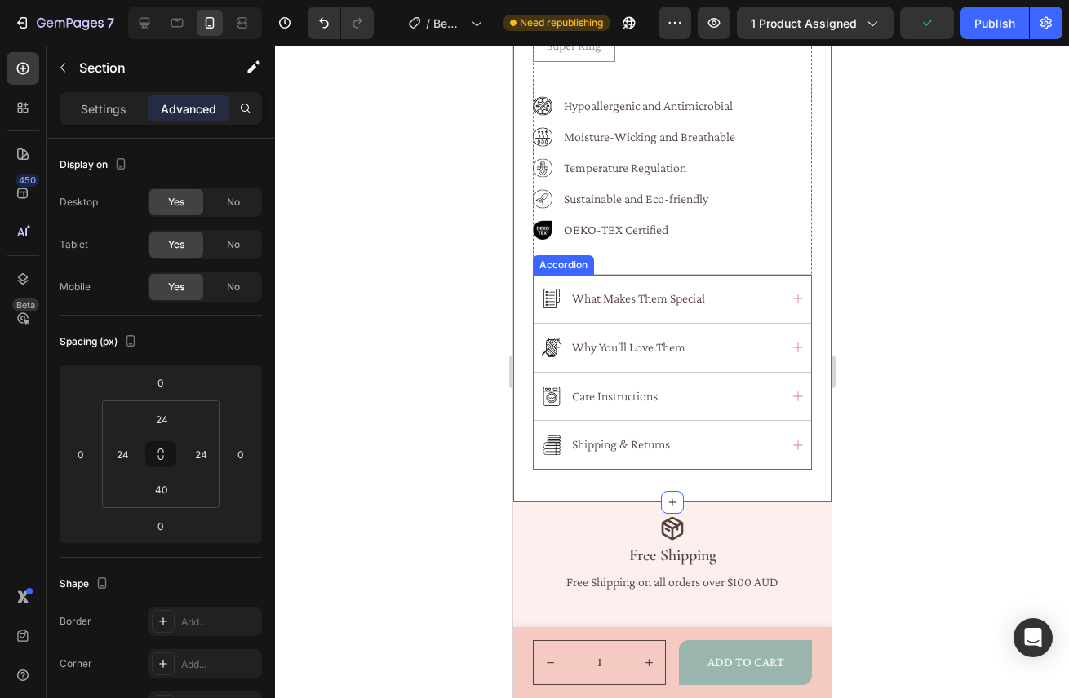
scroll to position [1423, 0]
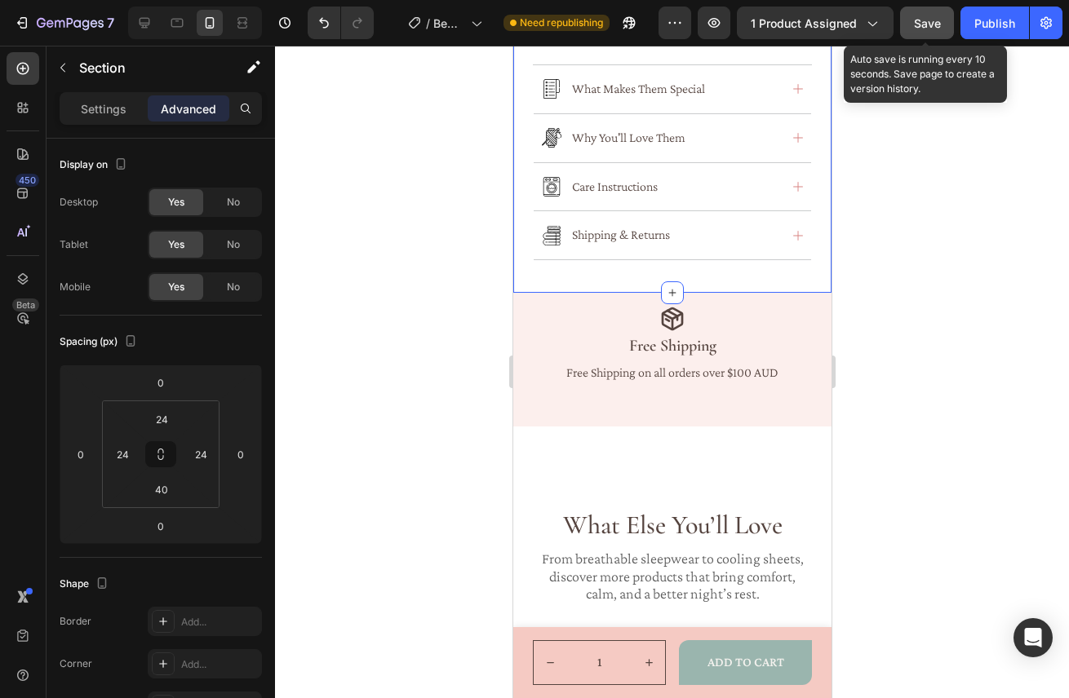
click at [925, 32] on button "Save" at bounding box center [927, 23] width 54 height 33
click at [928, 18] on span "Save" at bounding box center [927, 23] width 27 height 14
click at [933, 23] on span "Save" at bounding box center [927, 23] width 27 height 14
